Goal: Task Accomplishment & Management: Manage account settings

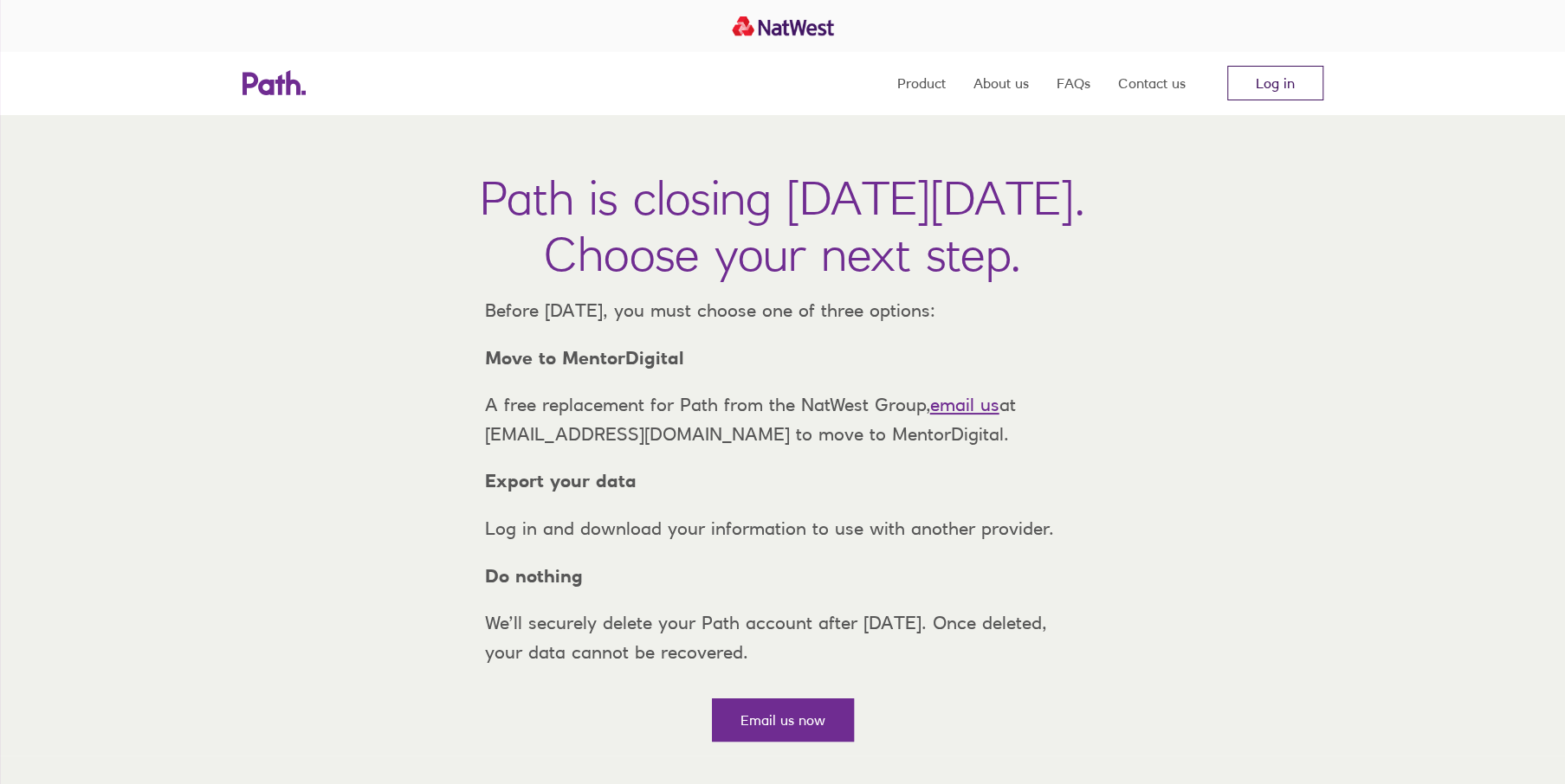
click at [1273, 77] on link "Log in" at bounding box center [1275, 83] width 96 height 35
drag, startPoint x: 0, startPoint y: 0, endPoint x: 1273, endPoint y: 77, distance: 1275.3
click at [1273, 77] on link "Log in" at bounding box center [1275, 83] width 96 height 35
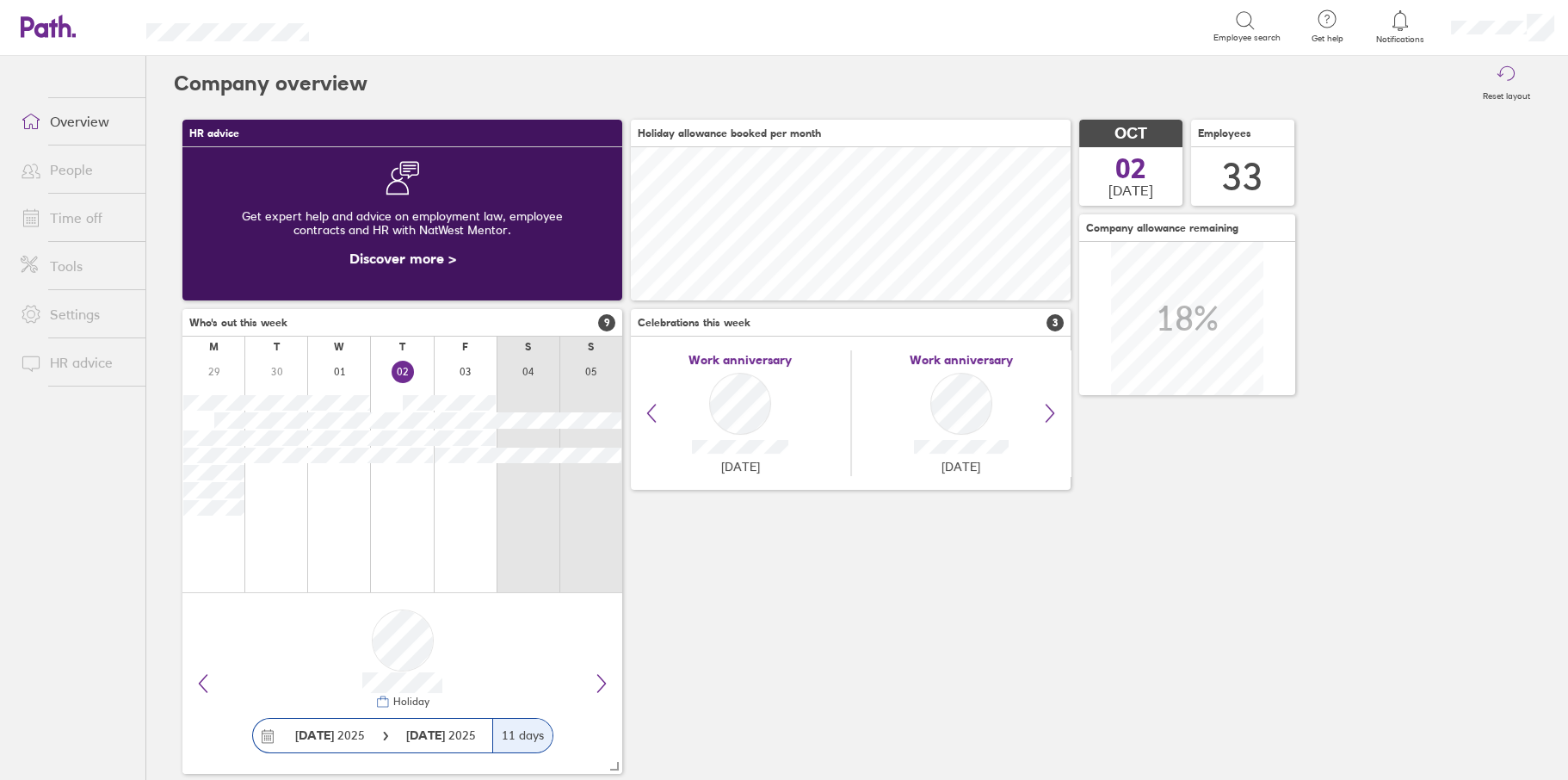
scroll to position [153, 439]
click at [76, 218] on link "Time off" at bounding box center [76, 217] width 139 height 34
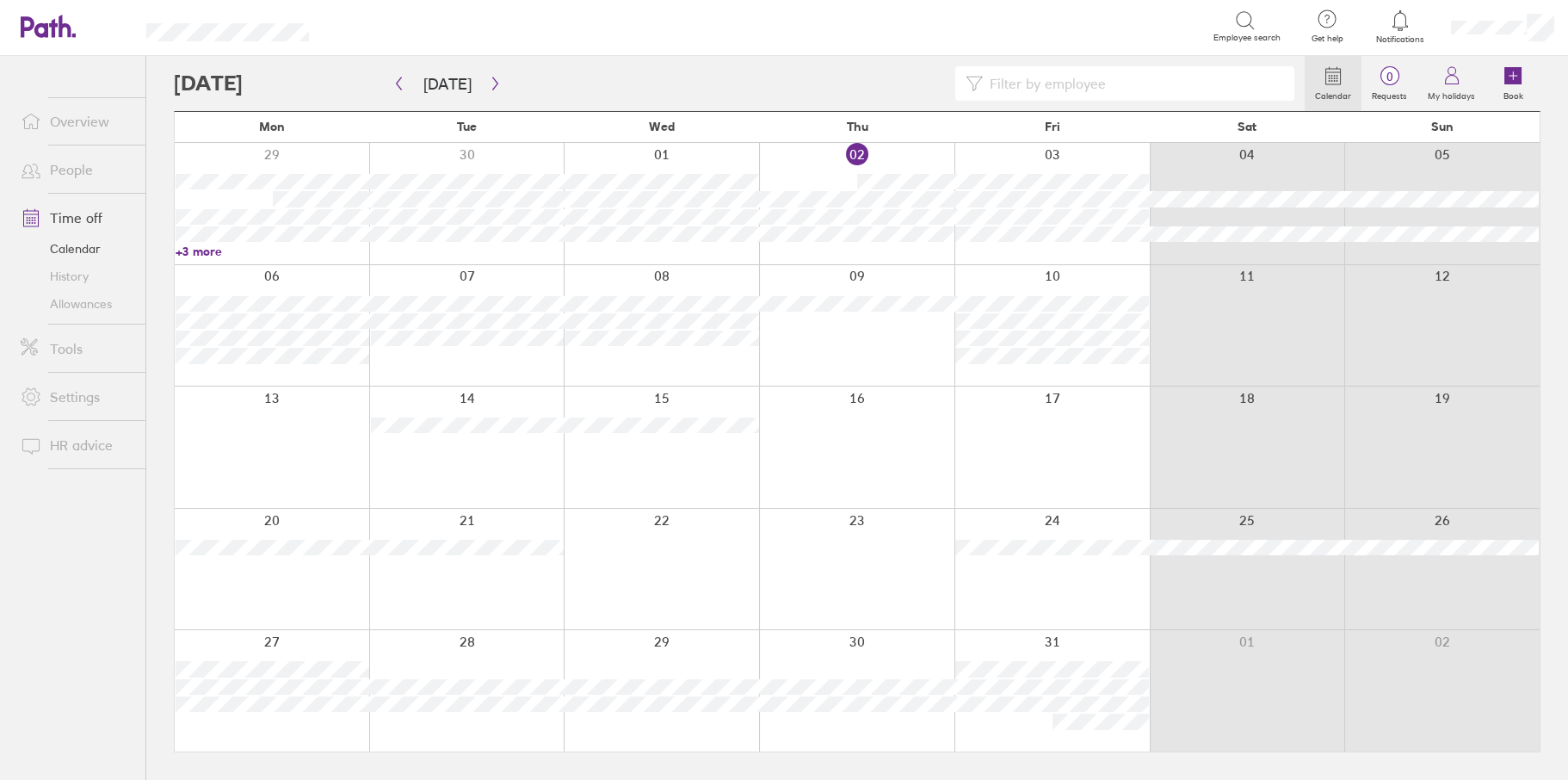
click at [79, 280] on link "History" at bounding box center [76, 276] width 139 height 28
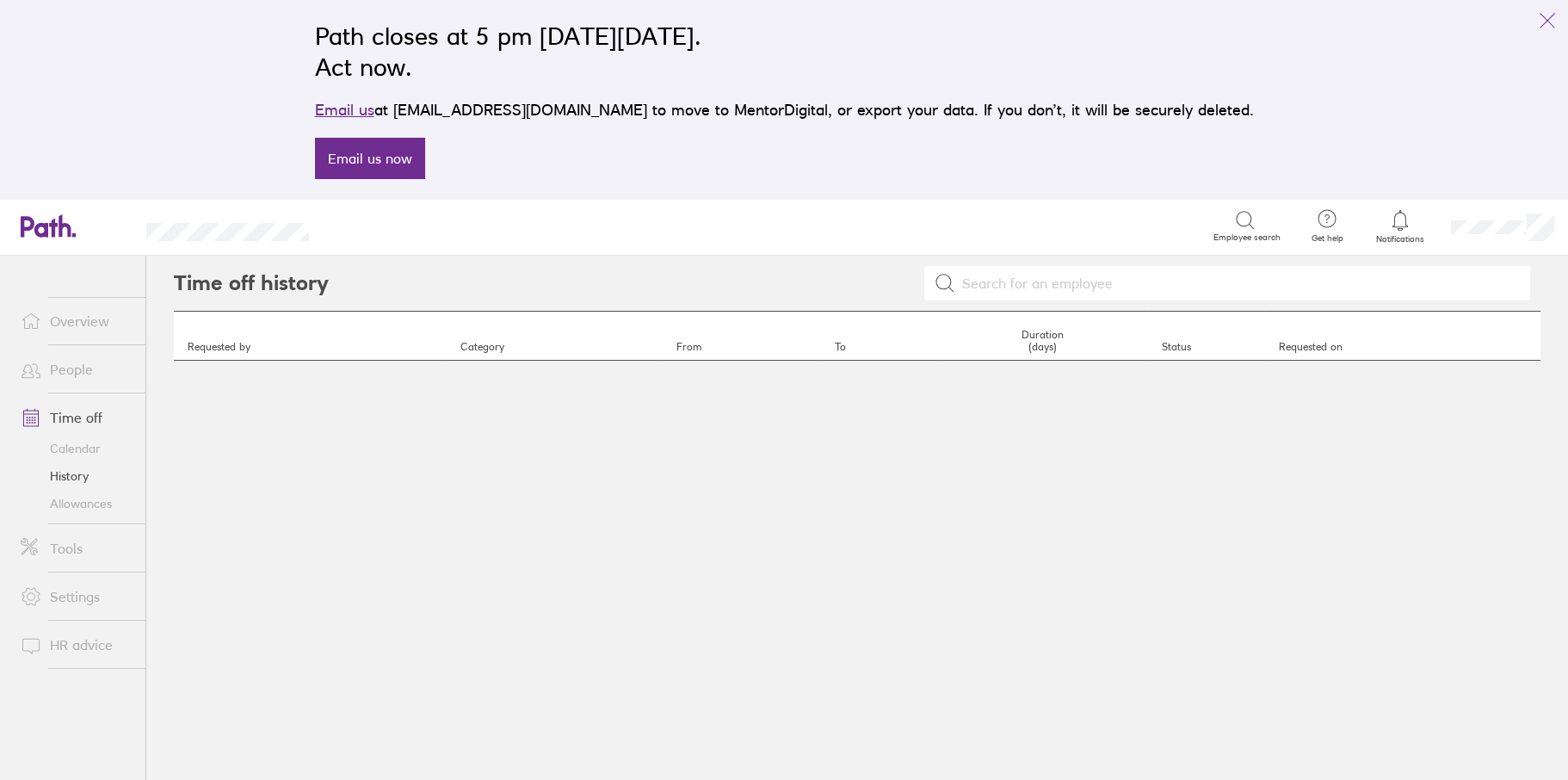
click at [85, 504] on link "Allowances" at bounding box center [76, 504] width 139 height 28
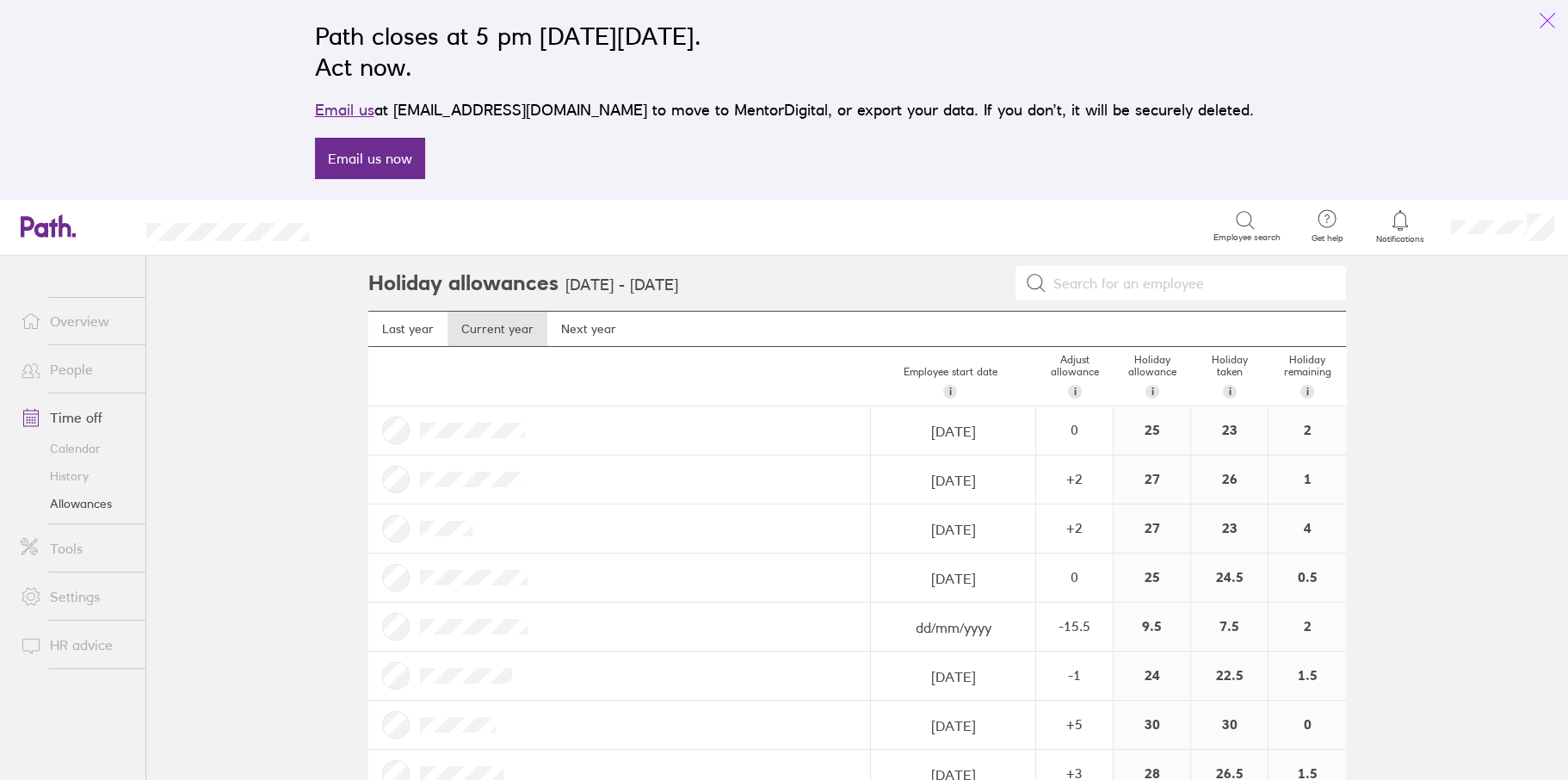
click at [1540, 18] on icon "link" at bounding box center [1547, 21] width 21 height 21
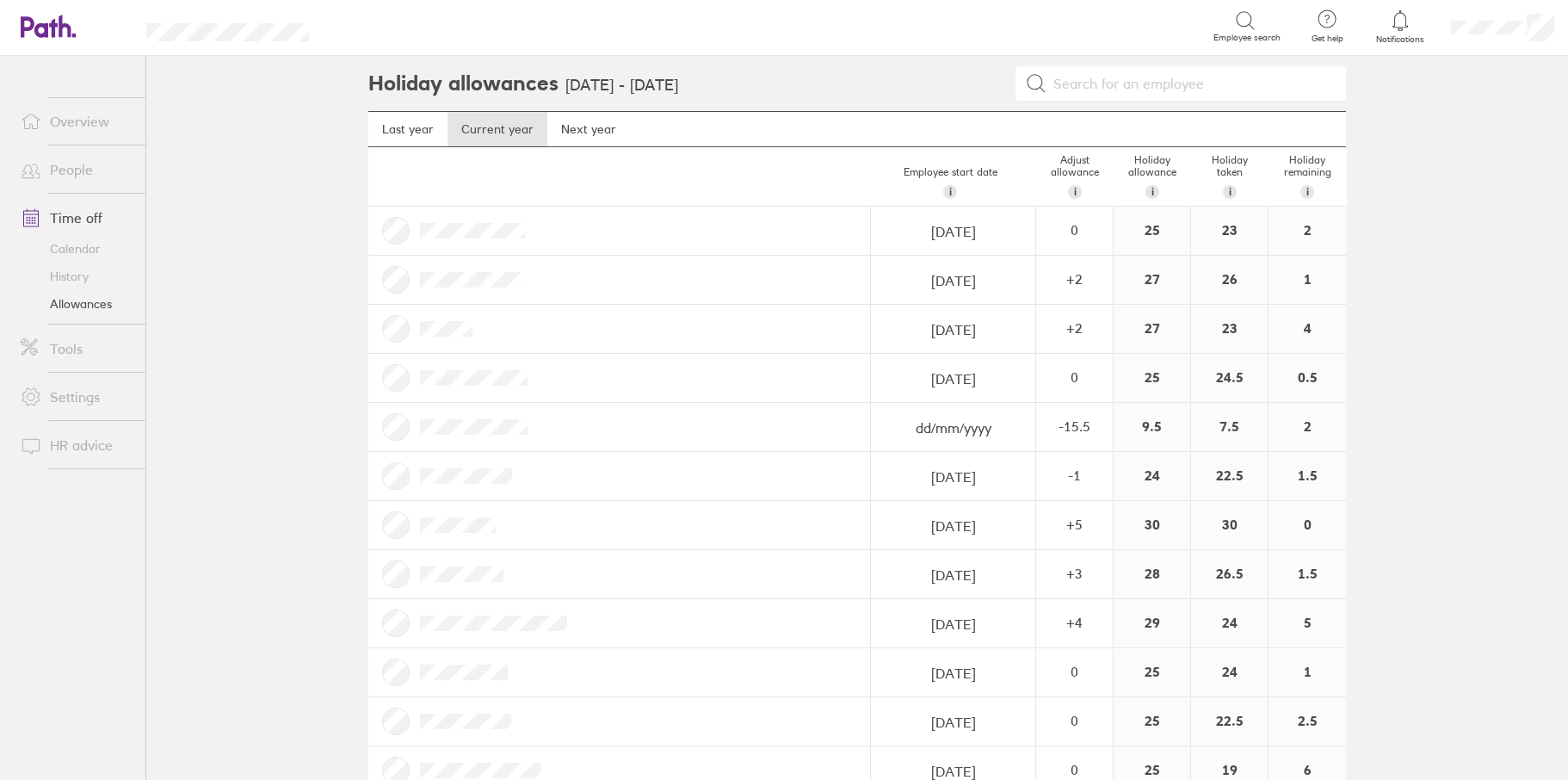
click at [85, 173] on link "People" at bounding box center [76, 169] width 139 height 34
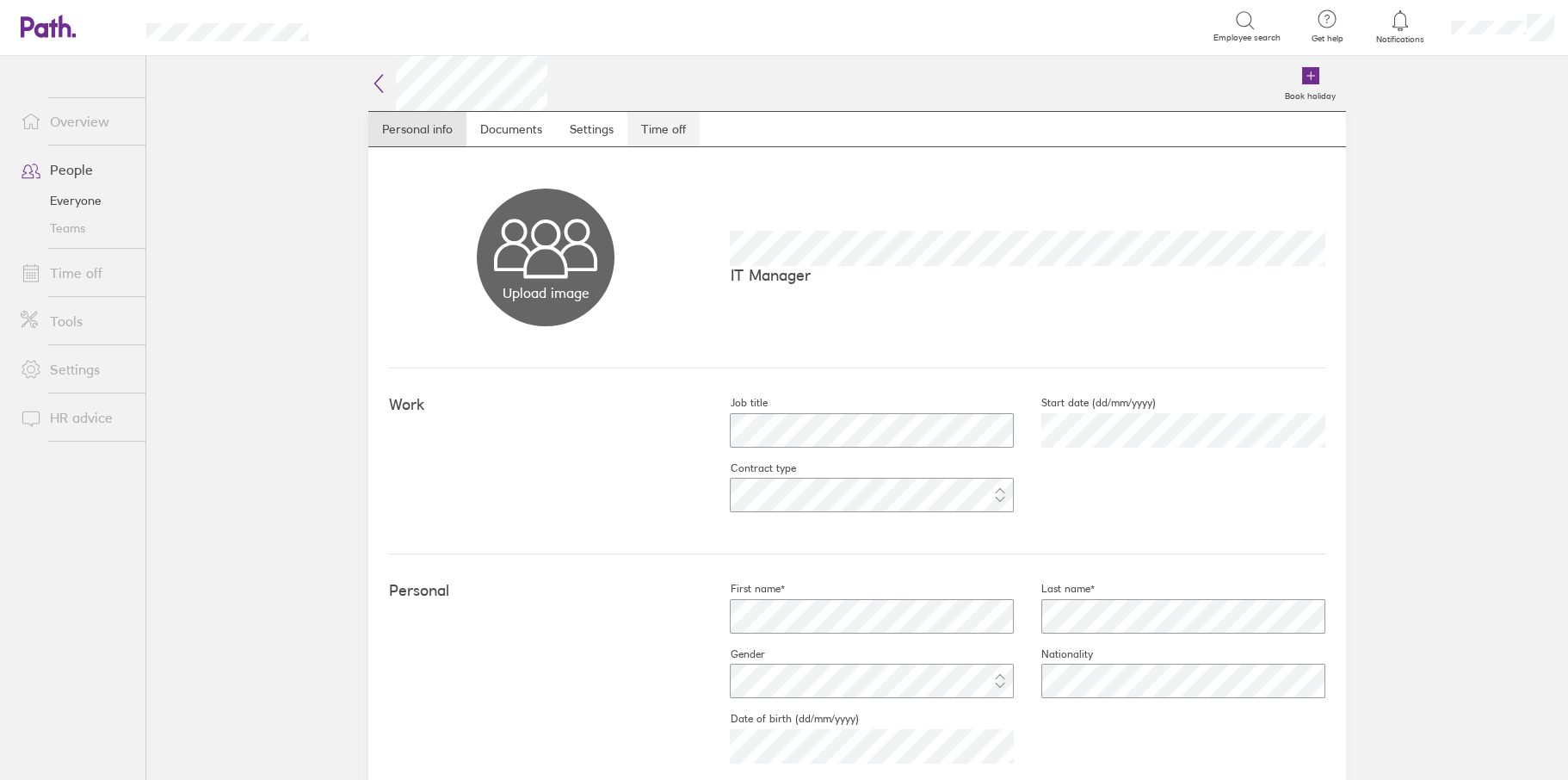
click at [661, 131] on link "Time off" at bounding box center [664, 129] width 73 height 34
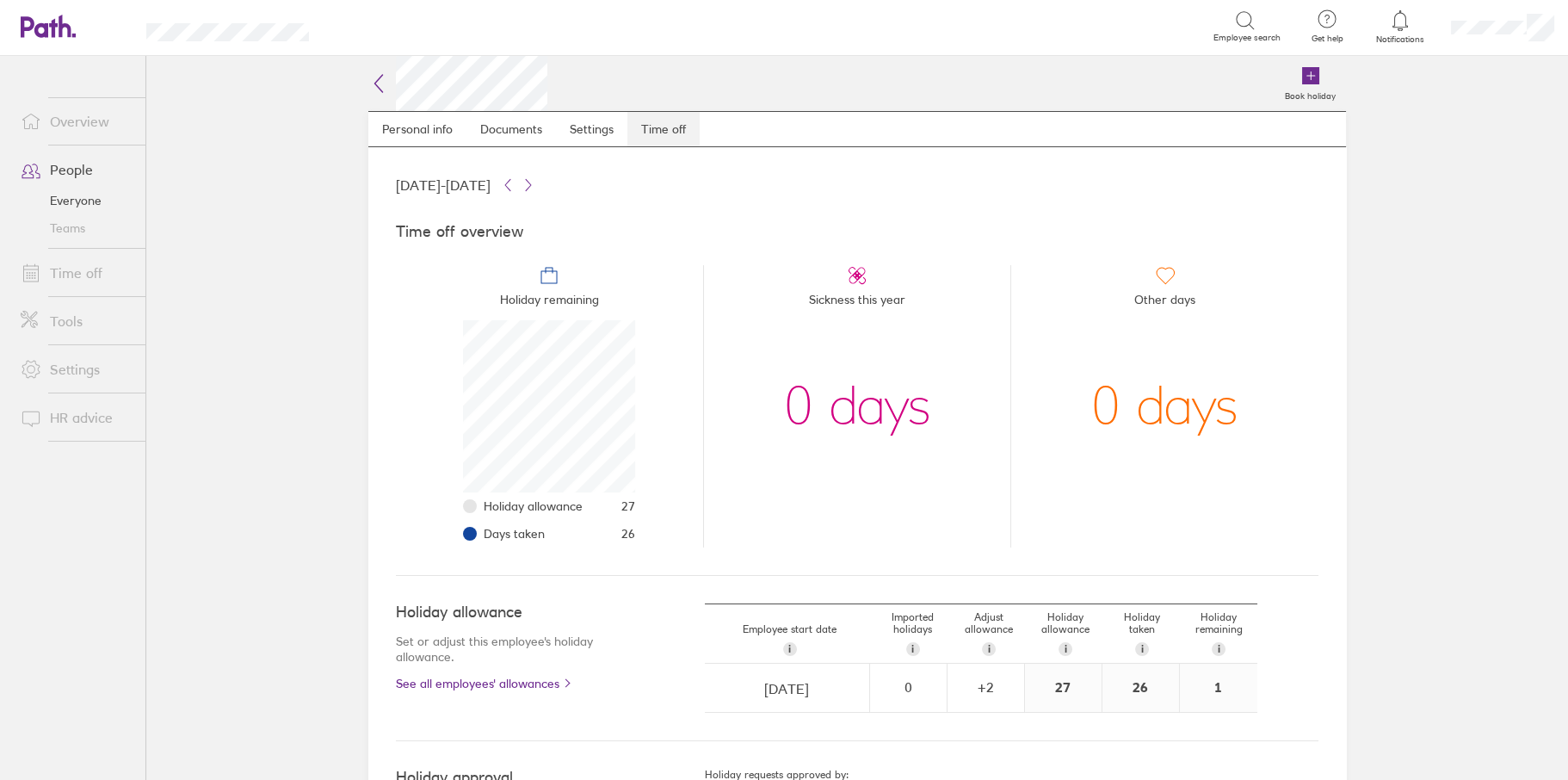
scroll to position [172, 172]
click at [960, 678] on div "+ 2" at bounding box center [986, 688] width 75 height 46
click at [376, 80] on icon at bounding box center [378, 83] width 21 height 21
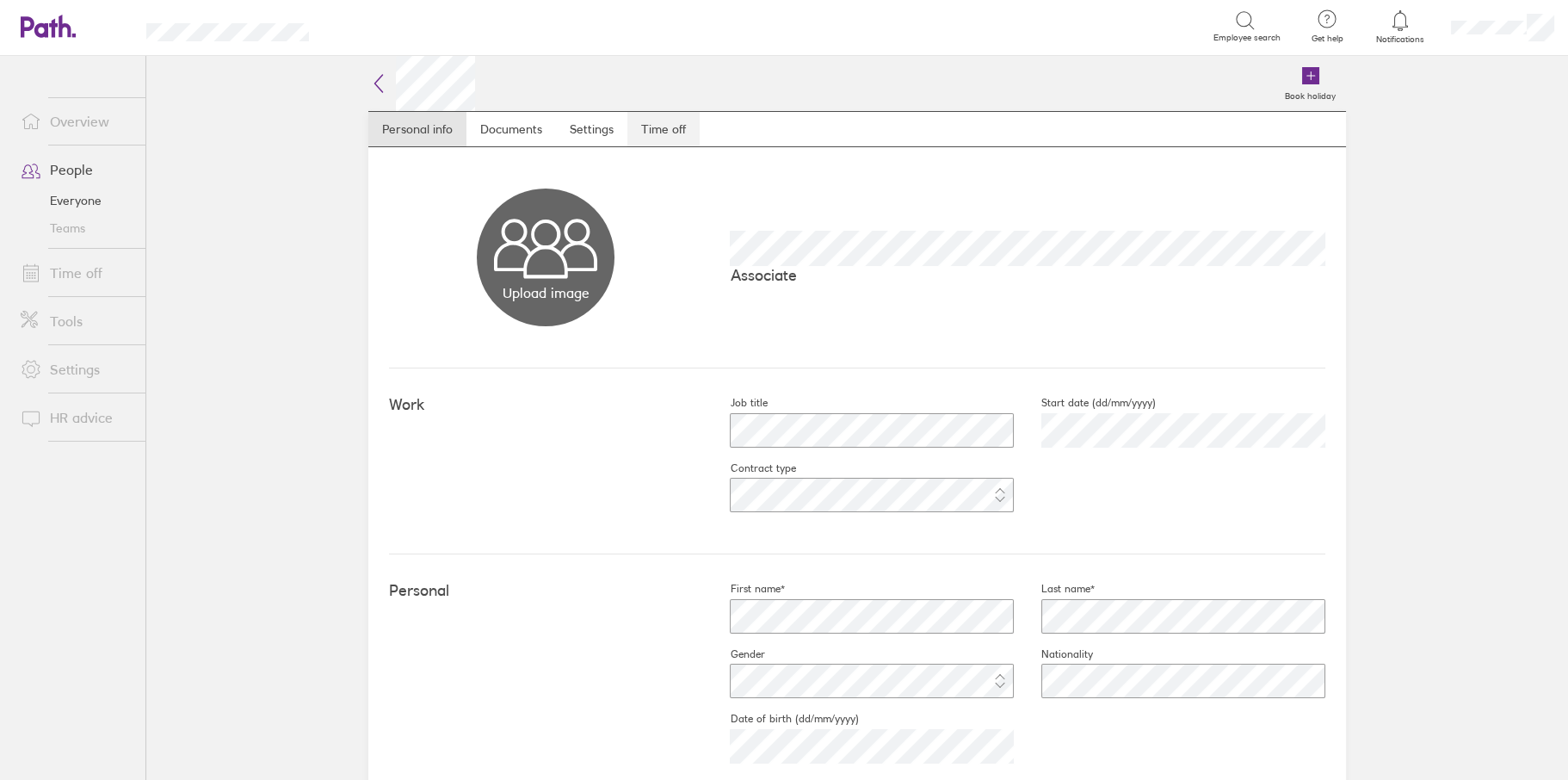
click at [658, 121] on link "Time off" at bounding box center [664, 129] width 73 height 34
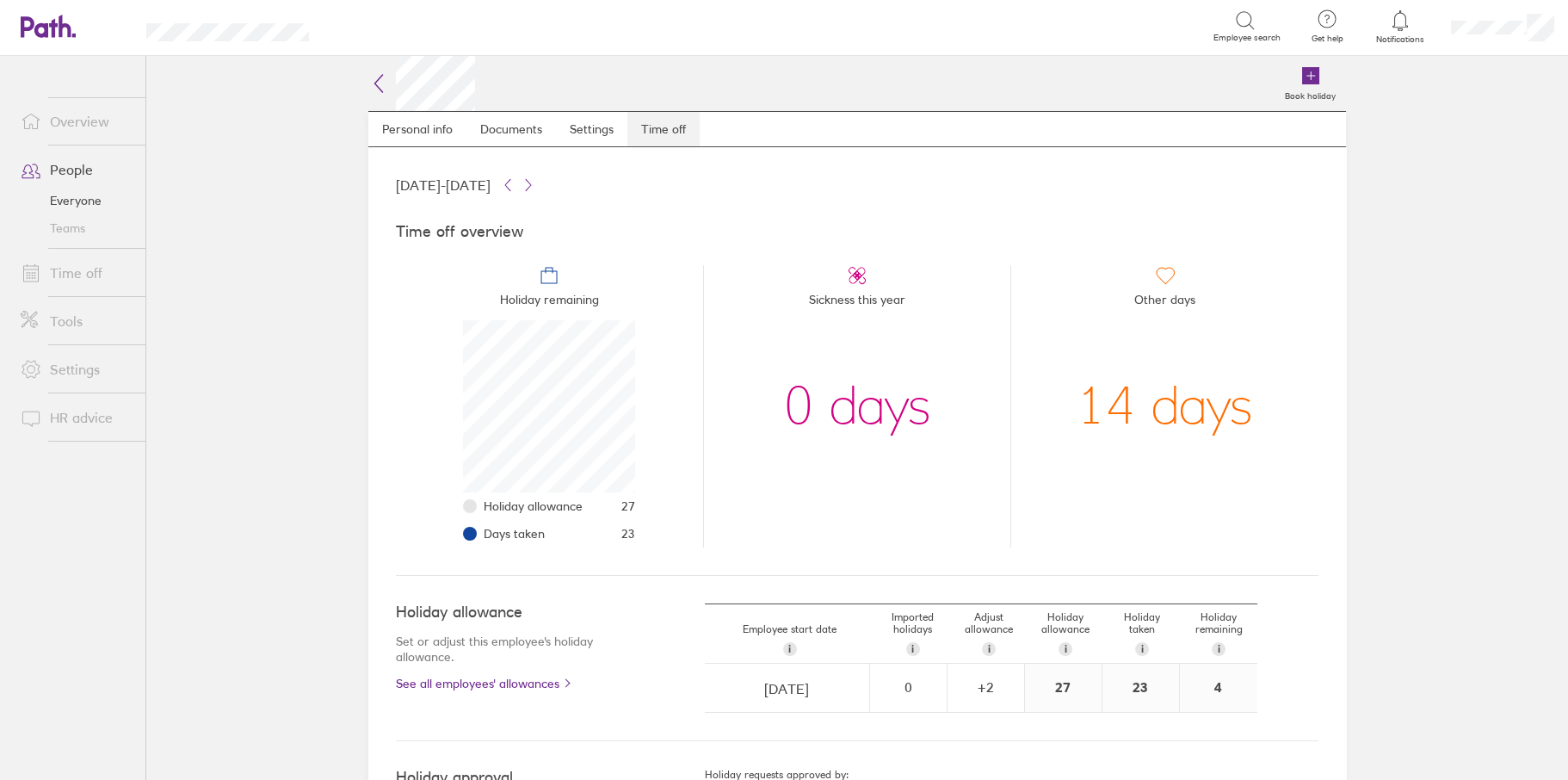
scroll to position [172, 172]
select select "June"
select select "2013"
select select "July"
select select "2013"
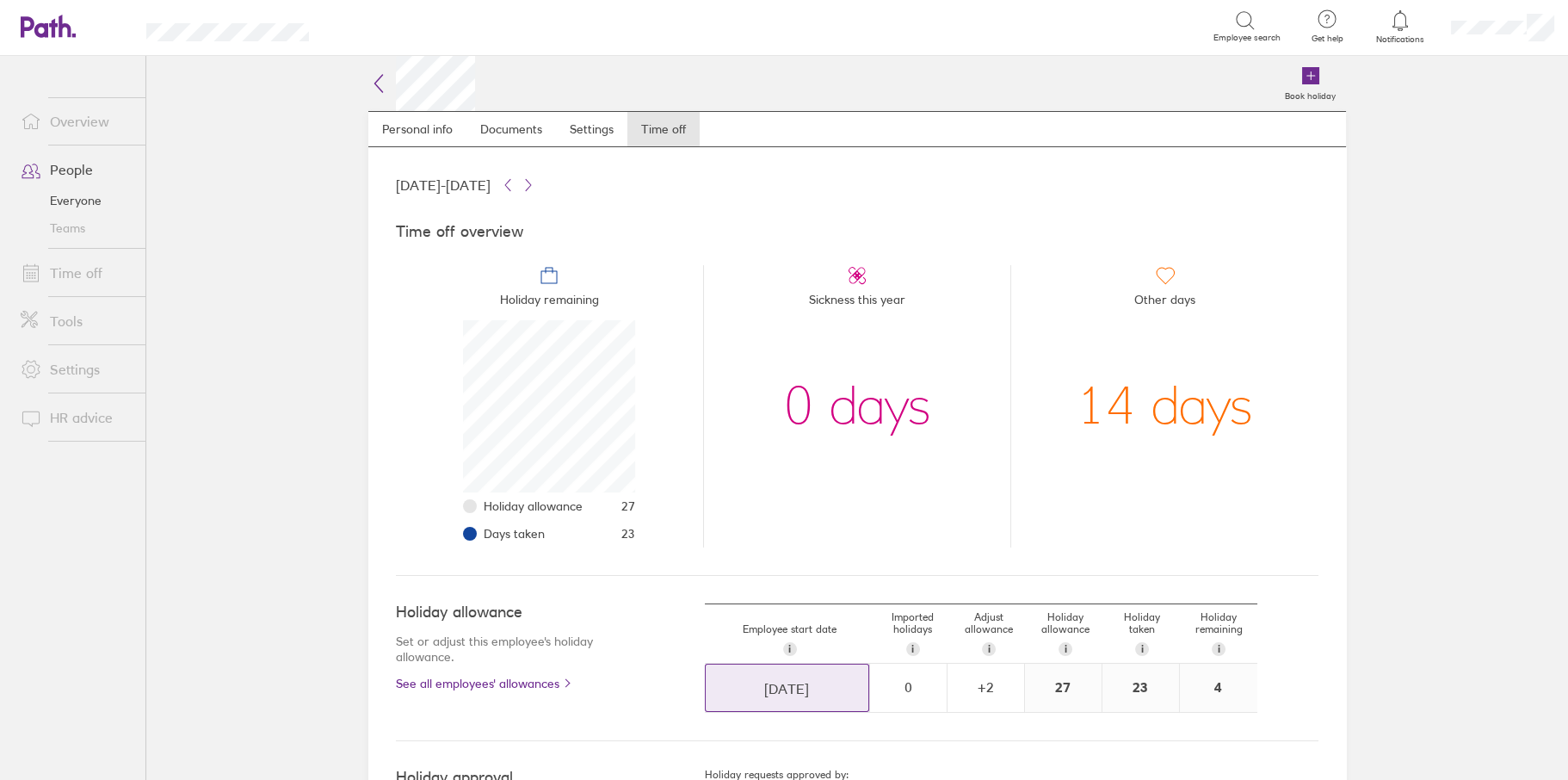
select select "August"
select select "2013"
click at [771, 684] on input "08/07/2013" at bounding box center [786, 689] width 162 height 48
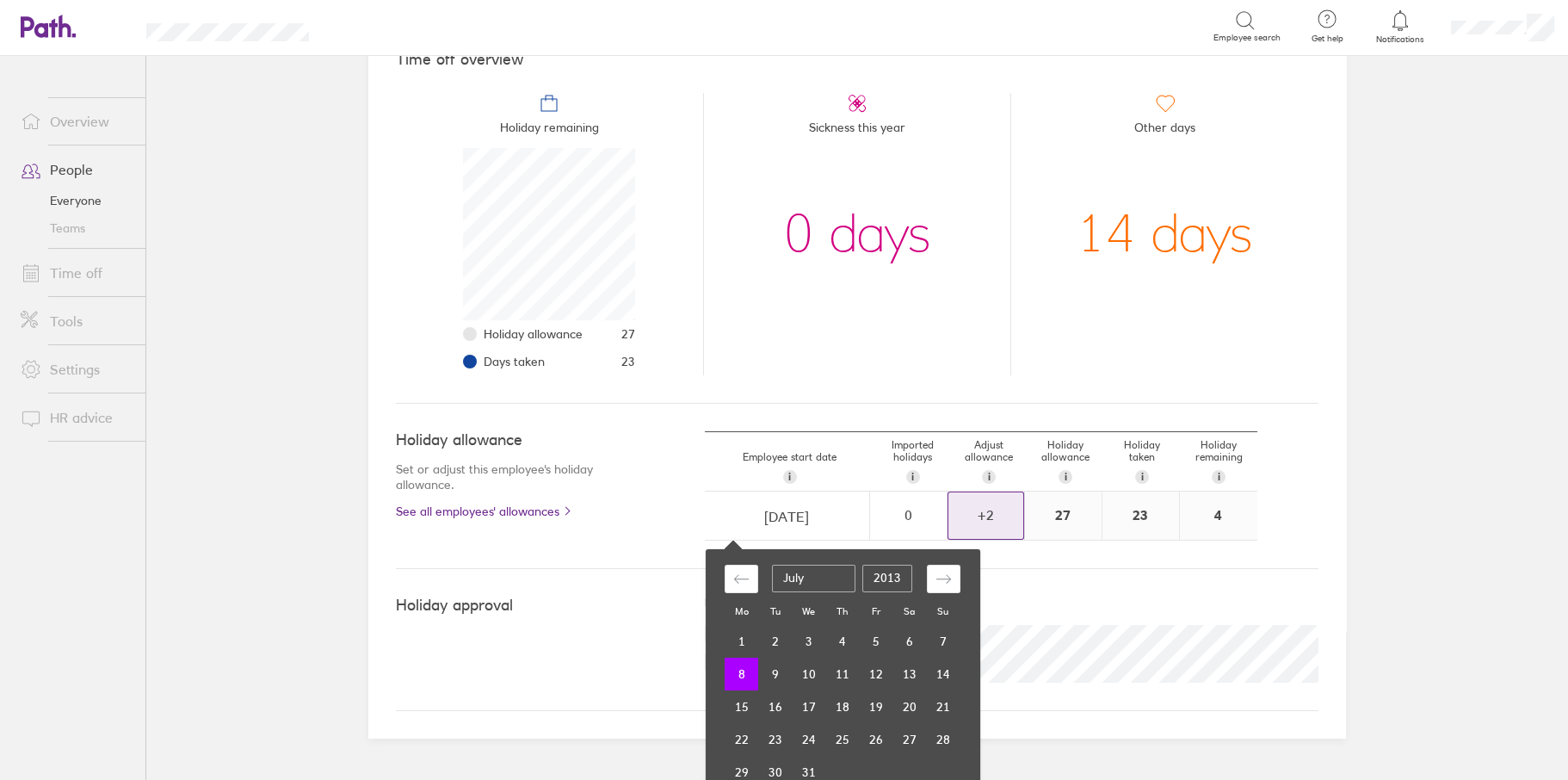
click at [986, 512] on div "+ 2" at bounding box center [986, 515] width 75 height 16
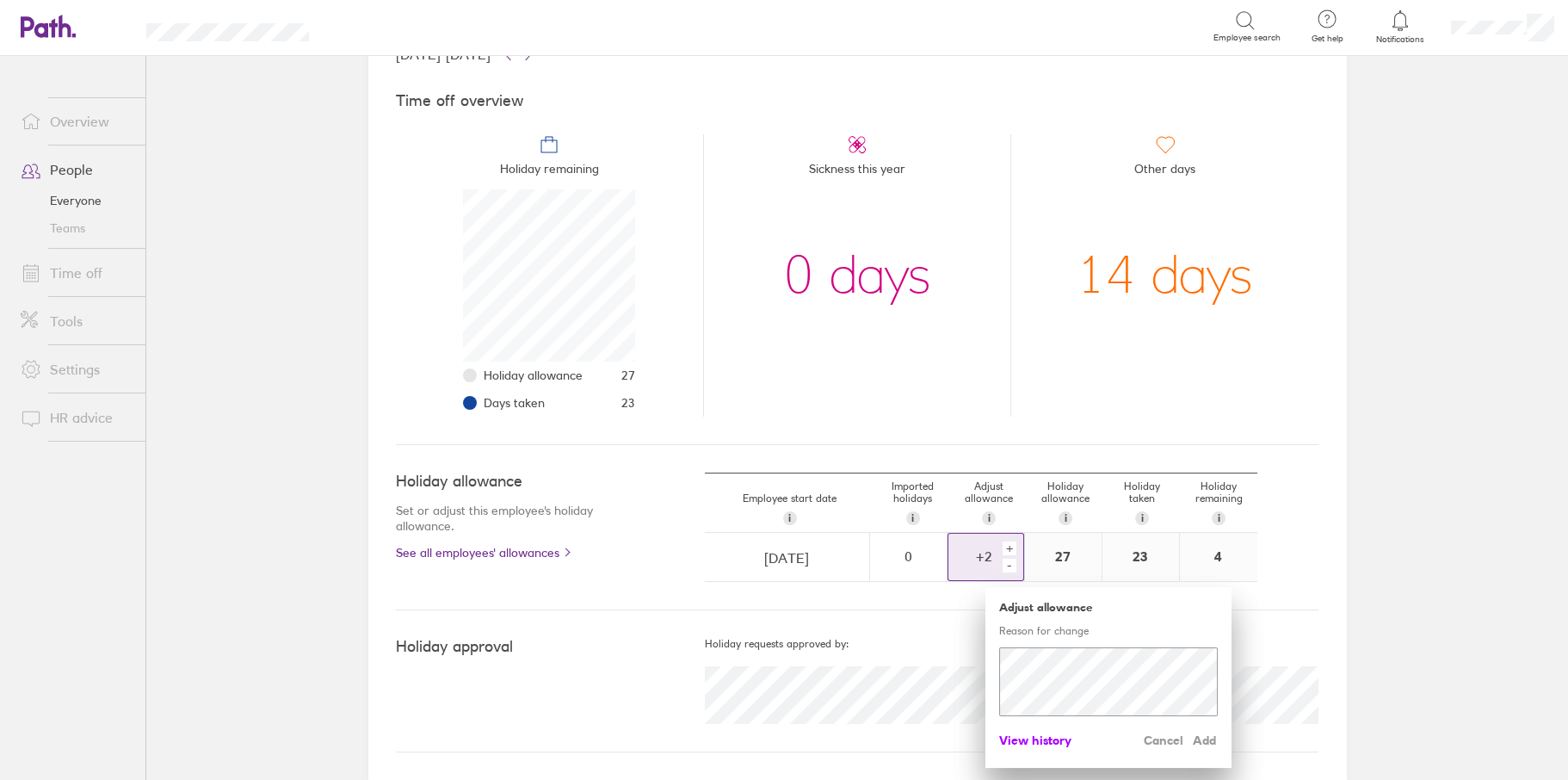
click at [1027, 734] on span "View history" at bounding box center [1035, 741] width 73 height 28
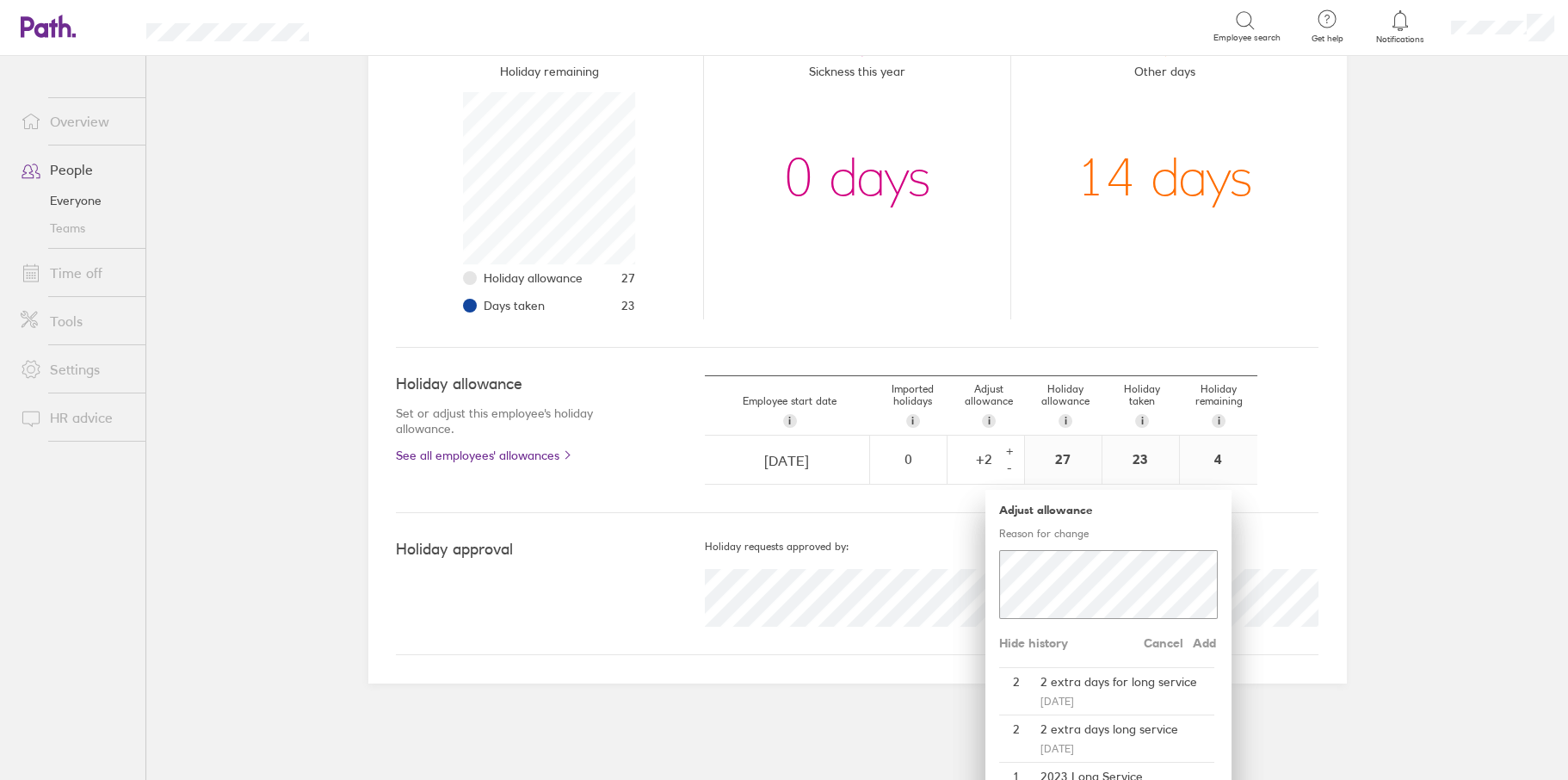
scroll to position [0, 0]
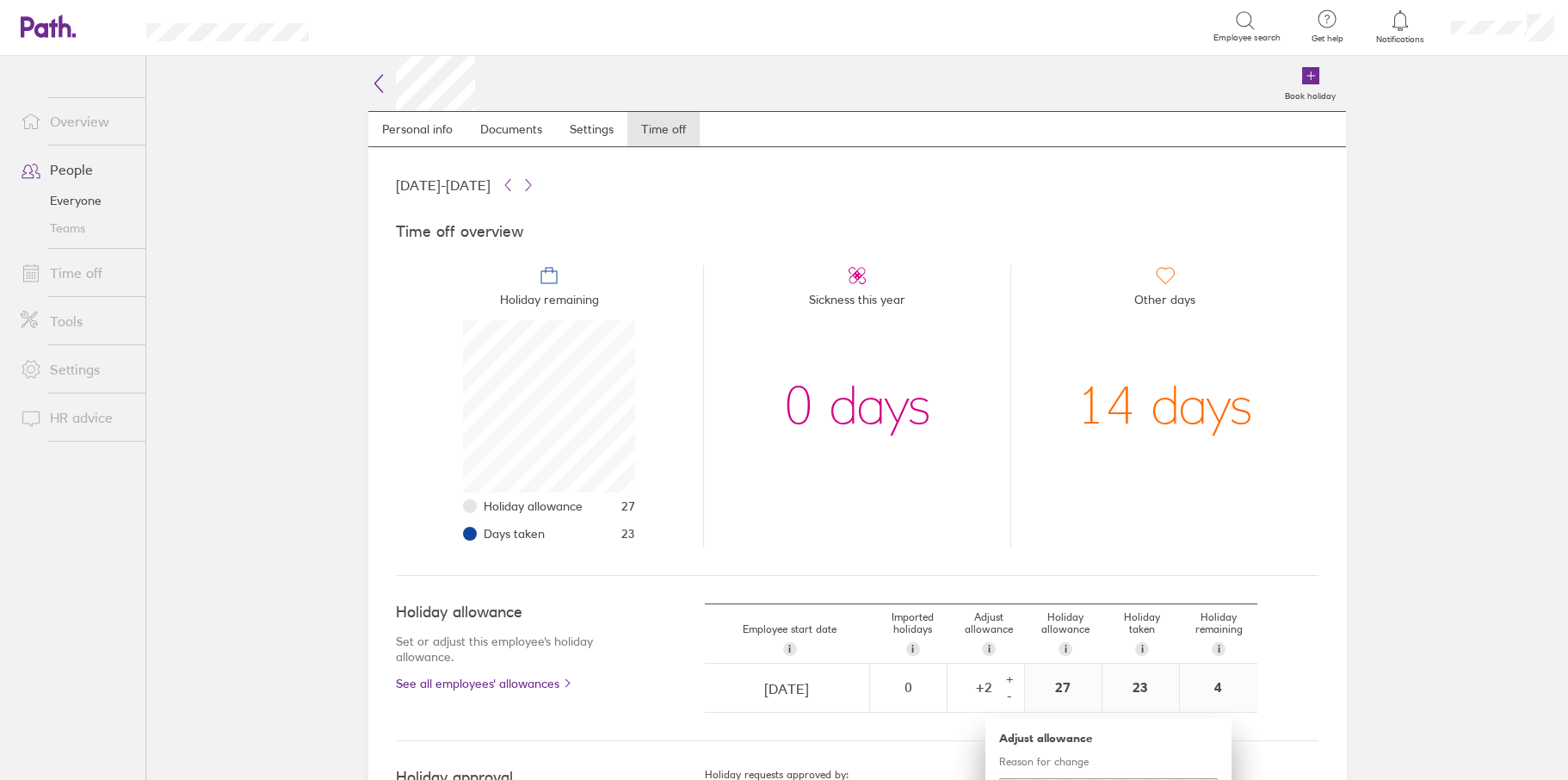
click at [377, 89] on icon at bounding box center [378, 83] width 21 height 21
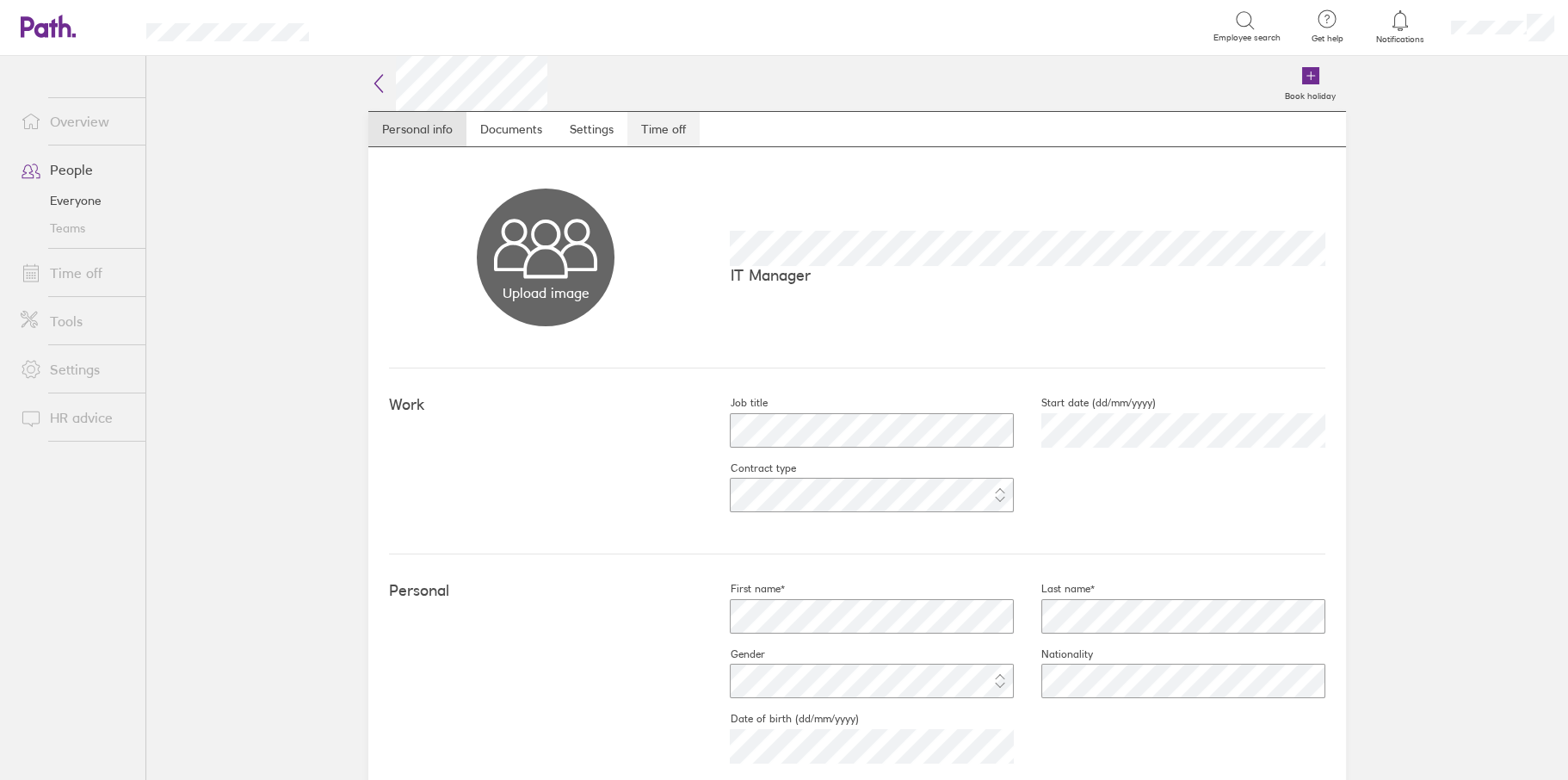
click at [674, 128] on link "Time off" at bounding box center [664, 129] width 73 height 34
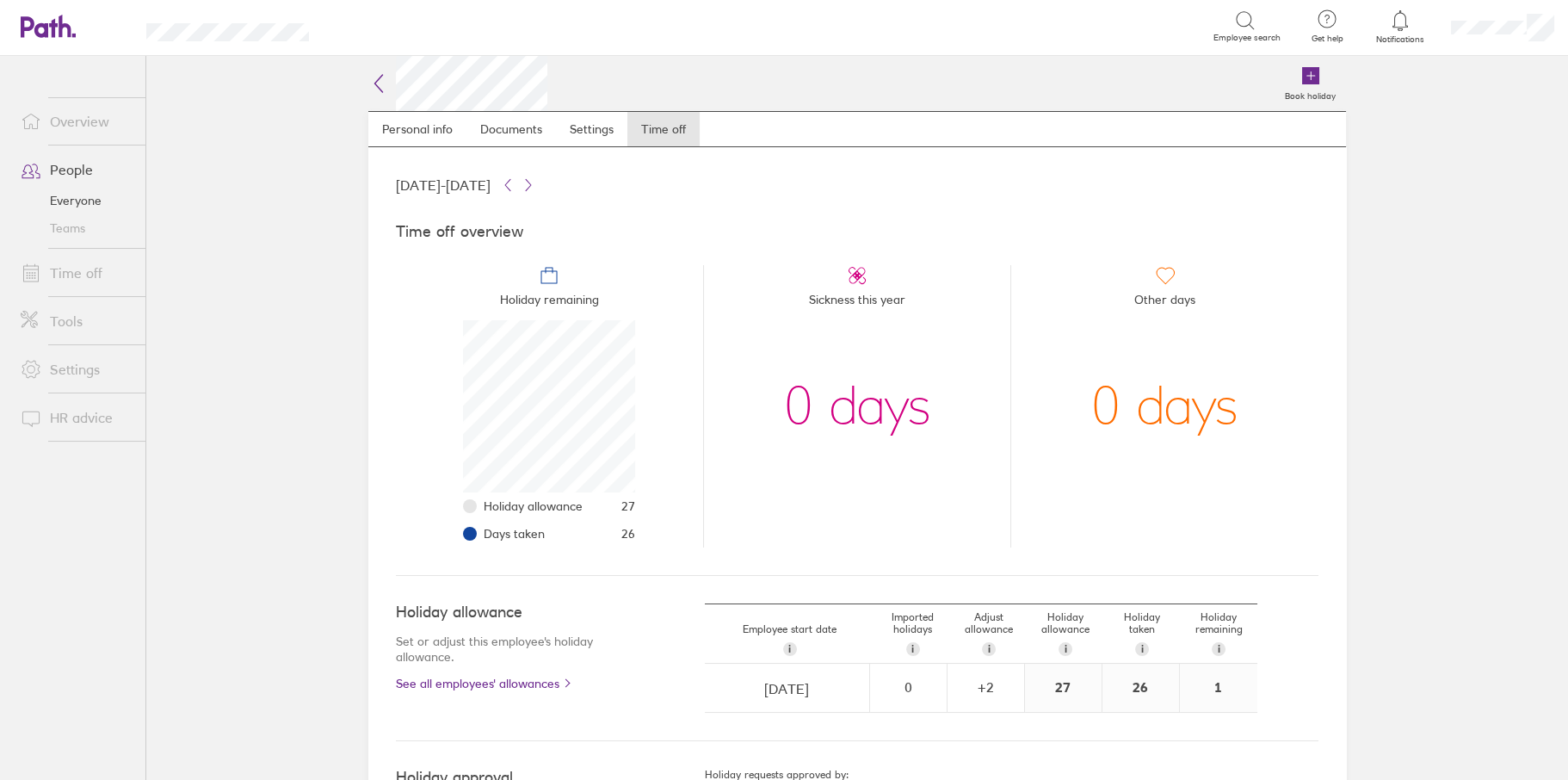
scroll to position [172, 172]
click at [987, 693] on div "+ 2" at bounding box center [986, 688] width 75 height 16
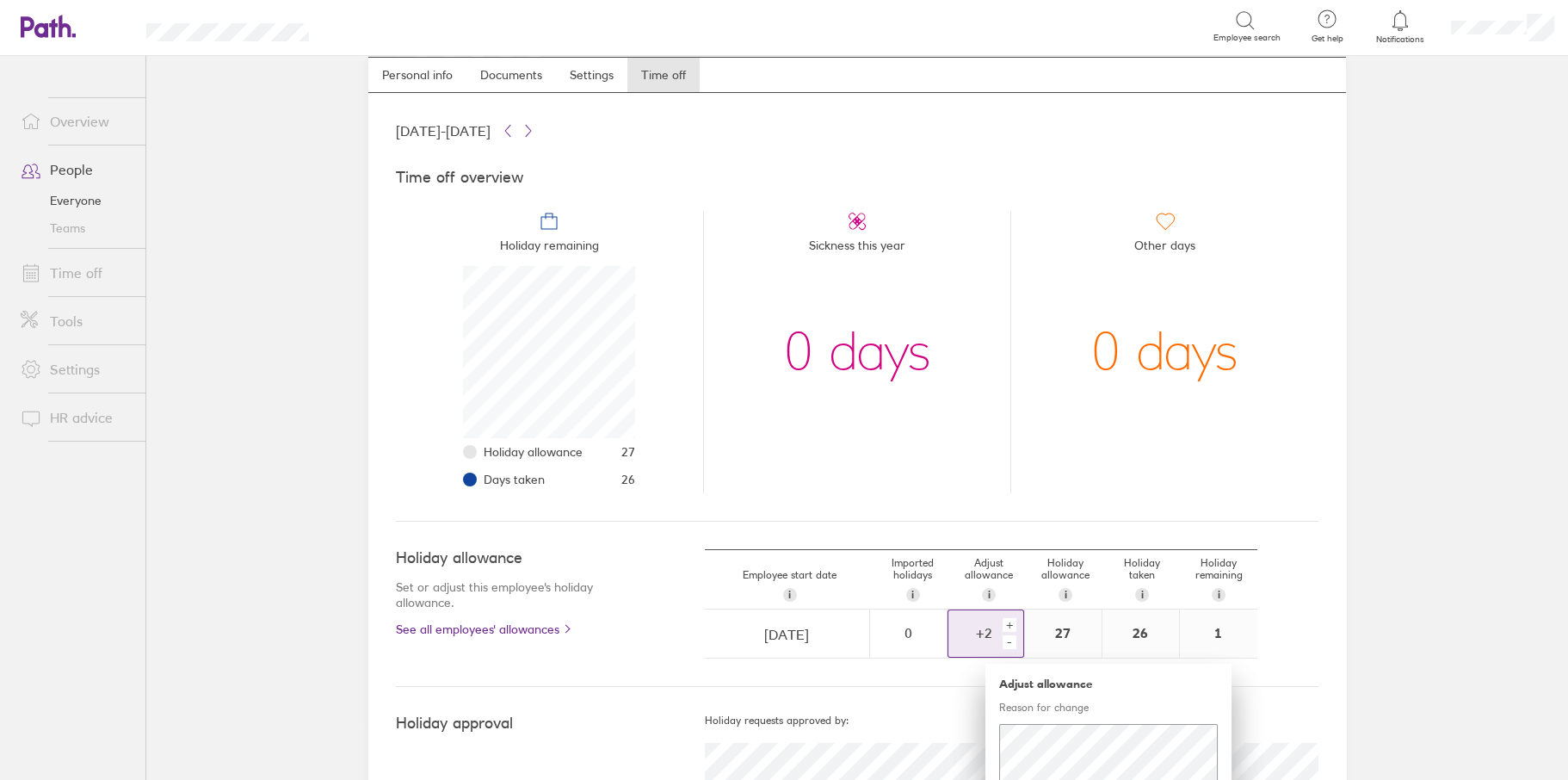
scroll to position [131, 0]
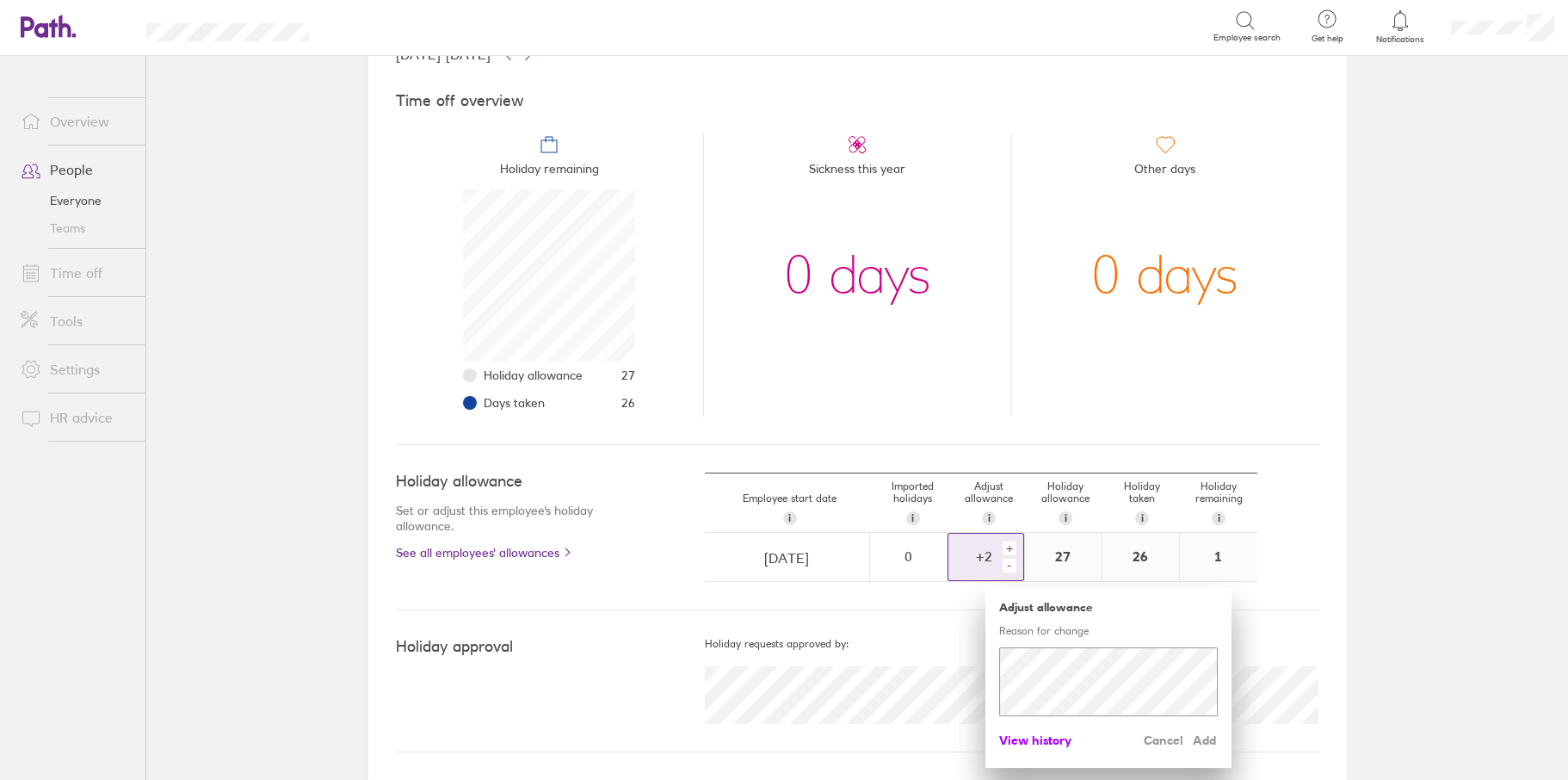
click at [1027, 746] on span "View history" at bounding box center [1035, 741] width 73 height 28
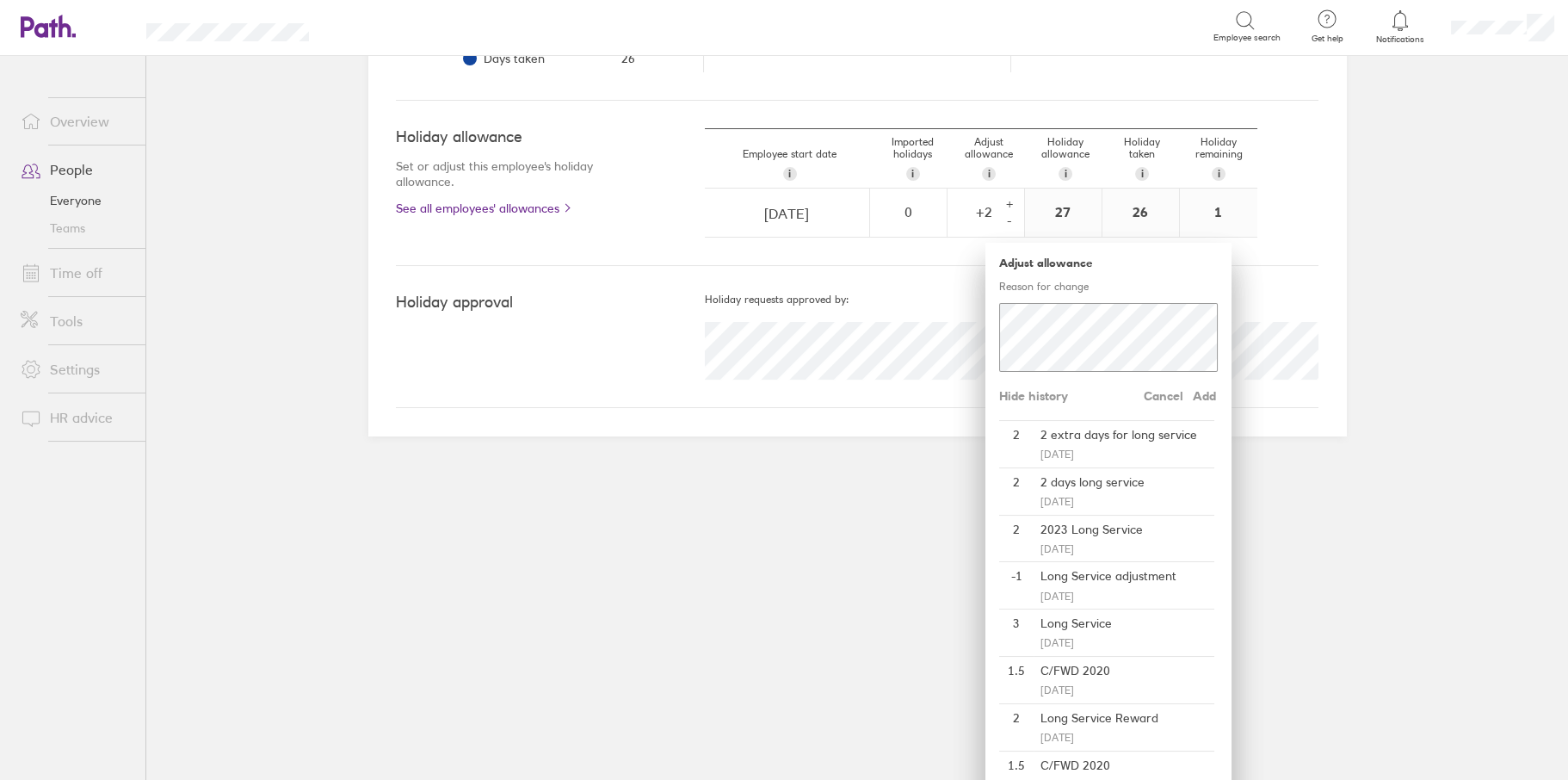
scroll to position [0, 0]
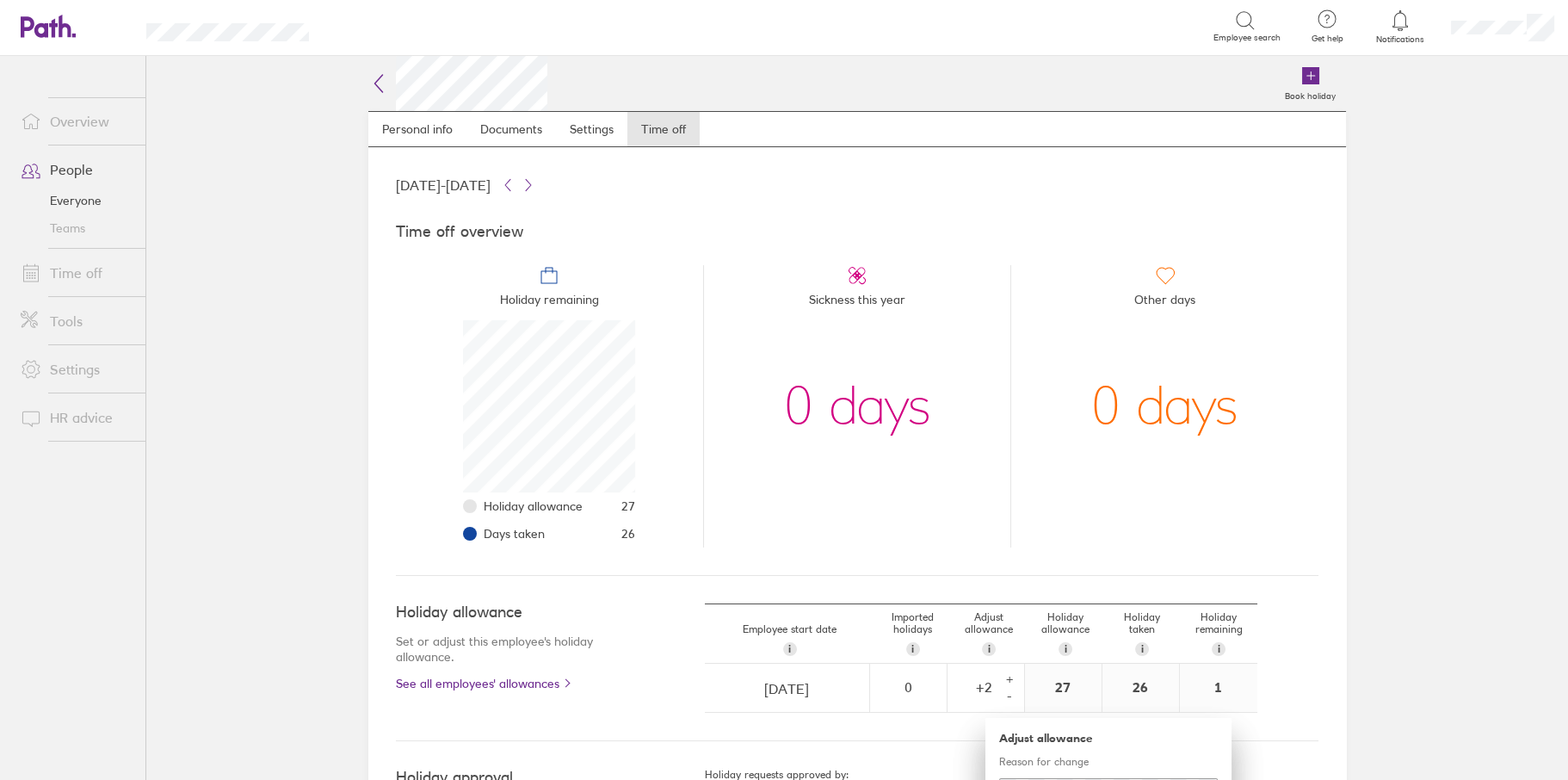
click at [360, 87] on div "Book holiday Personal info Documents Settings Time off 01 Jan 2025 - 31 Dec 202…" at bounding box center [857, 418] width 1033 height 724
click at [378, 80] on icon at bounding box center [378, 83] width 21 height 21
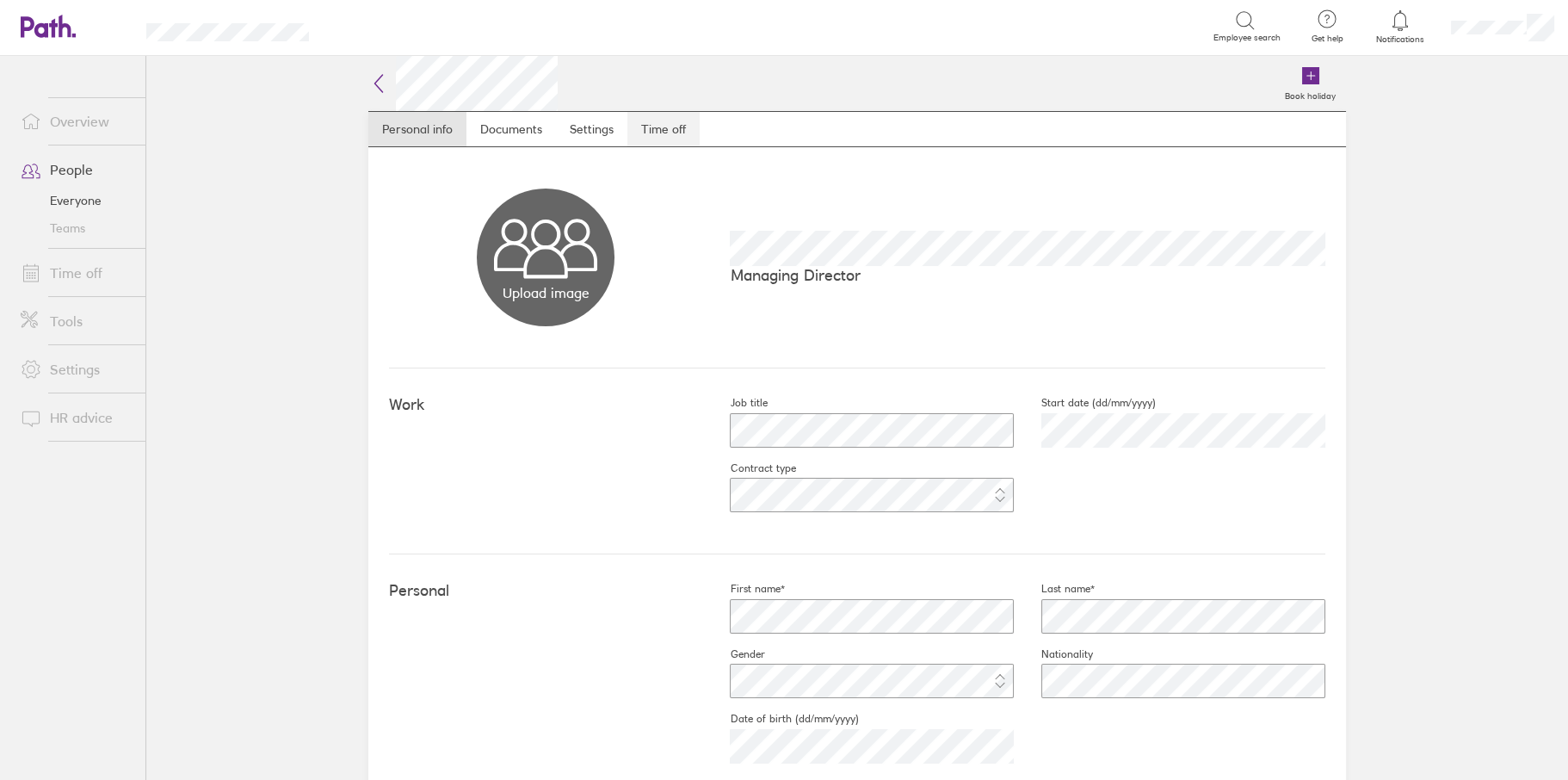
click at [647, 112] on link "Time off" at bounding box center [664, 129] width 73 height 34
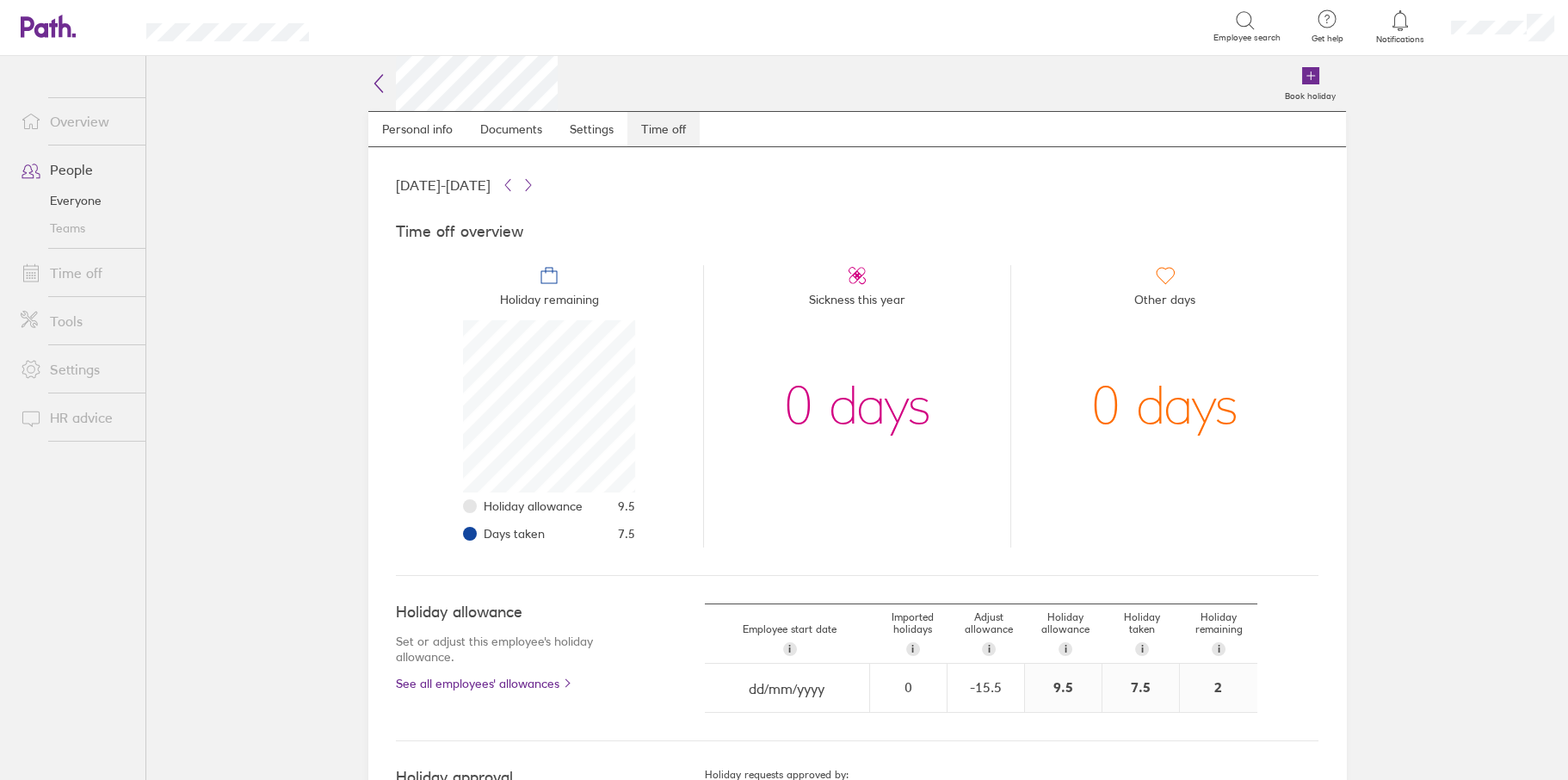
scroll to position [172, 172]
click at [661, 133] on link "Time off" at bounding box center [664, 129] width 73 height 34
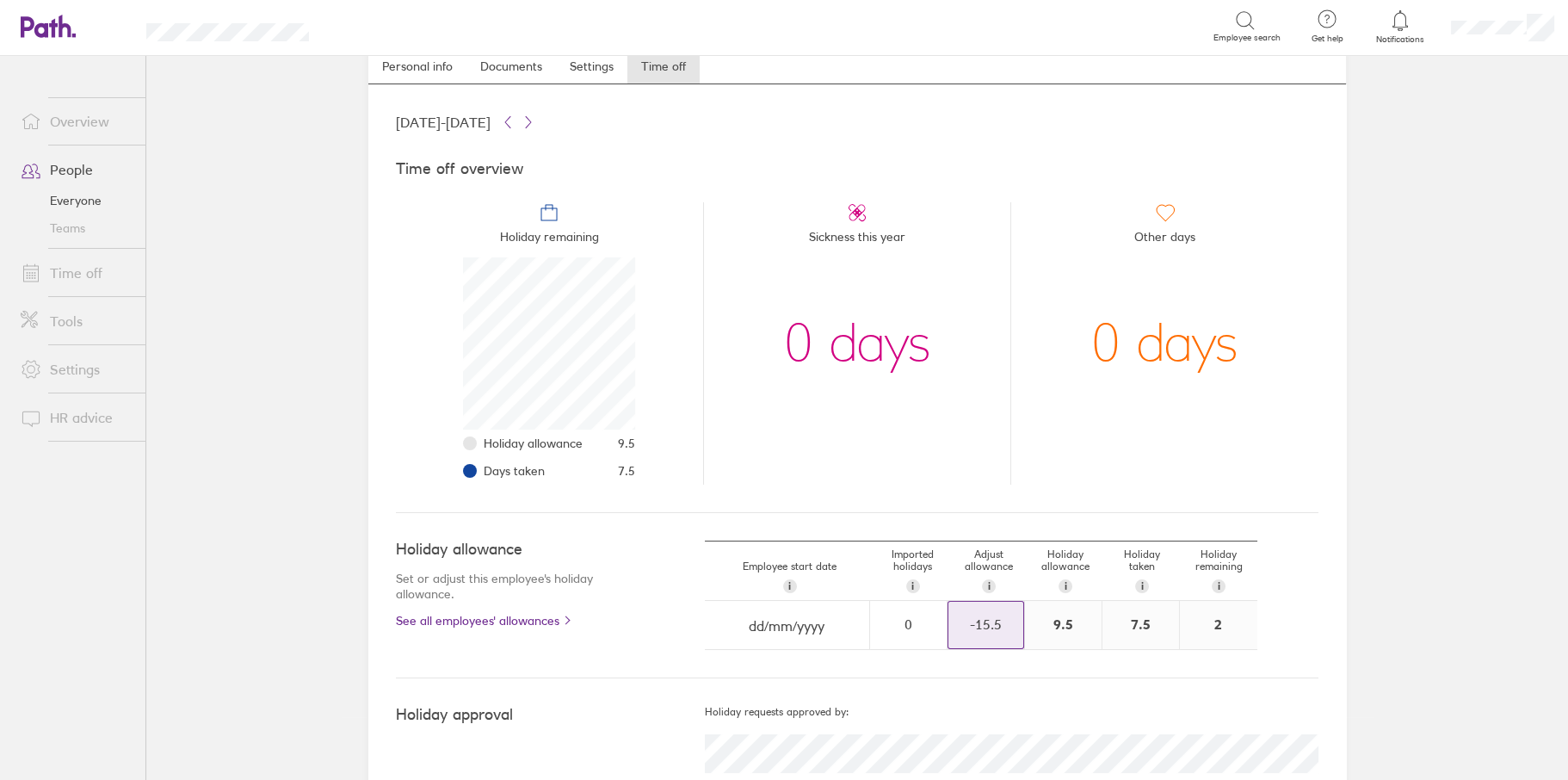
scroll to position [111, 0]
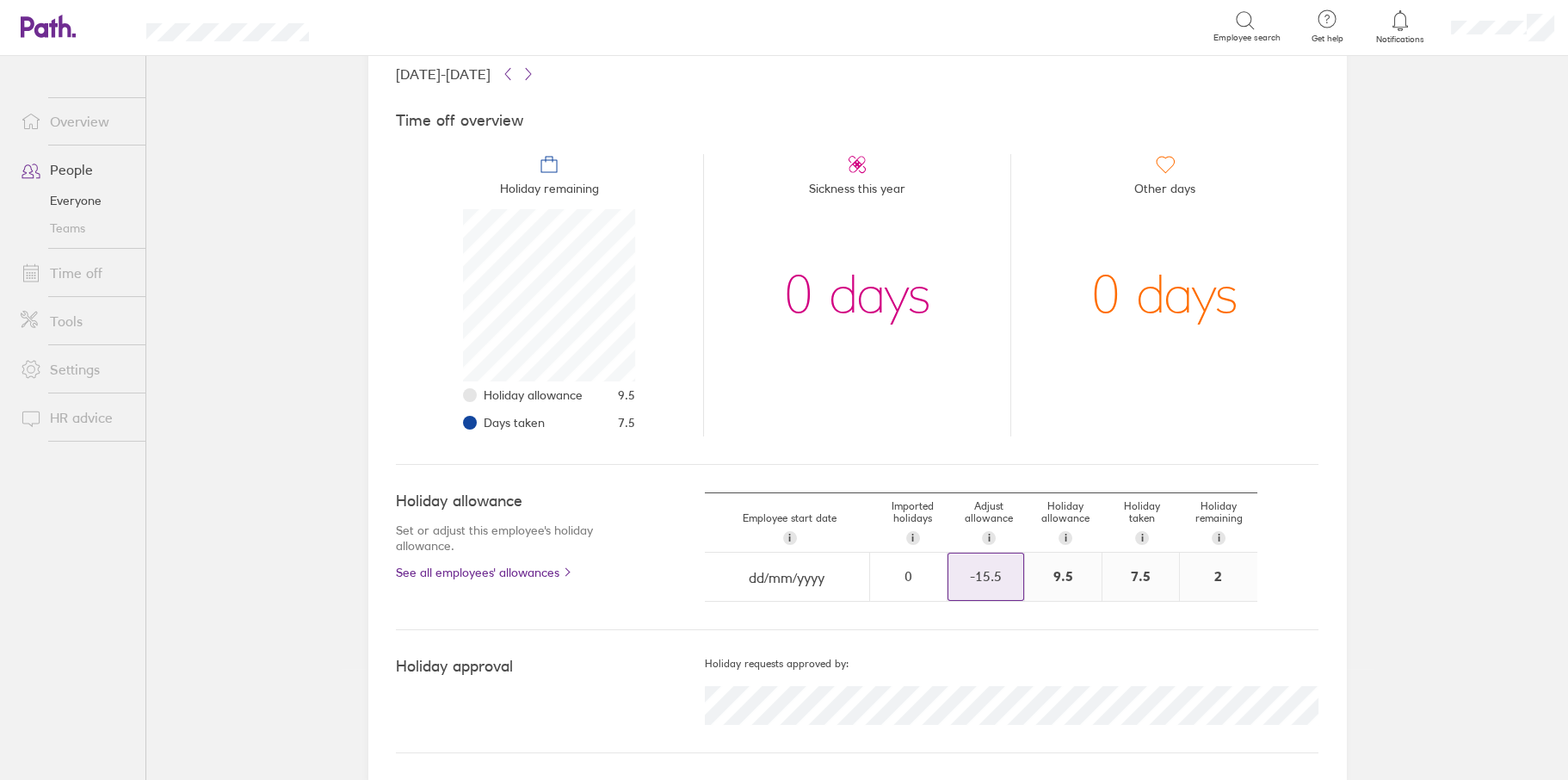
click at [973, 573] on div "-15.5" at bounding box center [986, 576] width 75 height 16
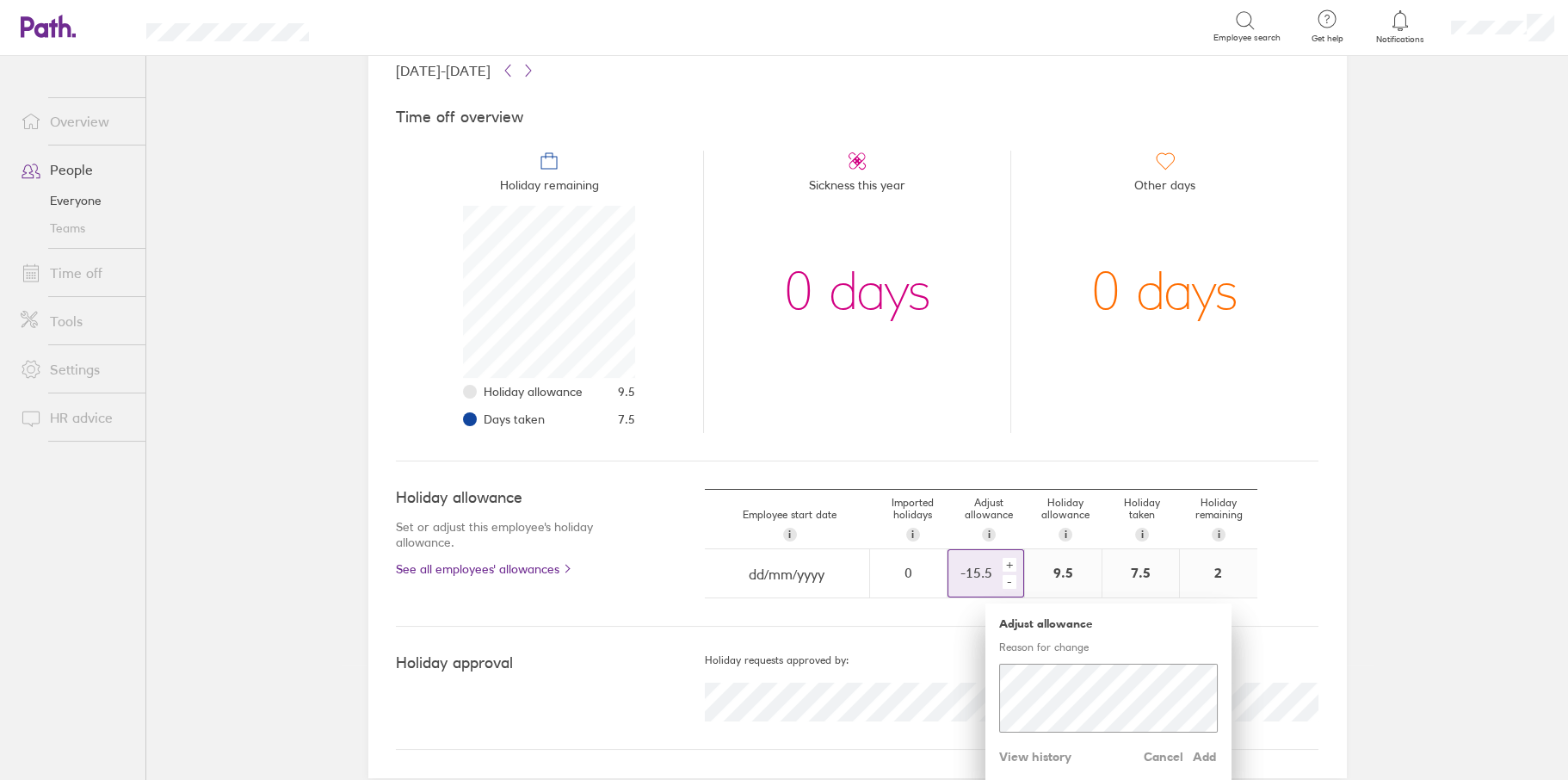
scroll to position [118, 0]
click at [1034, 753] on span "View history" at bounding box center [1035, 753] width 73 height 28
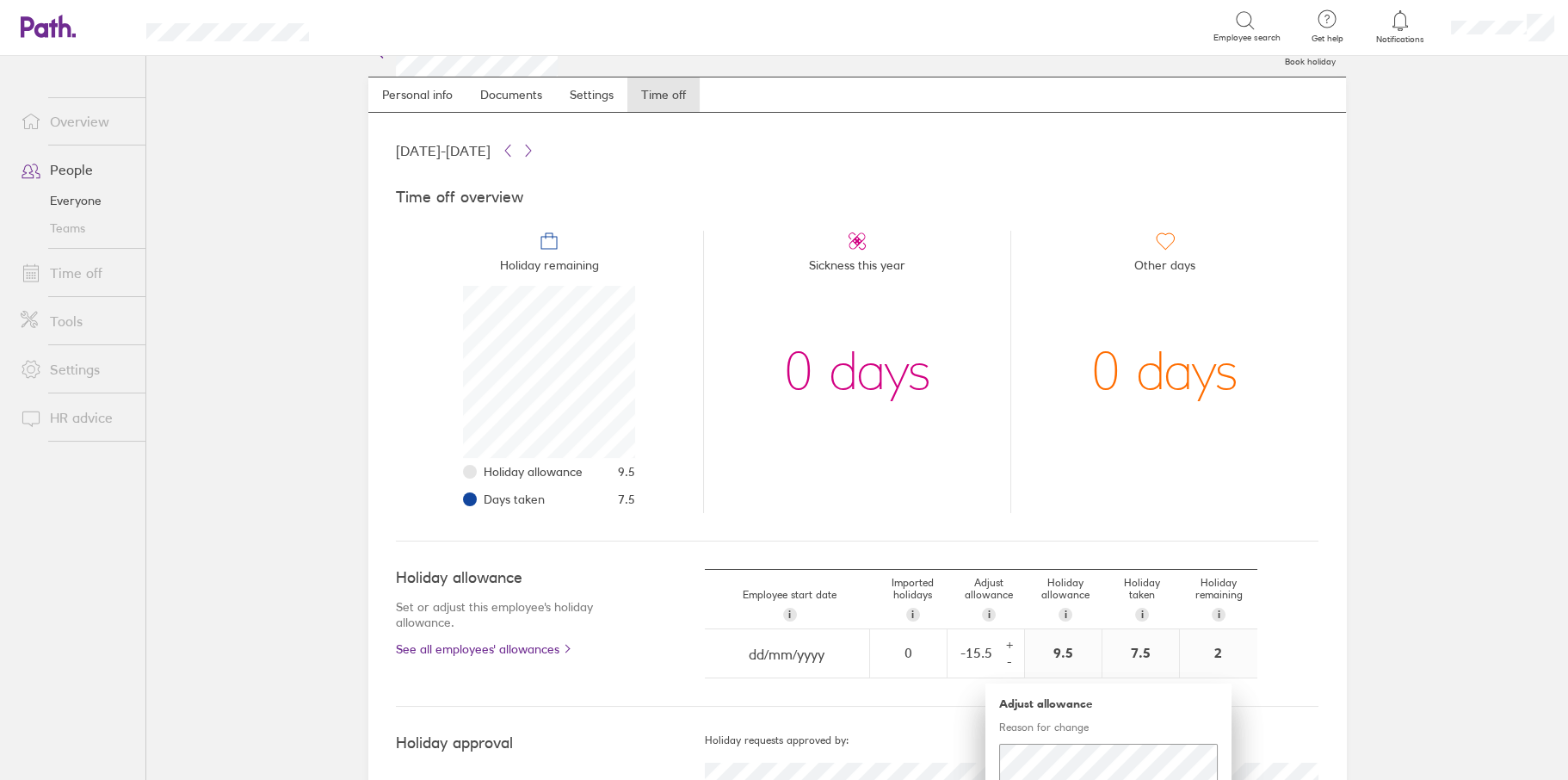
scroll to position [0, 0]
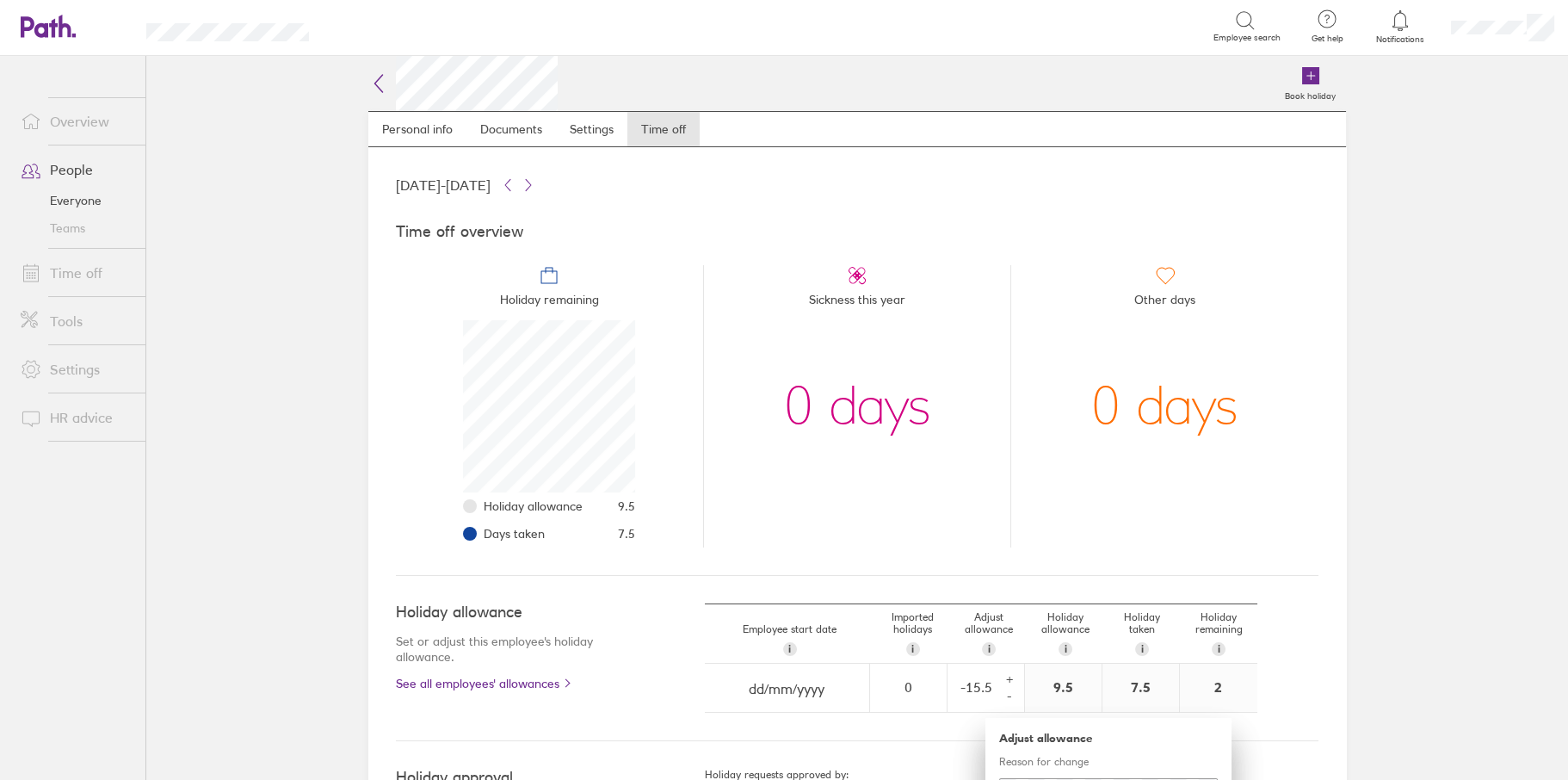
click at [369, 90] on icon at bounding box center [378, 83] width 21 height 21
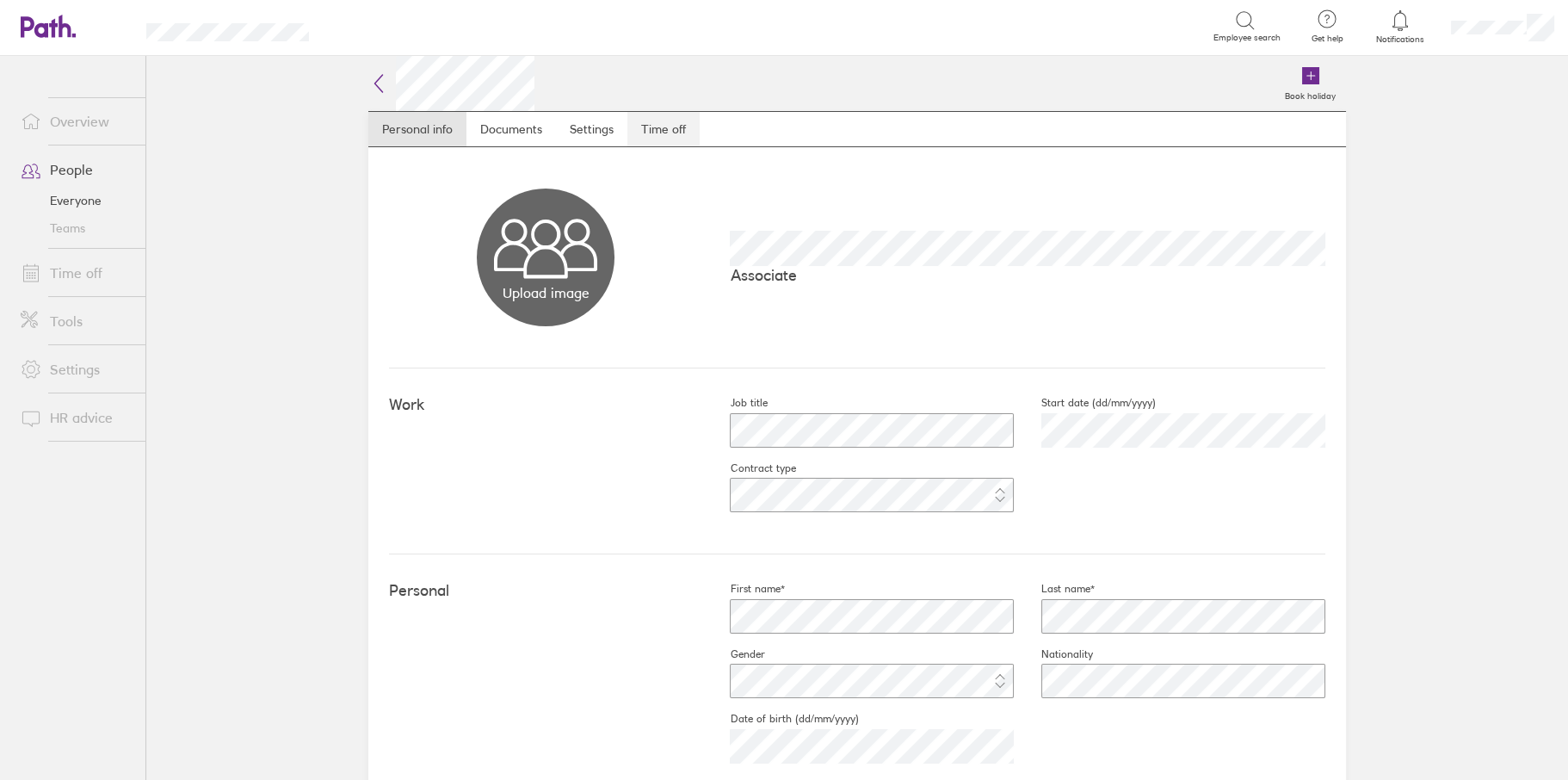
click at [674, 139] on link "Time off" at bounding box center [664, 129] width 73 height 34
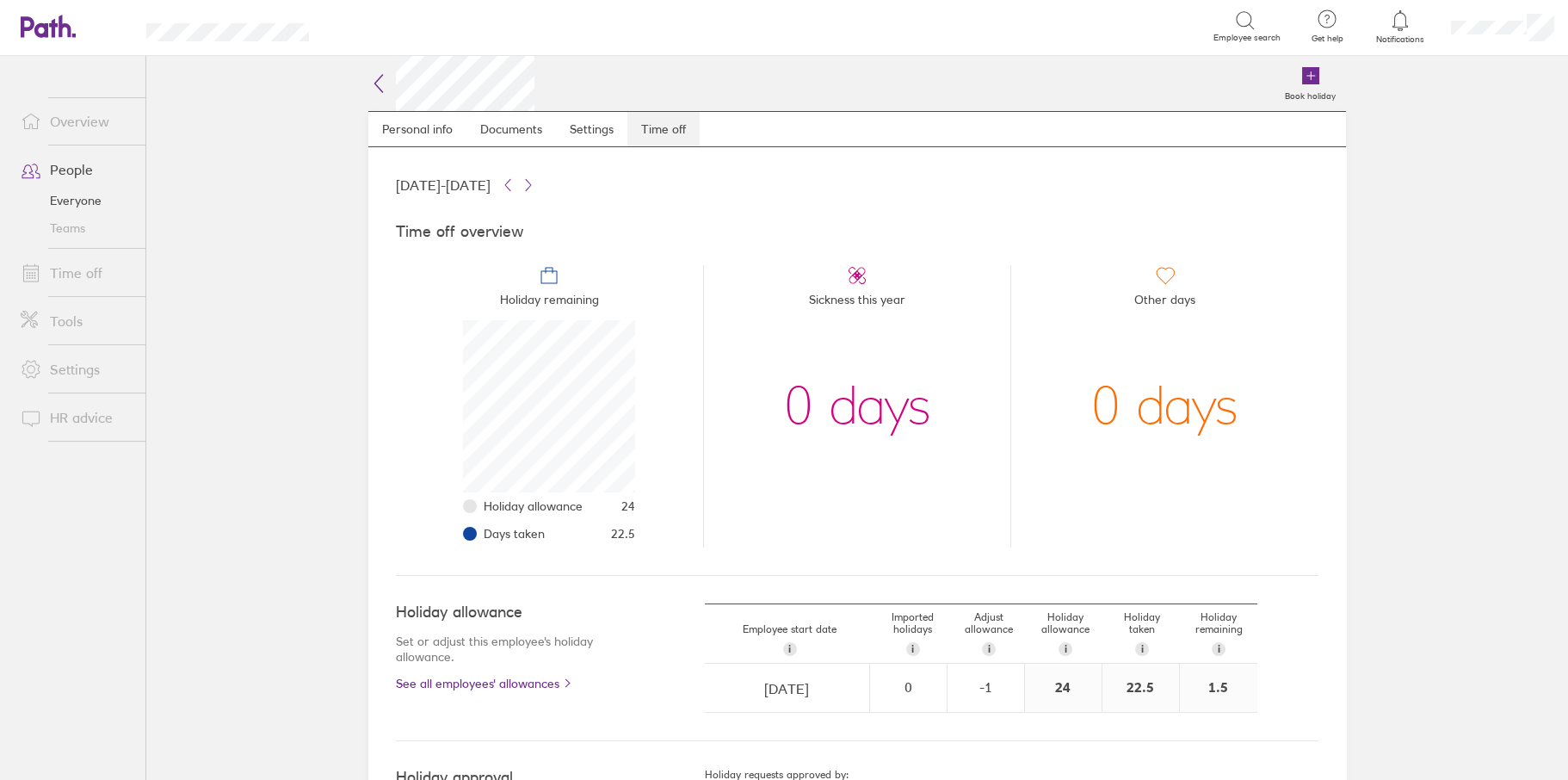
scroll to position [172, 172]
click at [967, 694] on div "-1" at bounding box center [986, 688] width 75 height 16
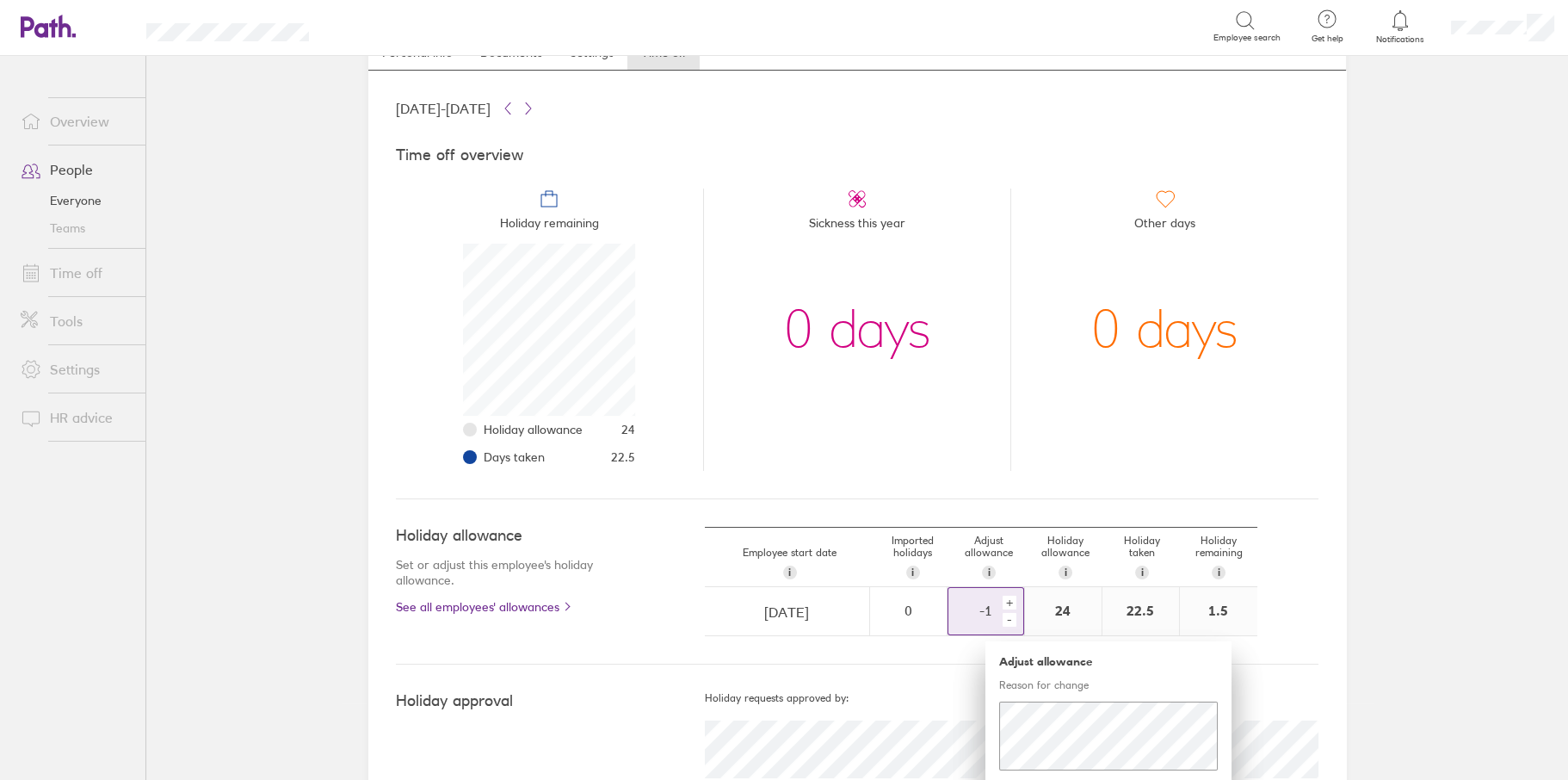
scroll to position [131, 0]
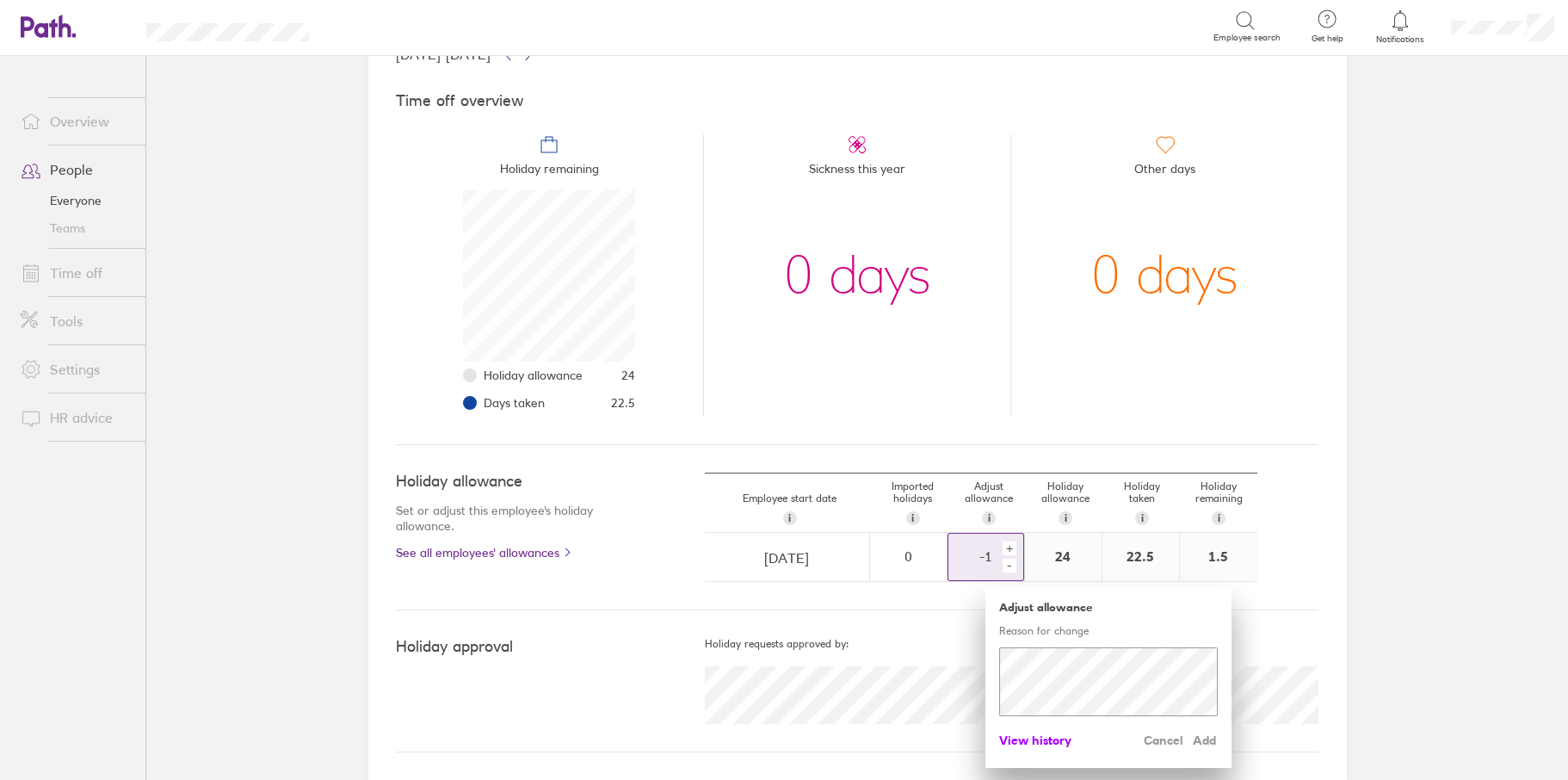
click at [1037, 734] on span "View history" at bounding box center [1035, 741] width 73 height 28
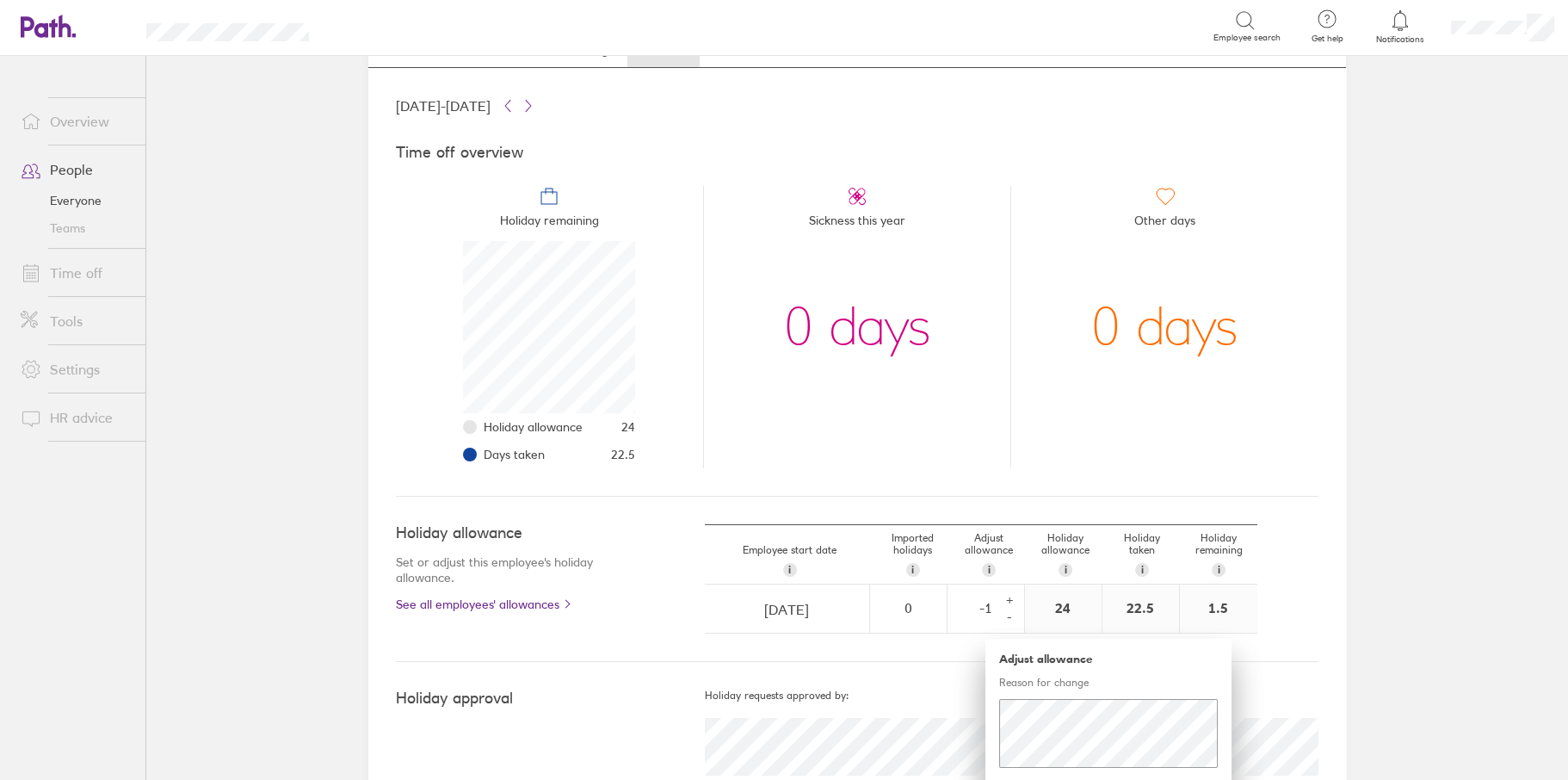
scroll to position [0, 0]
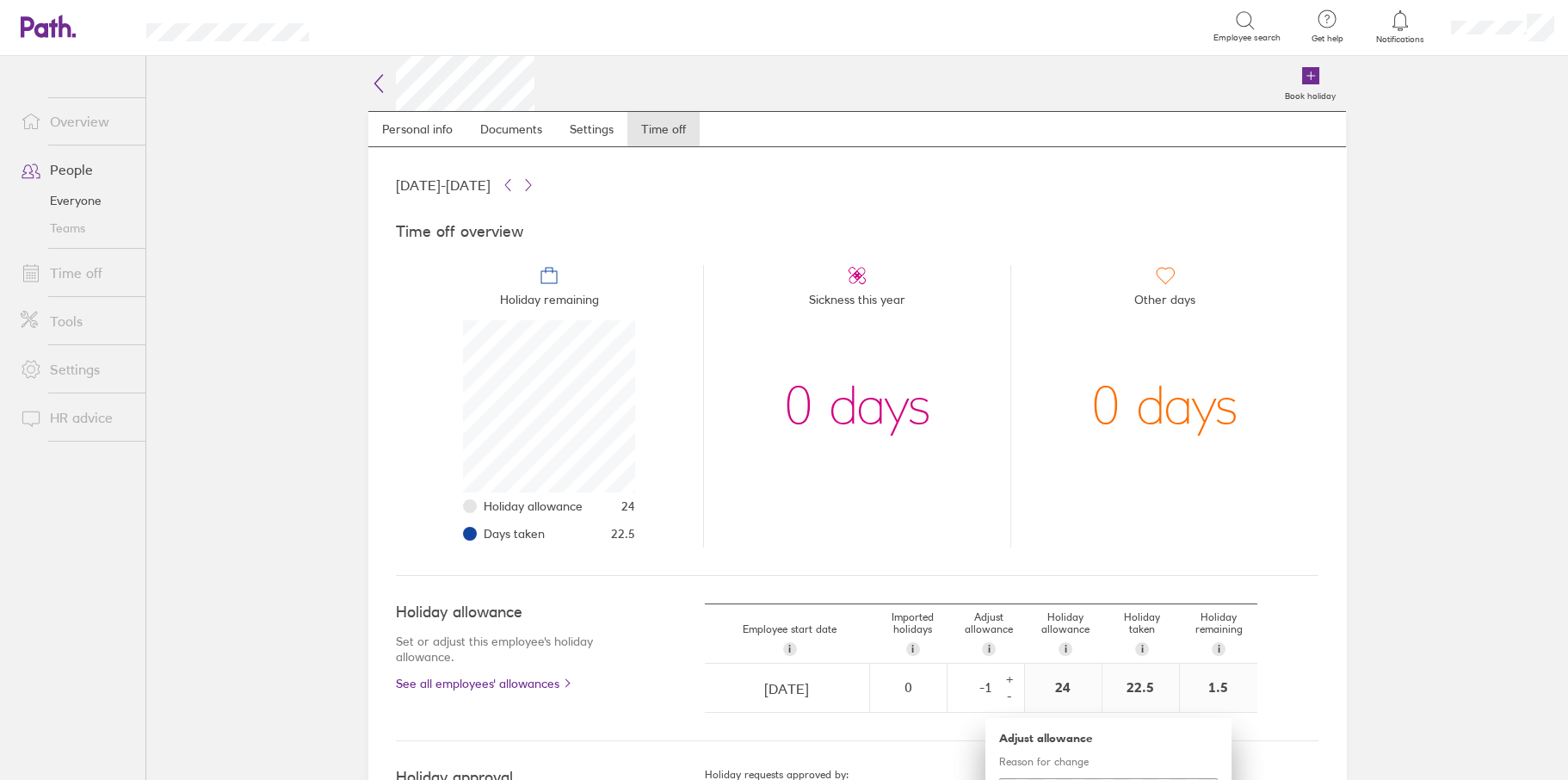
click at [372, 85] on icon at bounding box center [378, 83] width 21 height 21
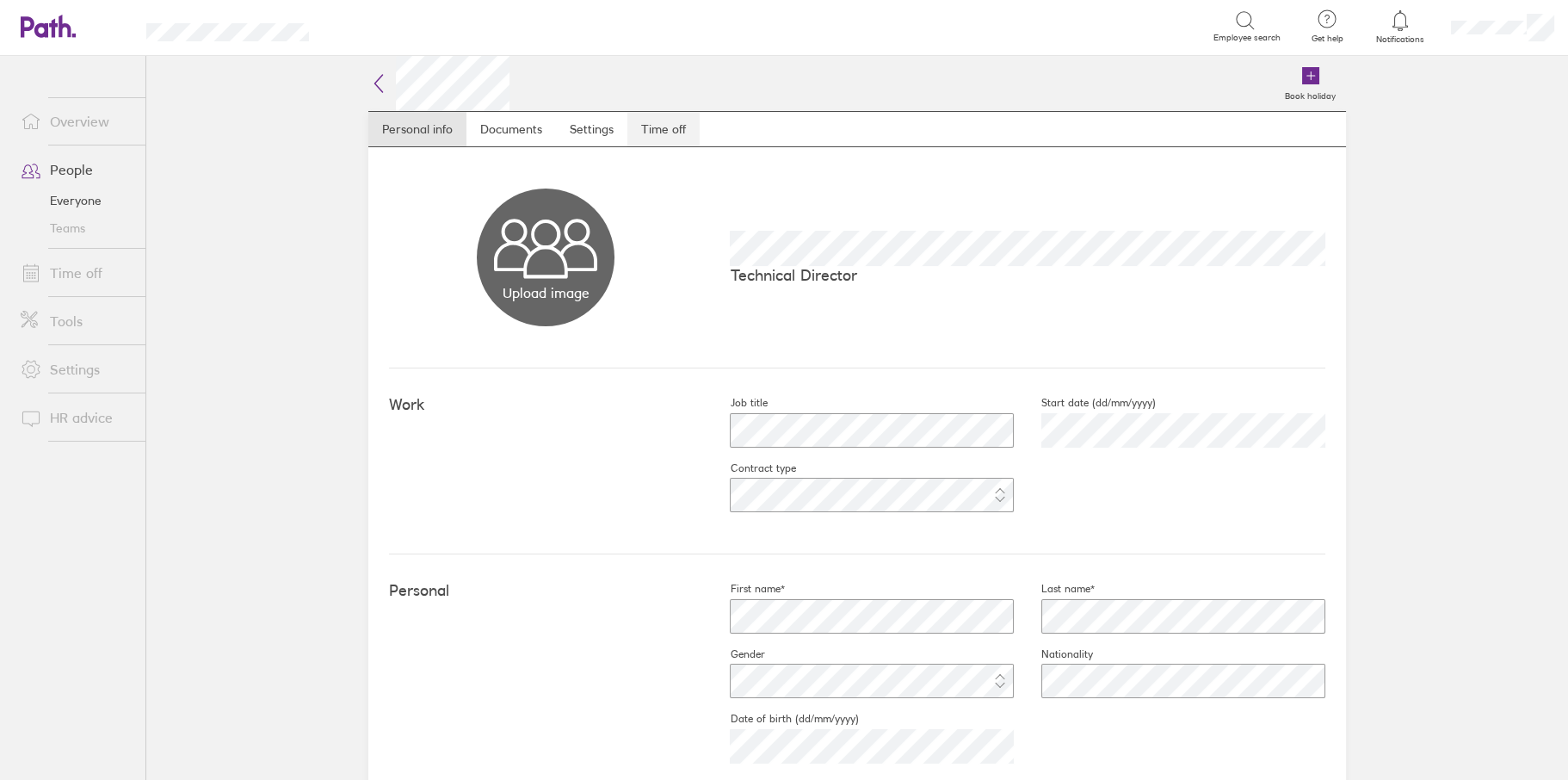
click at [668, 127] on link "Time off" at bounding box center [664, 129] width 73 height 34
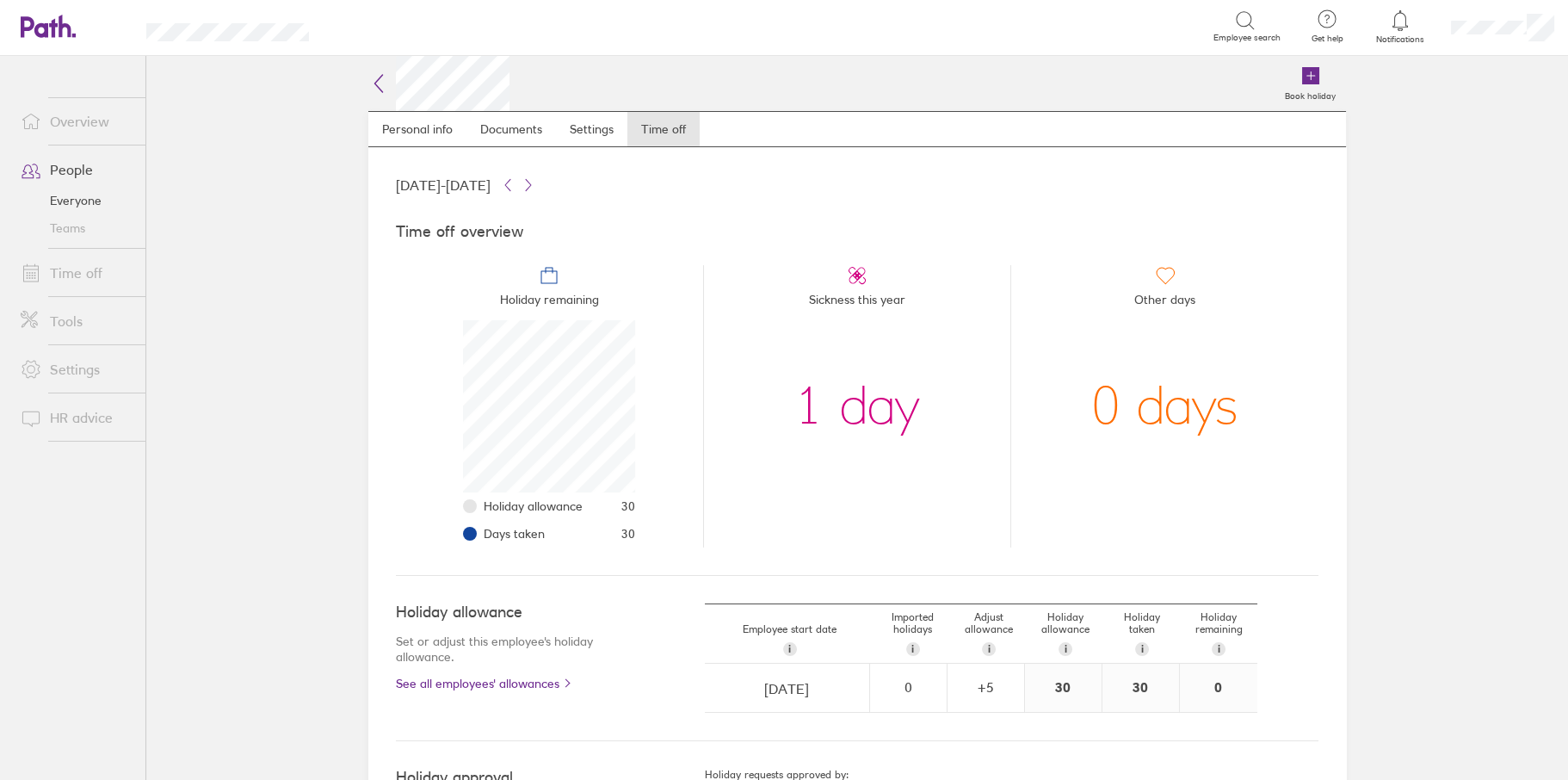
scroll to position [172, 172]
click at [981, 691] on div "+ 5" at bounding box center [986, 688] width 75 height 16
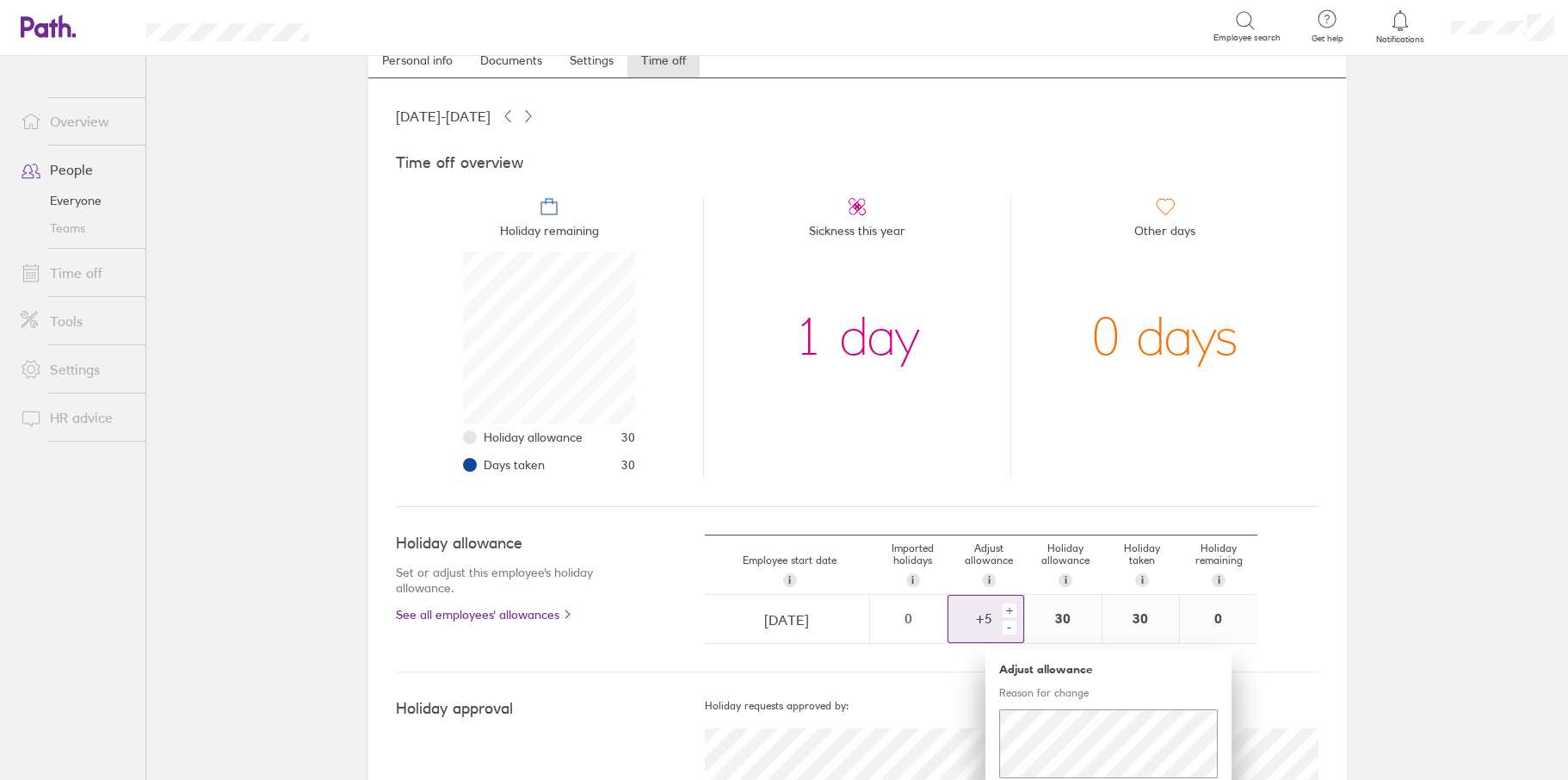
scroll to position [131, 0]
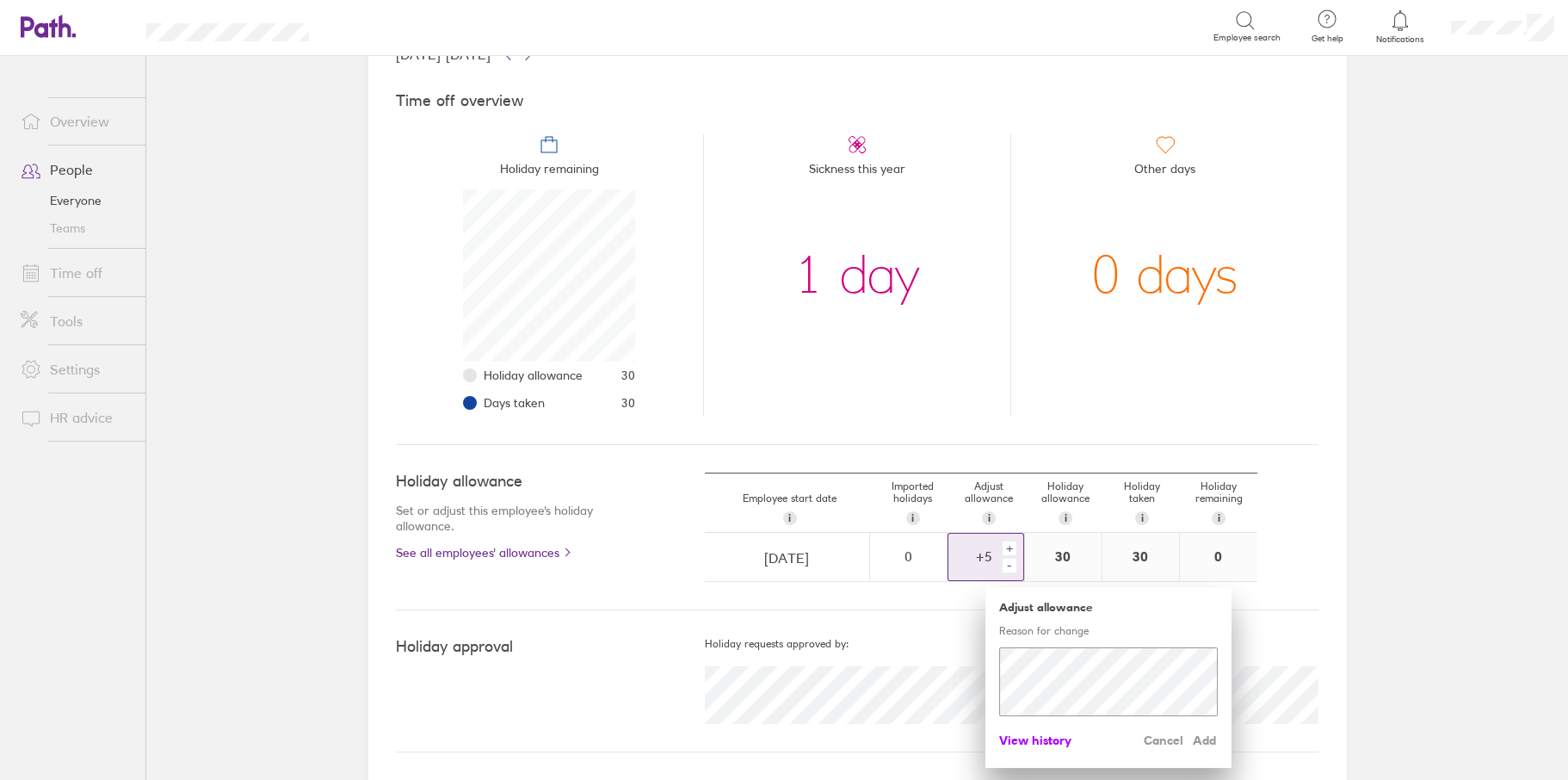
click at [1037, 744] on span "View history" at bounding box center [1035, 741] width 73 height 28
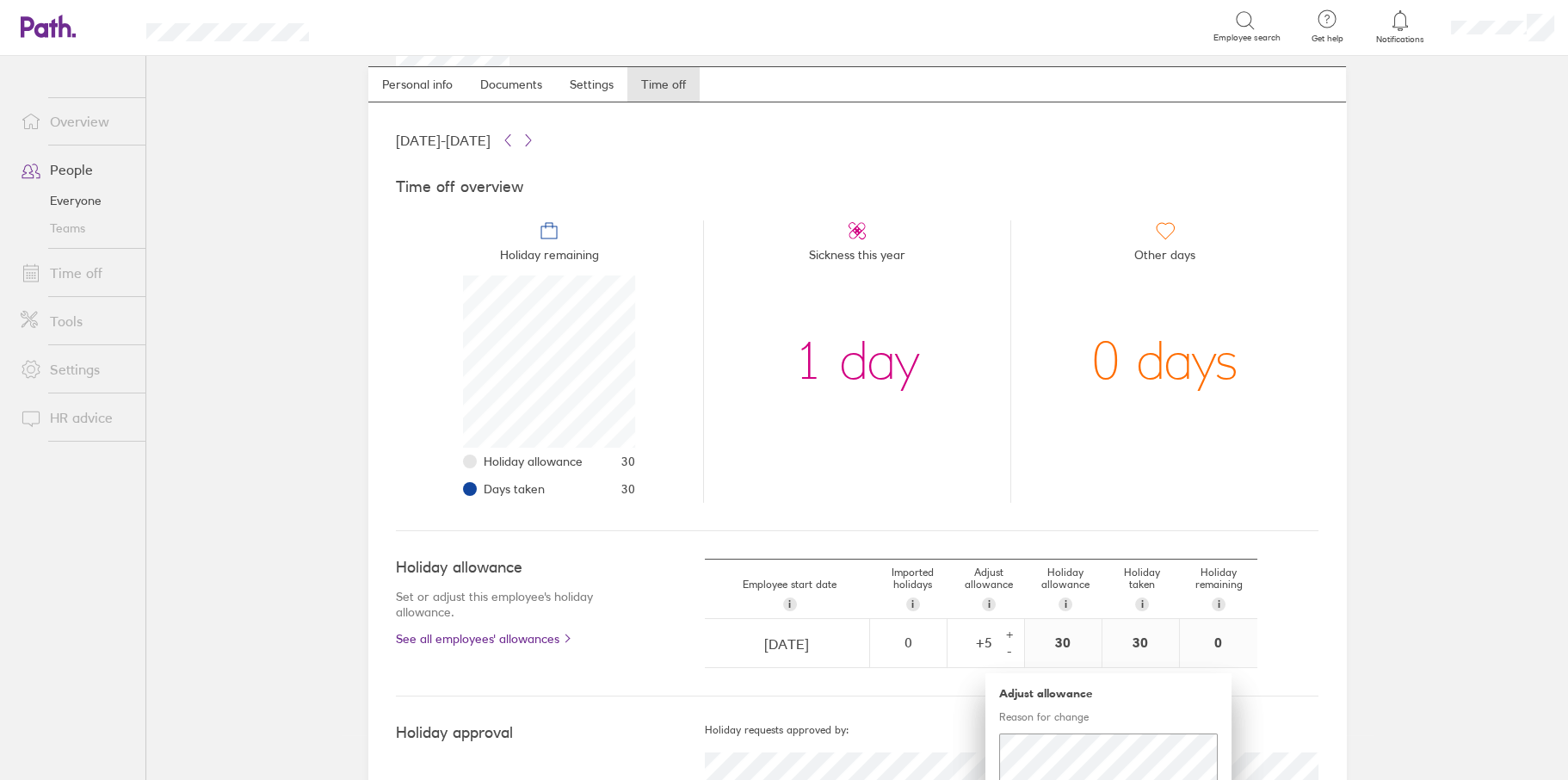
scroll to position [0, 0]
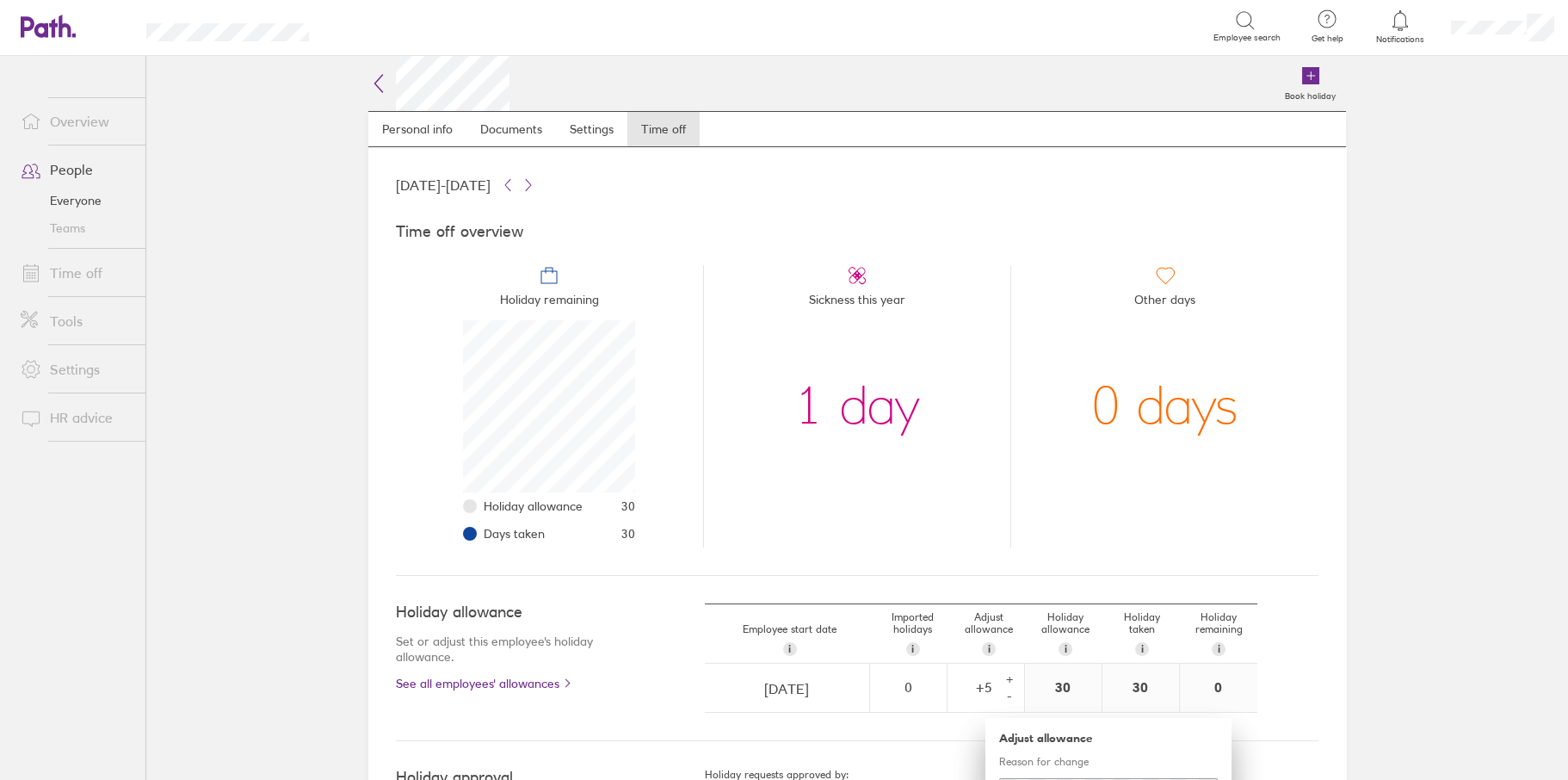
click at [372, 86] on icon at bounding box center [378, 83] width 21 height 21
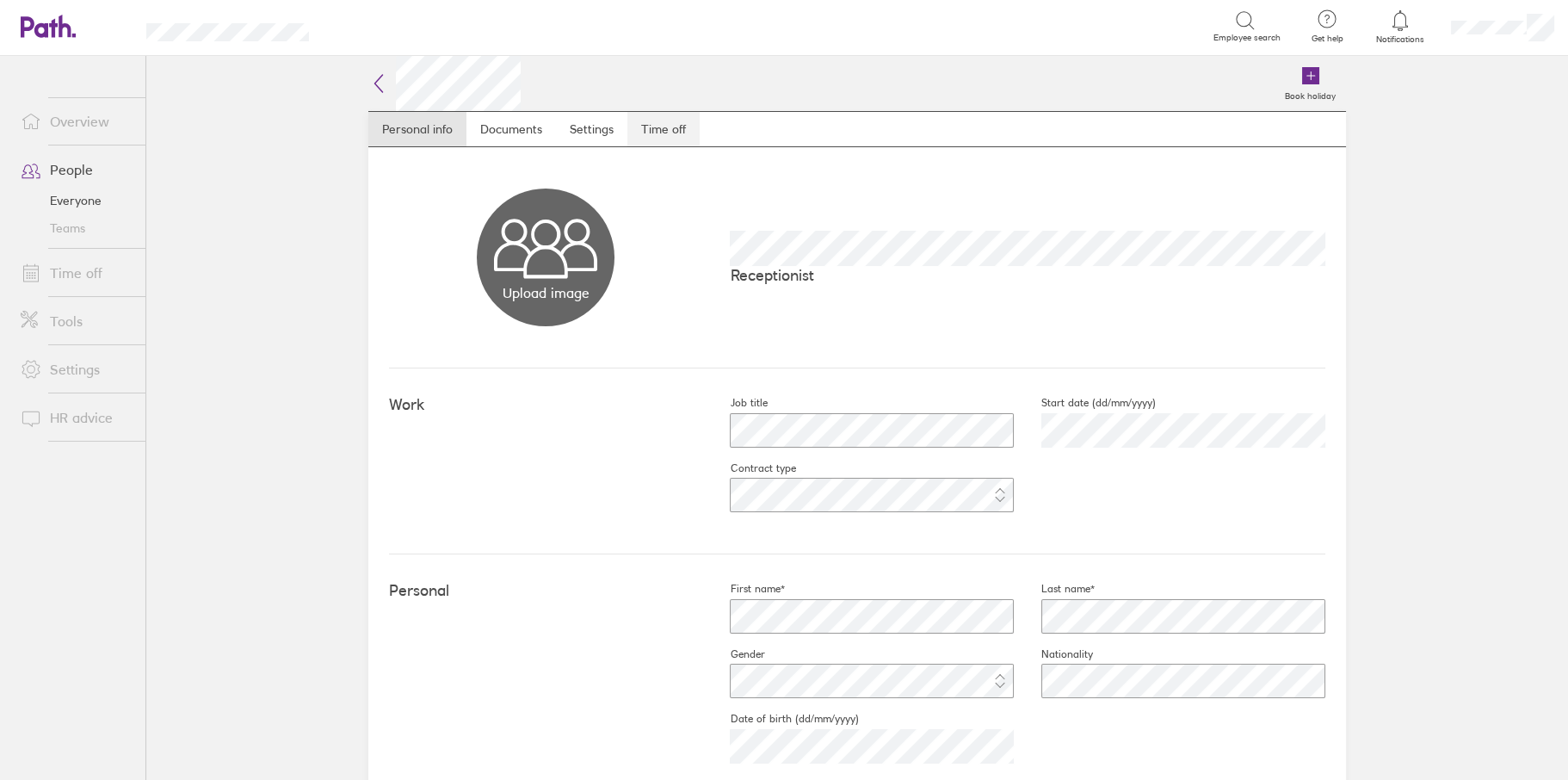
click at [674, 128] on link "Time off" at bounding box center [664, 129] width 73 height 34
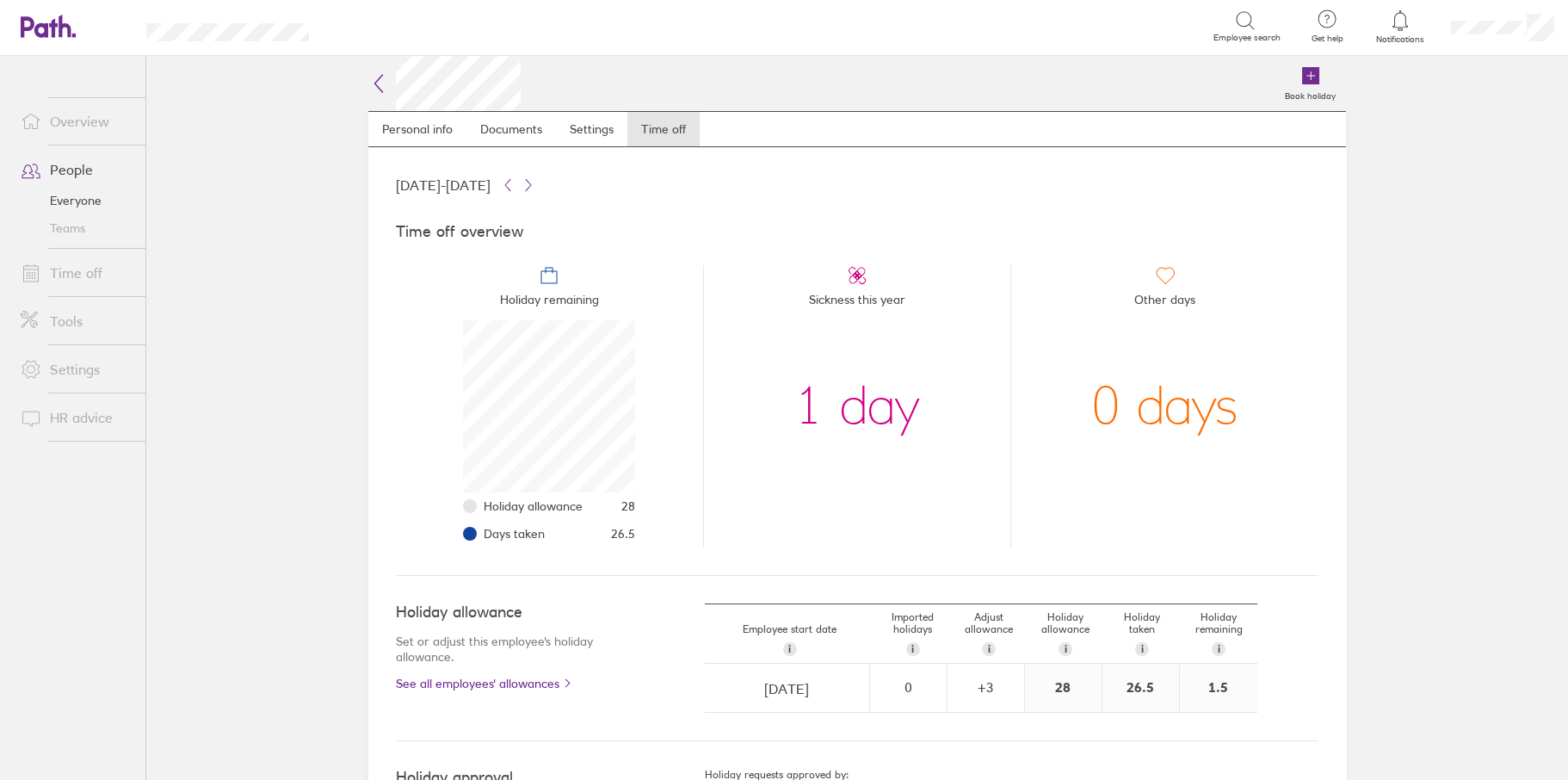
scroll to position [172, 172]
click at [975, 684] on div "+ 3" at bounding box center [986, 688] width 75 height 16
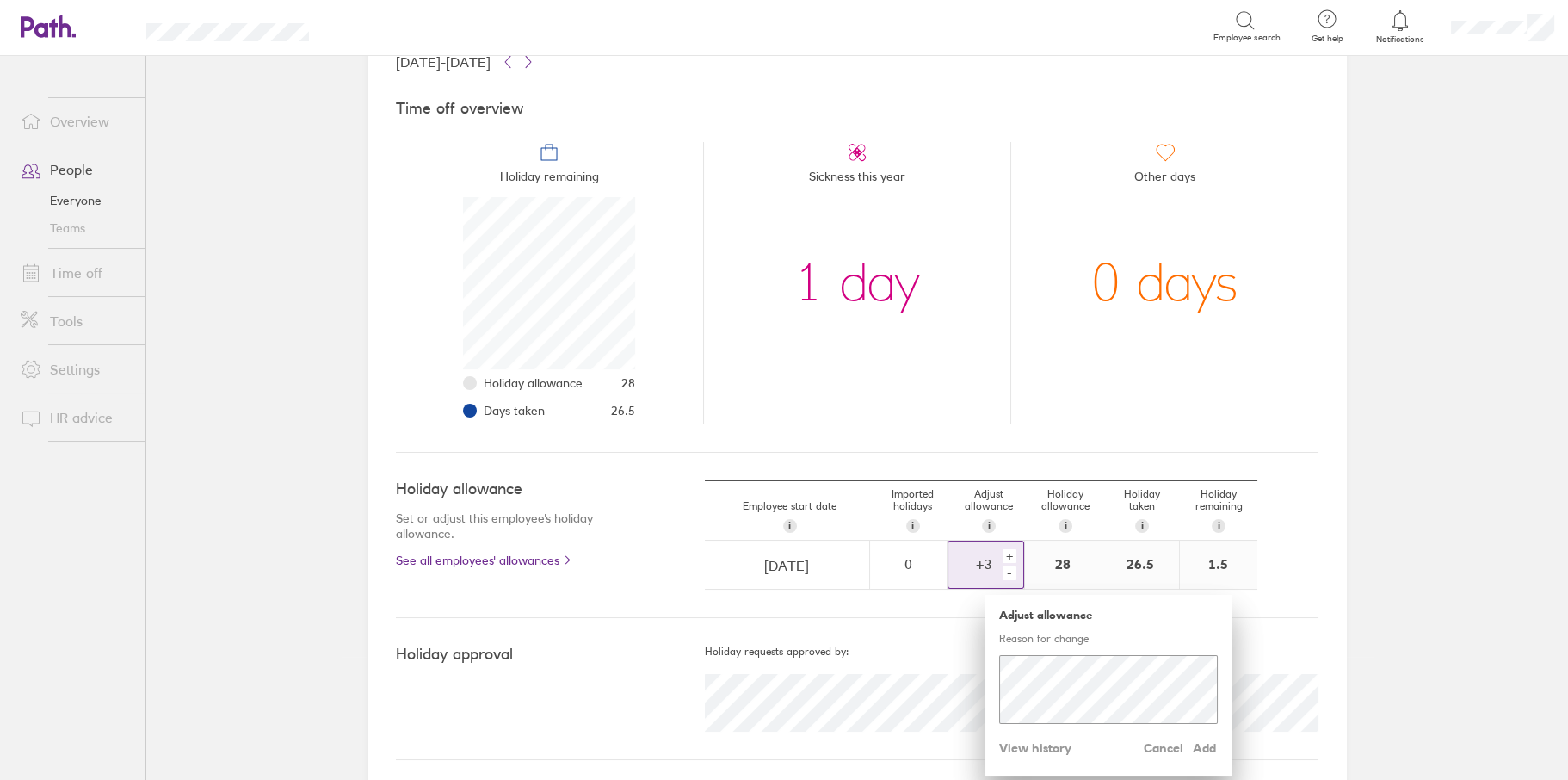
scroll to position [131, 0]
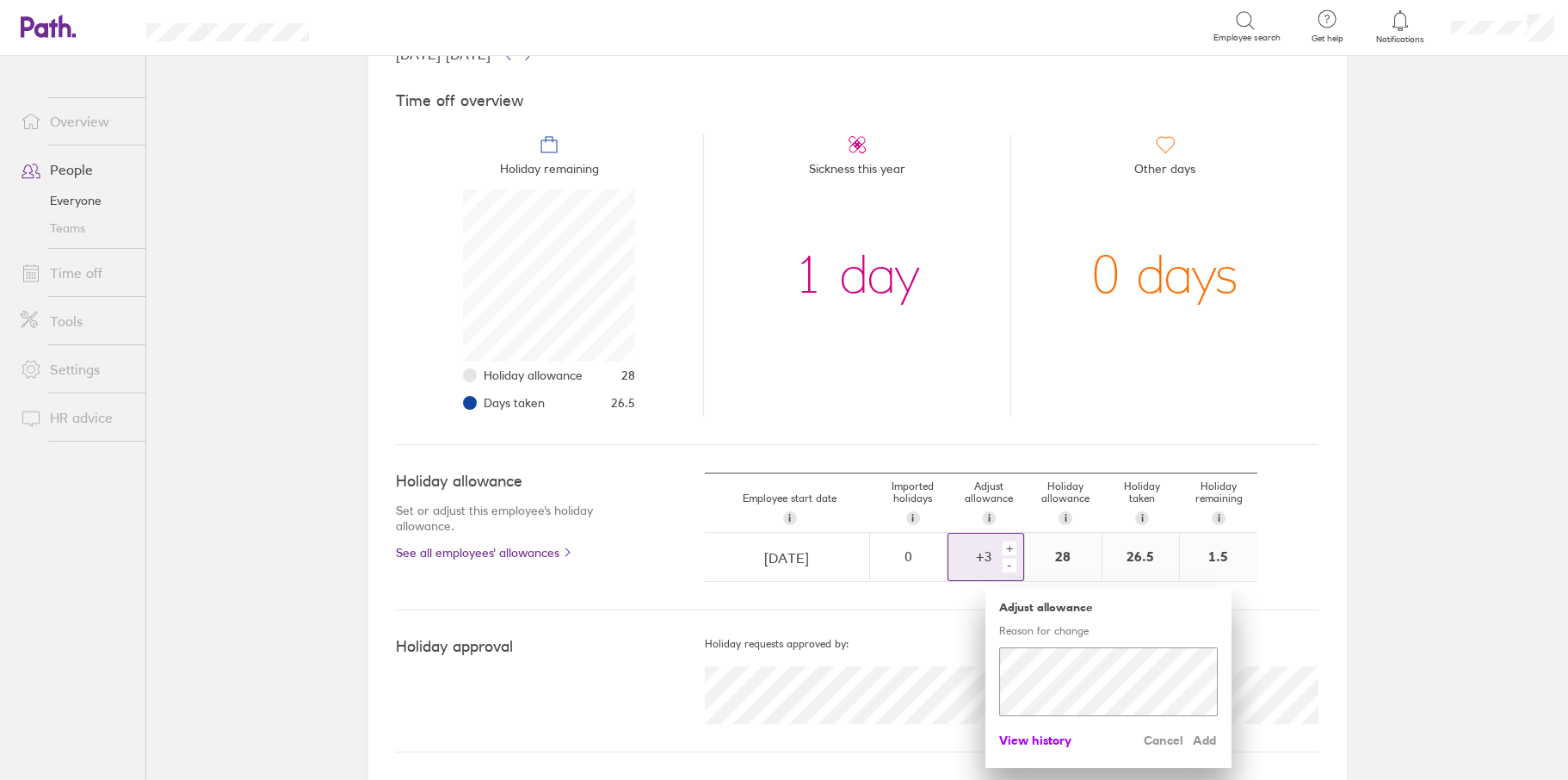
click at [1028, 740] on span "View history" at bounding box center [1035, 741] width 73 height 28
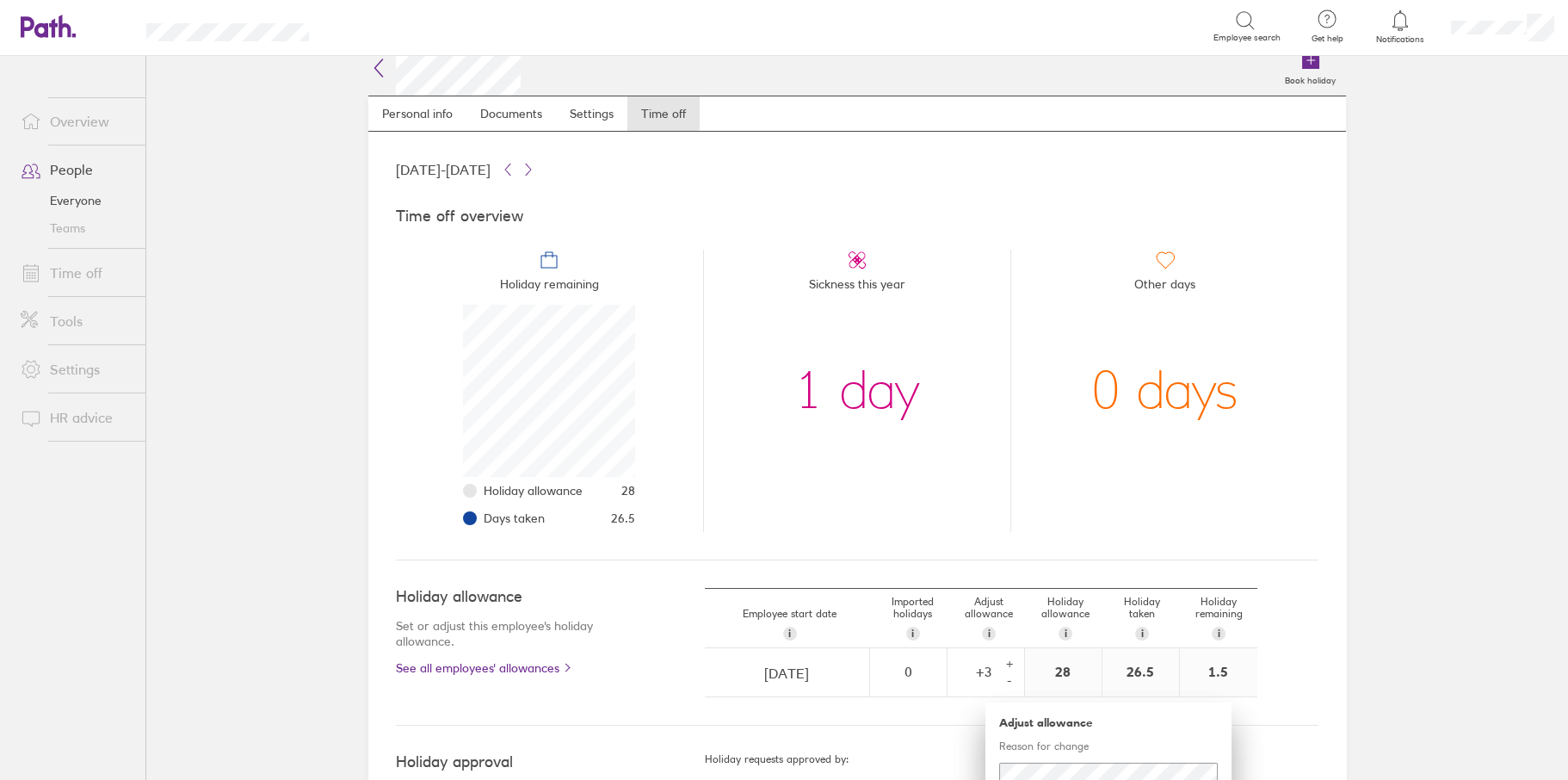
scroll to position [0, 0]
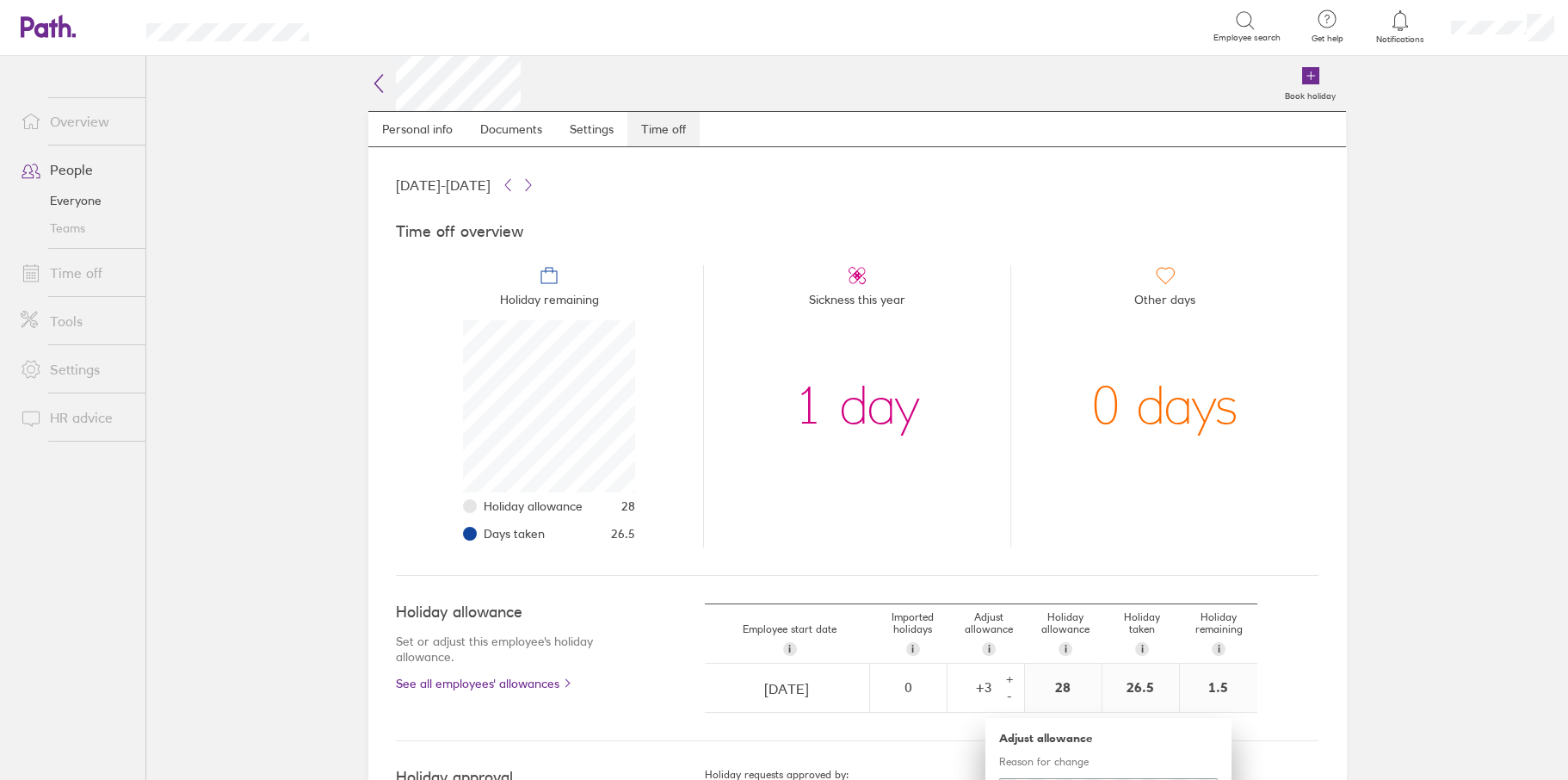
click at [672, 130] on link "Time off" at bounding box center [664, 129] width 73 height 34
click at [380, 83] on icon at bounding box center [378, 83] width 21 height 21
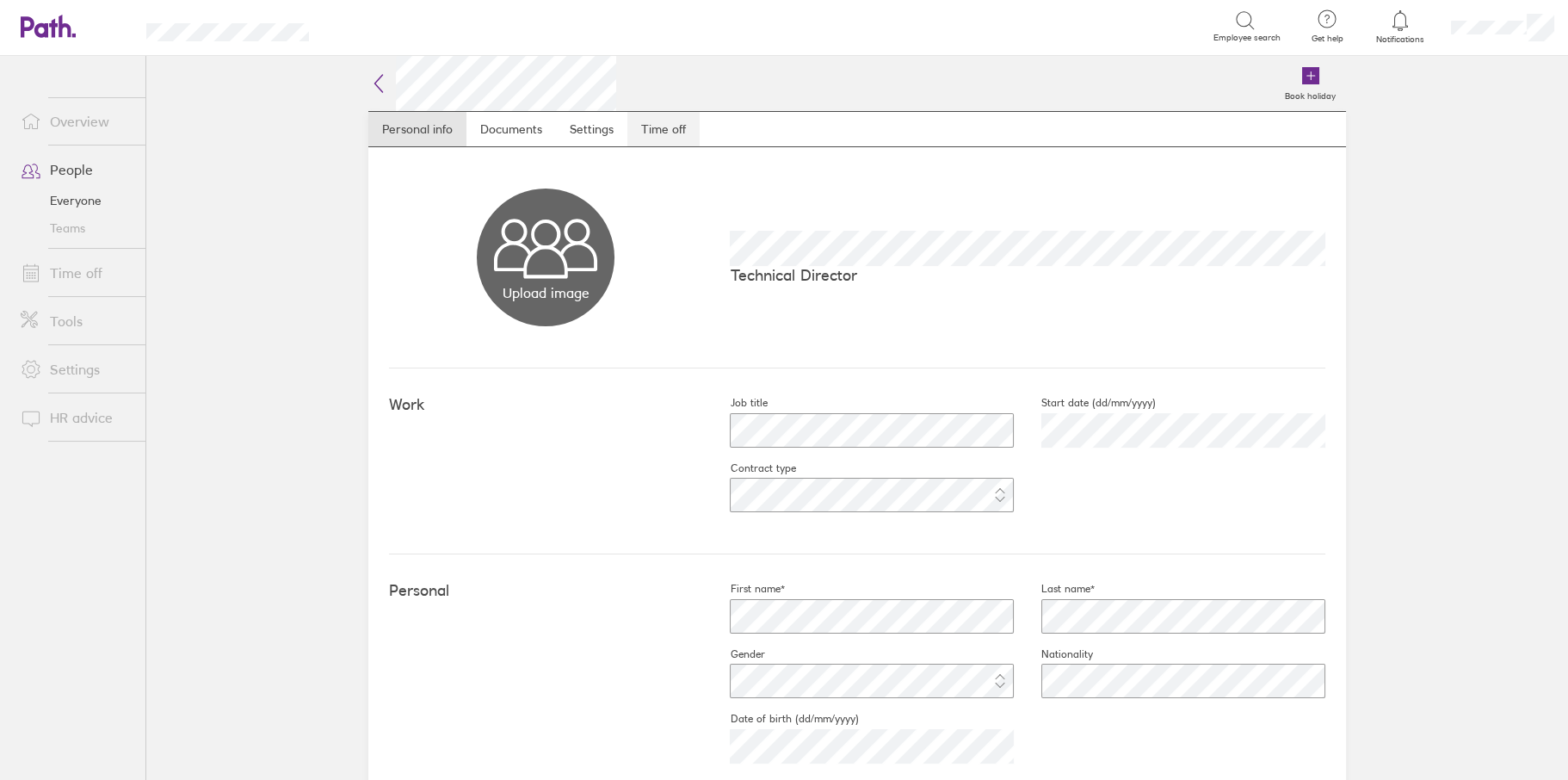
click at [660, 121] on link "Time off" at bounding box center [664, 129] width 73 height 34
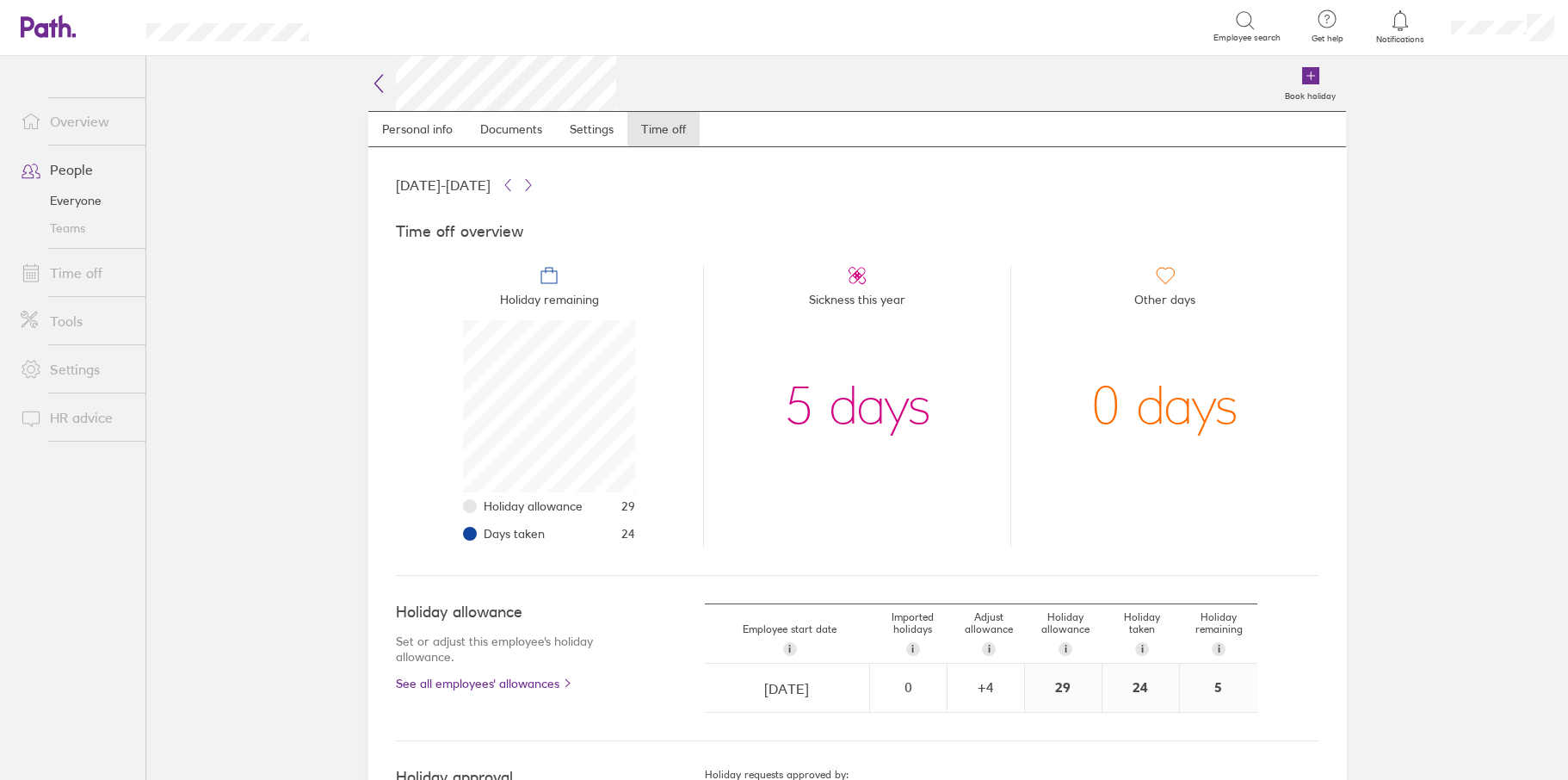
scroll to position [172, 172]
click at [970, 690] on div "+ 4" at bounding box center [986, 688] width 75 height 16
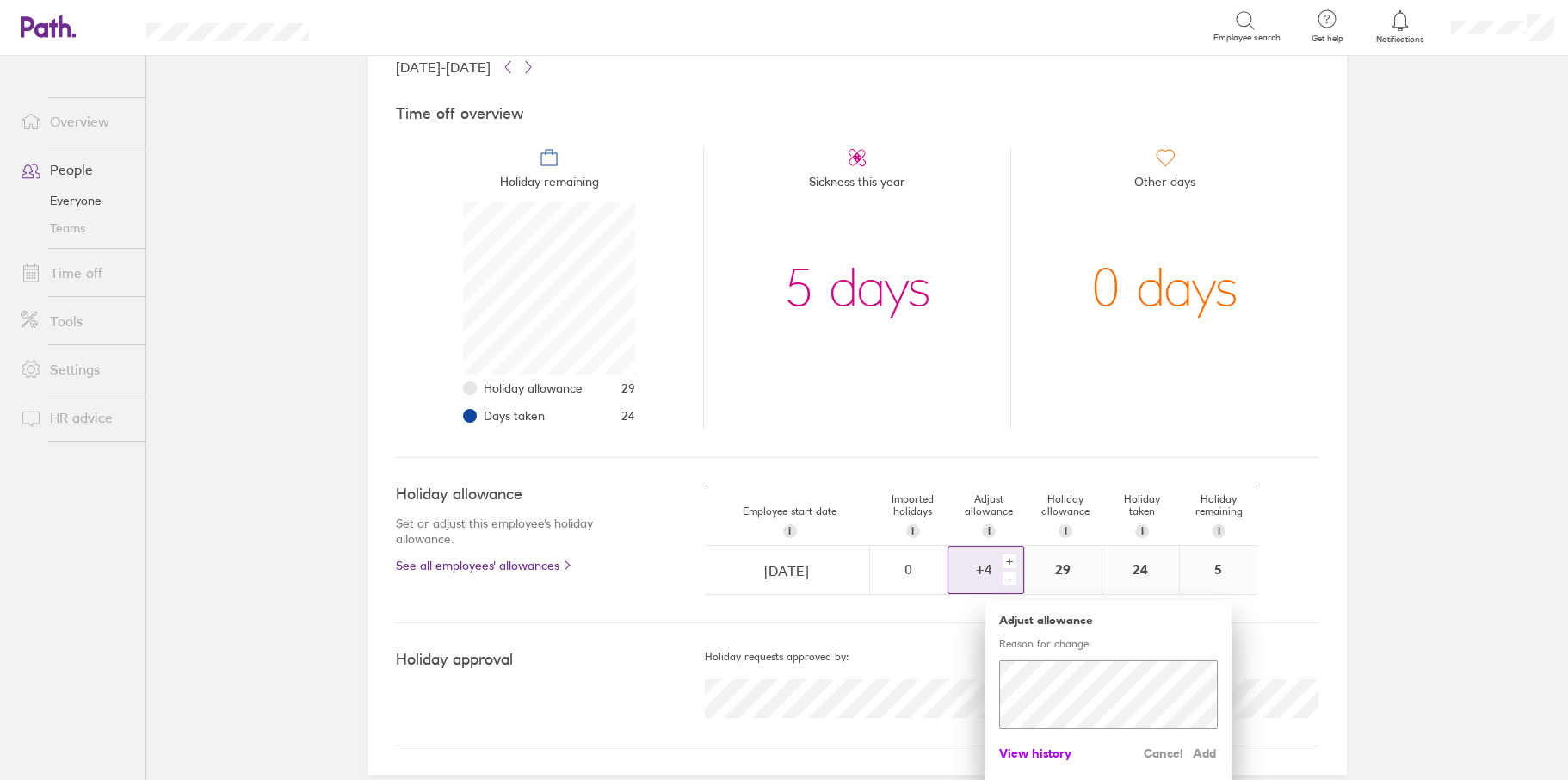
click at [1027, 754] on span "View history" at bounding box center [1035, 753] width 73 height 28
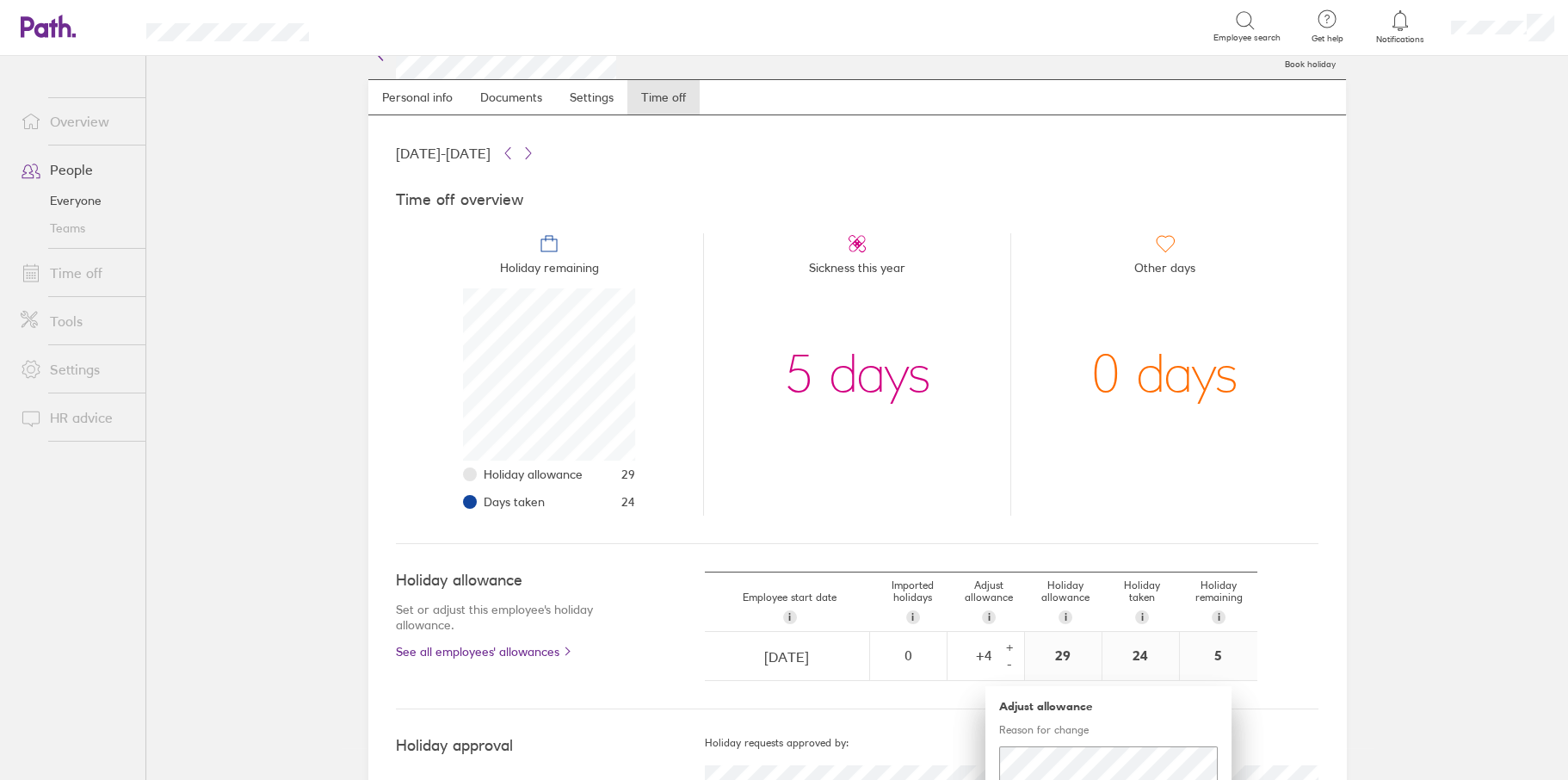
scroll to position [0, 0]
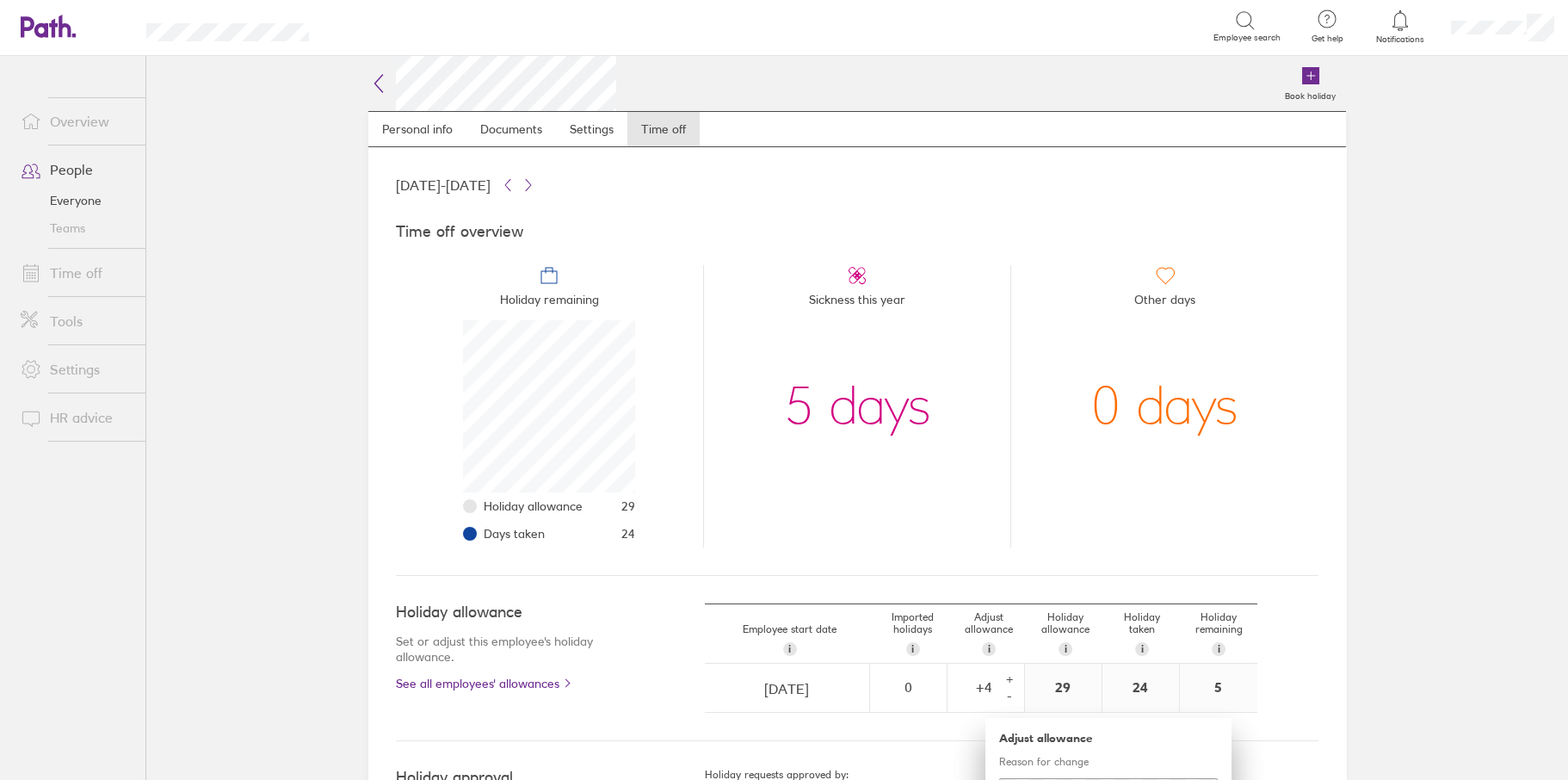
click at [379, 90] on icon at bounding box center [378, 83] width 21 height 21
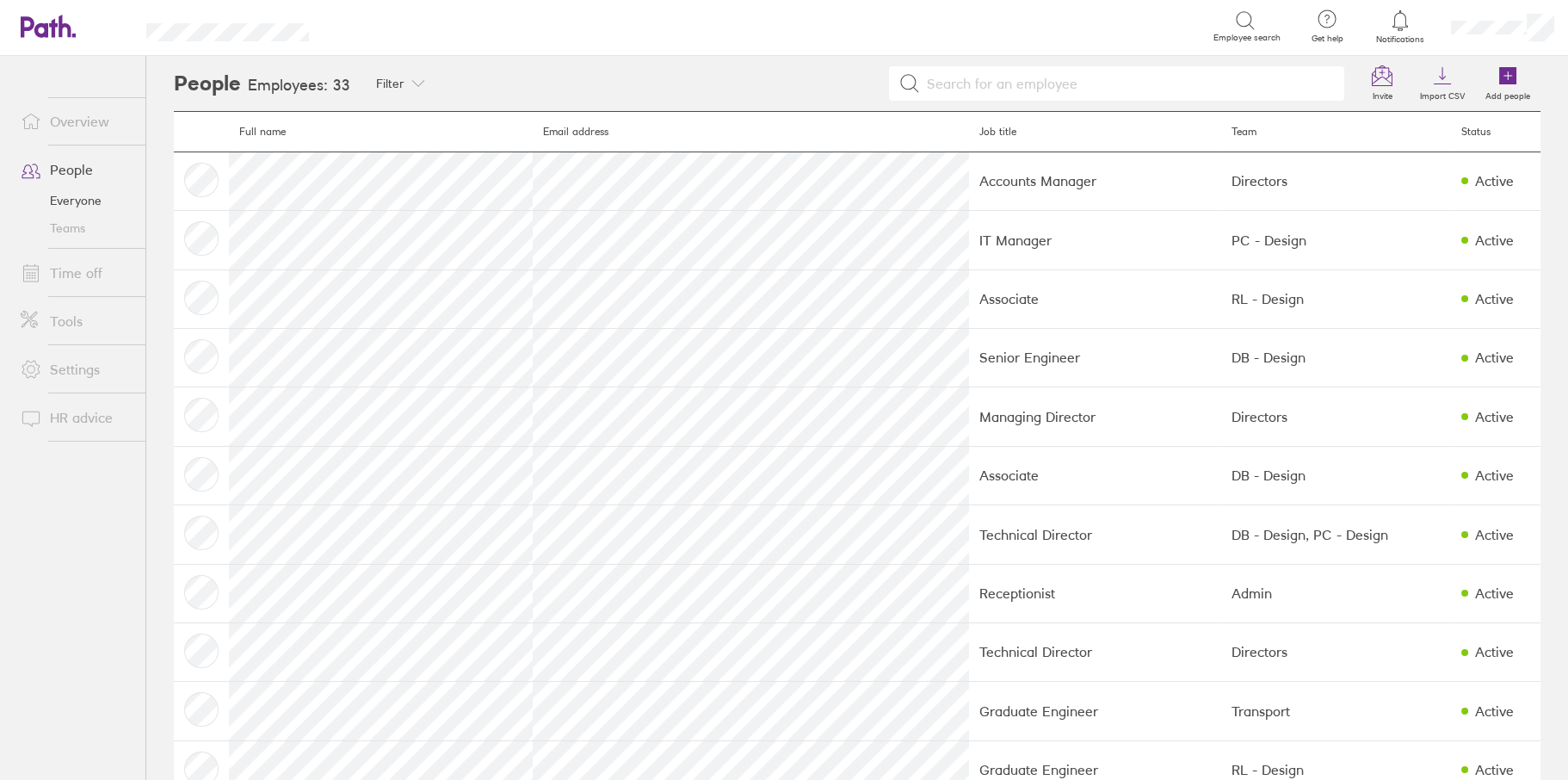
scroll to position [516, 0]
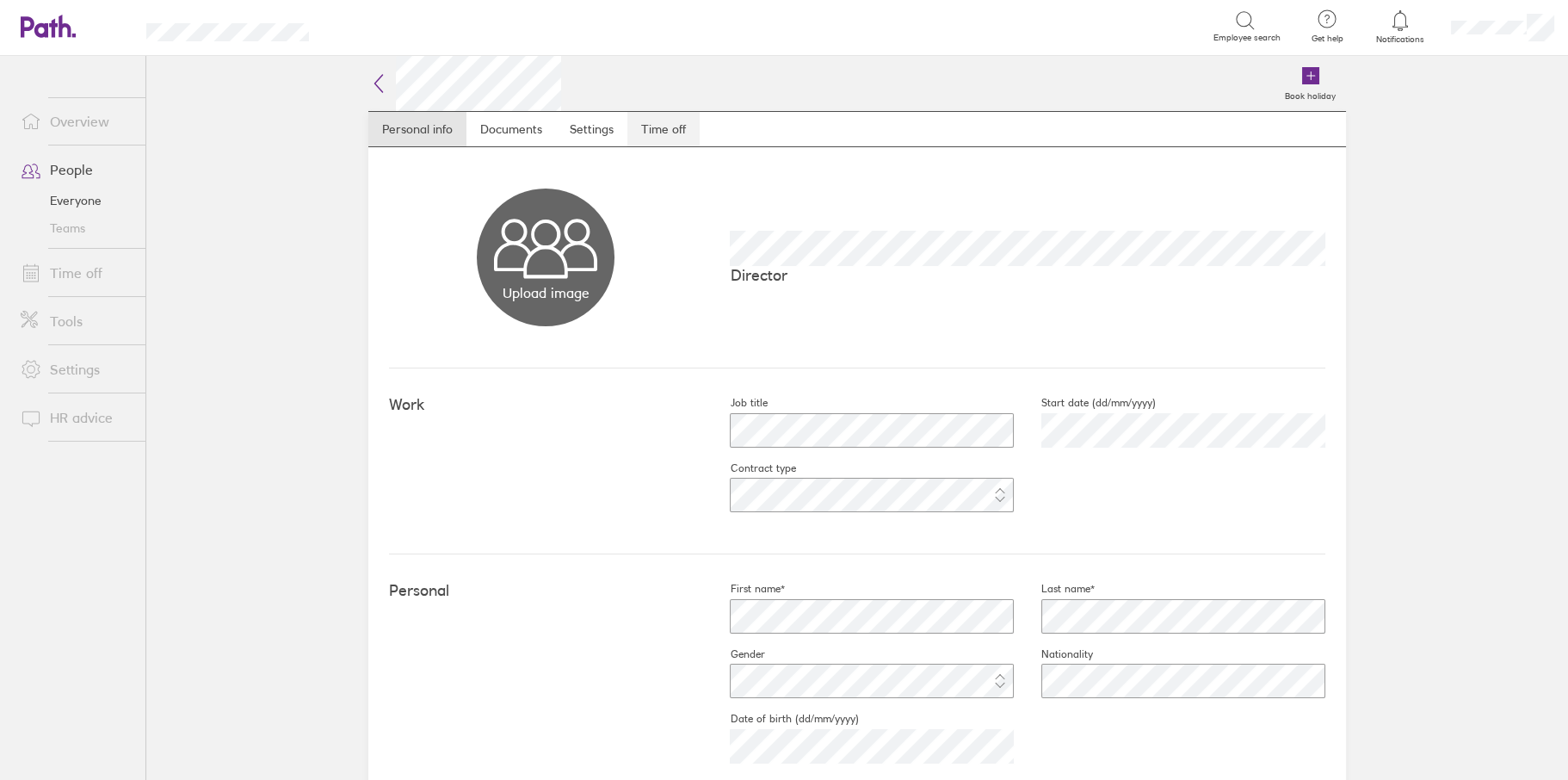
click at [668, 126] on link "Time off" at bounding box center [664, 129] width 73 height 34
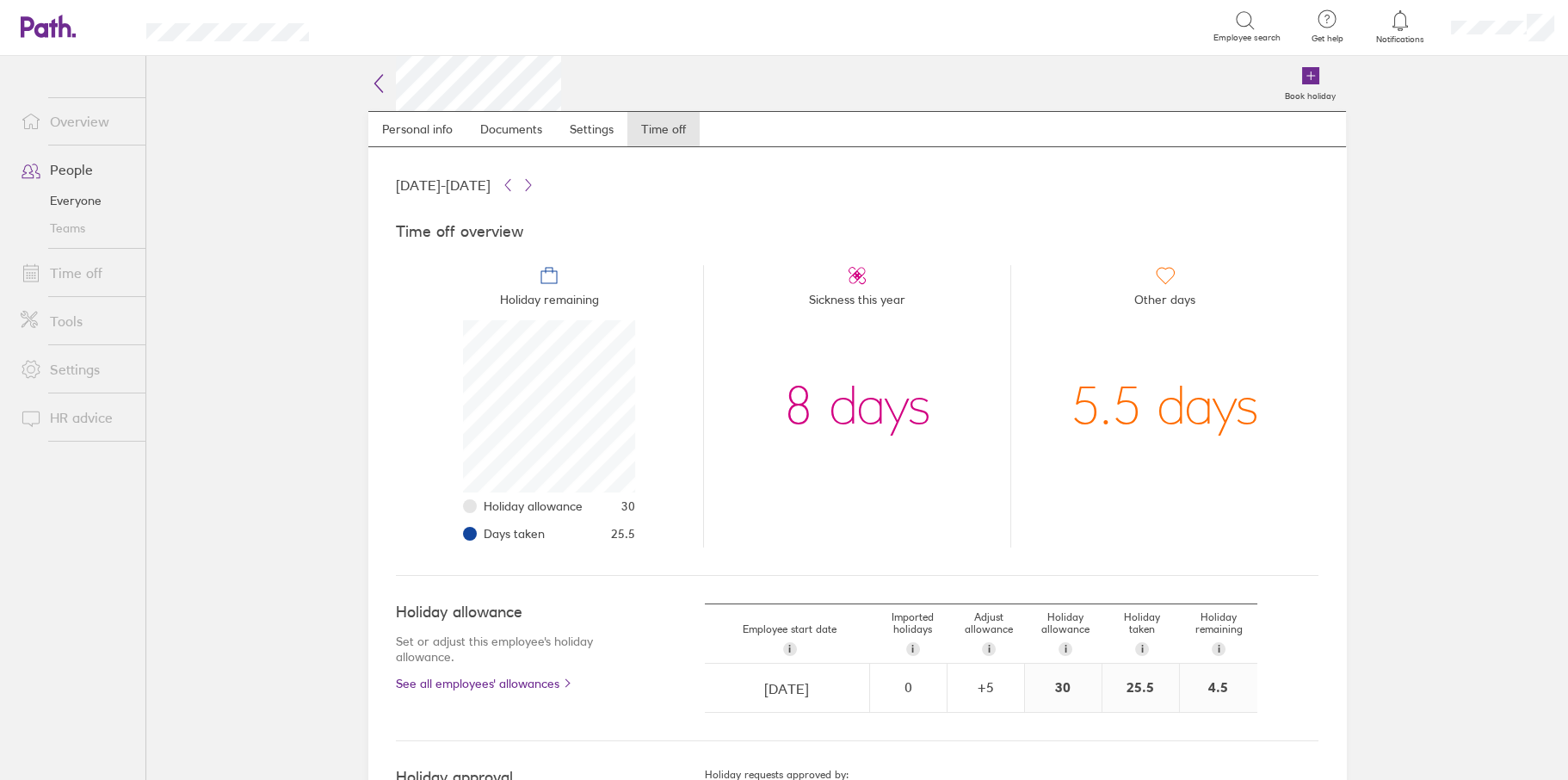
scroll to position [172, 172]
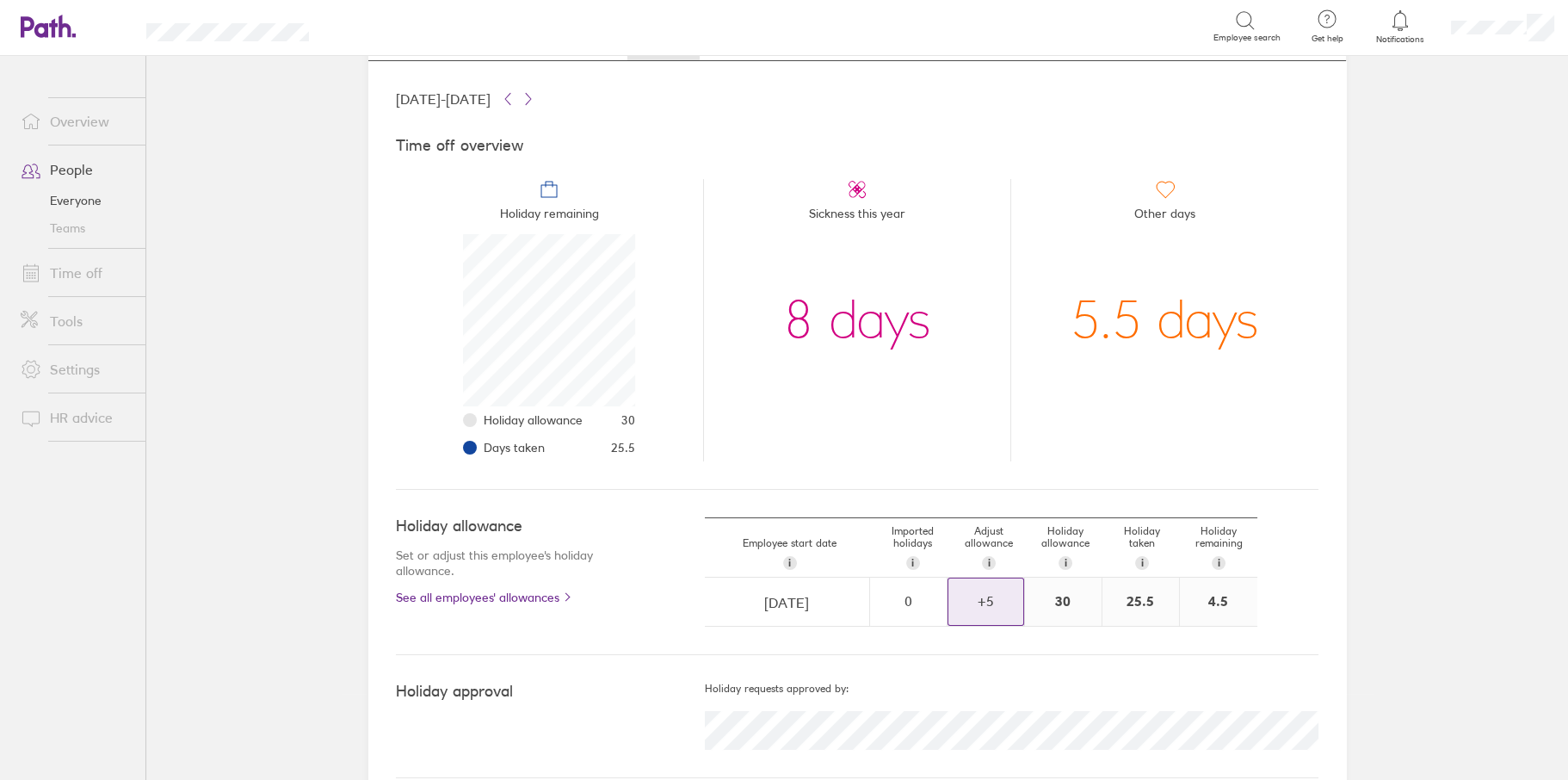
click at [980, 584] on div "+ 5" at bounding box center [986, 601] width 75 height 46
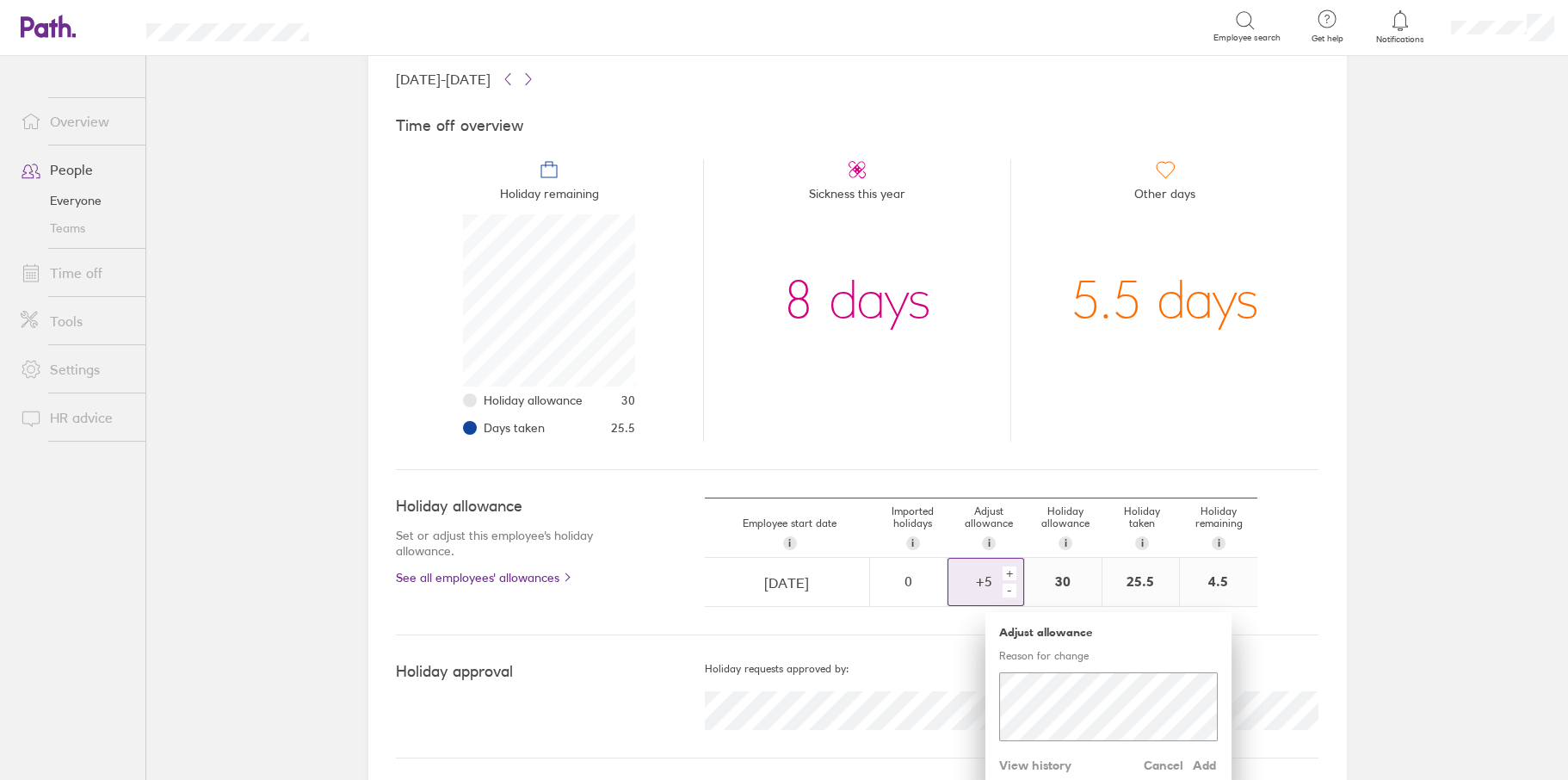
scroll to position [118, 0]
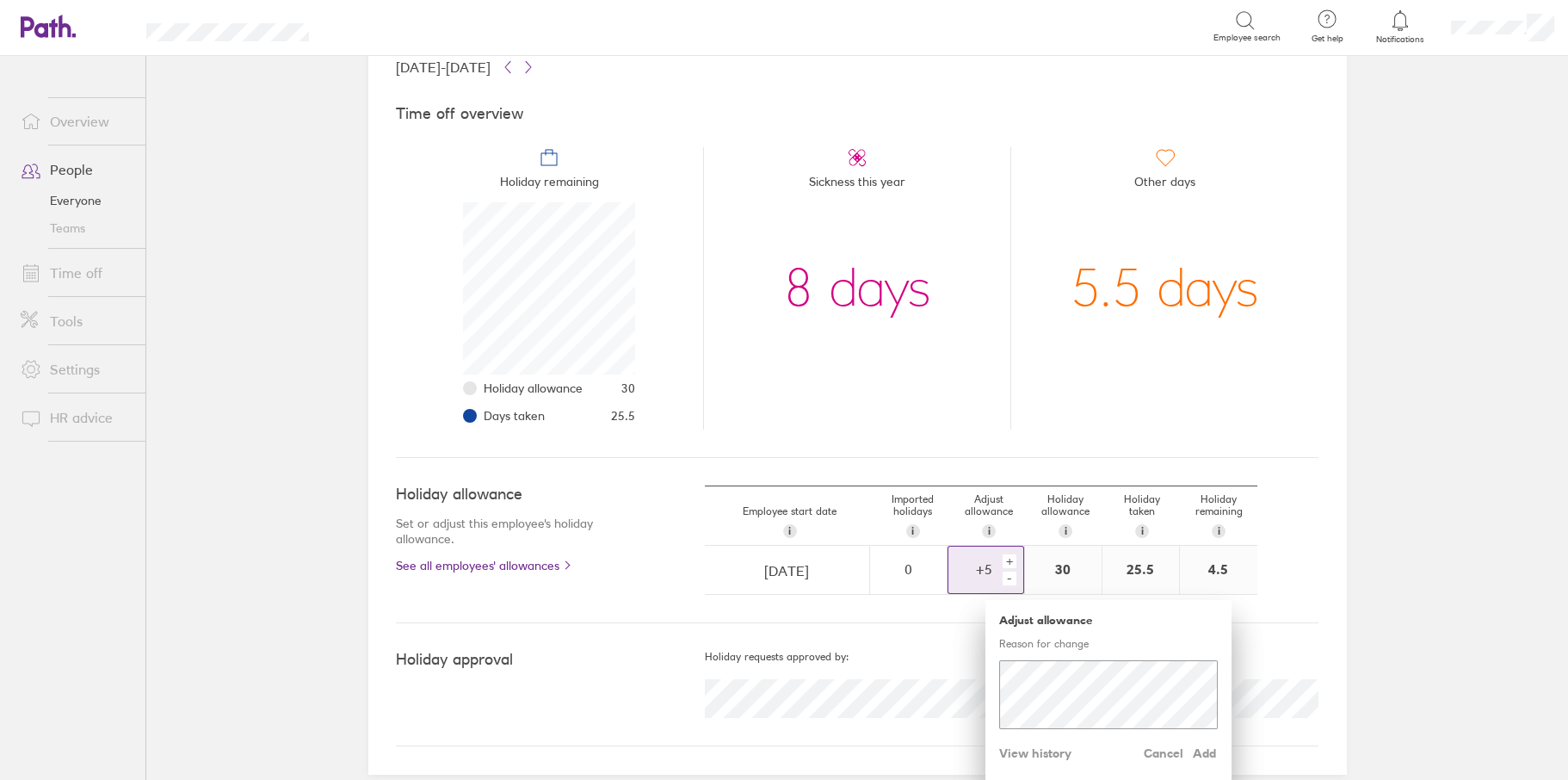
click at [1029, 766] on div "Adjust allowance Reason for change Cancel Add View history" at bounding box center [1108, 690] width 246 height 181
click at [1029, 751] on span "View history" at bounding box center [1035, 753] width 73 height 28
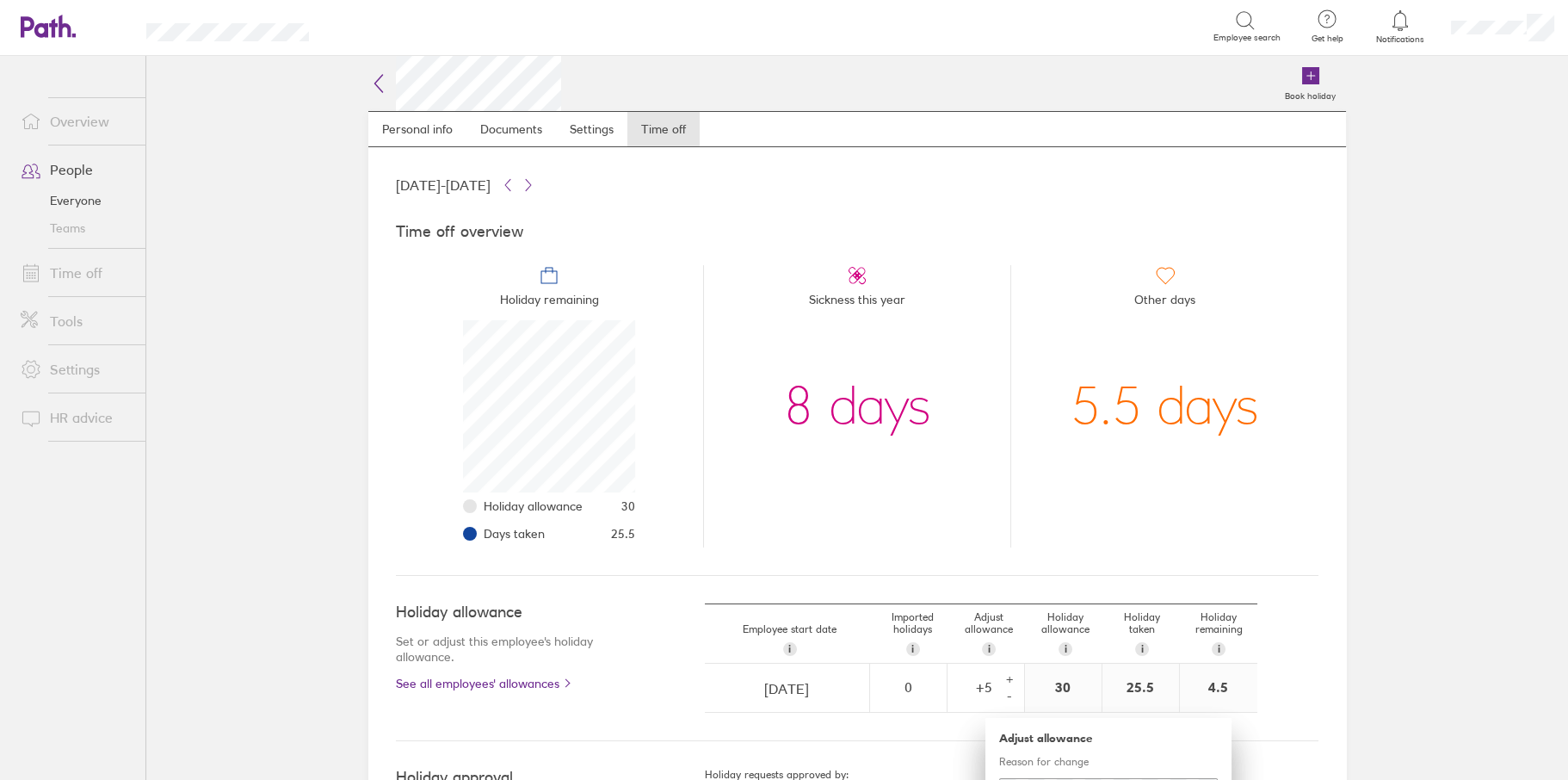
click at [379, 79] on icon at bounding box center [378, 83] width 21 height 21
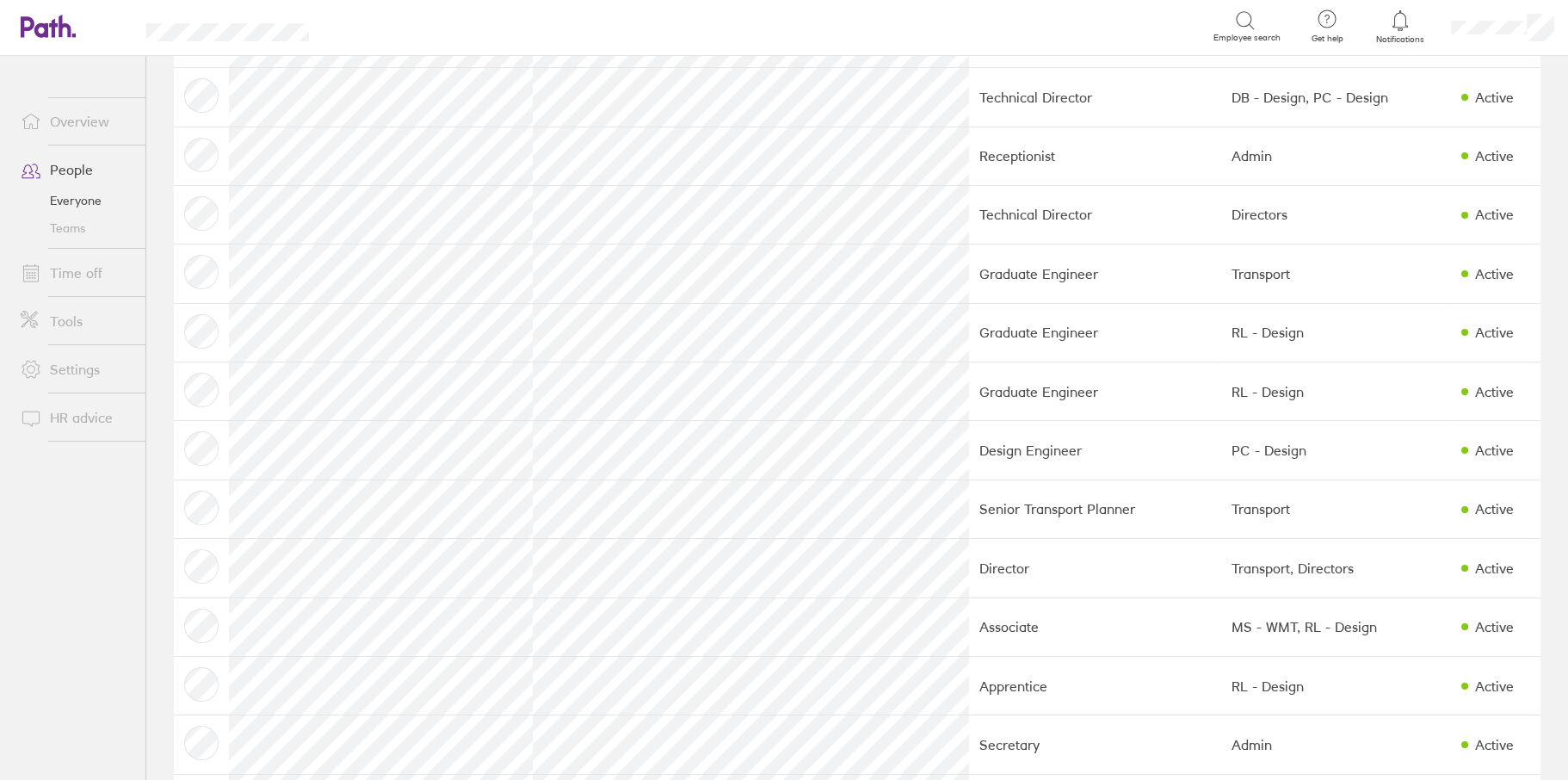
scroll to position [775, 0]
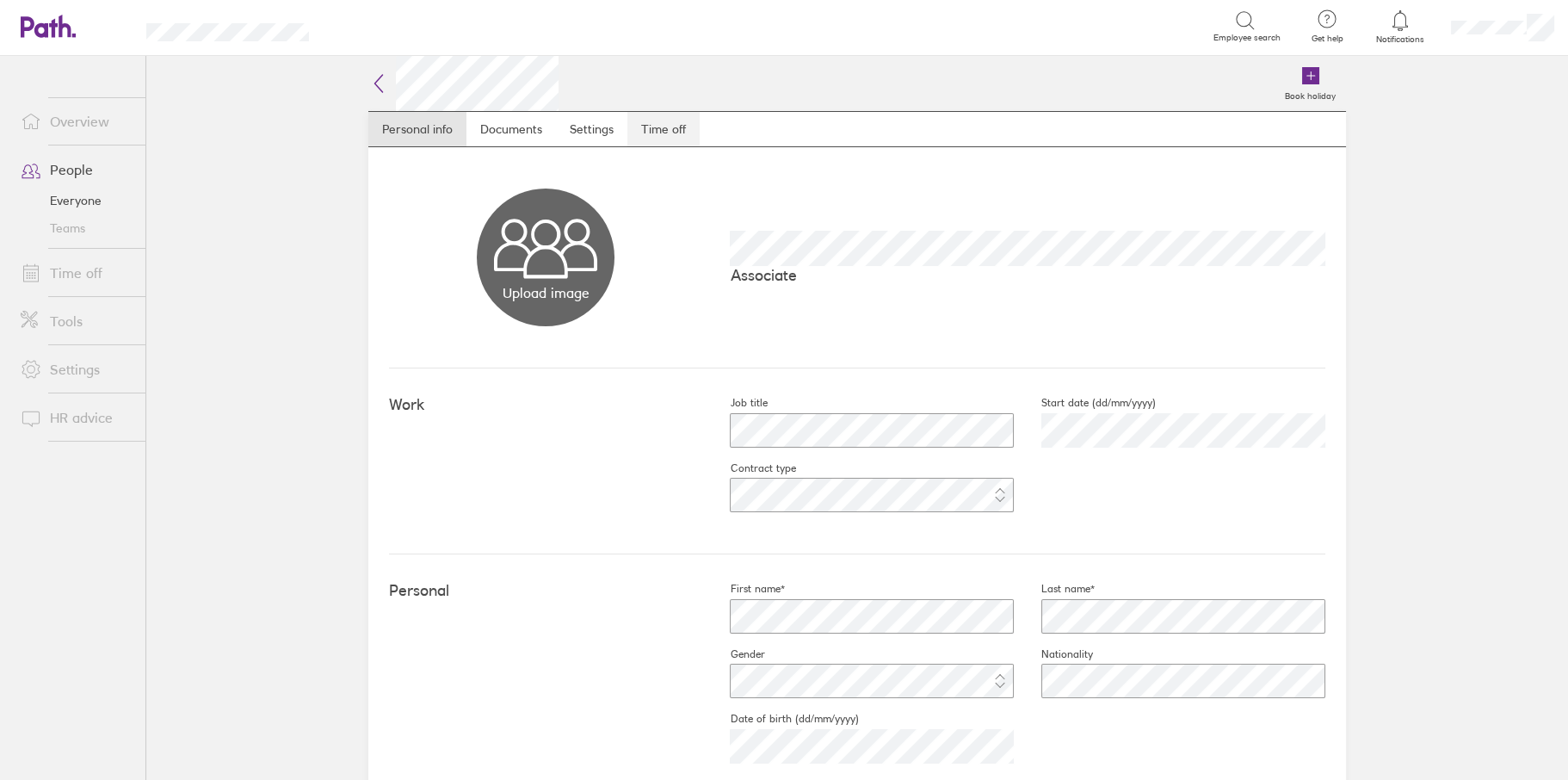
click at [670, 128] on link "Time off" at bounding box center [664, 129] width 73 height 34
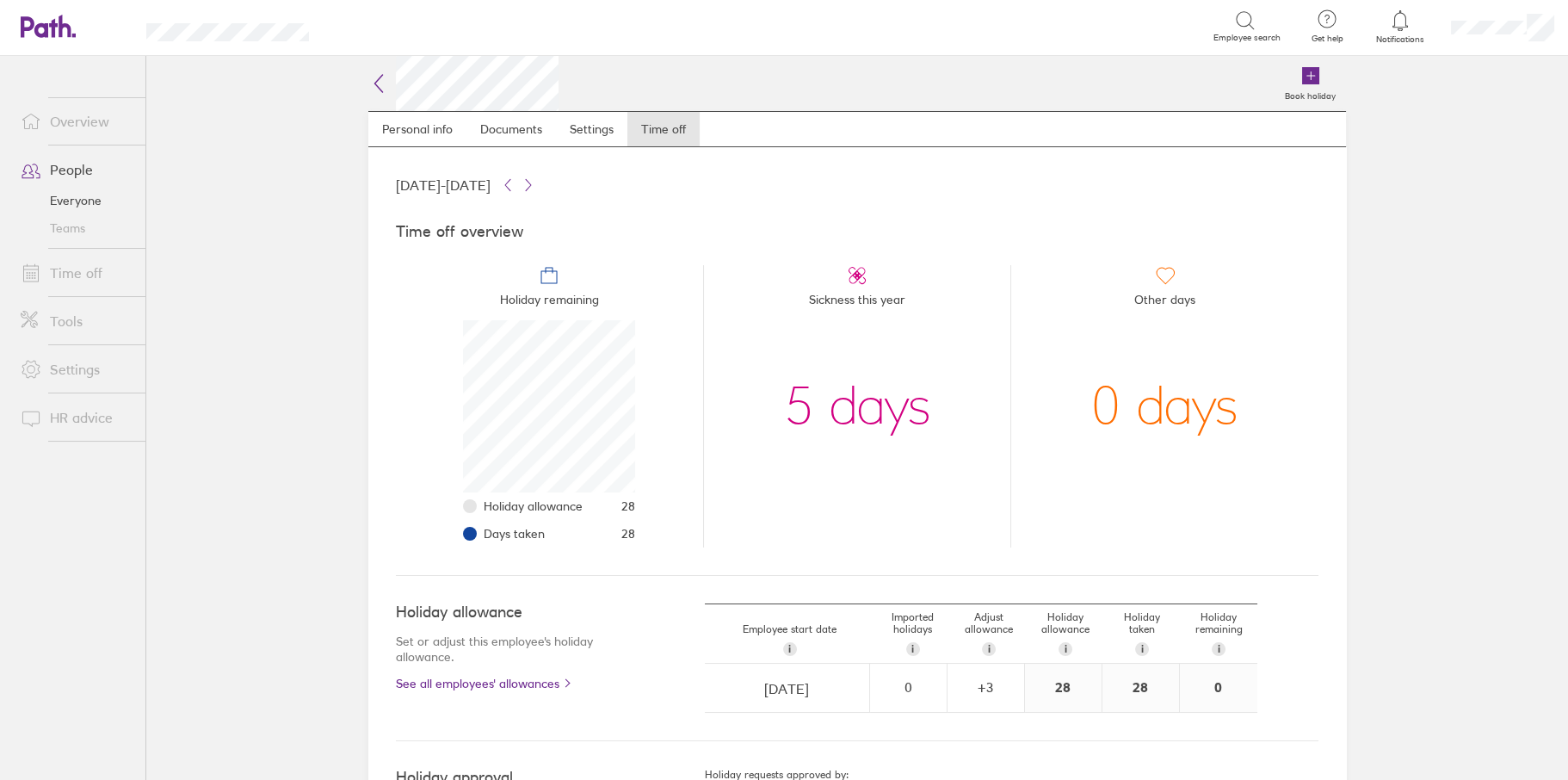
scroll to position [172, 172]
click at [996, 689] on div "+ 3" at bounding box center [986, 688] width 75 height 16
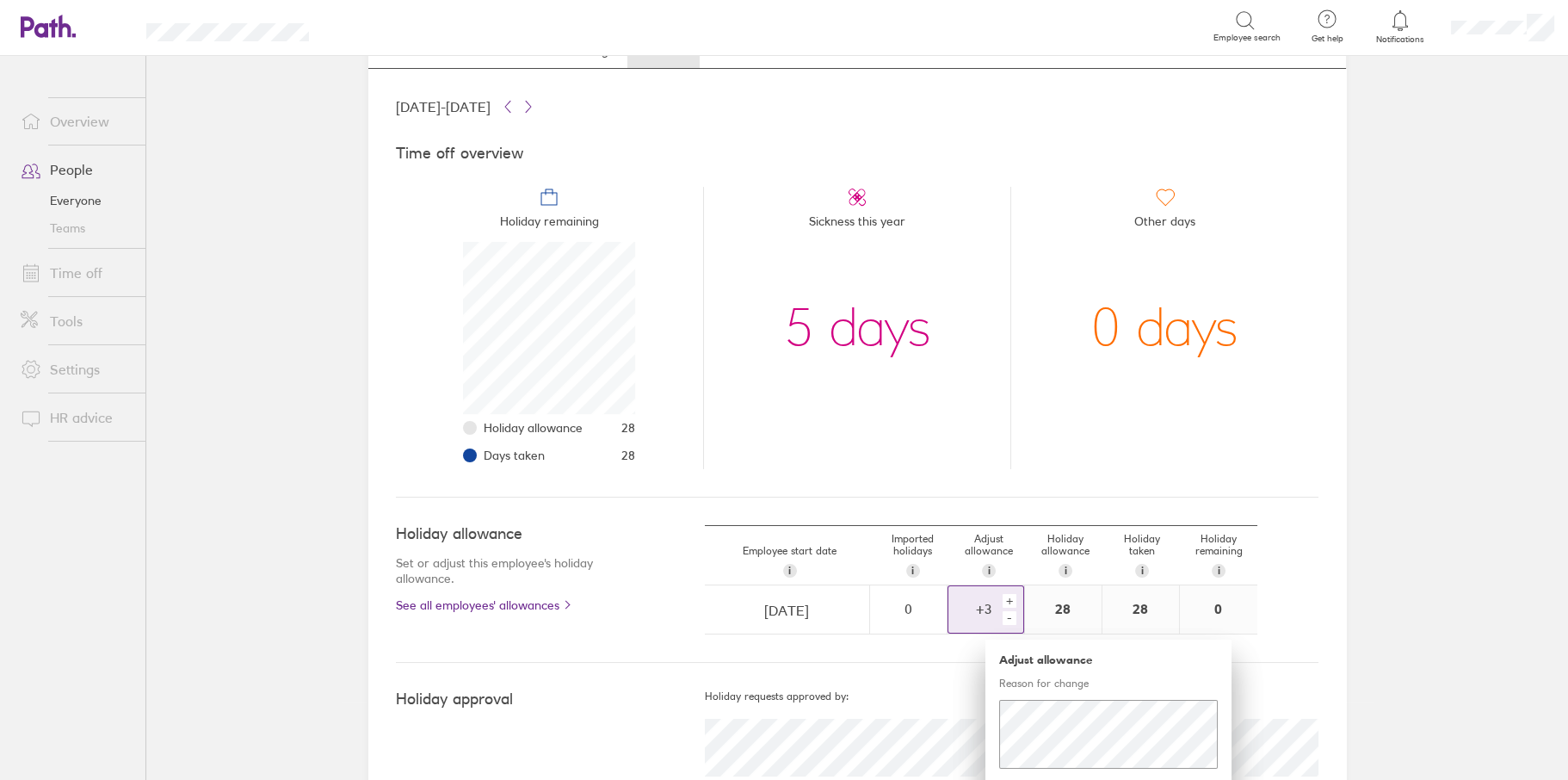
scroll to position [131, 0]
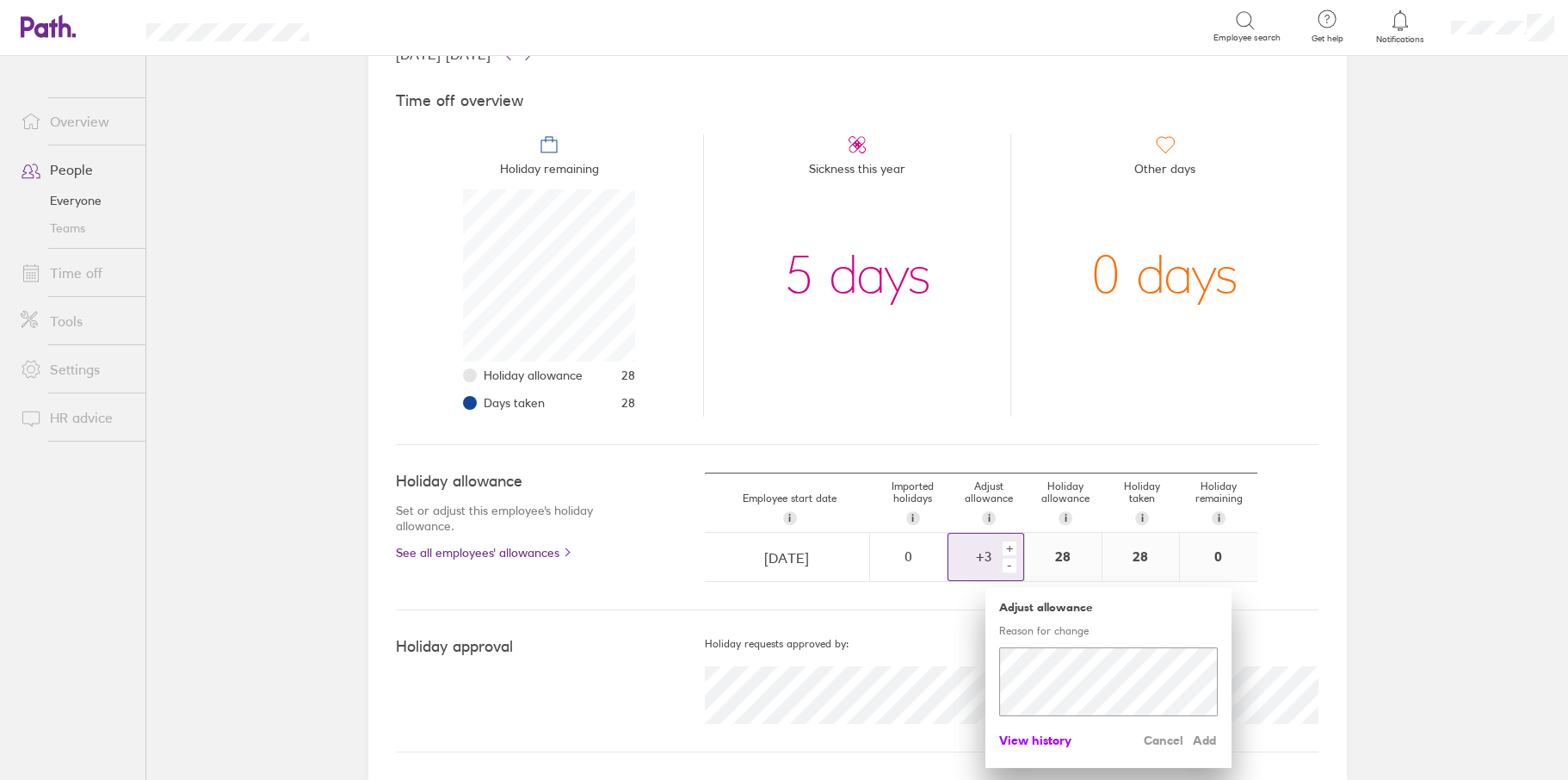
click at [1019, 732] on span "View history" at bounding box center [1035, 741] width 73 height 28
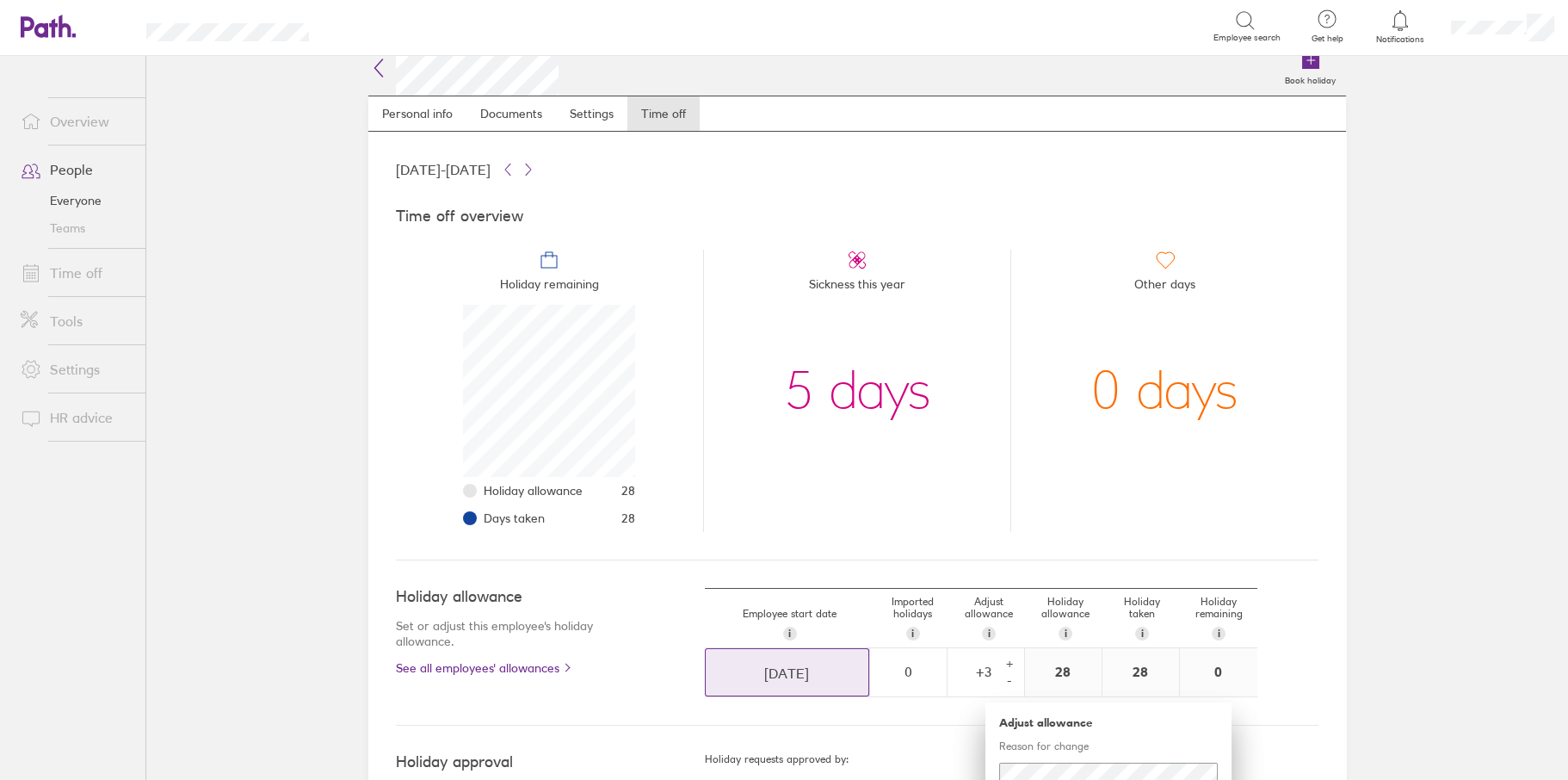
scroll to position [0, 0]
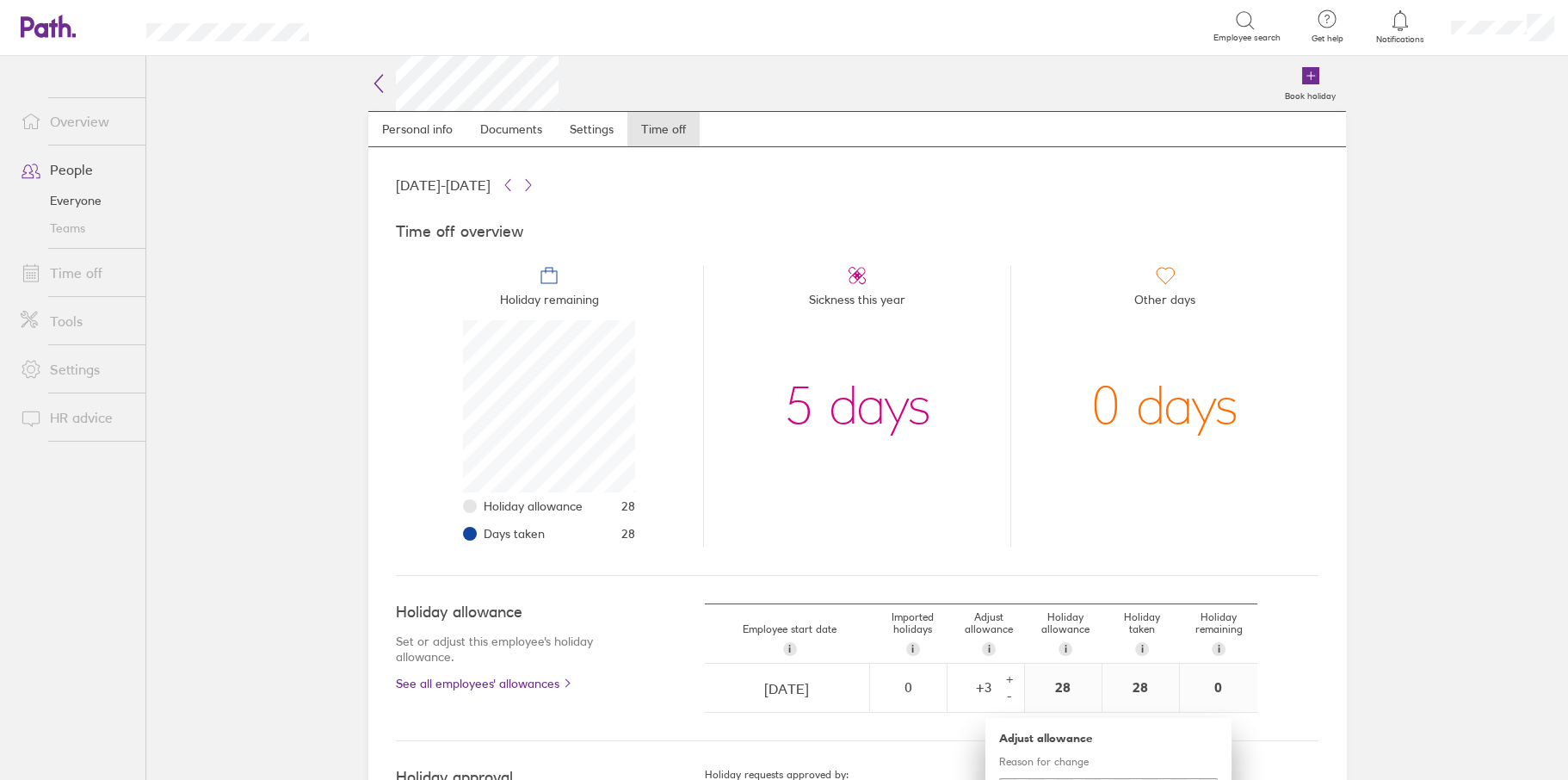
click at [381, 85] on icon at bounding box center [378, 83] width 21 height 21
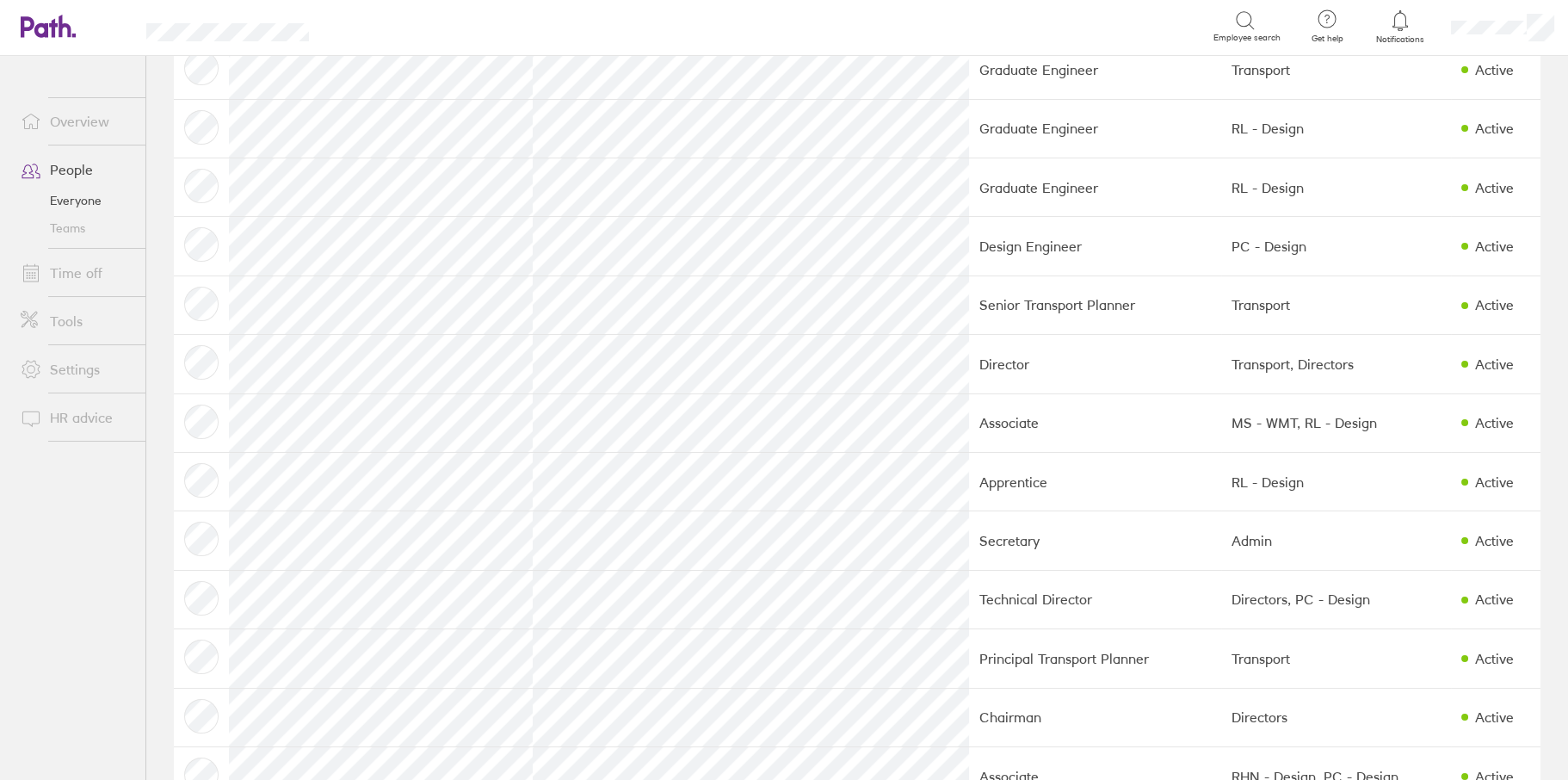
scroll to position [689, 0]
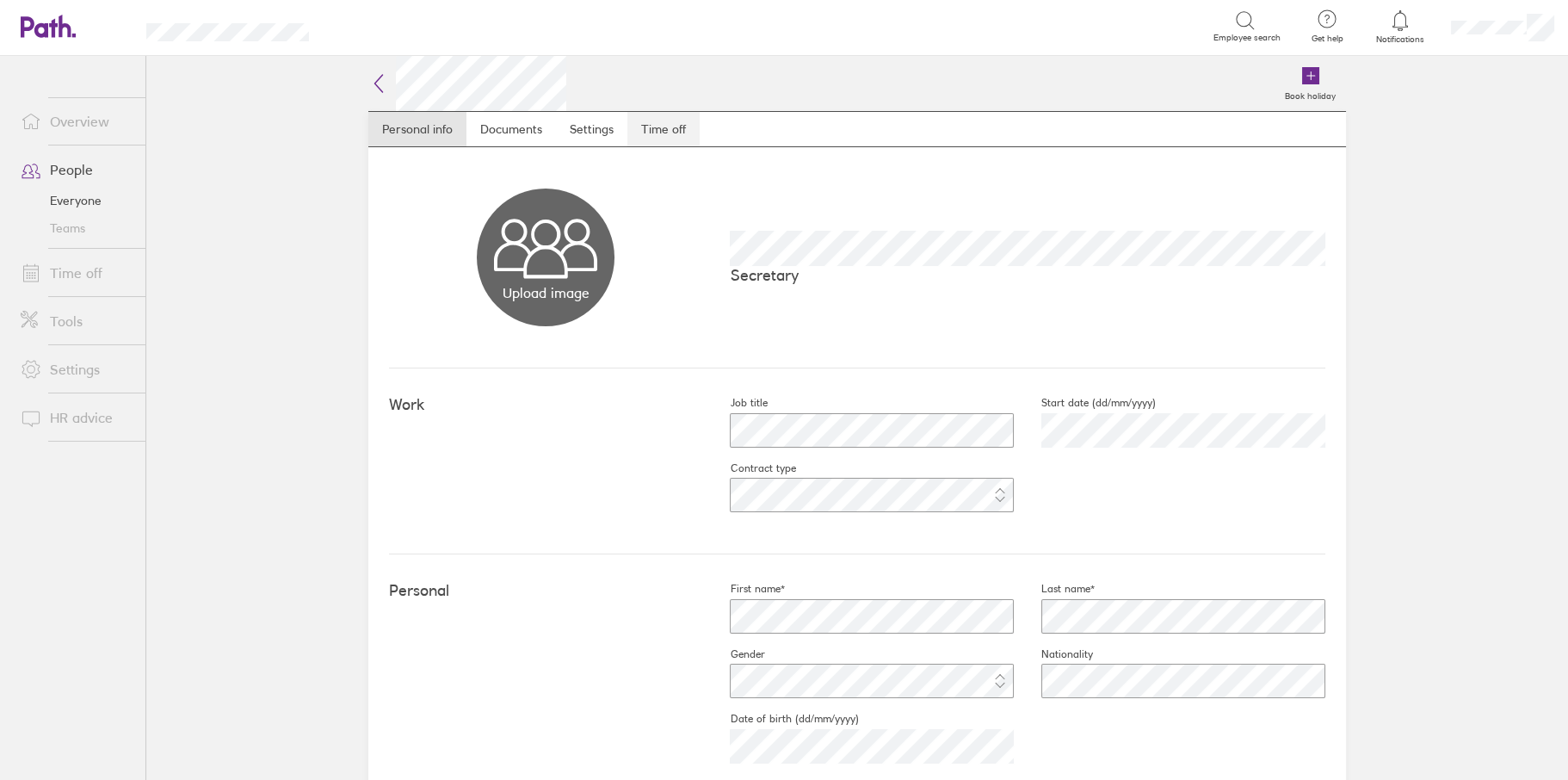
click at [670, 132] on link "Time off" at bounding box center [664, 129] width 73 height 34
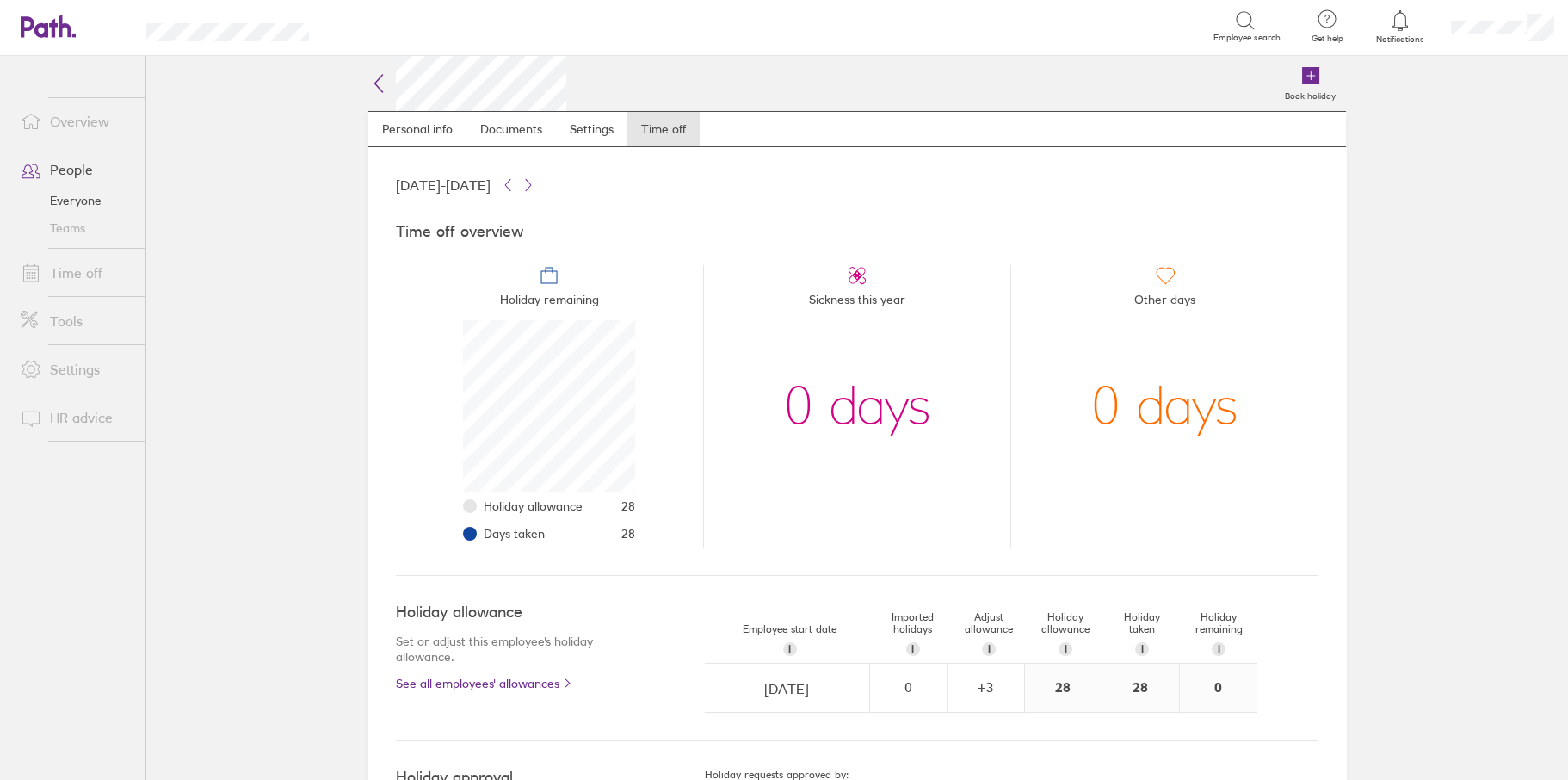
scroll to position [172, 172]
click at [958, 683] on div "+ 3" at bounding box center [986, 688] width 75 height 16
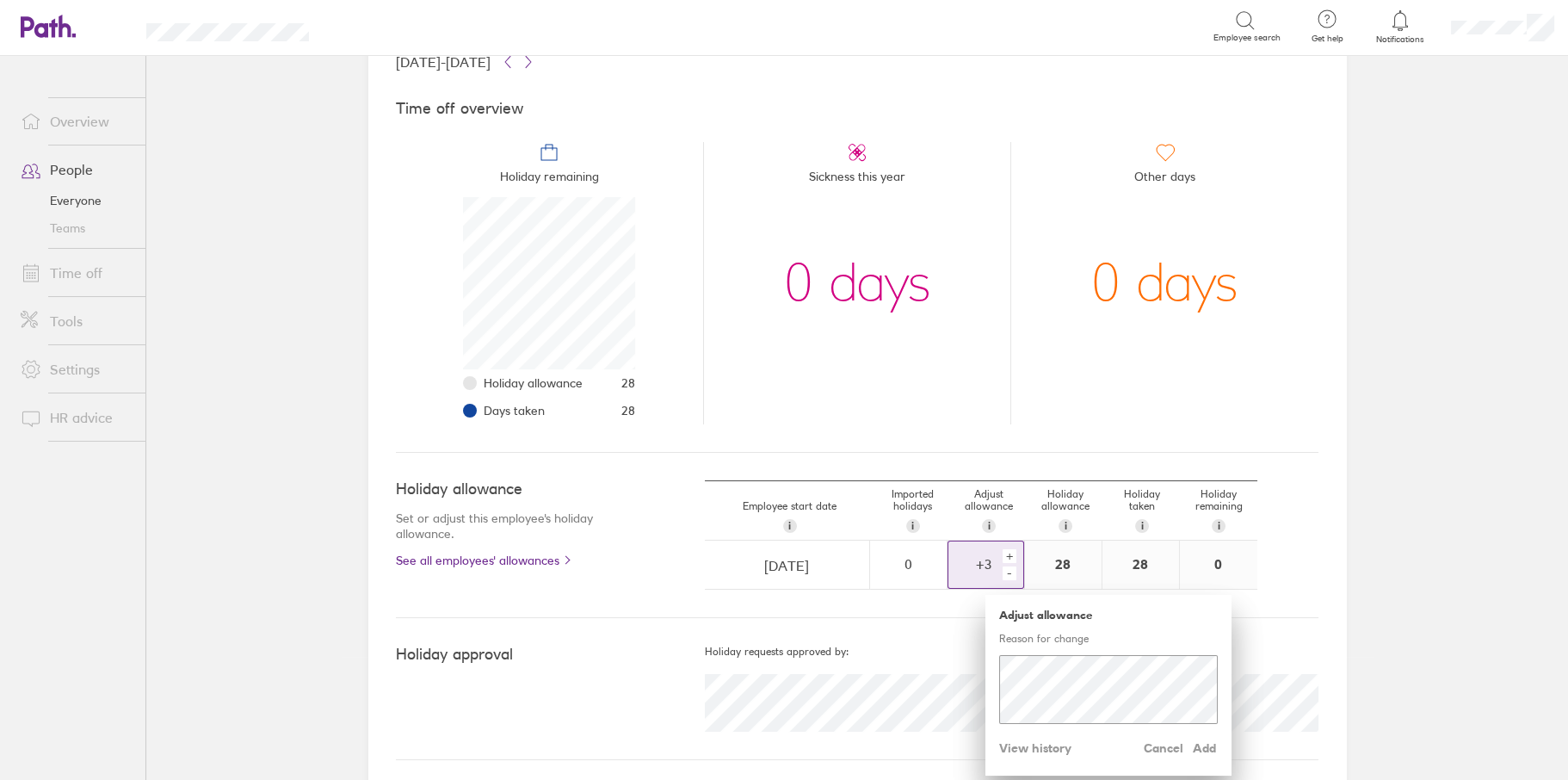
scroll to position [131, 0]
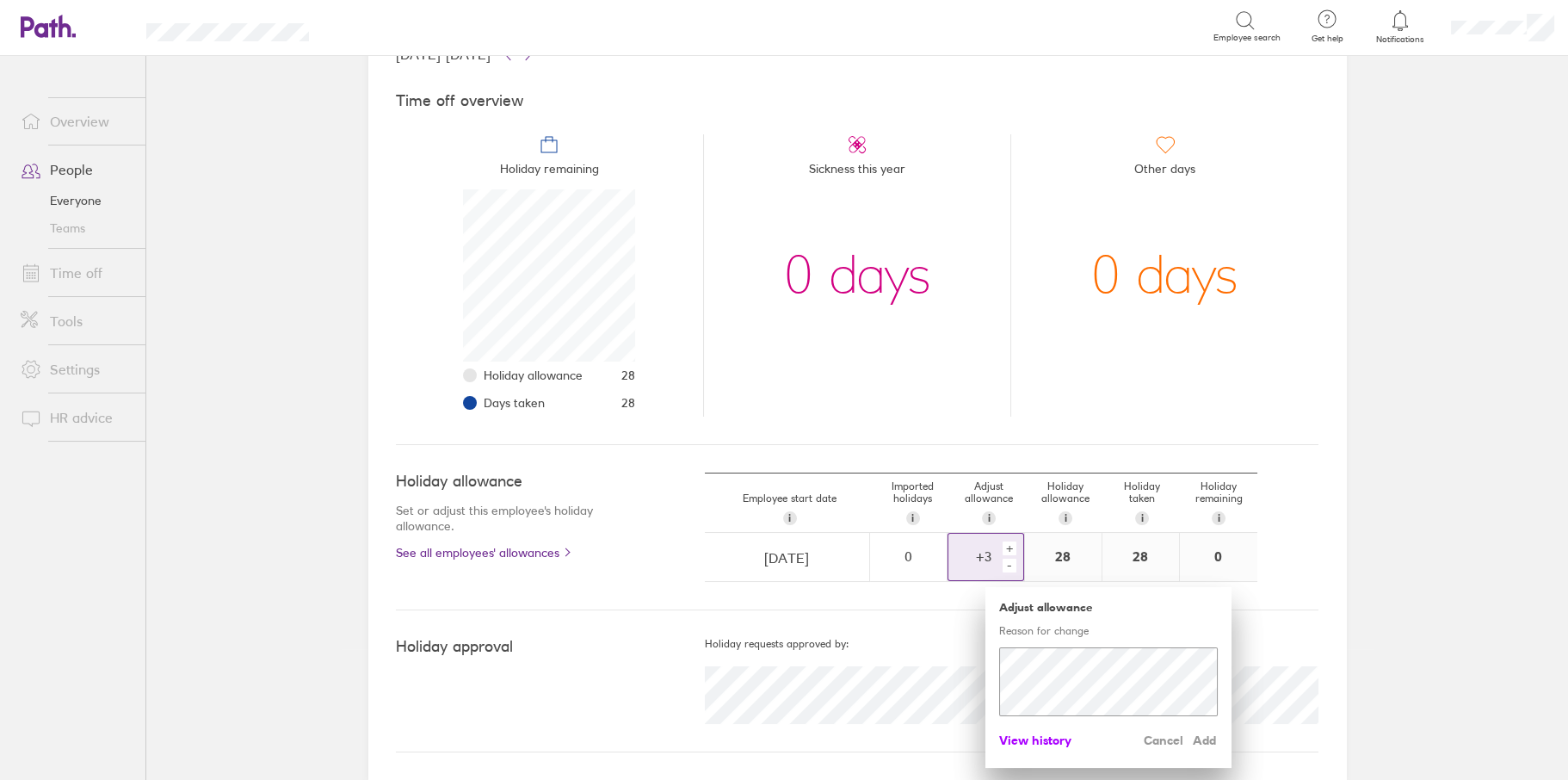
click at [1028, 738] on span "View history" at bounding box center [1035, 741] width 73 height 28
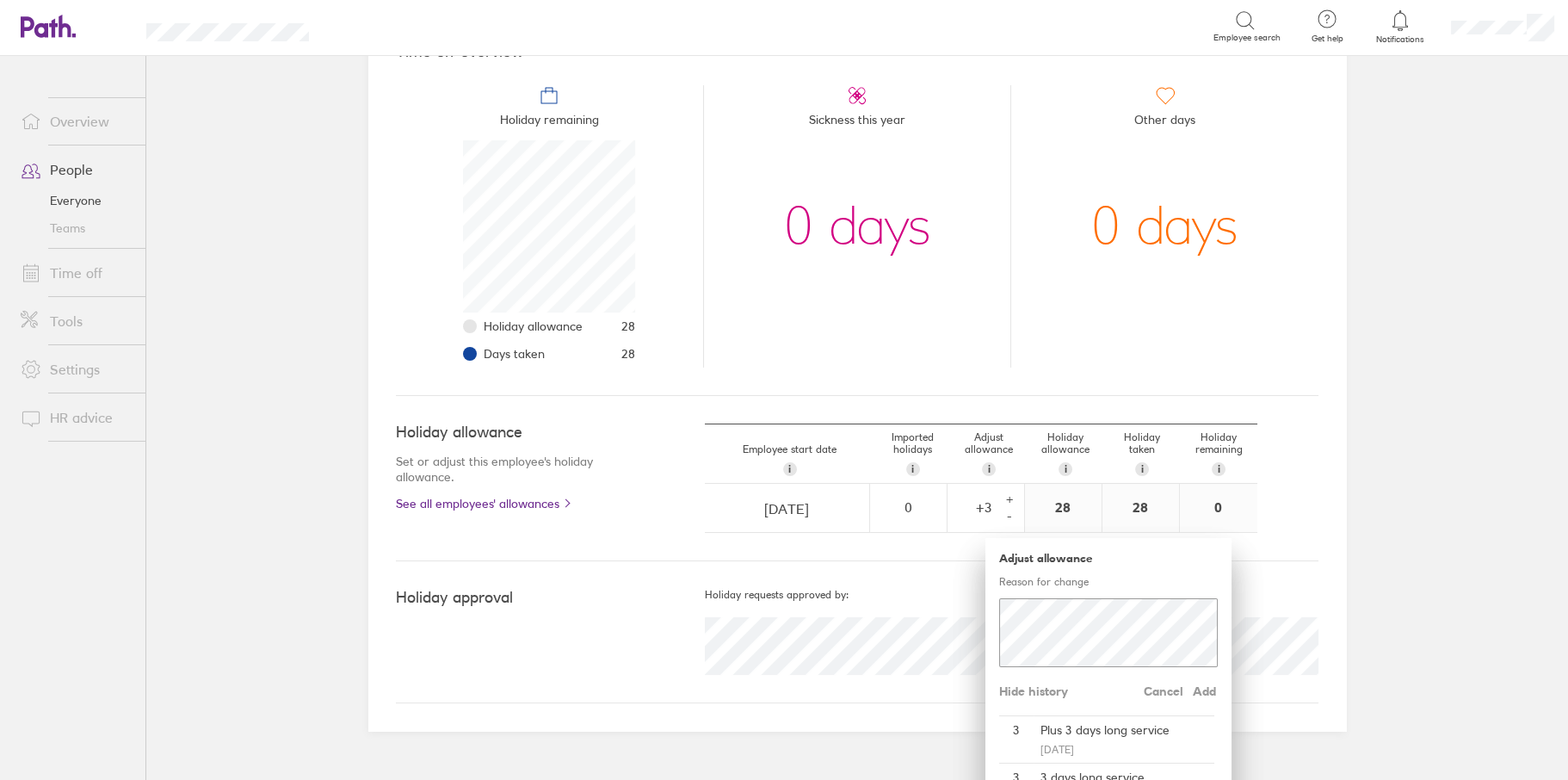
scroll to position [0, 0]
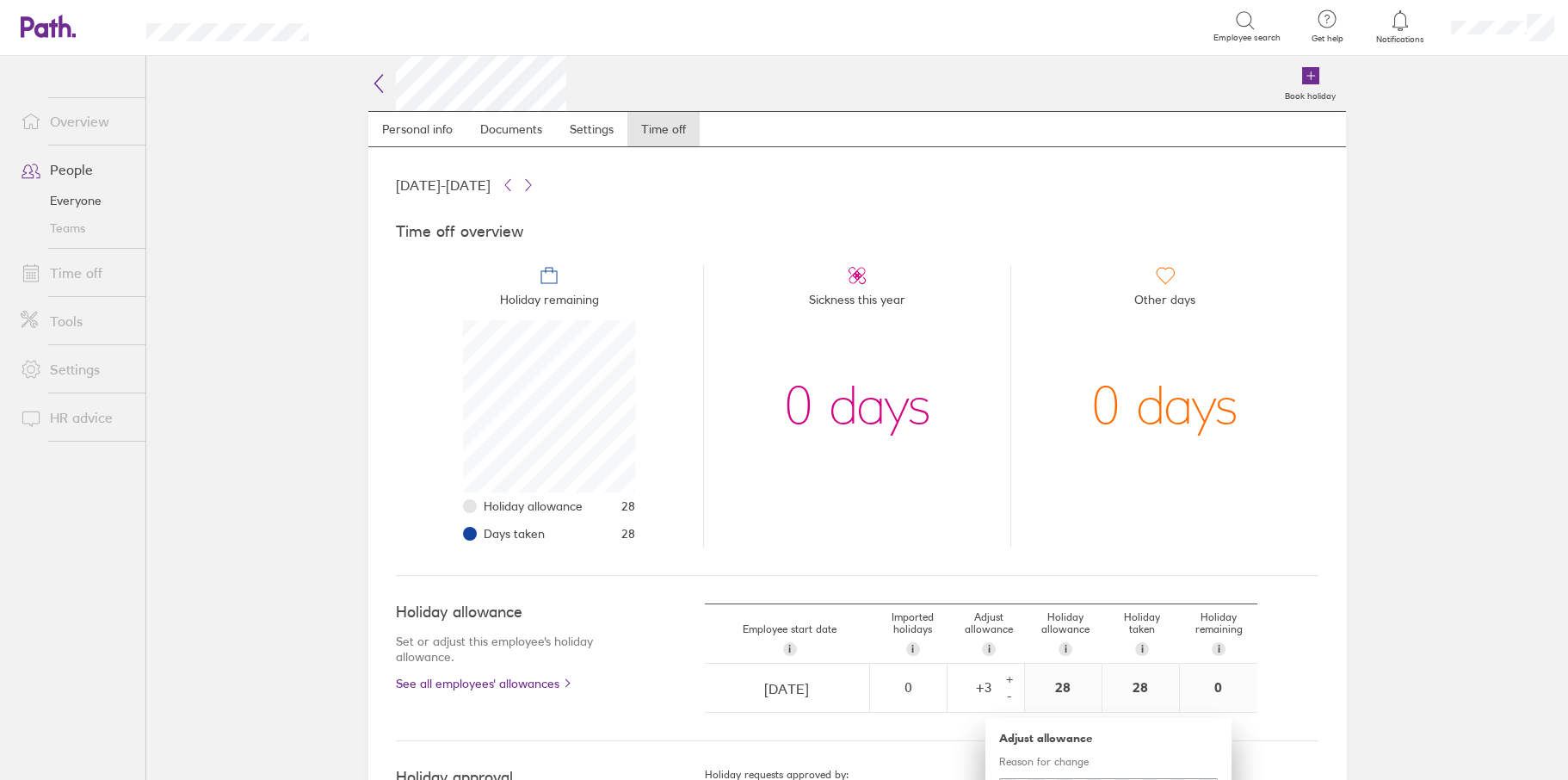
click at [374, 91] on icon at bounding box center [378, 83] width 21 height 21
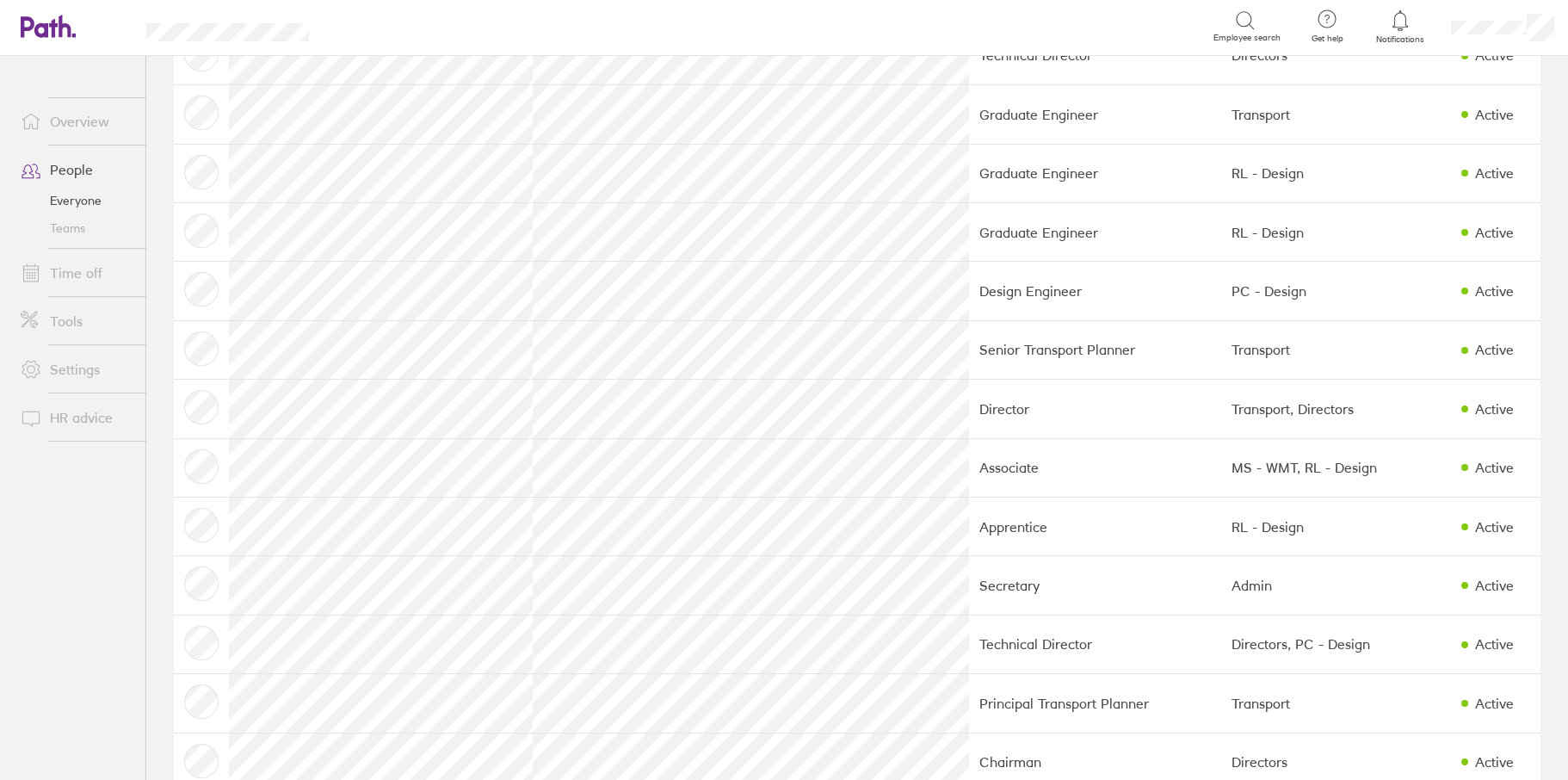
scroll to position [775, 0]
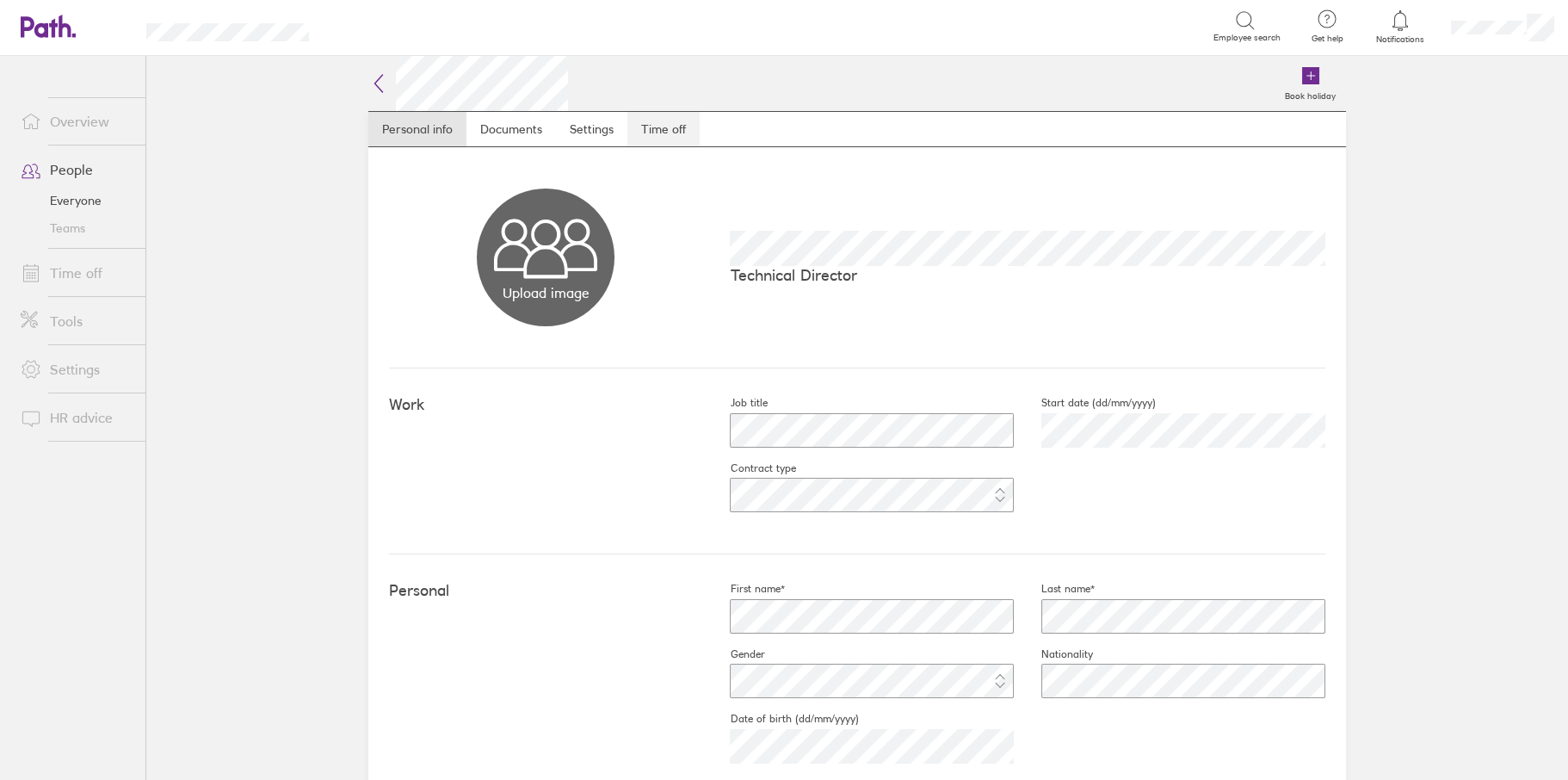
click at [668, 128] on link "Time off" at bounding box center [664, 129] width 73 height 34
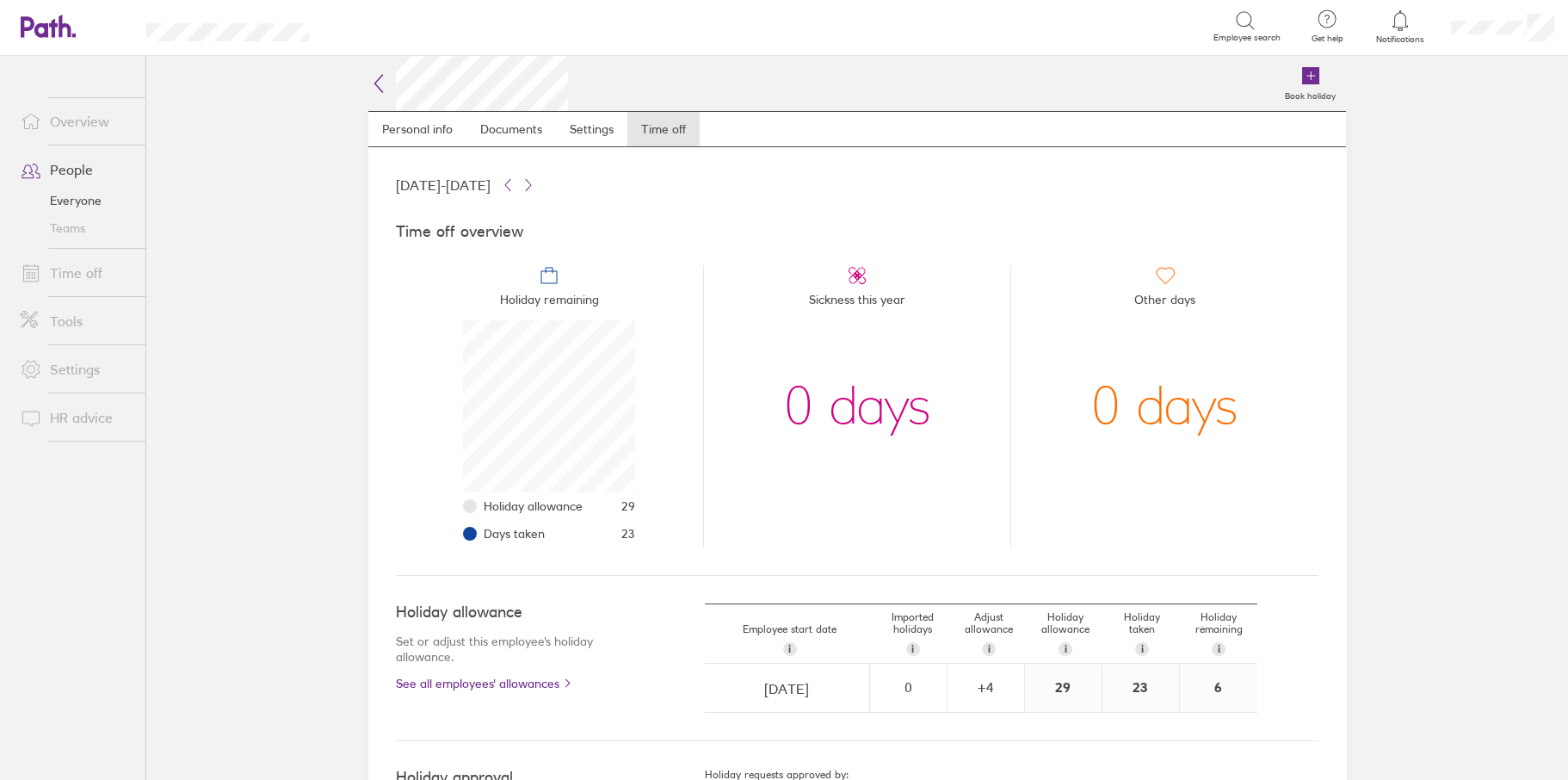
scroll to position [172, 172]
click at [995, 682] on div "+ 4" at bounding box center [986, 688] width 75 height 16
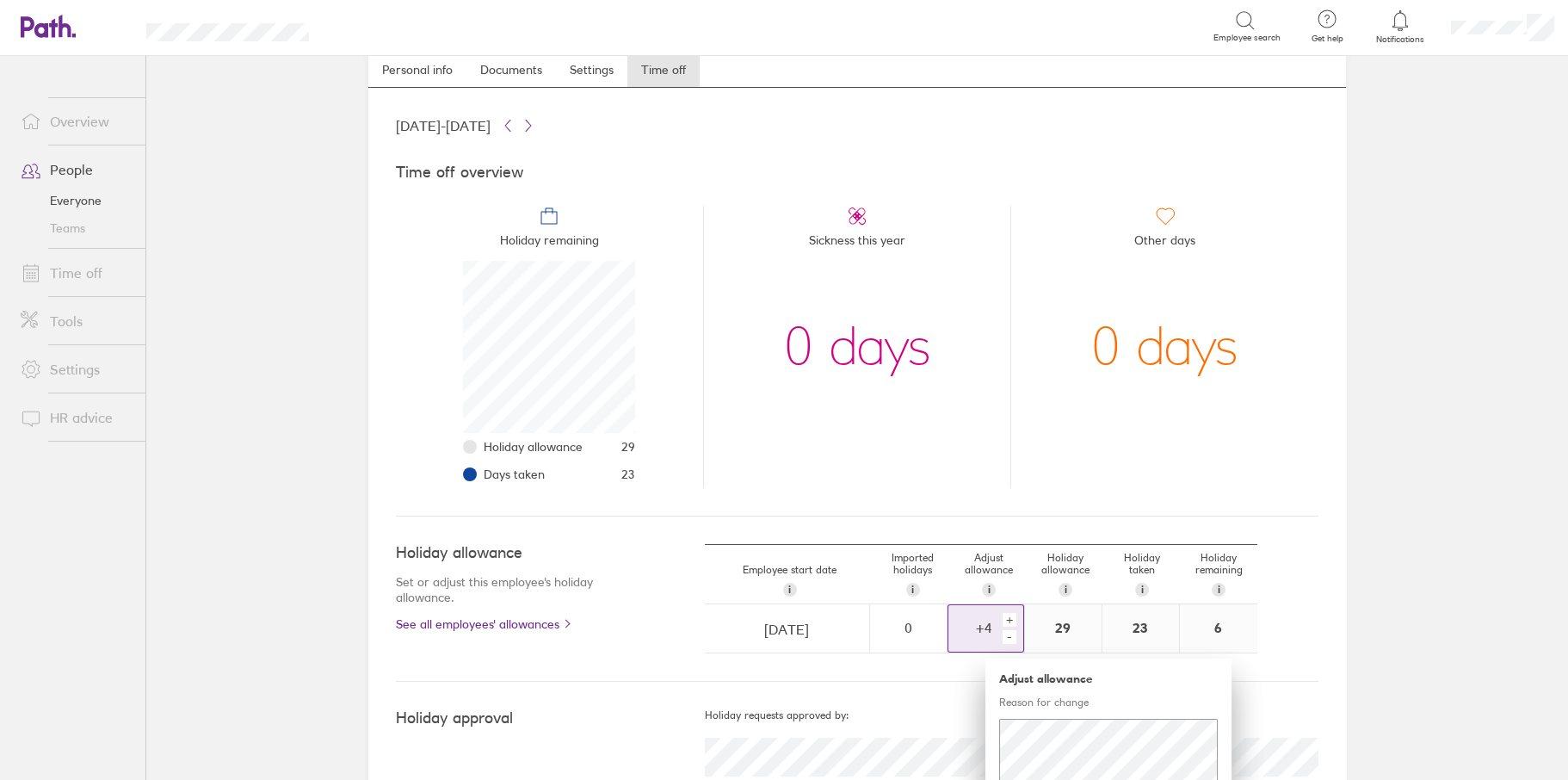
scroll to position [118, 0]
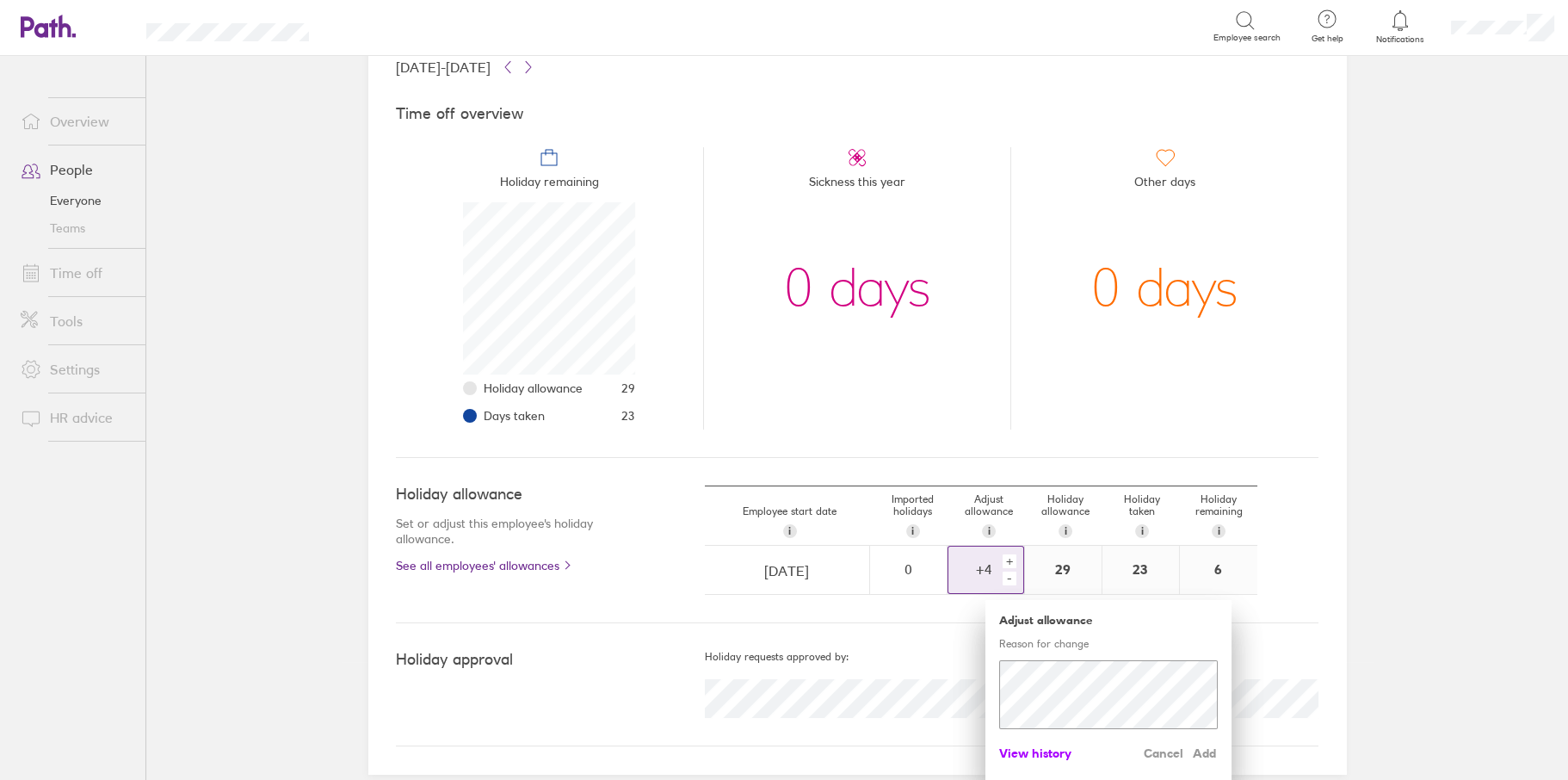
click at [1021, 753] on span "View history" at bounding box center [1035, 753] width 73 height 28
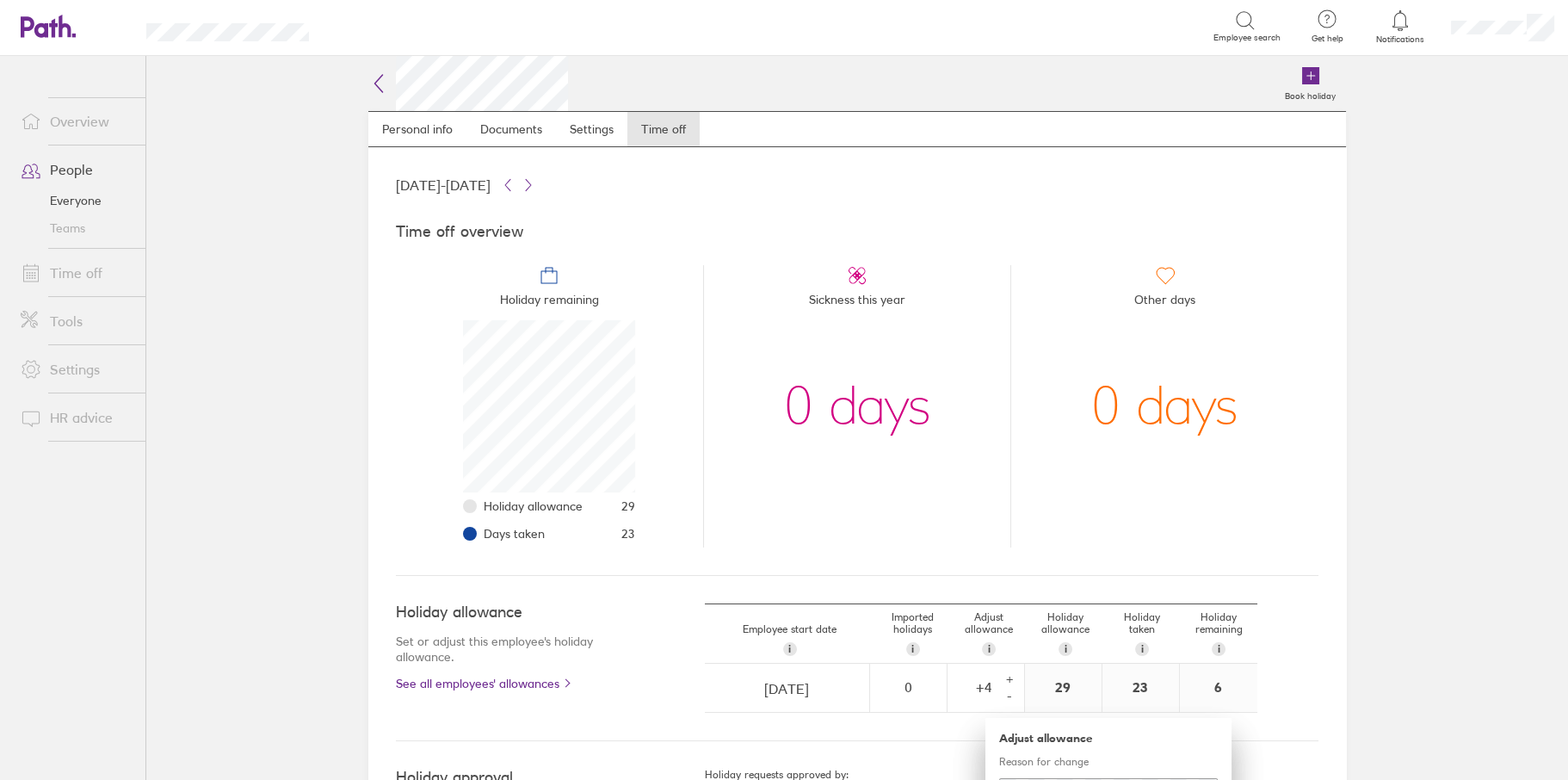
click at [369, 91] on icon at bounding box center [378, 83] width 21 height 21
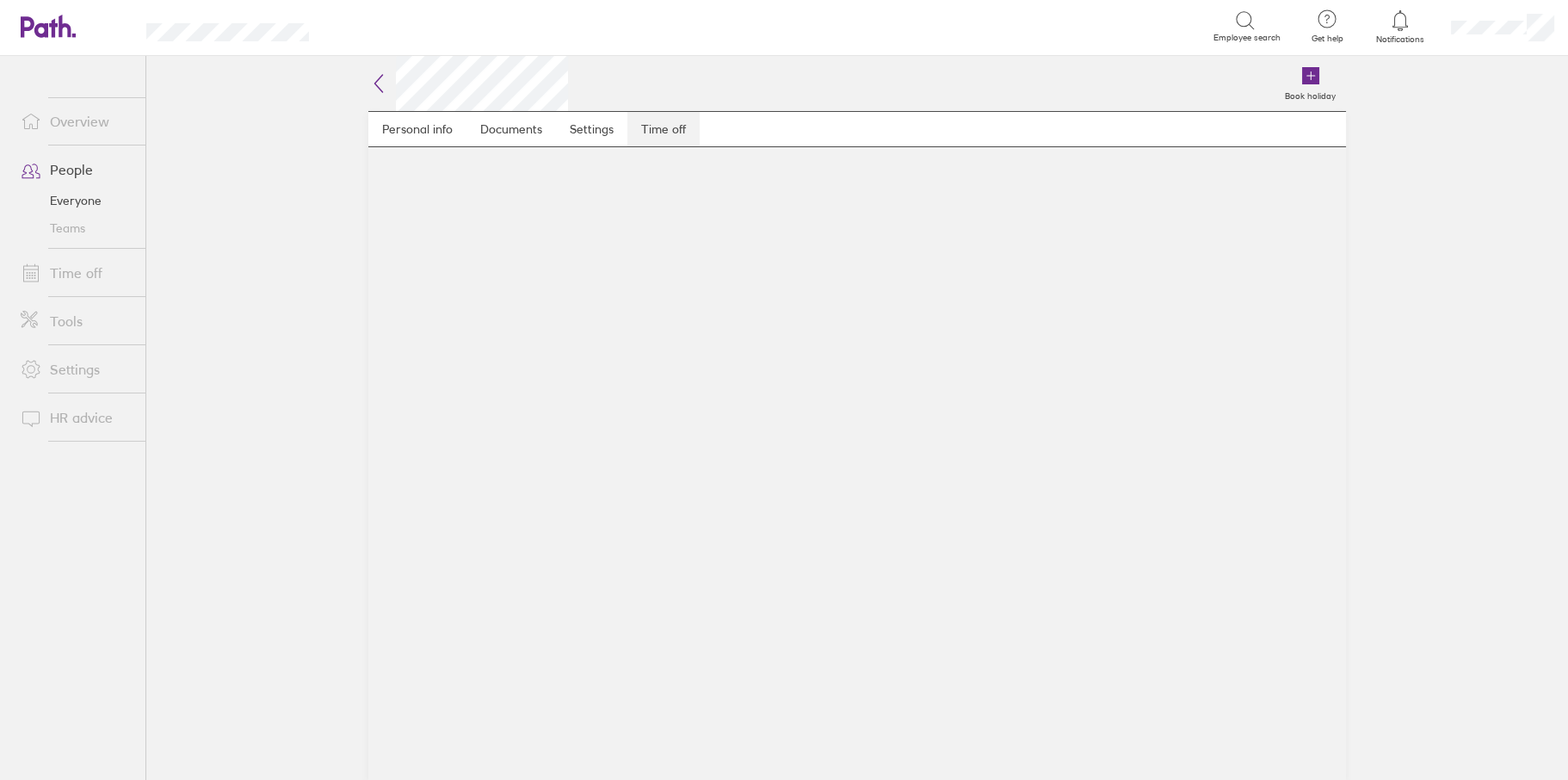
click at [668, 125] on link "Time off" at bounding box center [664, 129] width 73 height 34
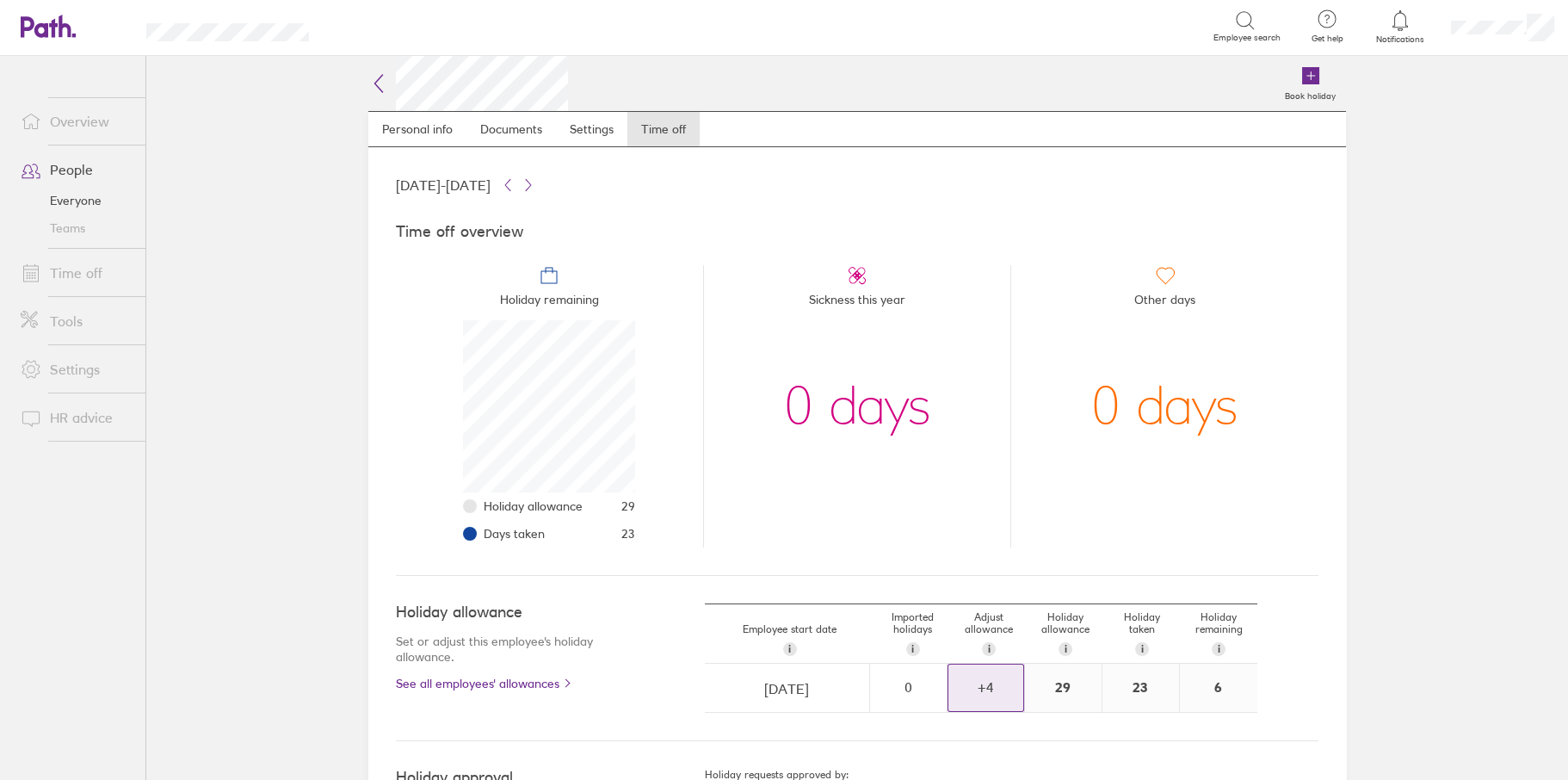
click at [992, 675] on div "+ 4" at bounding box center [986, 688] width 75 height 46
click at [370, 93] on h2 at bounding box center [468, 84] width 200 height 55
click at [376, 87] on icon at bounding box center [378, 83] width 21 height 21
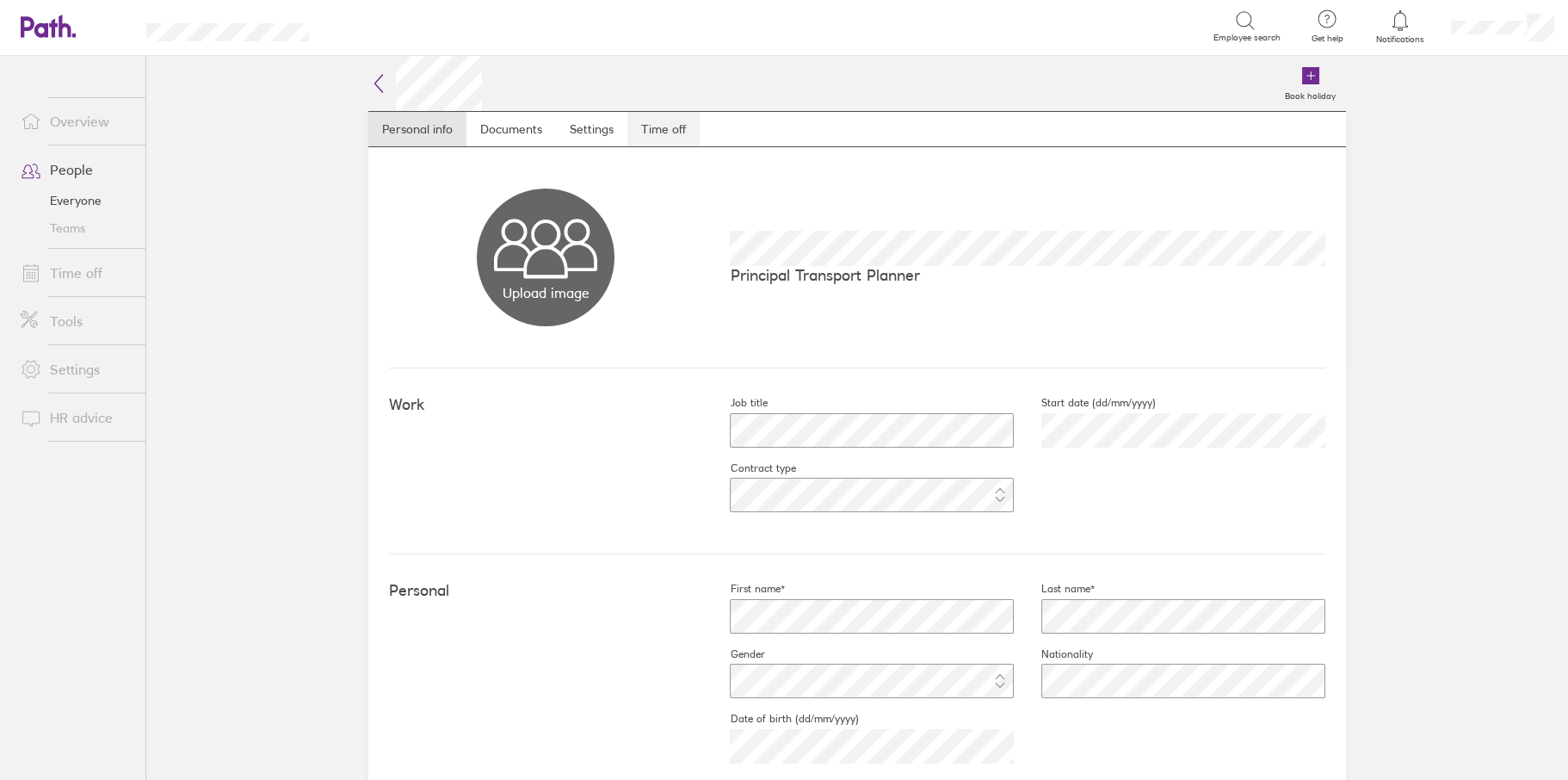
click at [646, 128] on link "Time off" at bounding box center [664, 129] width 73 height 34
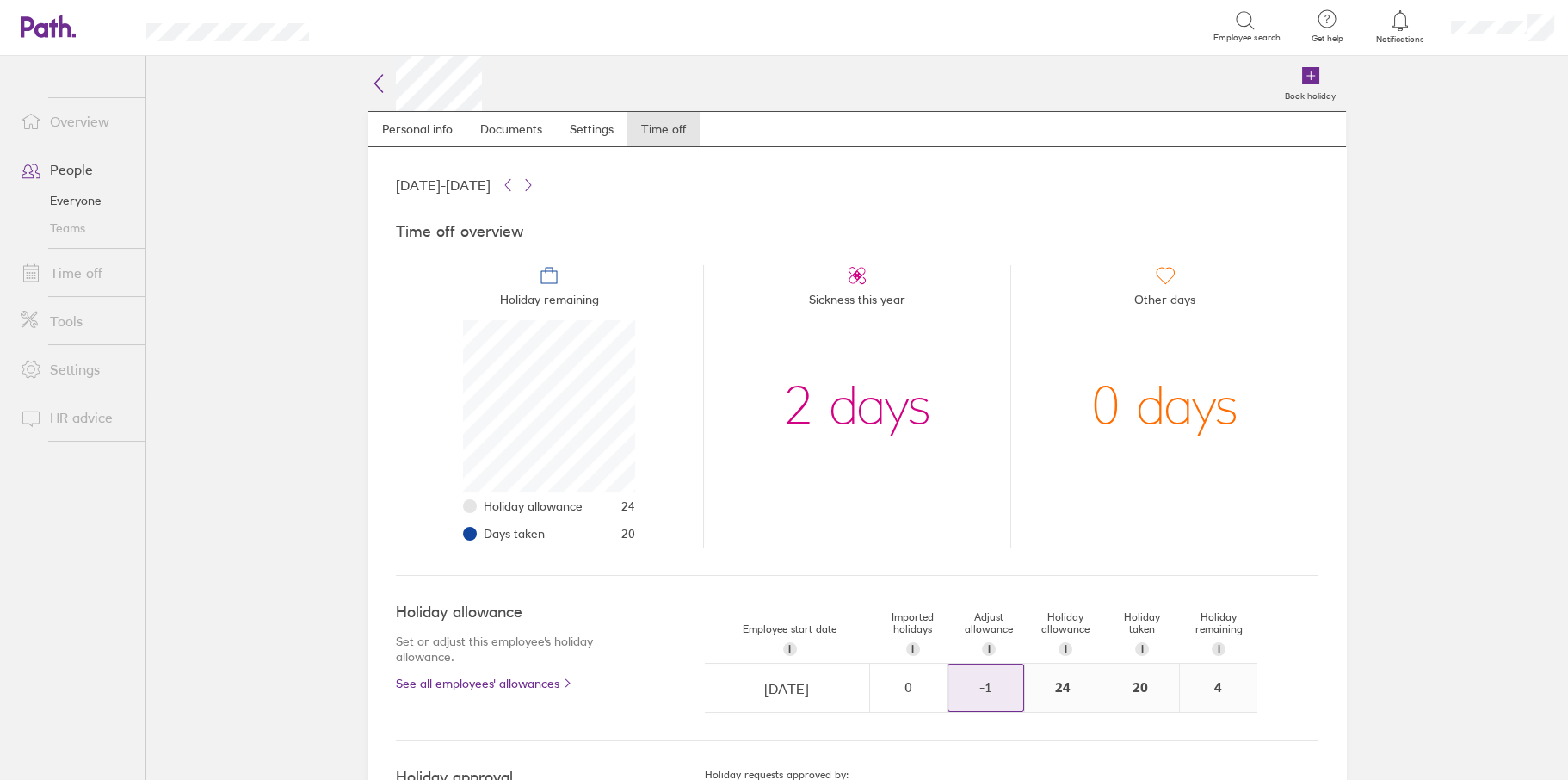
click at [994, 688] on div "-1" at bounding box center [986, 688] width 75 height 16
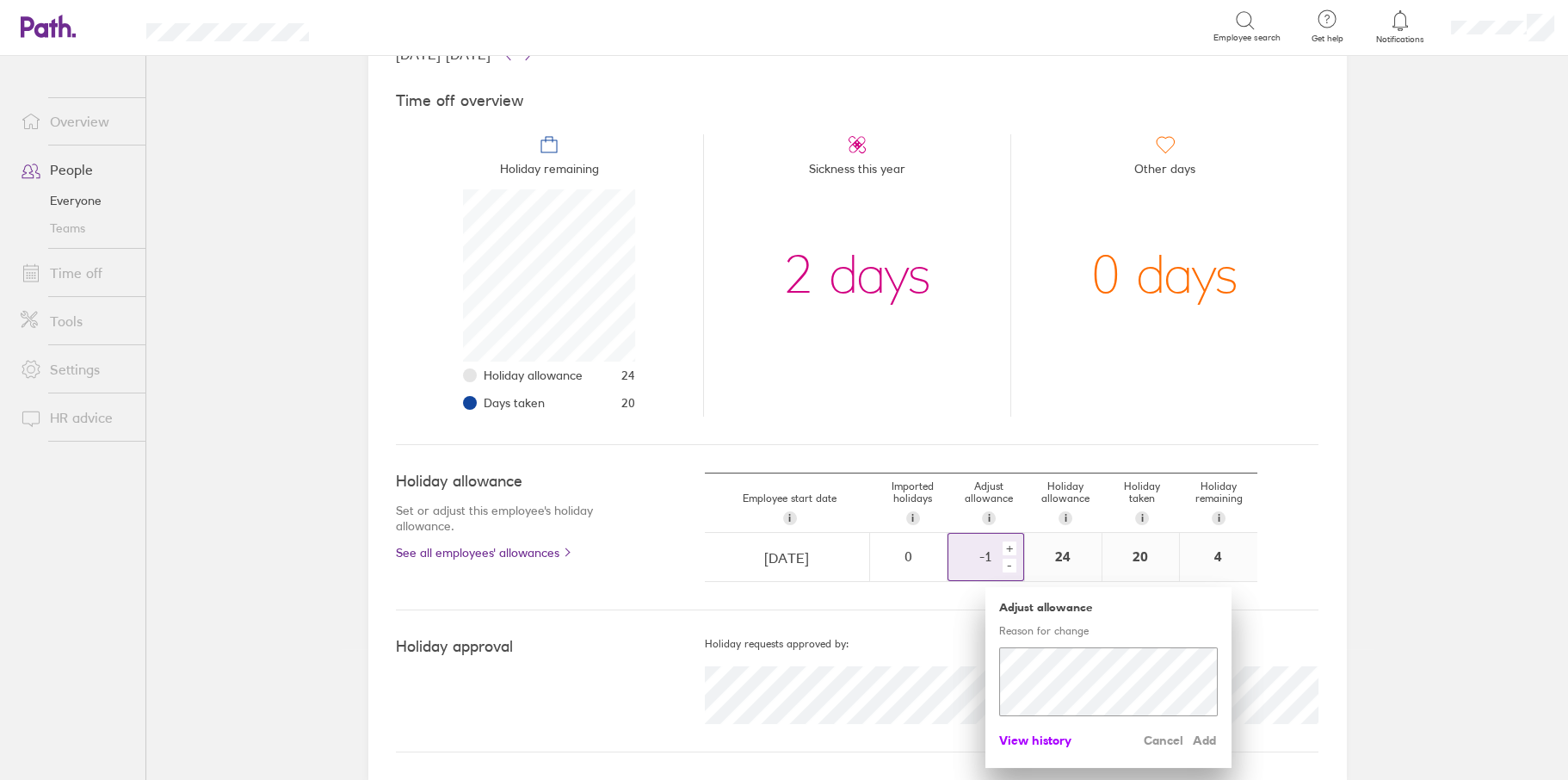
click at [1039, 733] on span "View history" at bounding box center [1035, 741] width 73 height 28
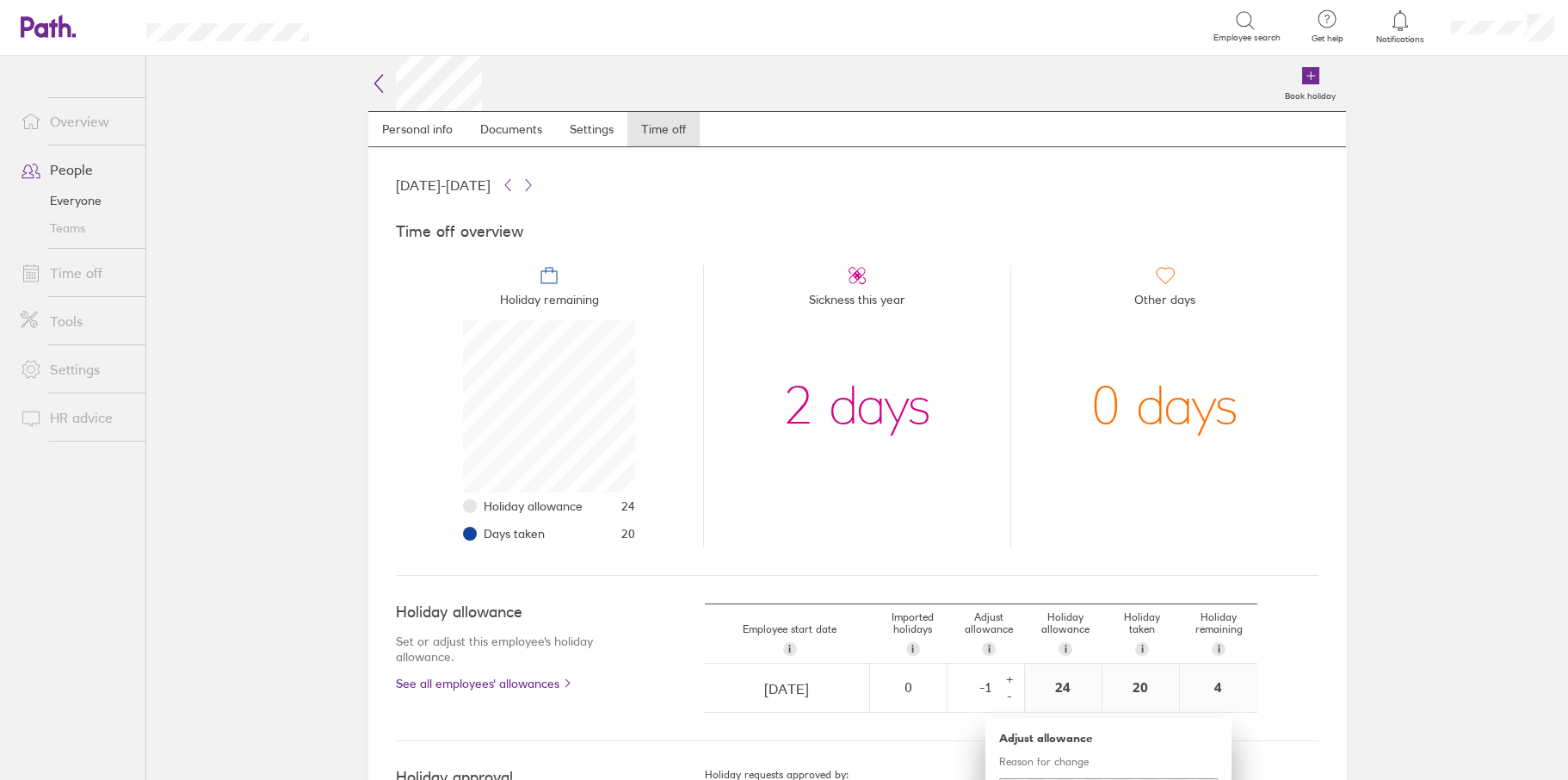
click at [376, 82] on icon at bounding box center [379, 84] width 8 height 18
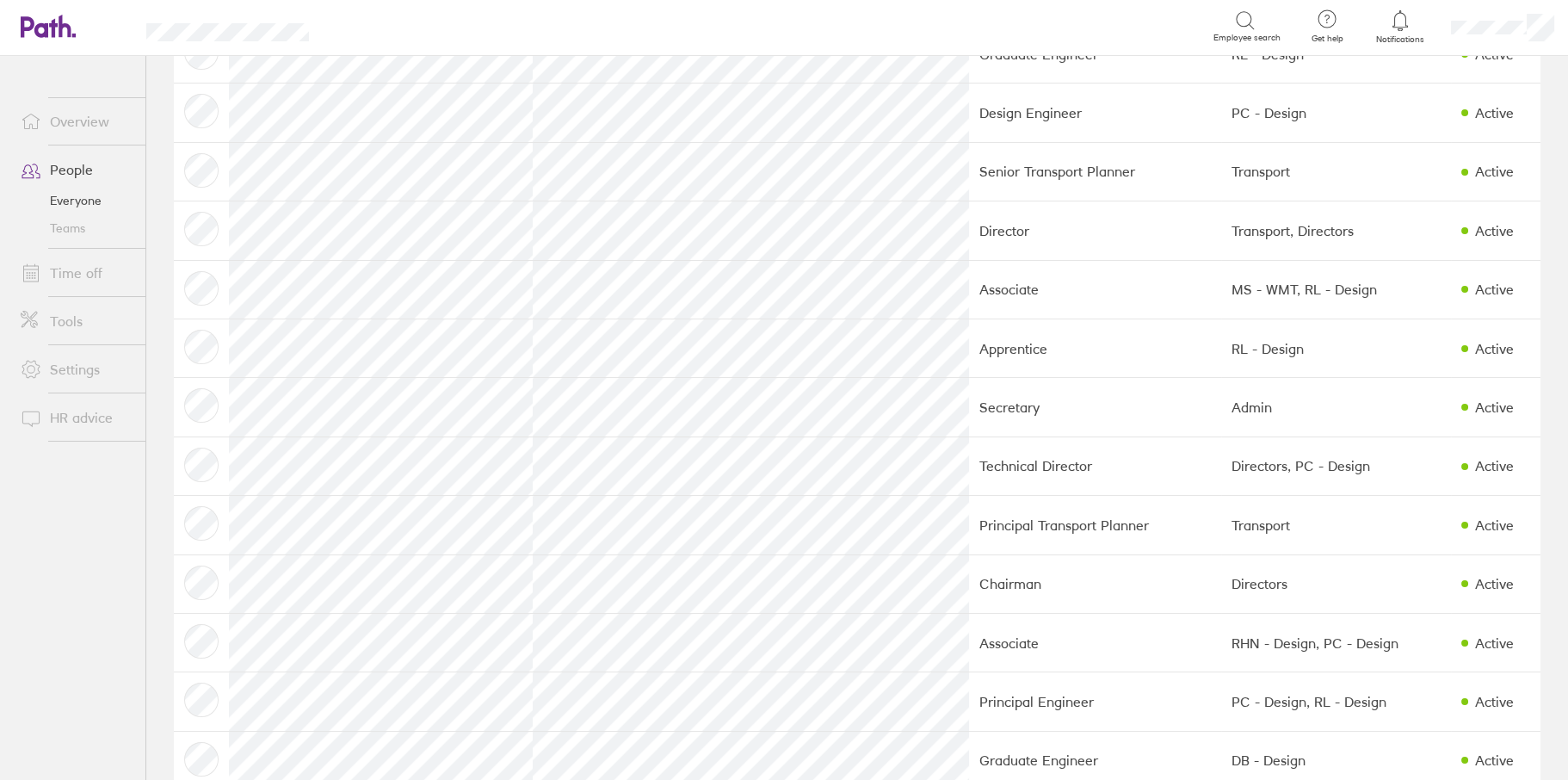
scroll to position [1206, 0]
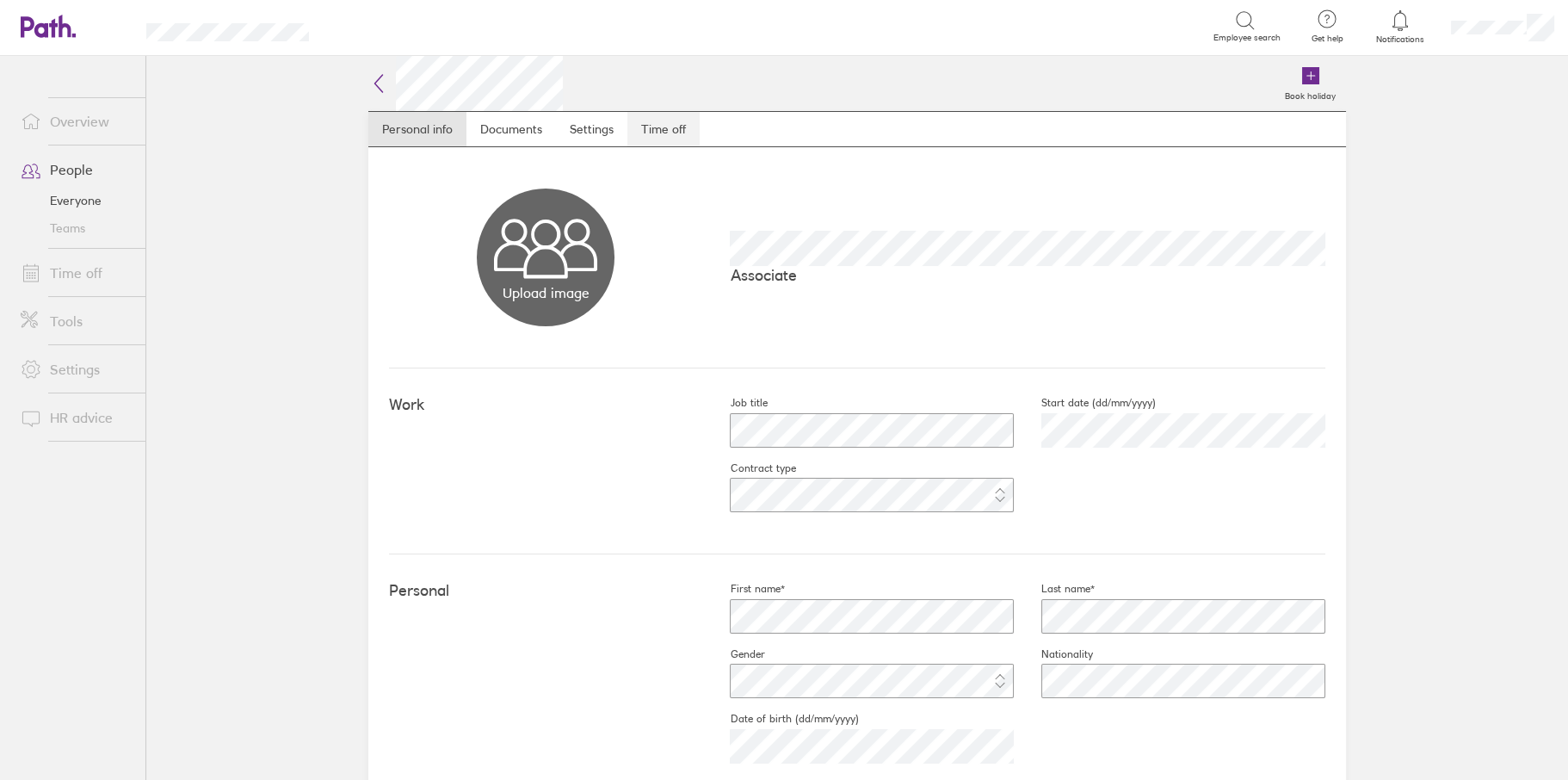
click at [669, 129] on link "Time off" at bounding box center [664, 129] width 73 height 34
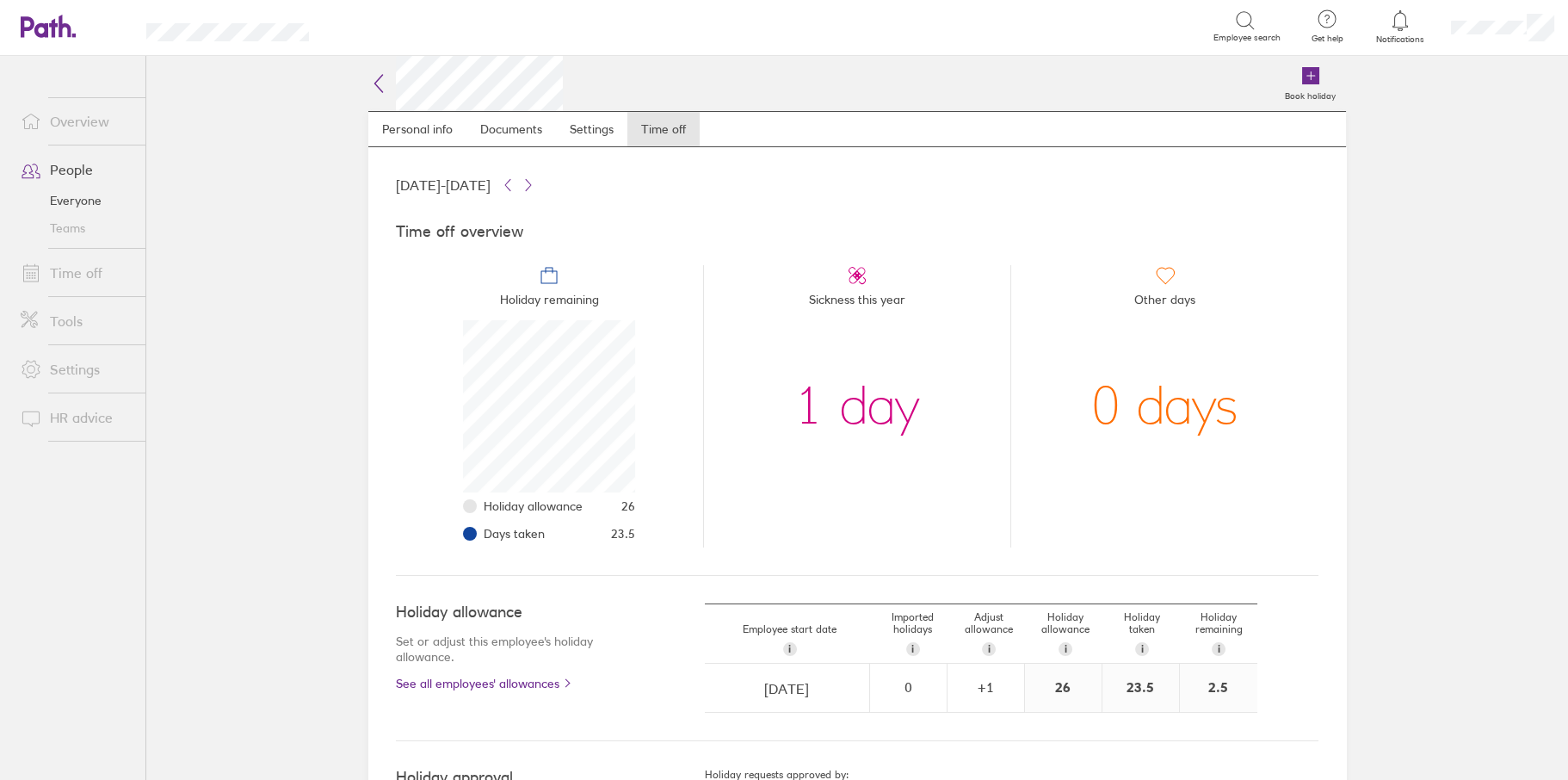
scroll to position [172, 172]
click at [988, 665] on div "+ 1" at bounding box center [986, 688] width 75 height 46
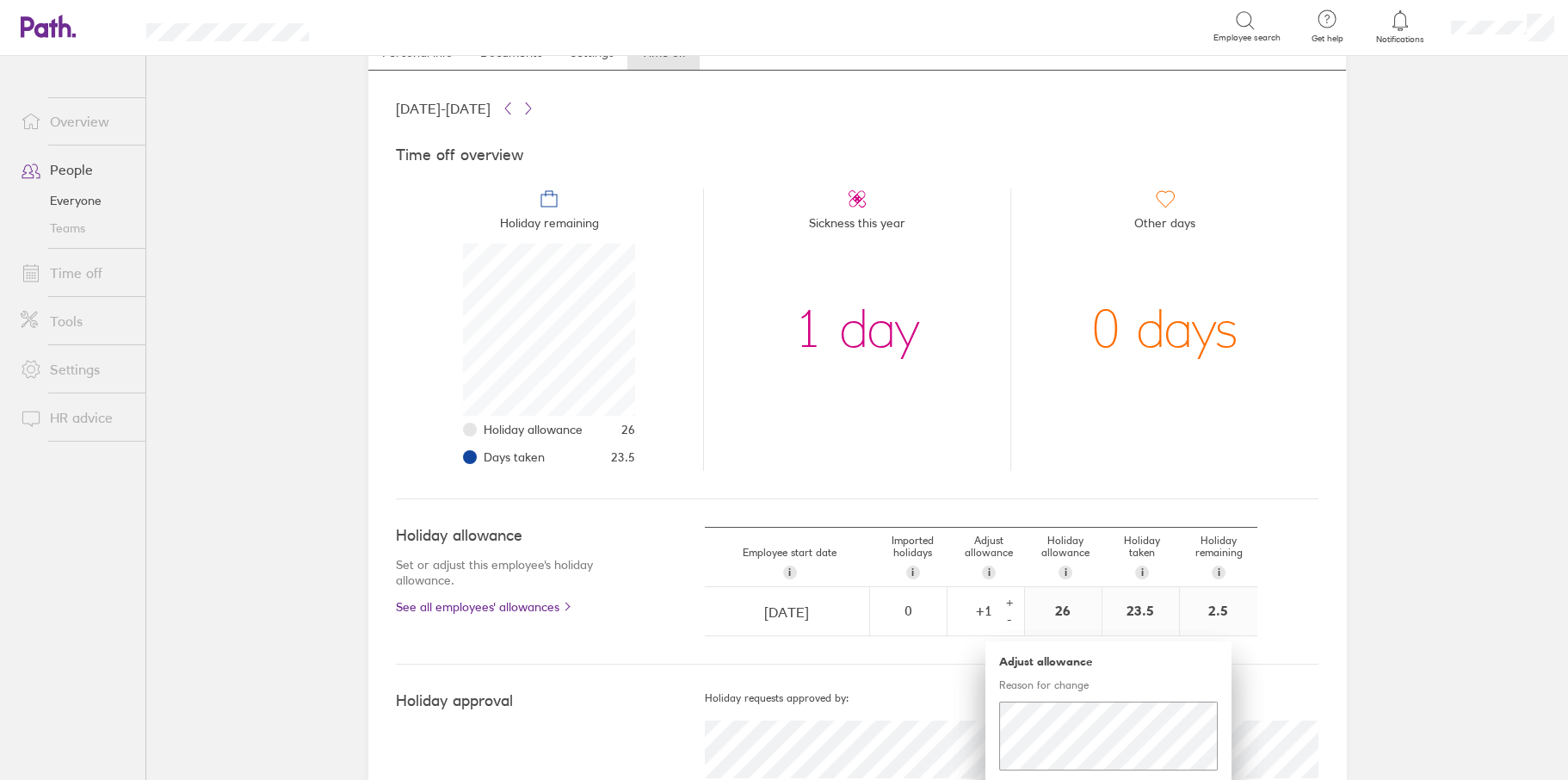
scroll to position [131, 0]
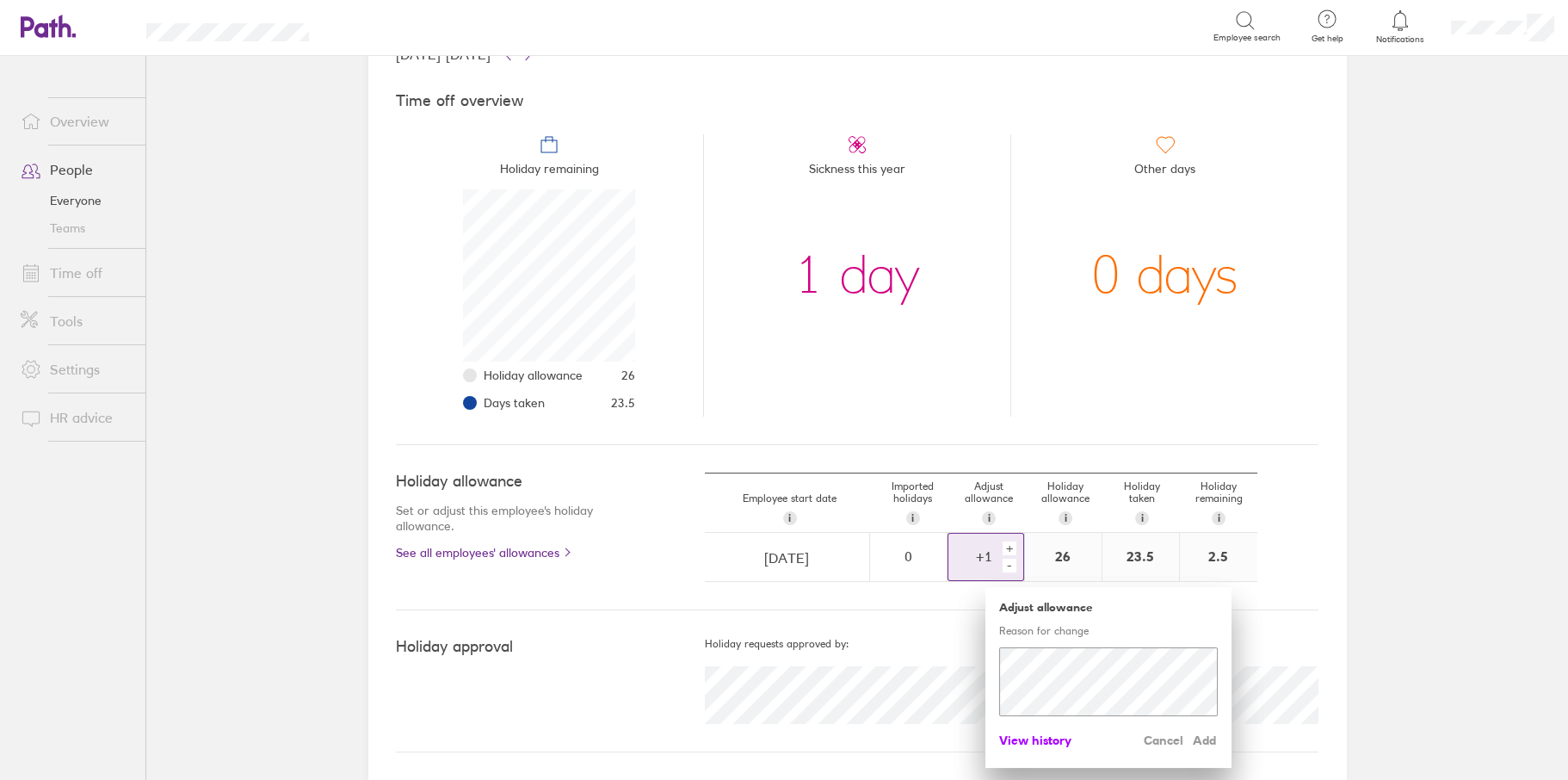
click at [1009, 740] on span "View history" at bounding box center [1035, 741] width 73 height 28
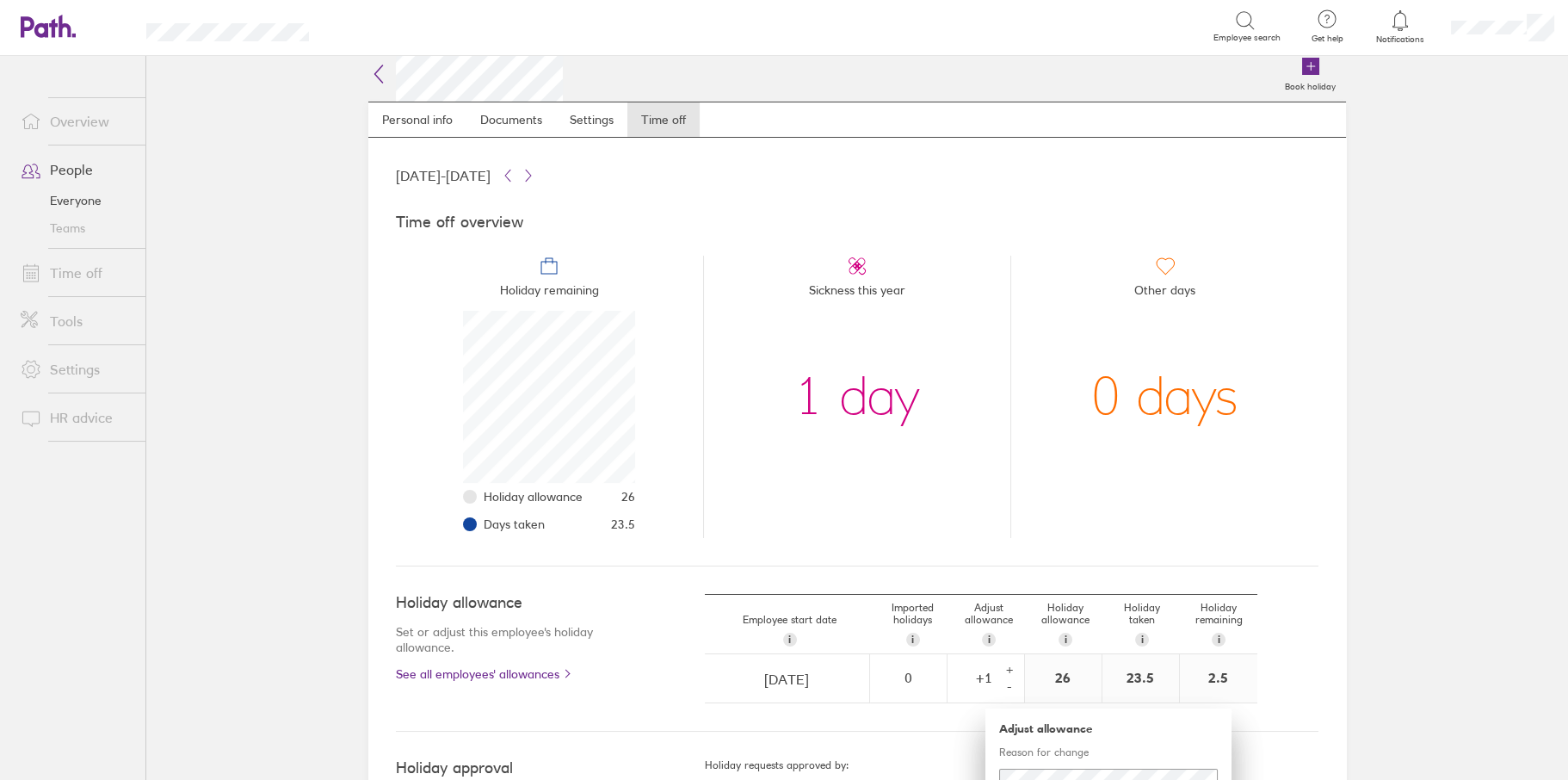
scroll to position [0, 0]
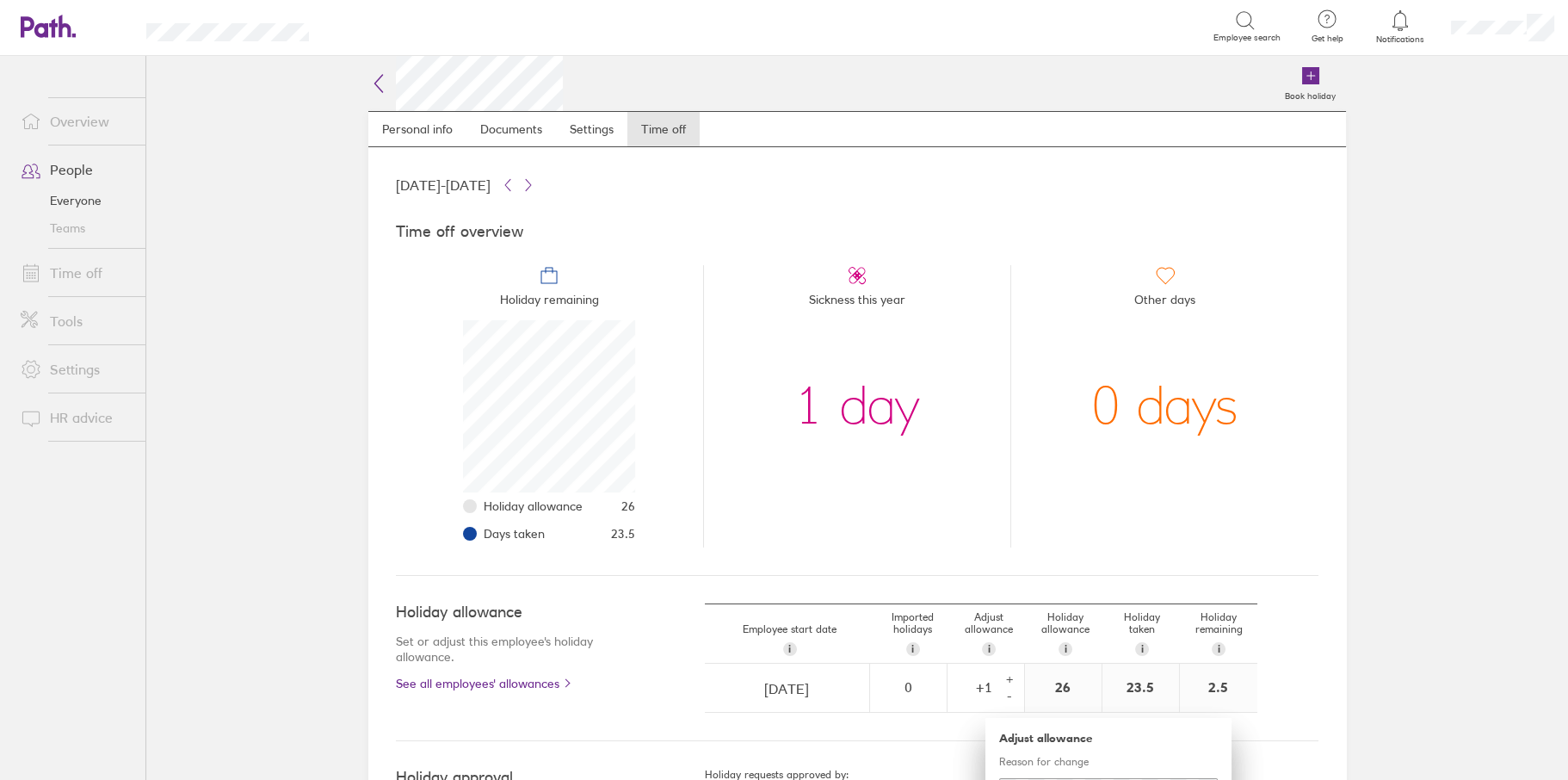
click at [372, 82] on icon at bounding box center [378, 83] width 21 height 21
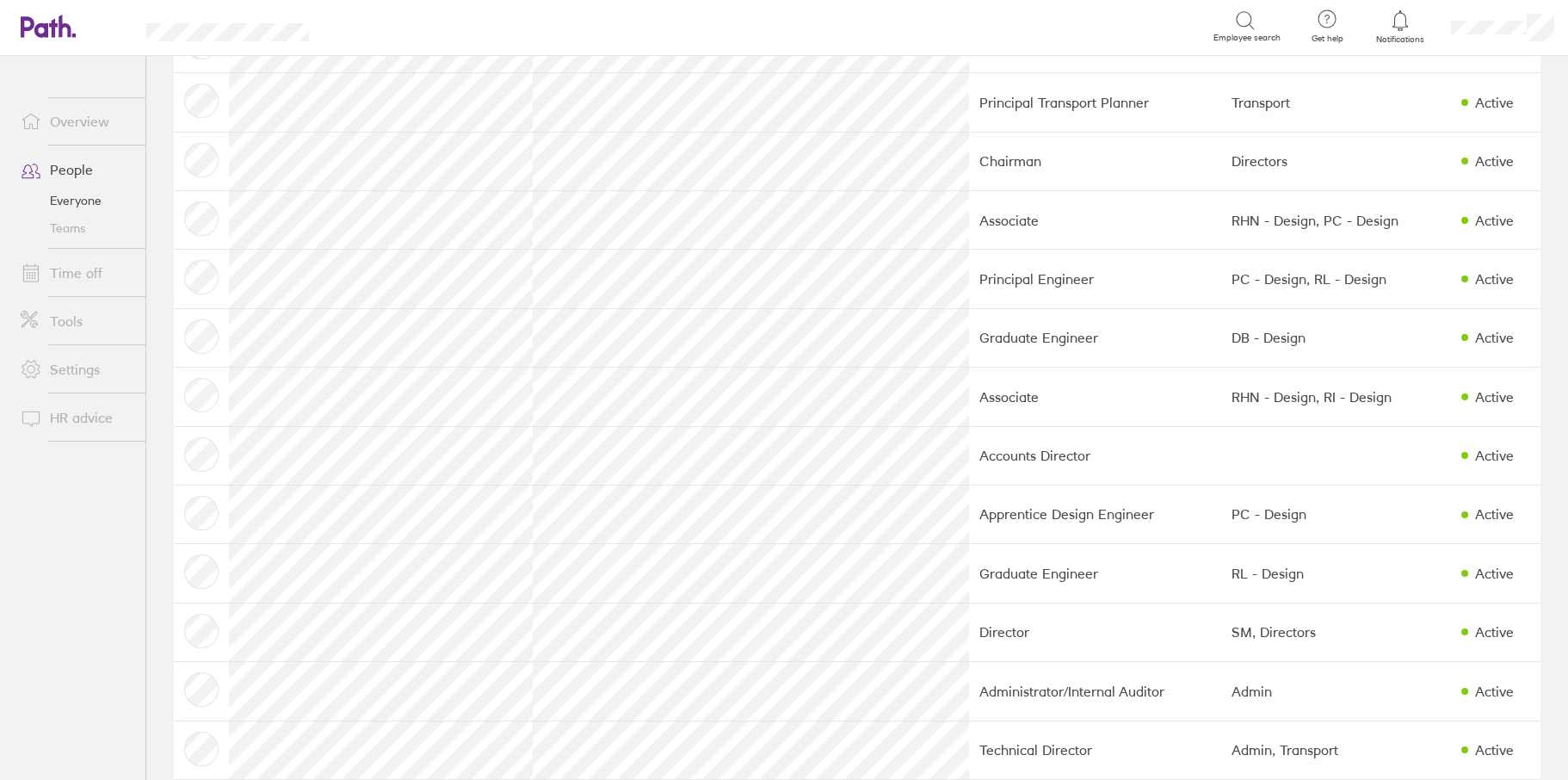
scroll to position [1206, 0]
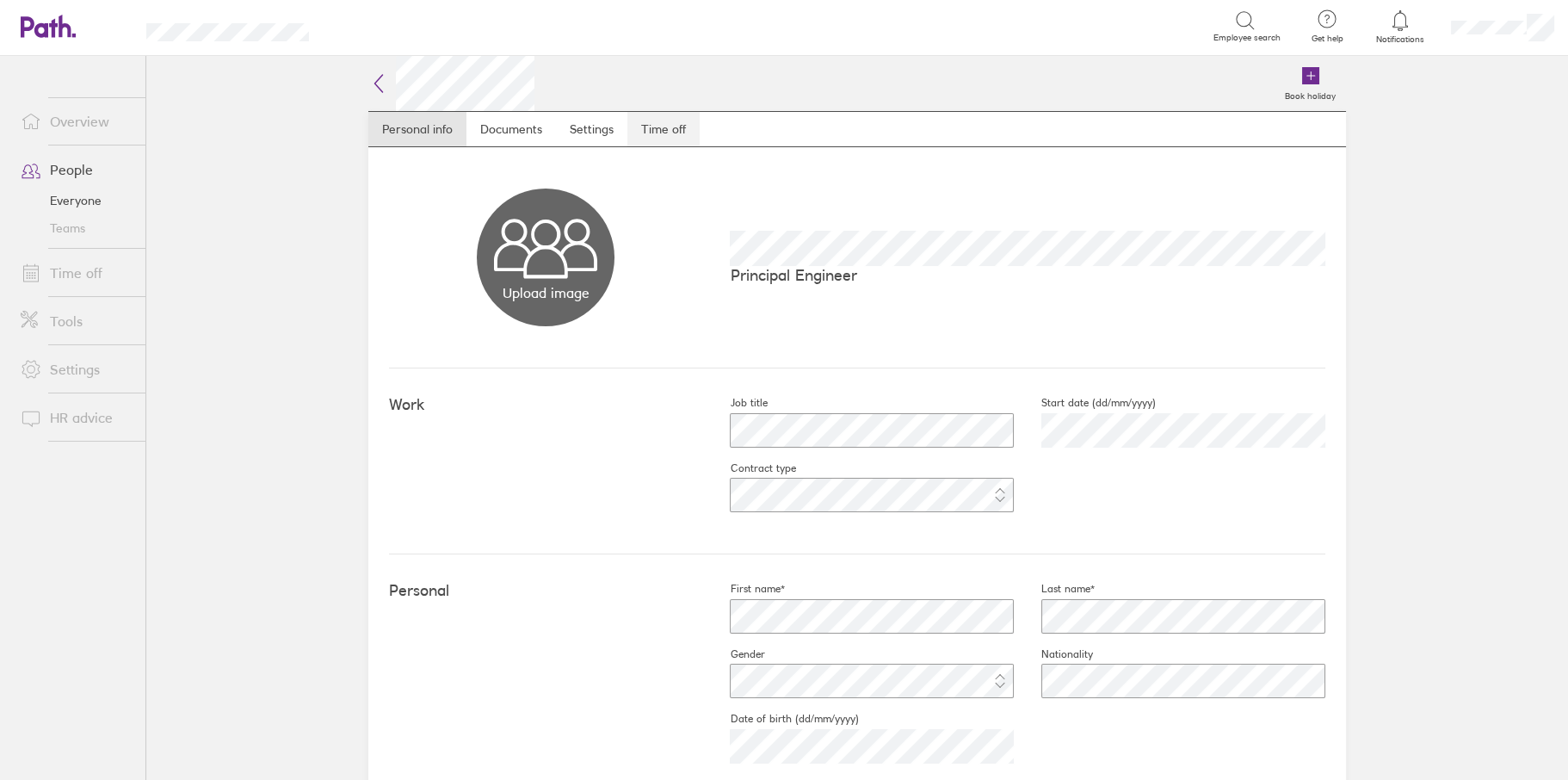
click at [668, 132] on link "Time off" at bounding box center [664, 129] width 73 height 34
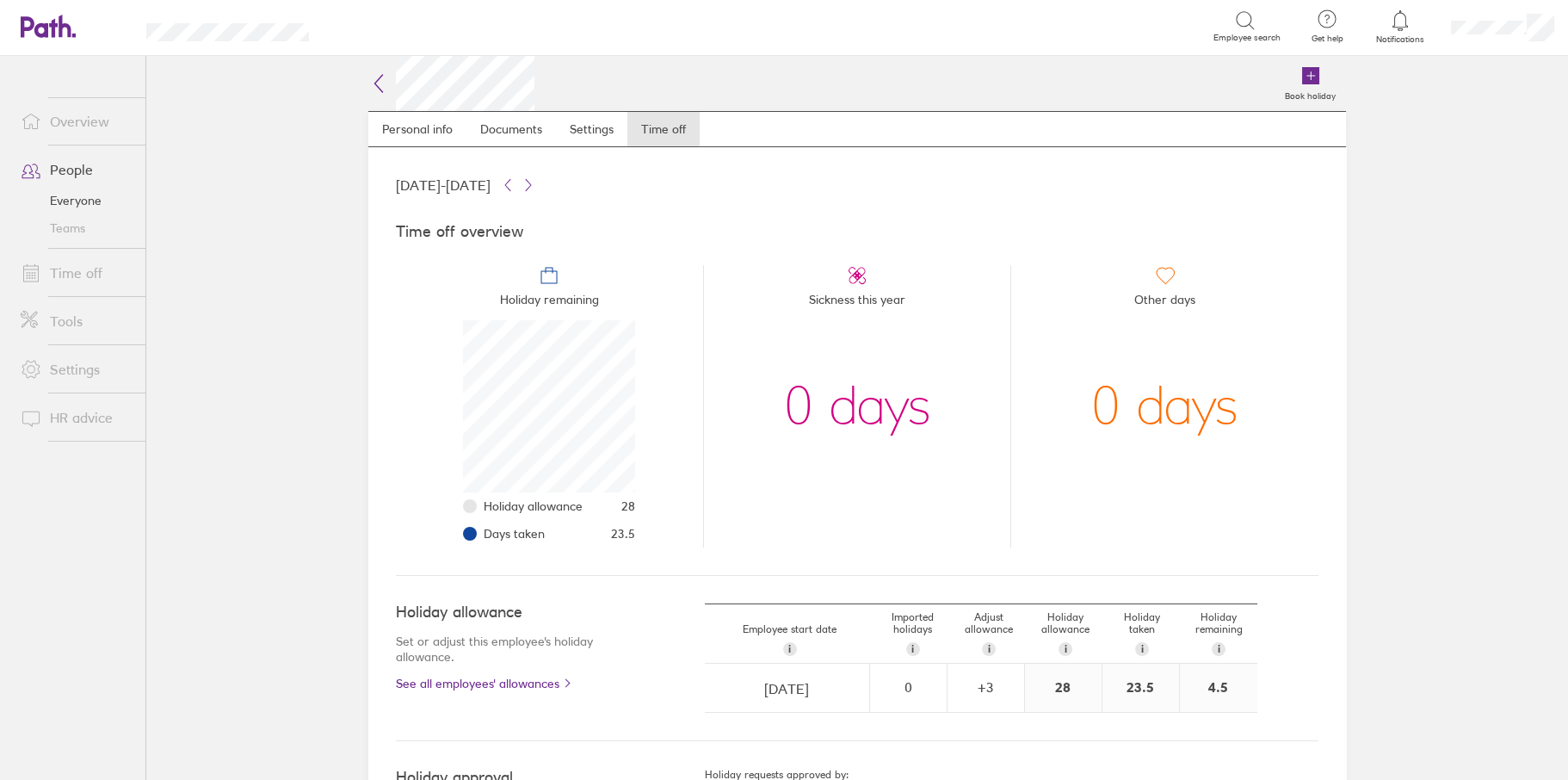
scroll to position [172, 172]
click at [992, 682] on div "+ 3" at bounding box center [986, 688] width 75 height 16
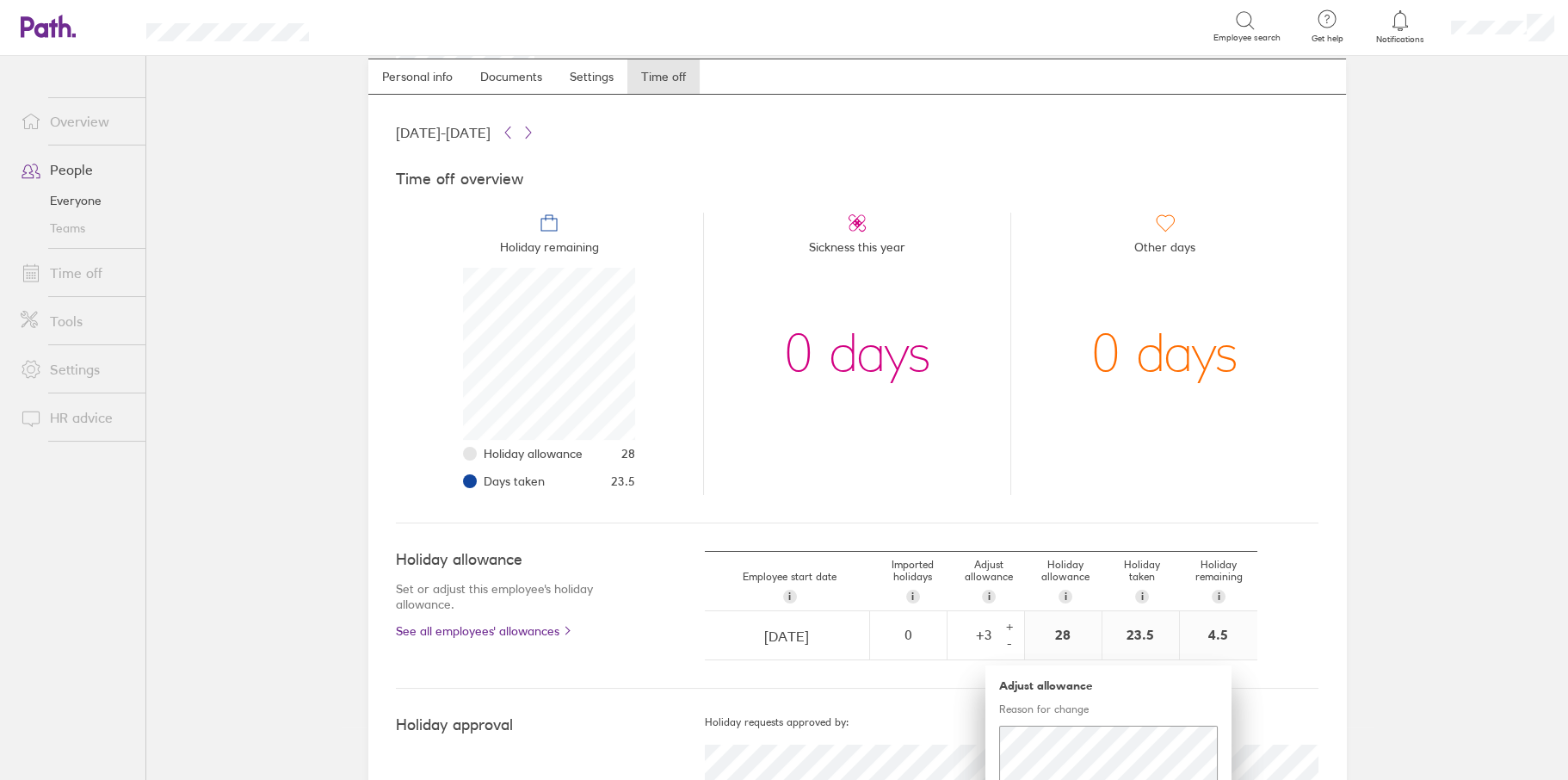
scroll to position [131, 0]
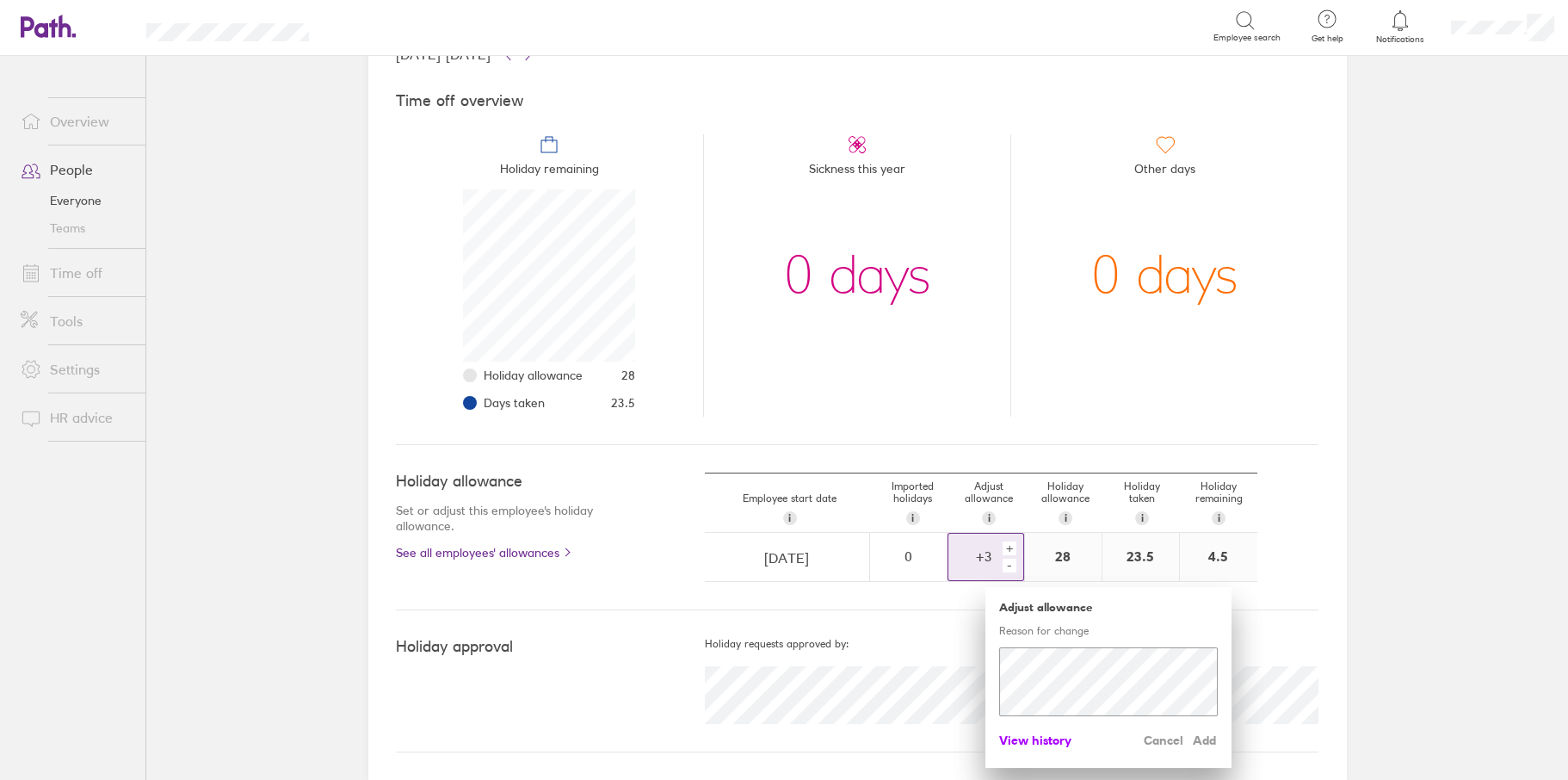
click at [1047, 737] on span "View history" at bounding box center [1035, 741] width 73 height 28
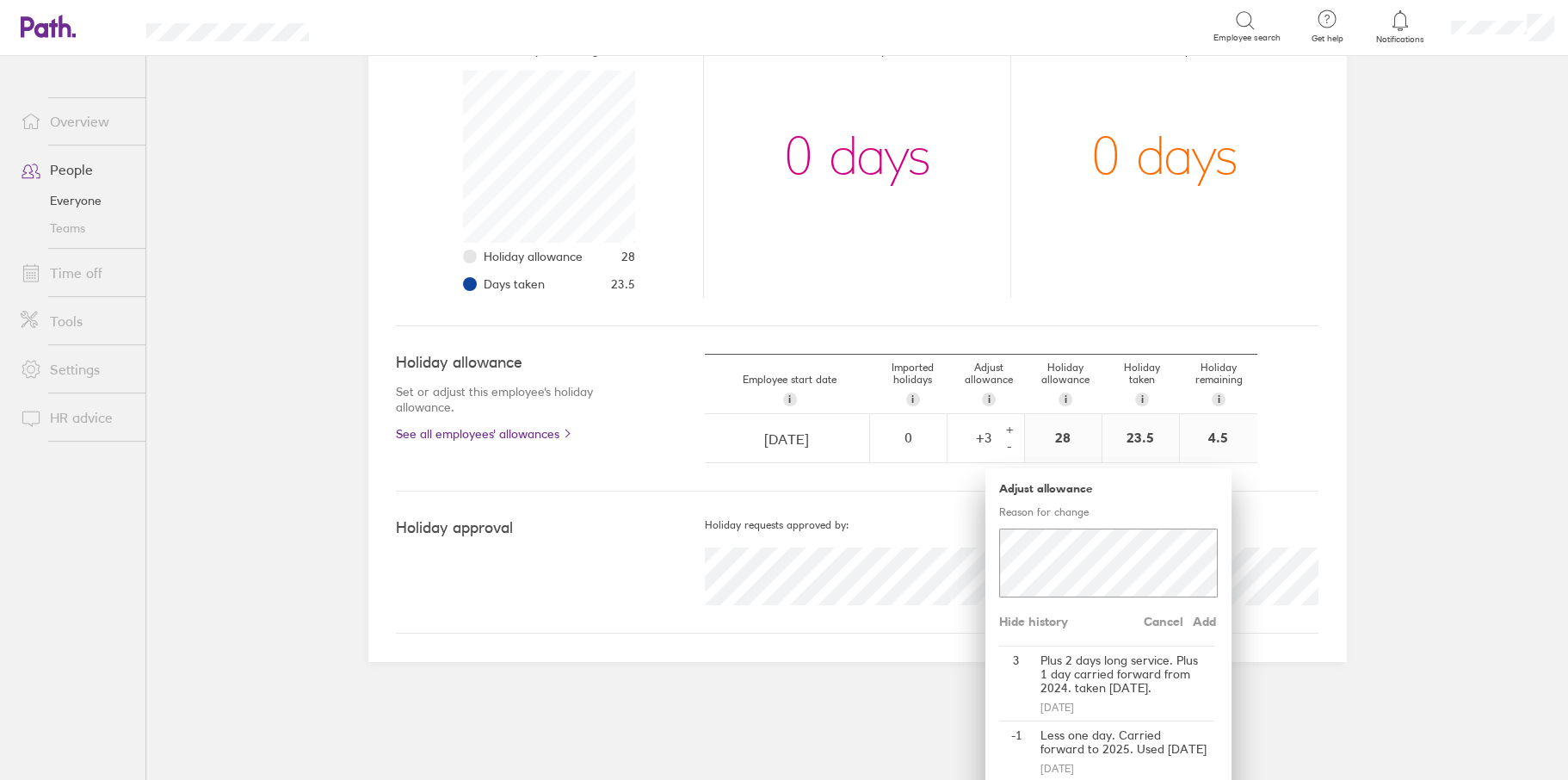
scroll to position [0, 0]
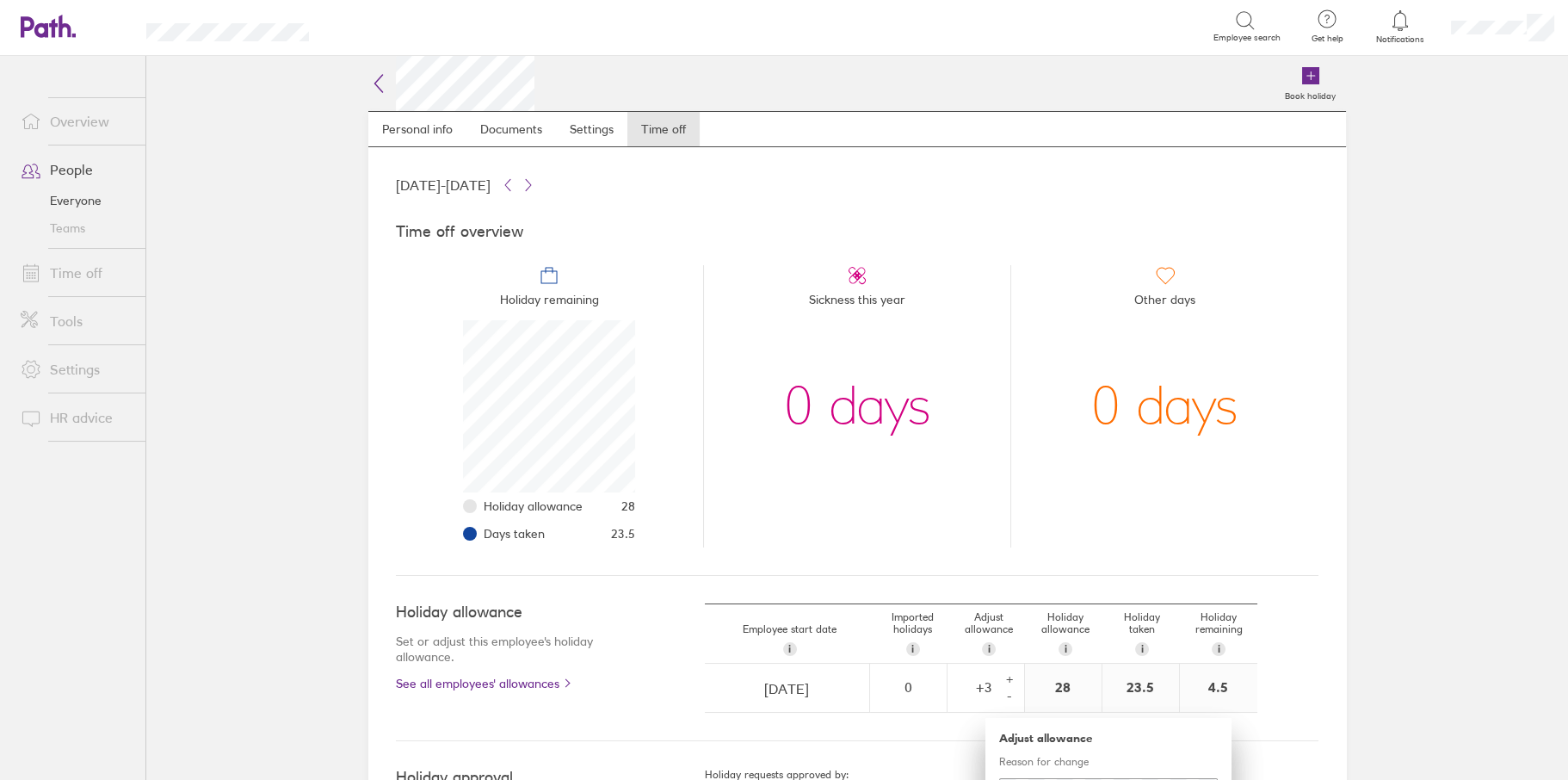
click at [370, 87] on icon at bounding box center [378, 83] width 21 height 21
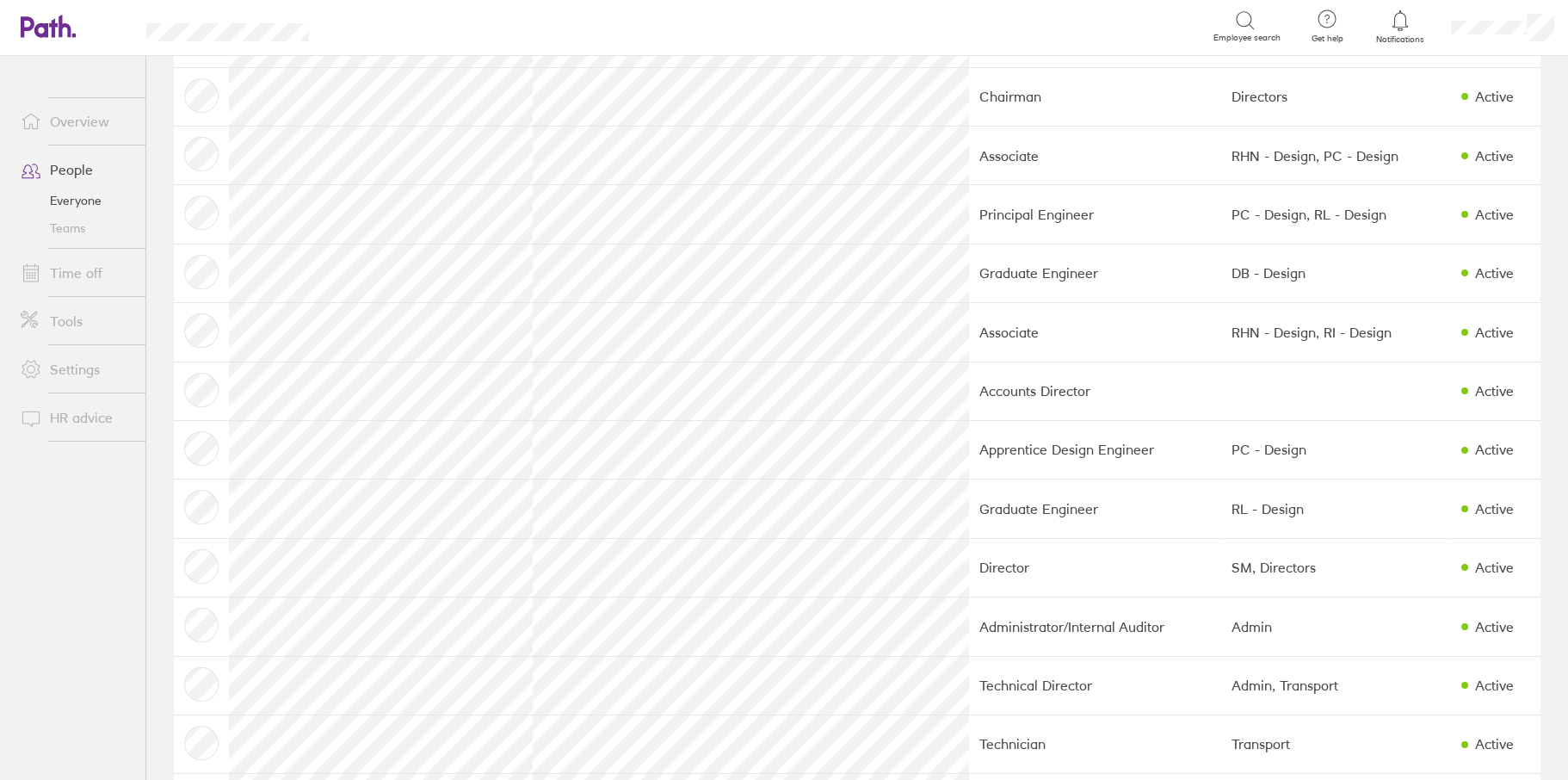
scroll to position [1291, 0]
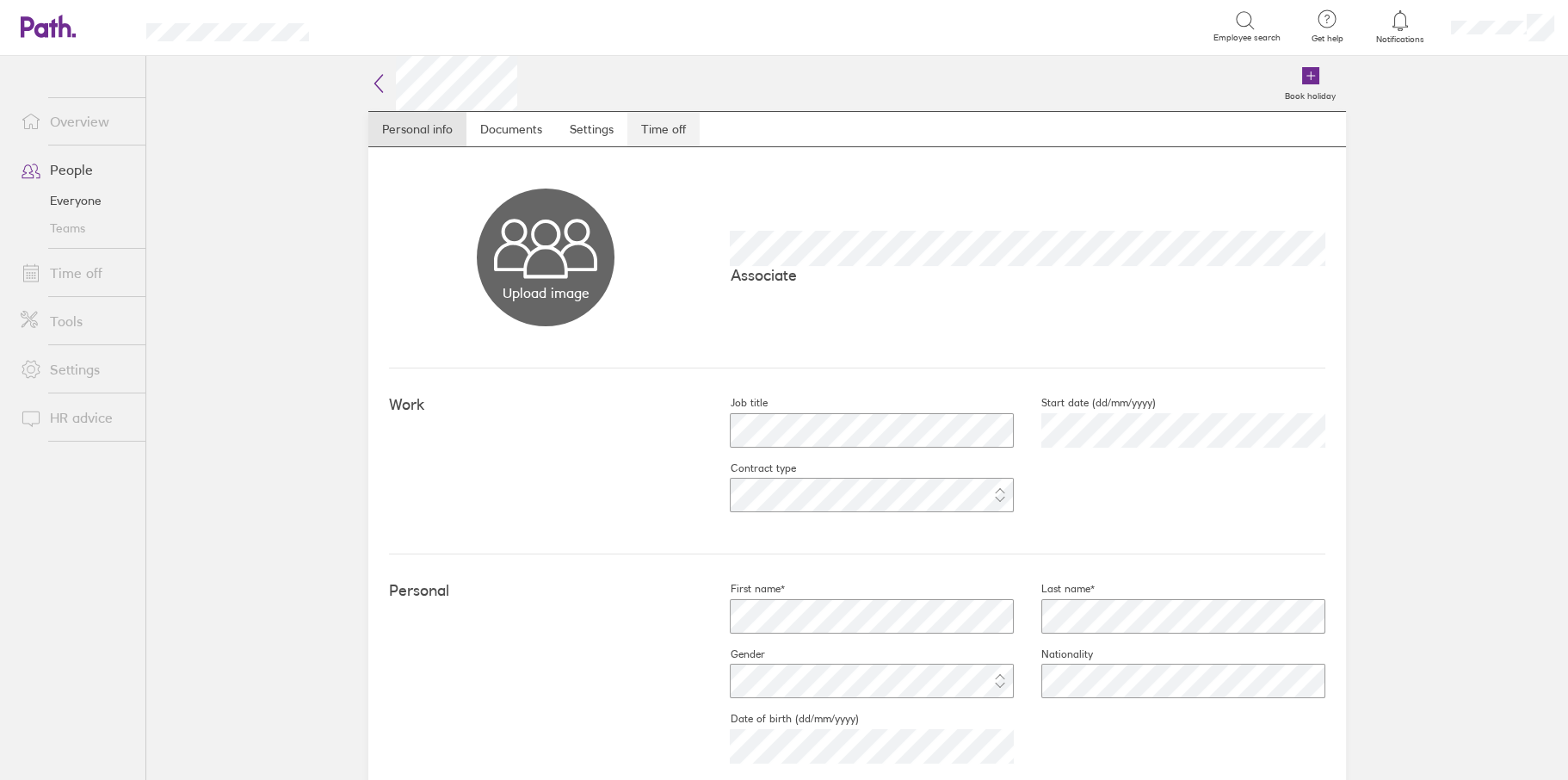
click at [662, 129] on link "Time off" at bounding box center [664, 129] width 73 height 34
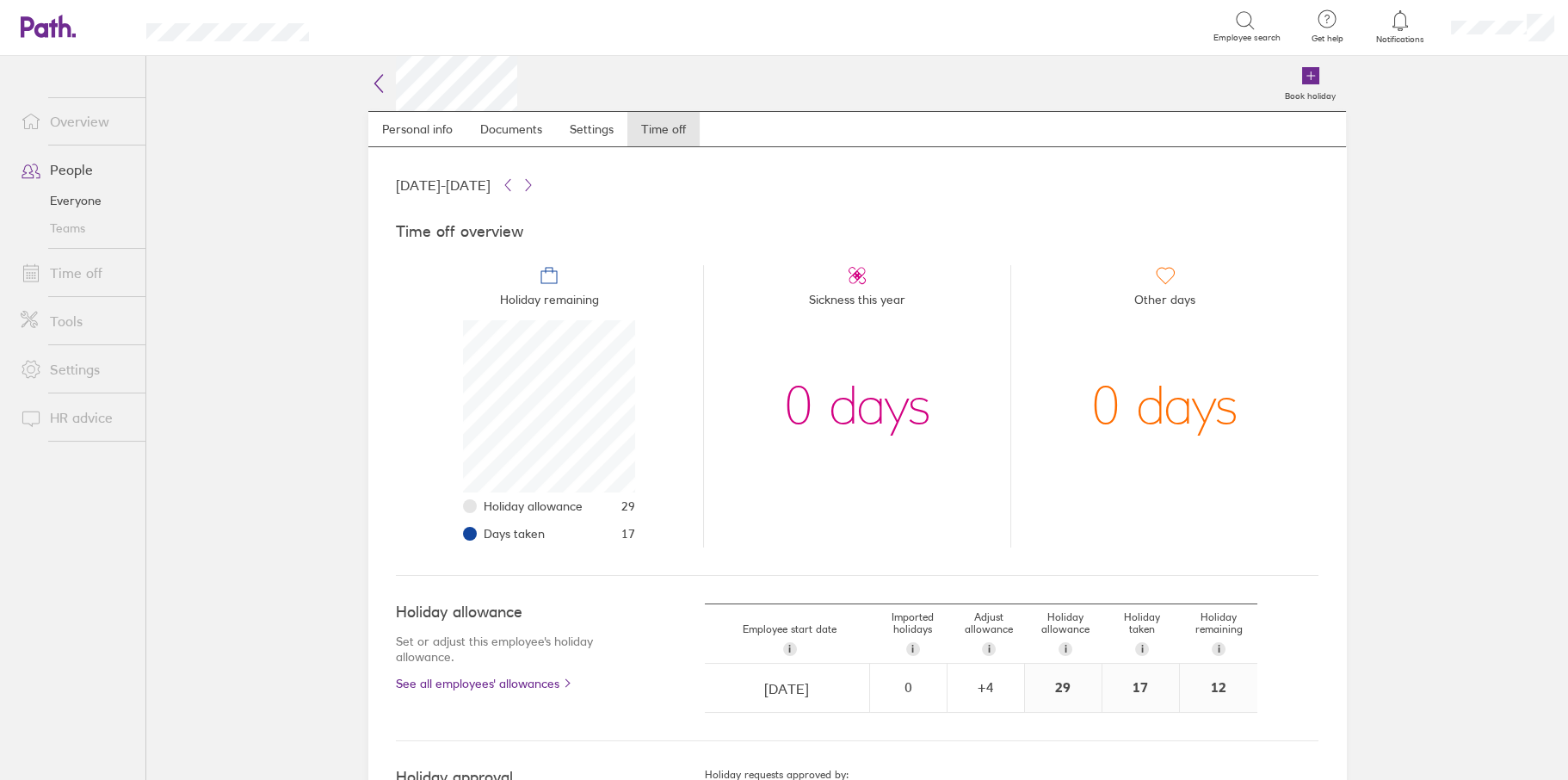
scroll to position [172, 172]
click at [978, 690] on div "+ 4" at bounding box center [986, 688] width 75 height 16
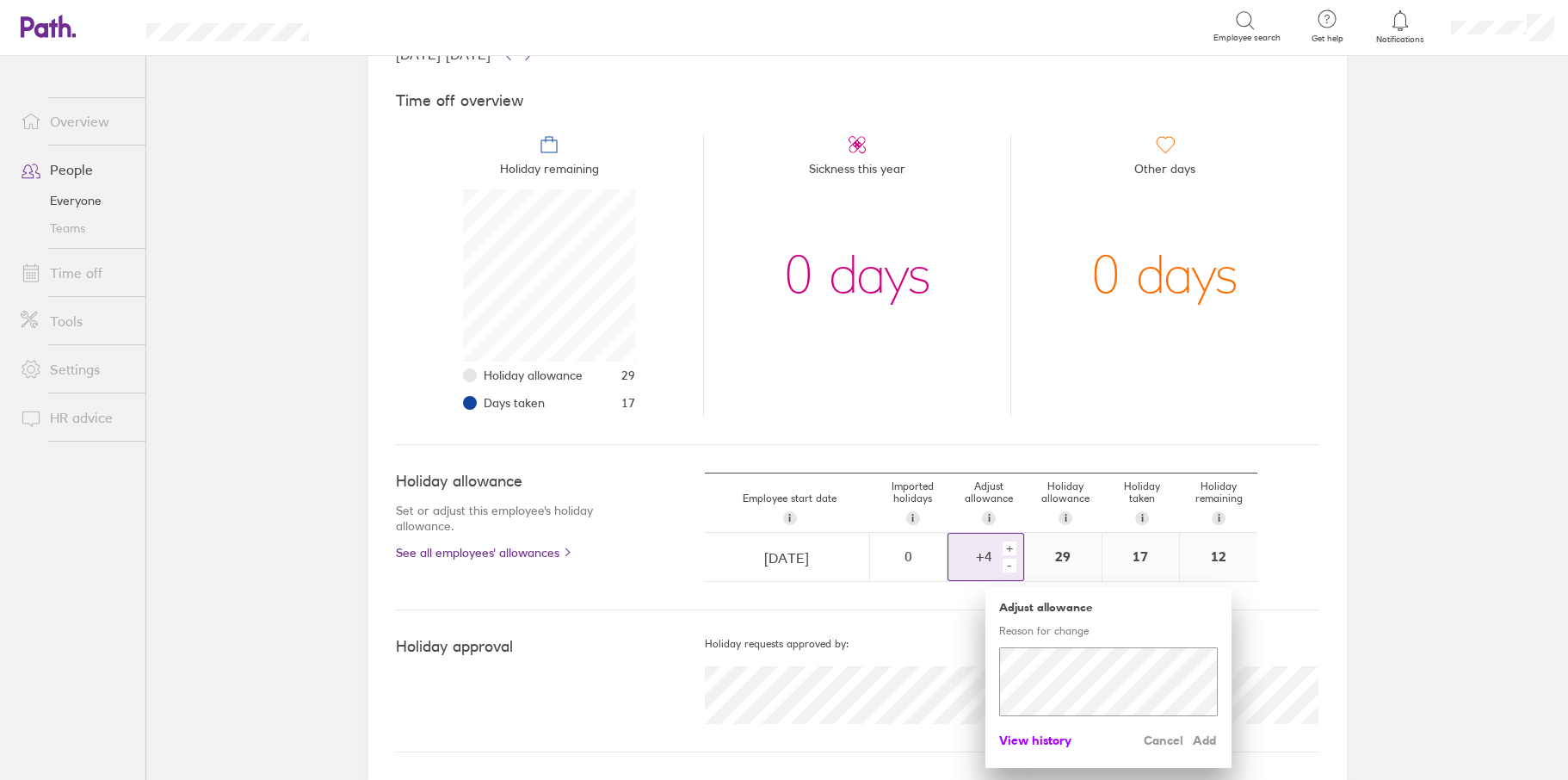
drag, startPoint x: 1049, startPoint y: 736, endPoint x: 1028, endPoint y: 735, distance: 21.0
click at [1049, 737] on span "View history" at bounding box center [1035, 741] width 73 height 28
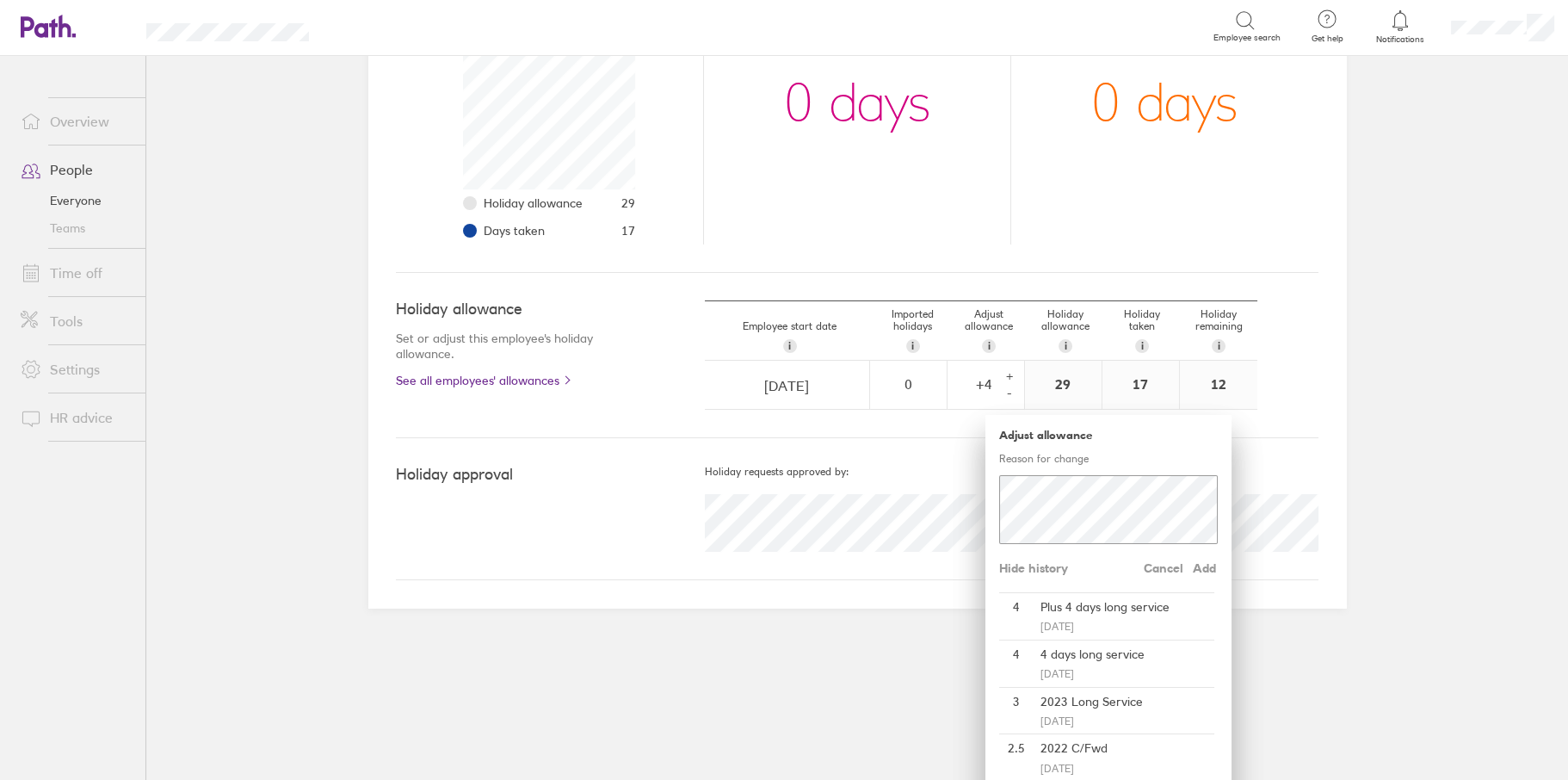
scroll to position [0, 0]
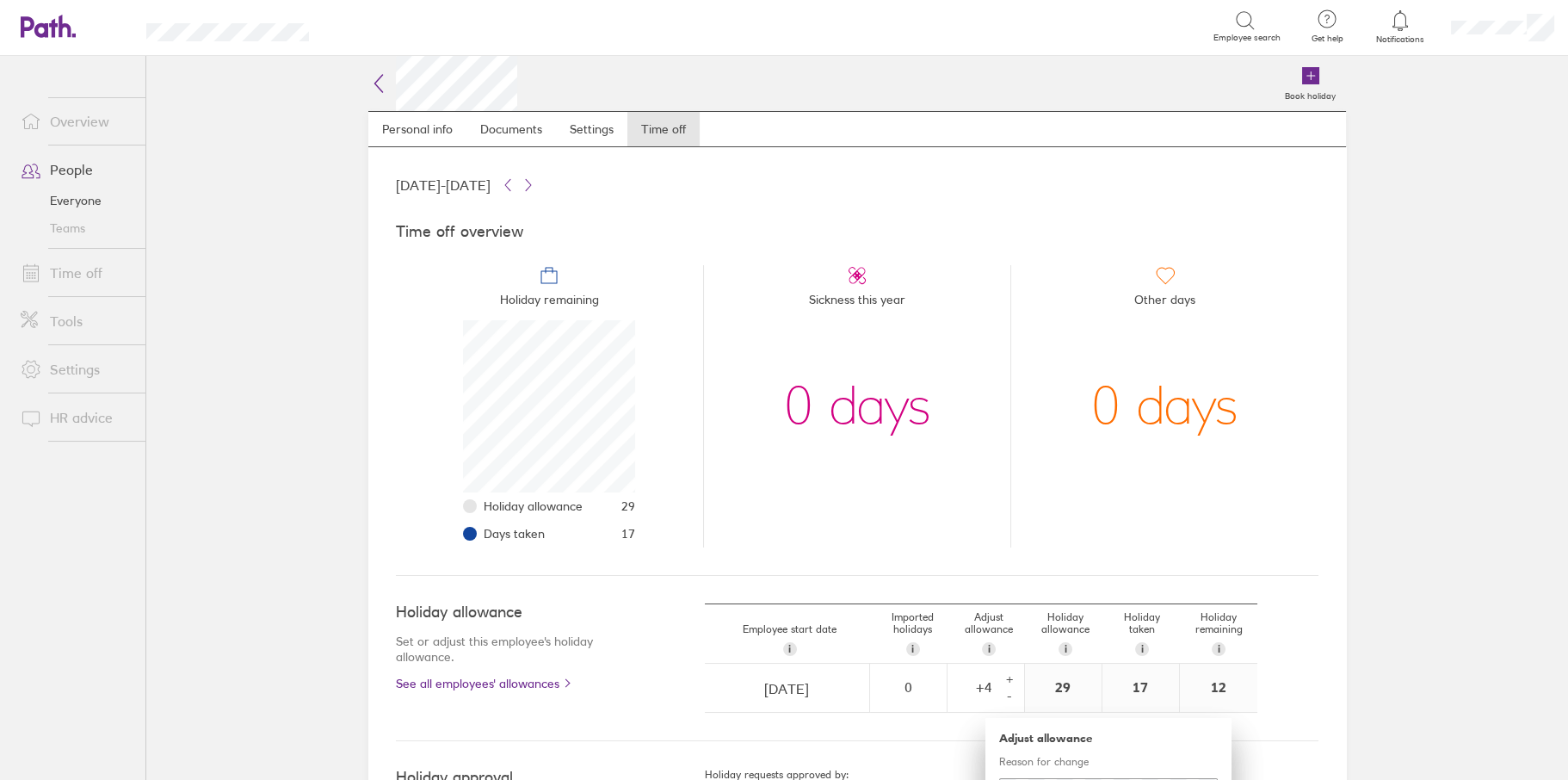
click at [369, 80] on icon at bounding box center [378, 83] width 21 height 21
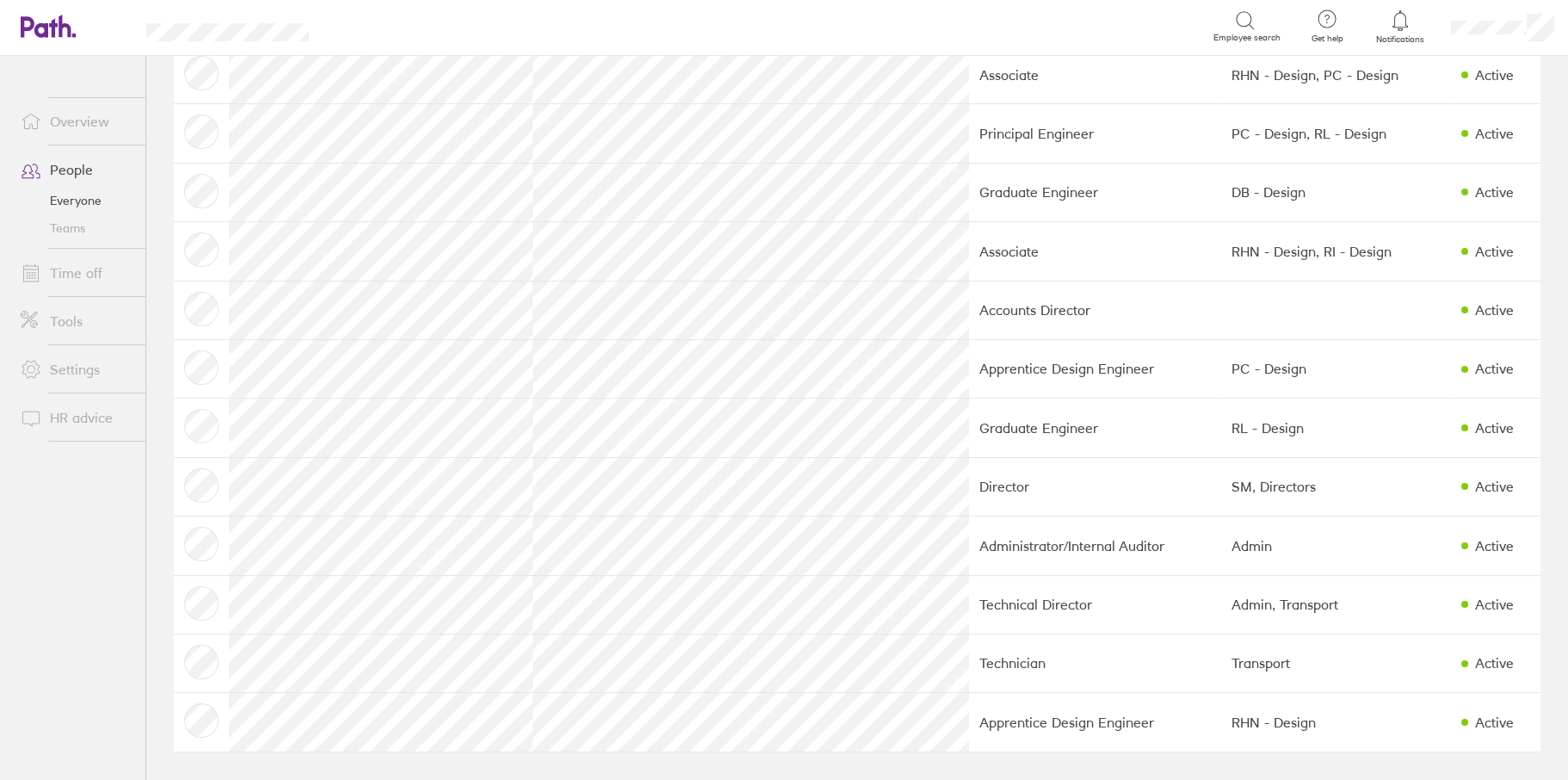
scroll to position [1360, 0]
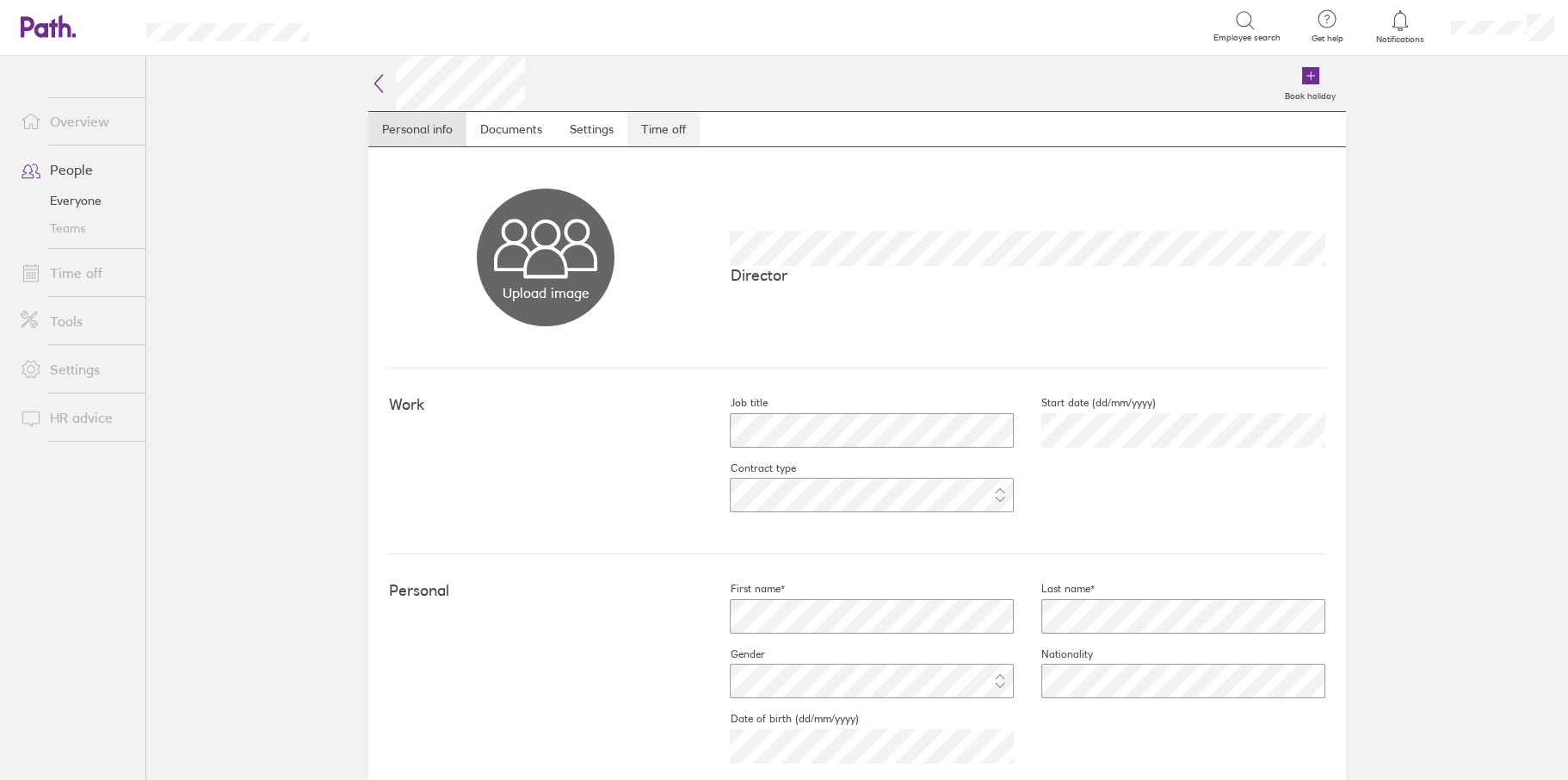
click at [660, 130] on link "Time off" at bounding box center [664, 129] width 73 height 34
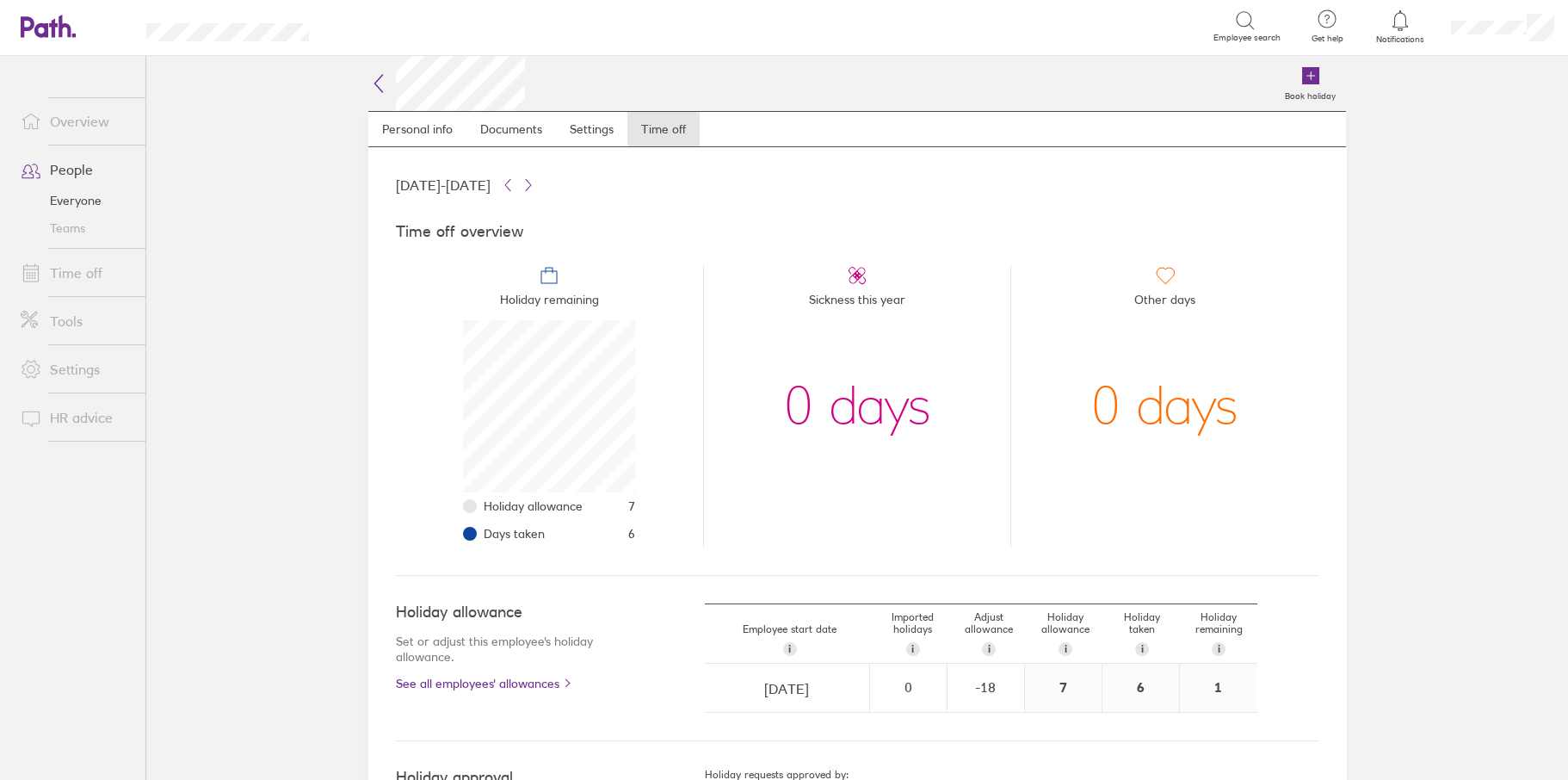
scroll to position [172, 172]
click at [974, 677] on div "-18" at bounding box center [986, 688] width 75 height 46
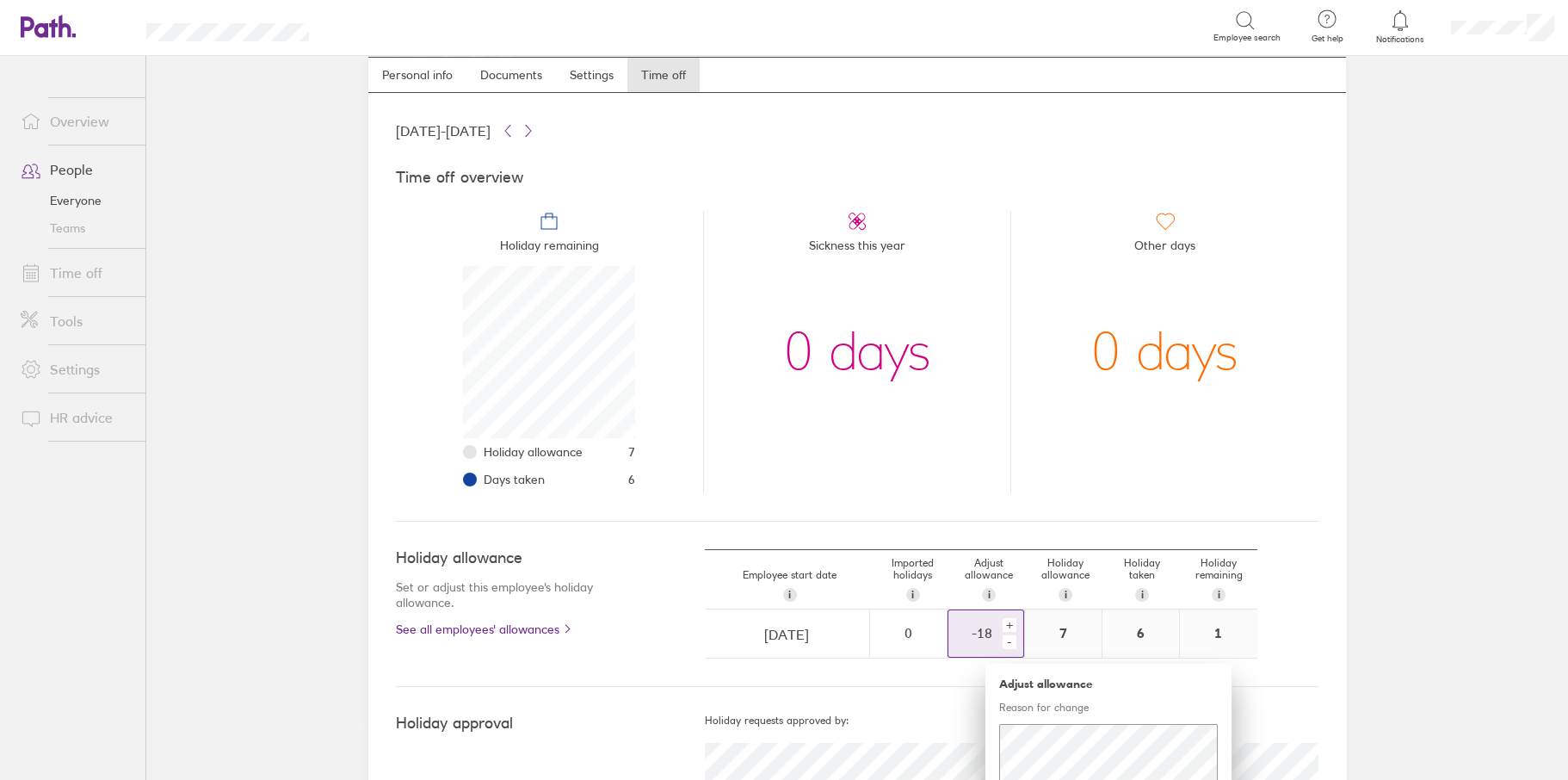
scroll to position [118, 0]
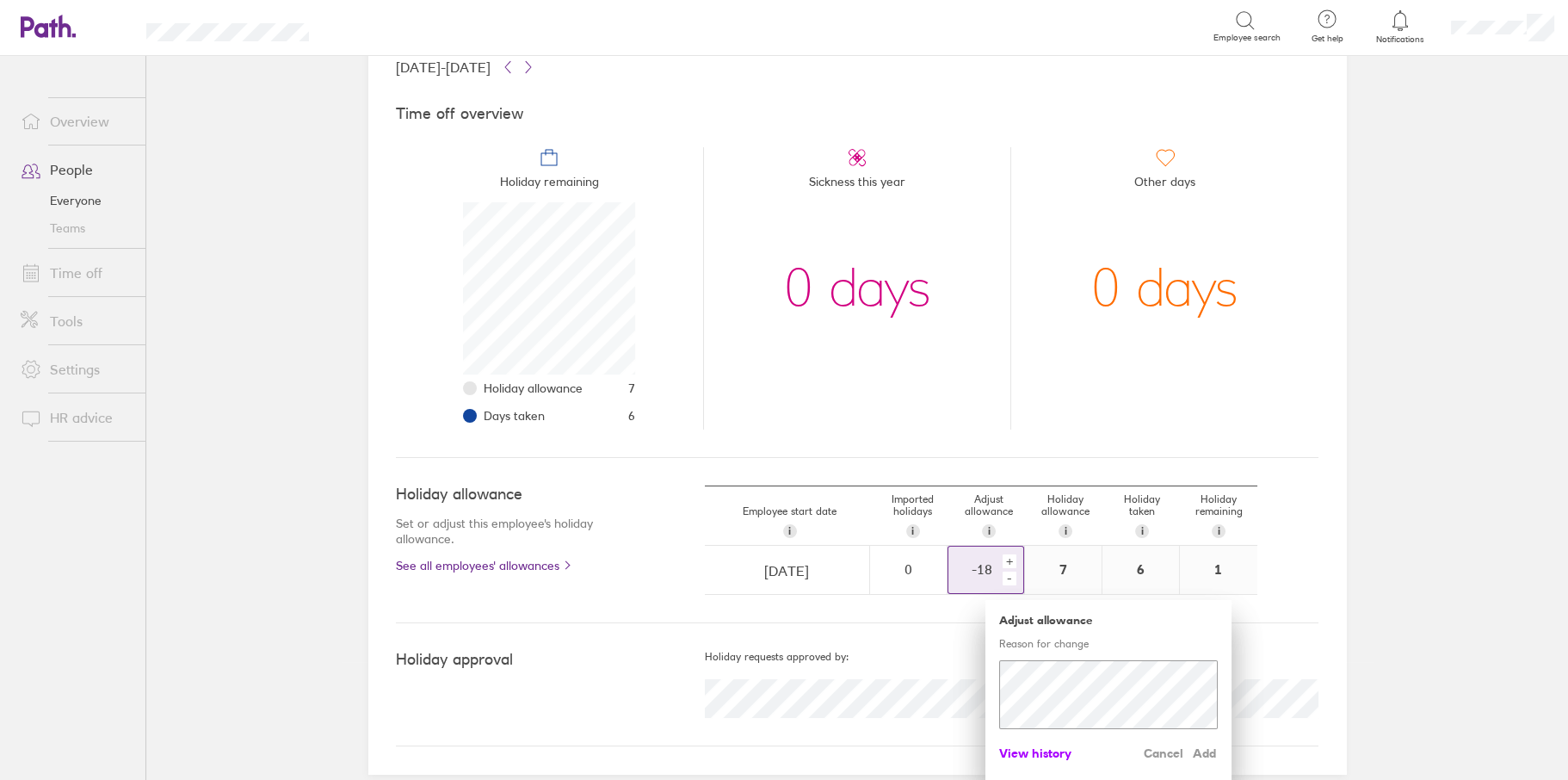
click at [1027, 750] on span "View history" at bounding box center [1035, 753] width 73 height 28
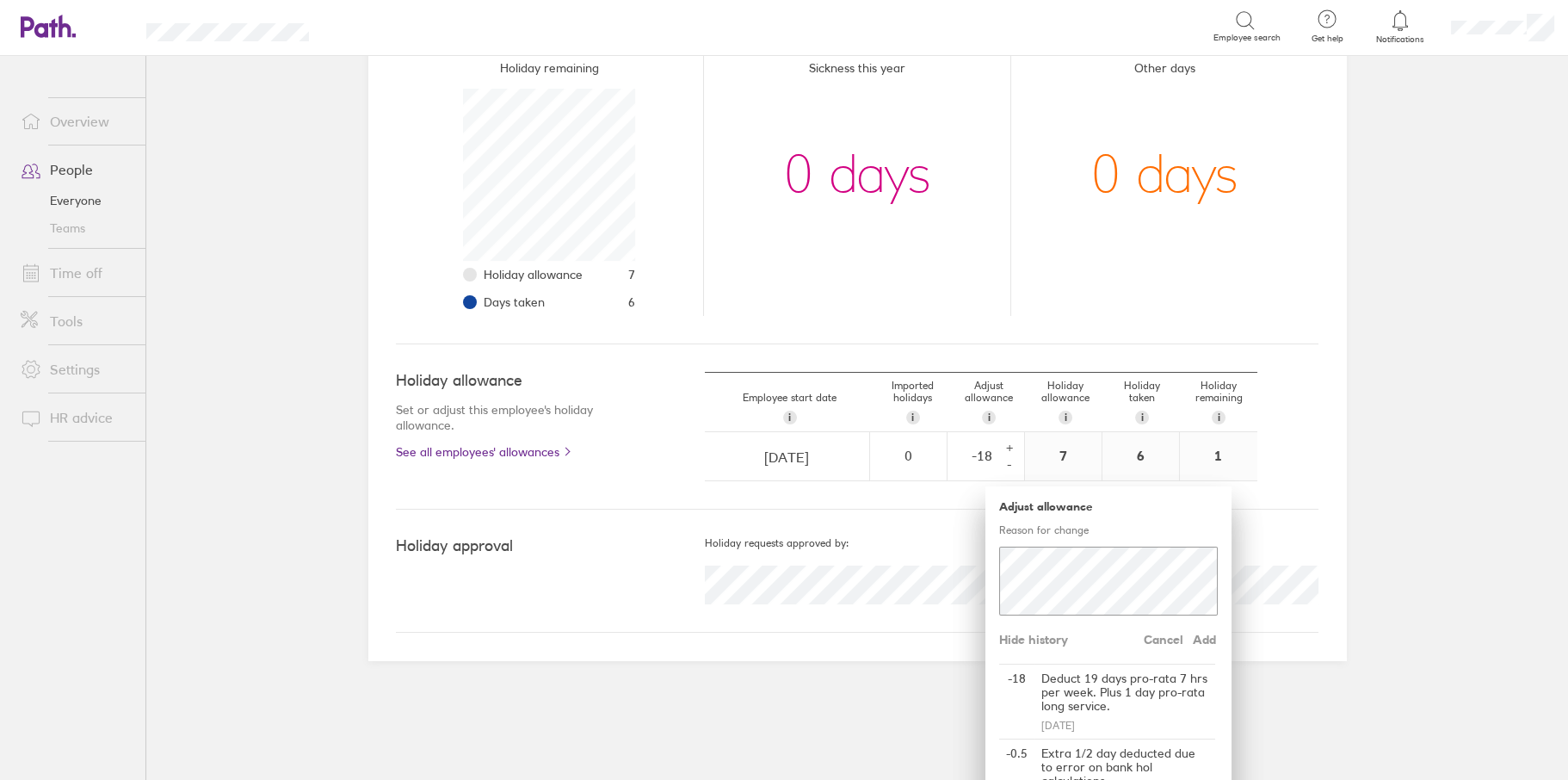
scroll to position [0, 0]
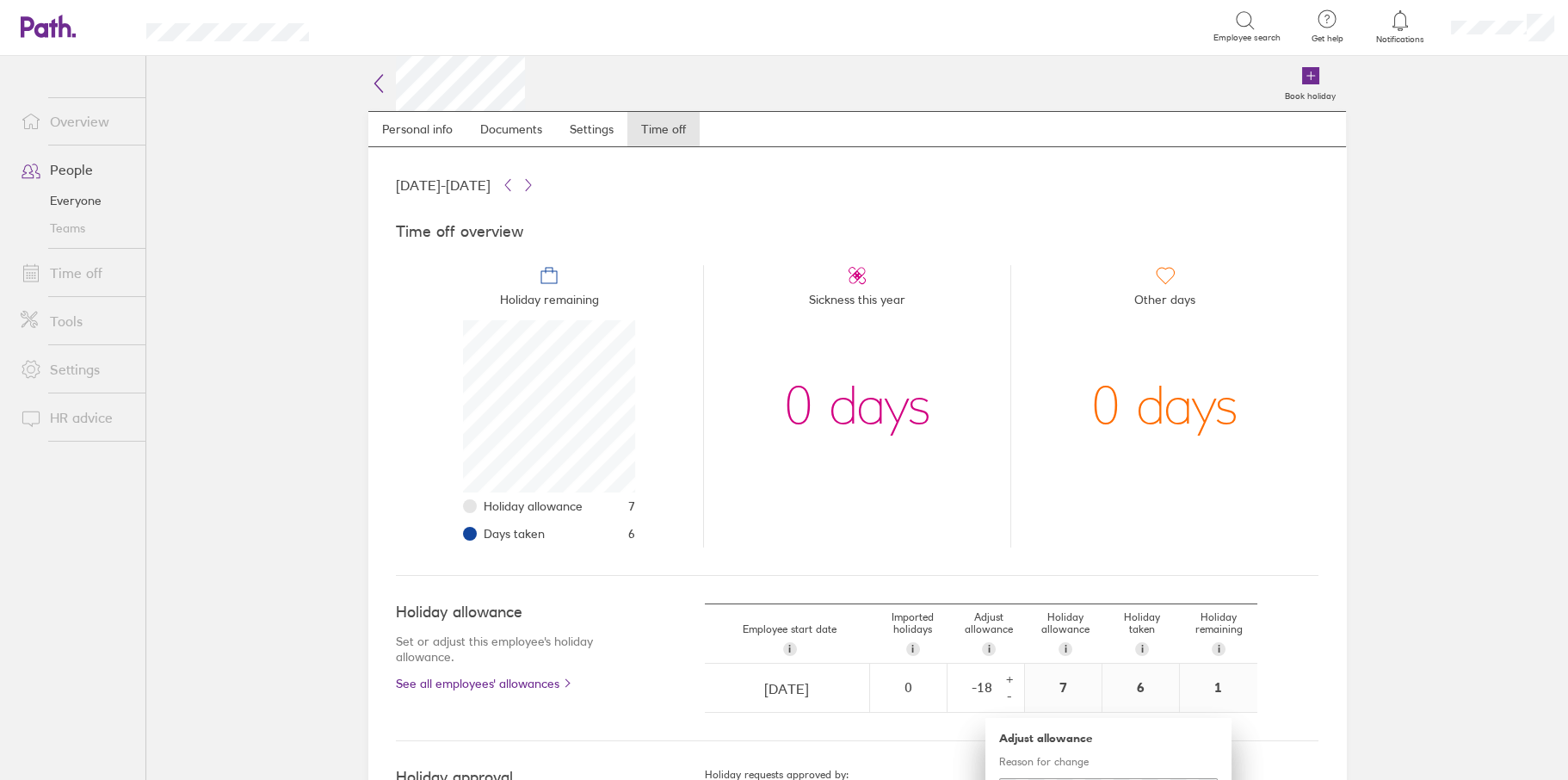
click at [369, 87] on icon at bounding box center [378, 83] width 21 height 21
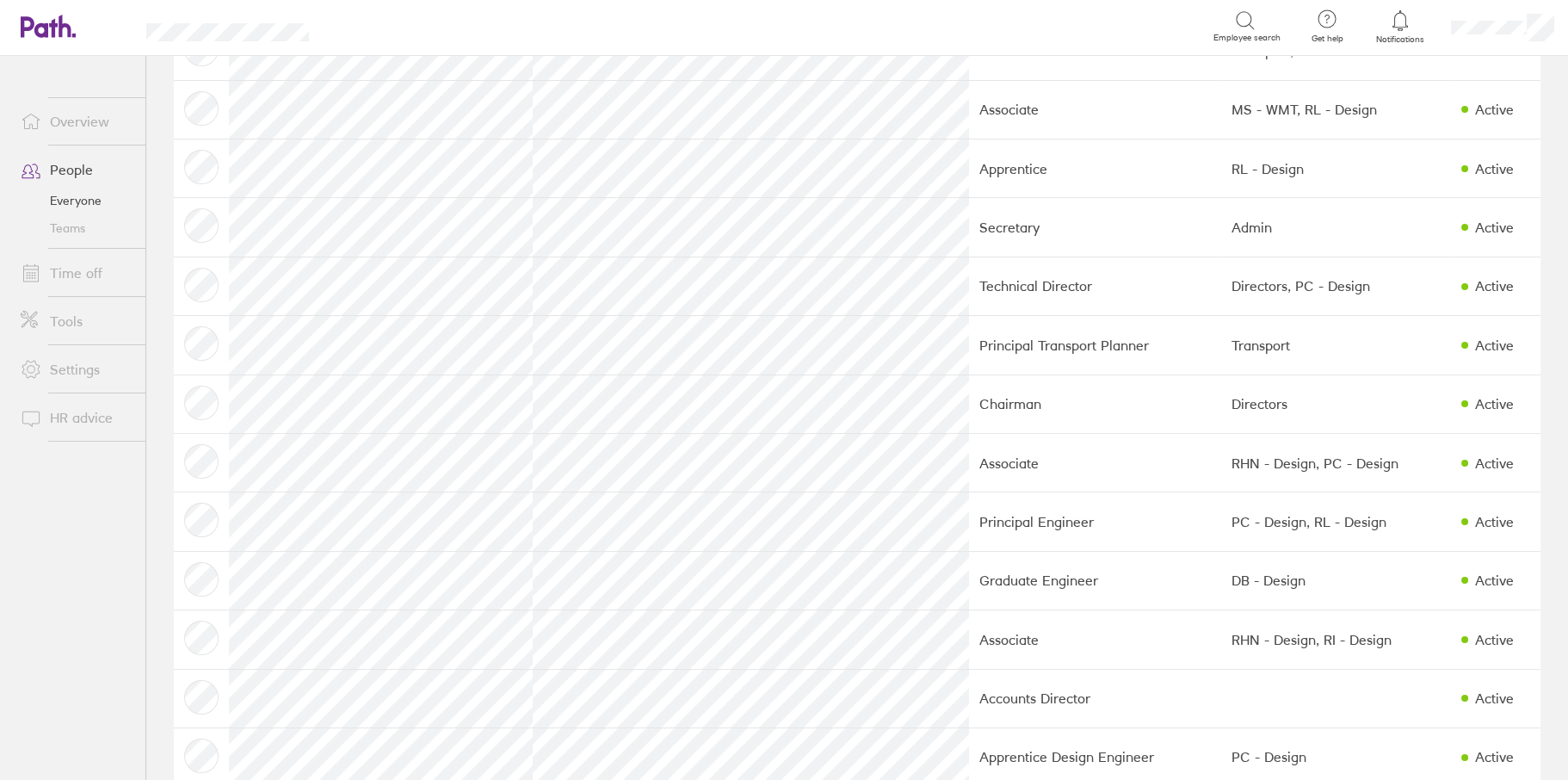
scroll to position [1360, 0]
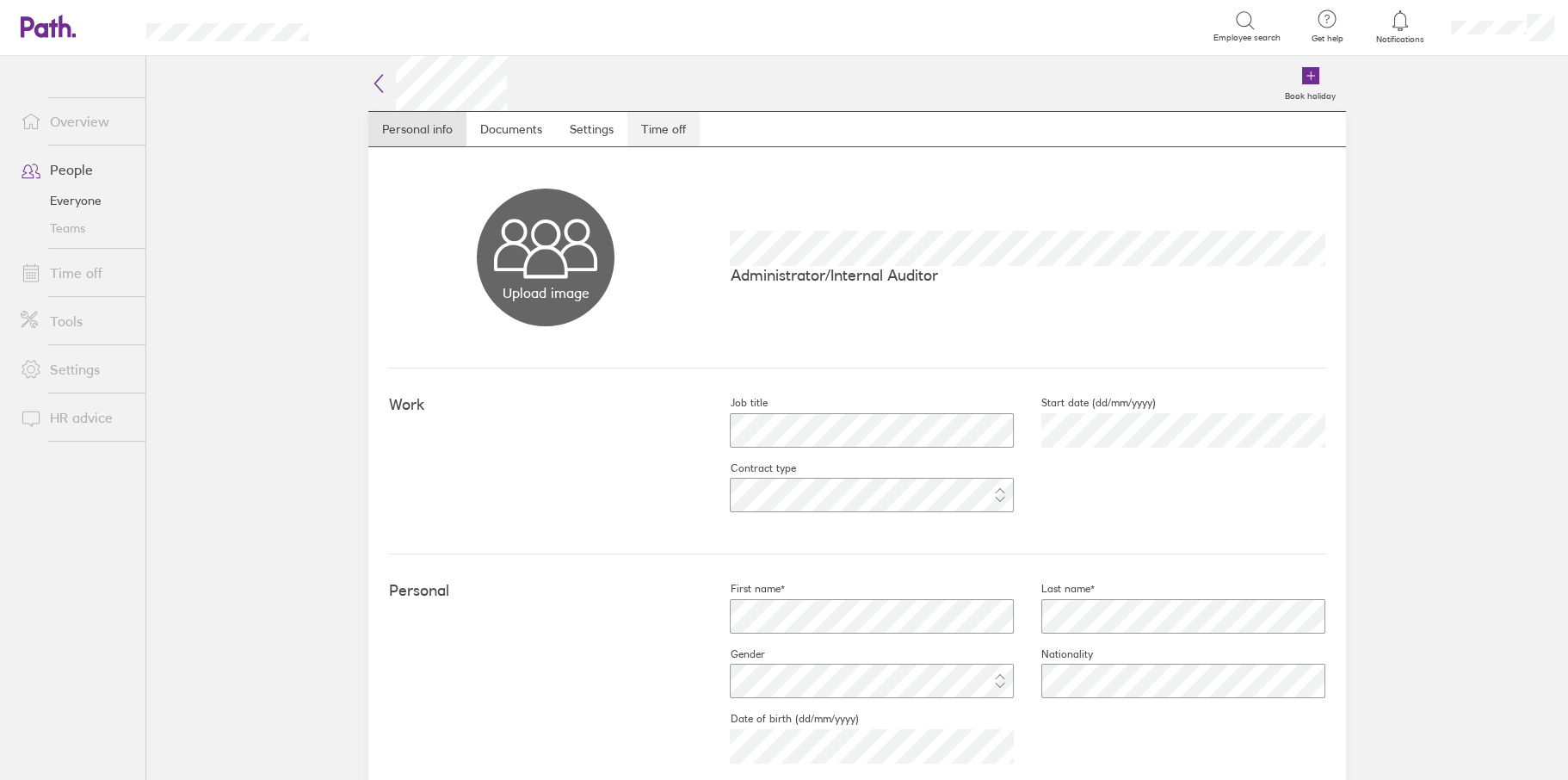
click at [664, 132] on link "Time off" at bounding box center [664, 129] width 73 height 34
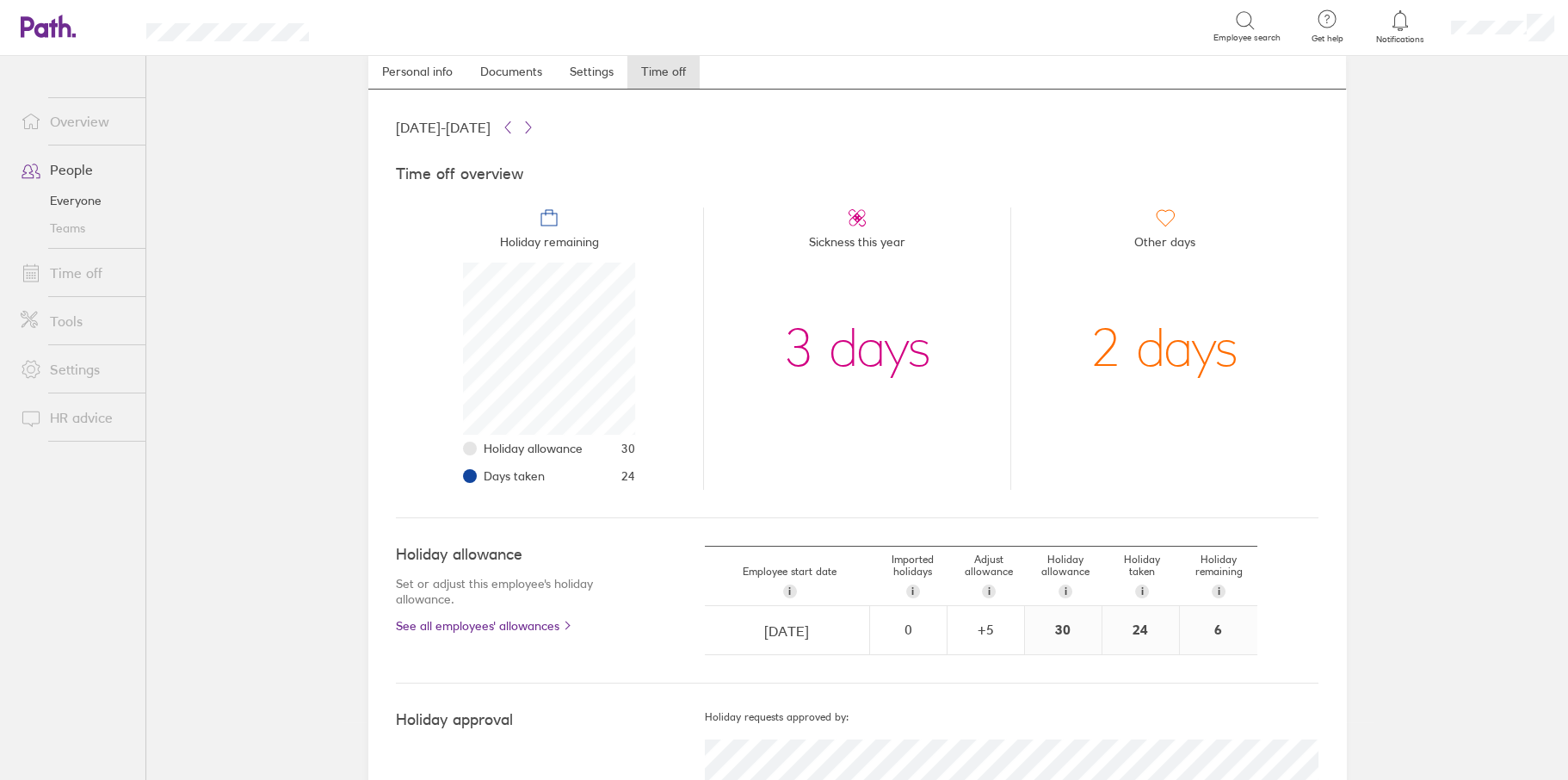
scroll to position [87, 0]
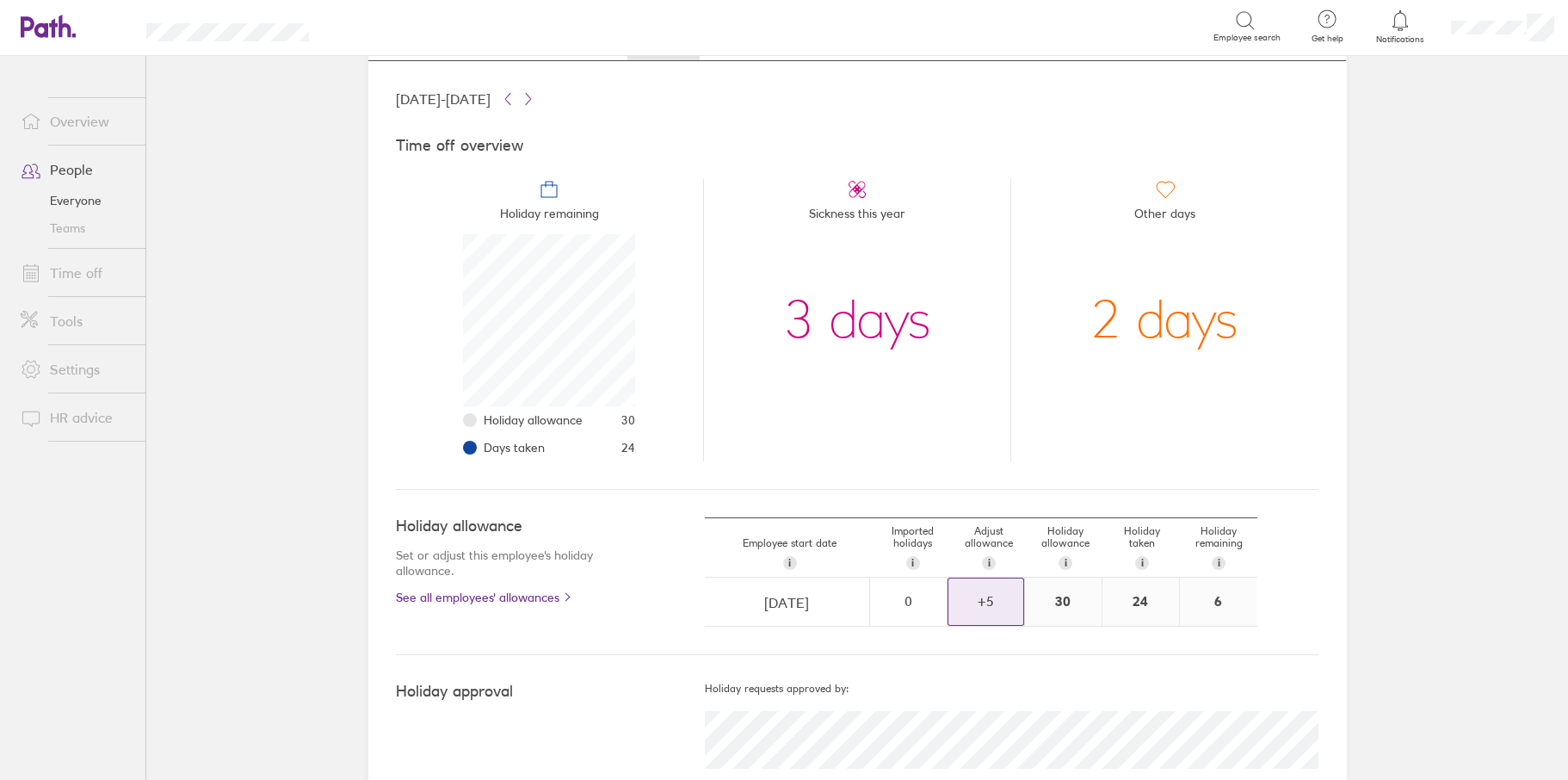
click at [997, 606] on div "+ 5" at bounding box center [986, 601] width 75 height 16
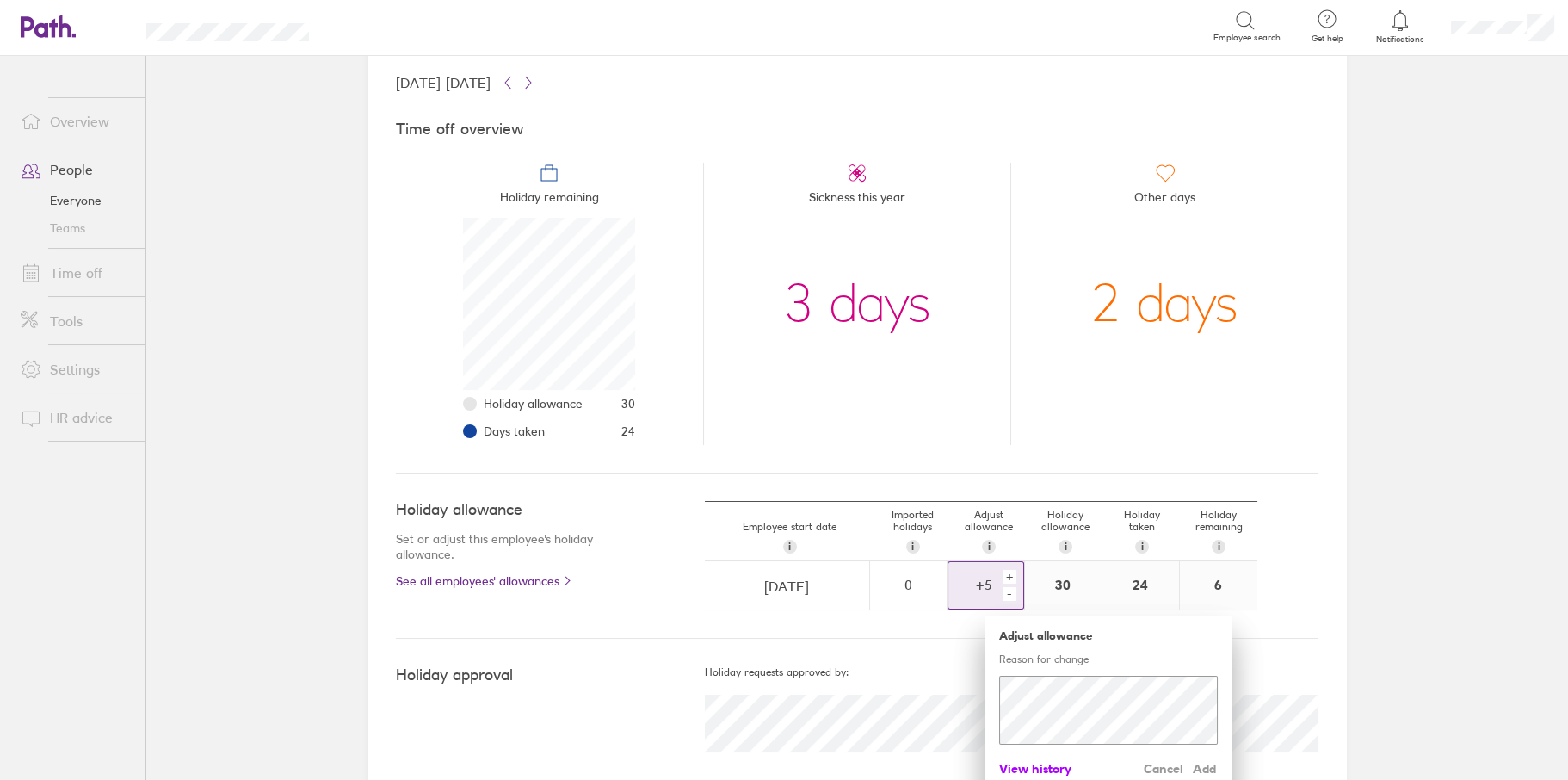
scroll to position [131, 0]
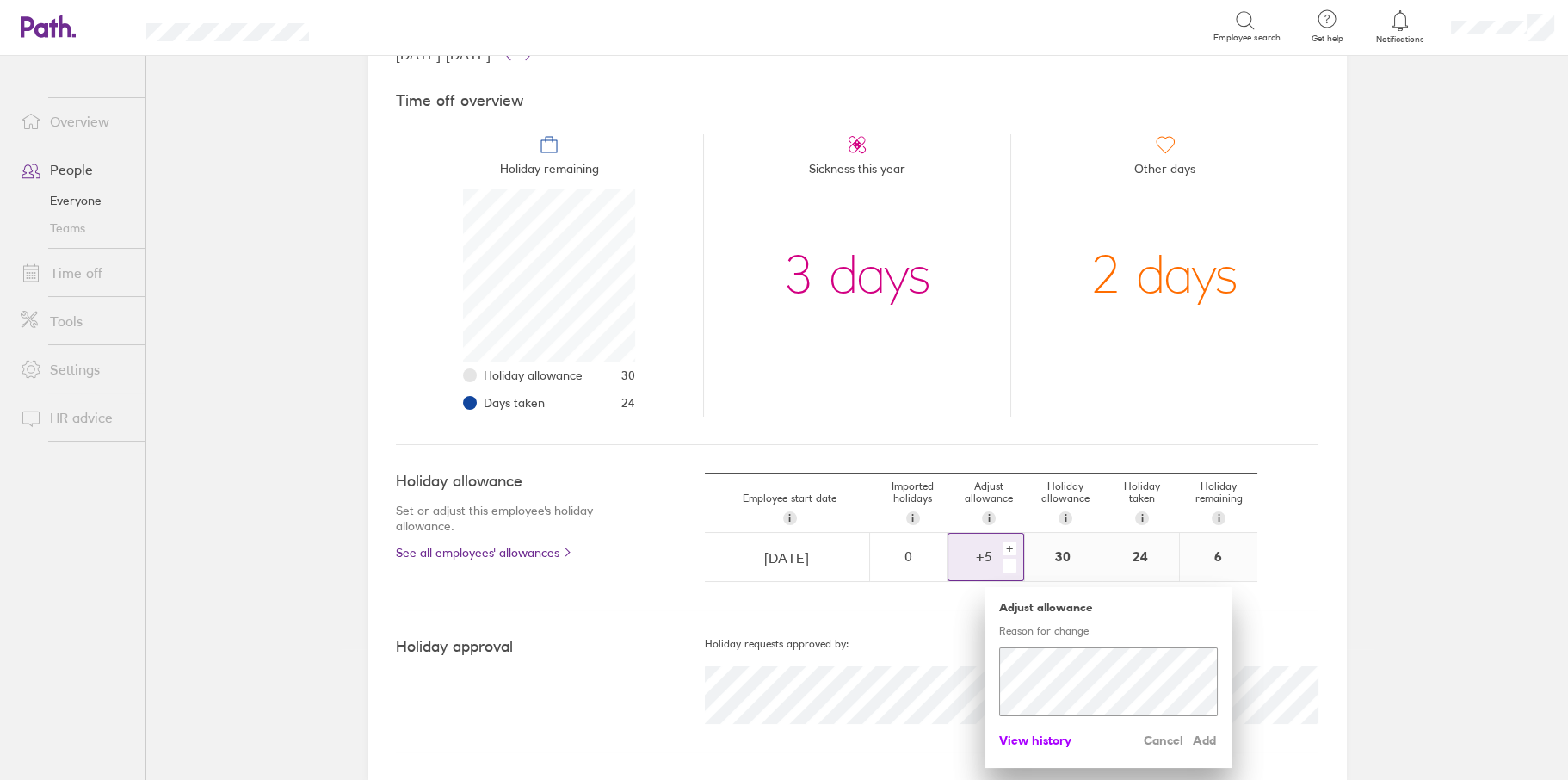
click at [1047, 733] on span "View history" at bounding box center [1035, 741] width 73 height 28
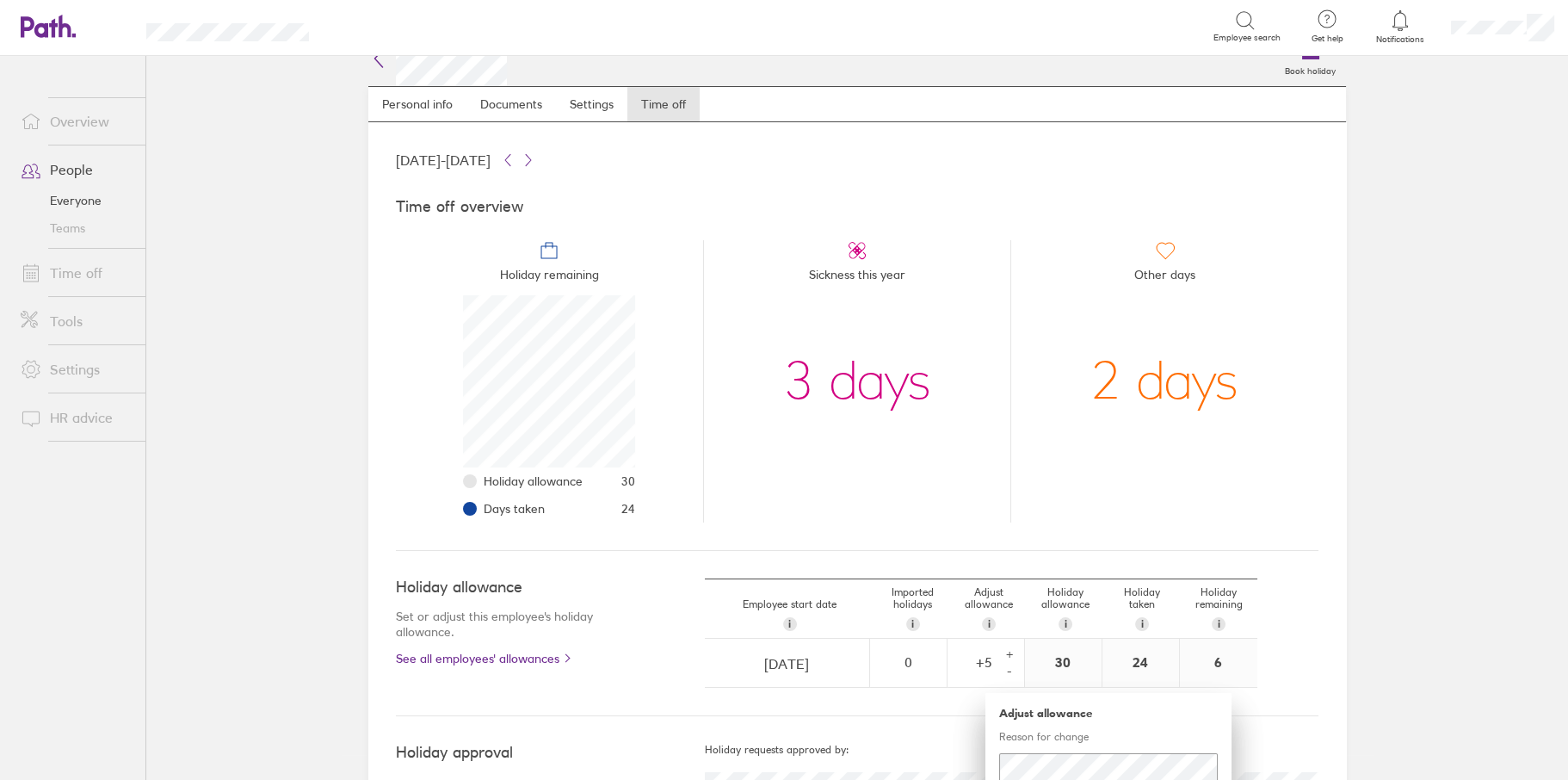
scroll to position [0, 0]
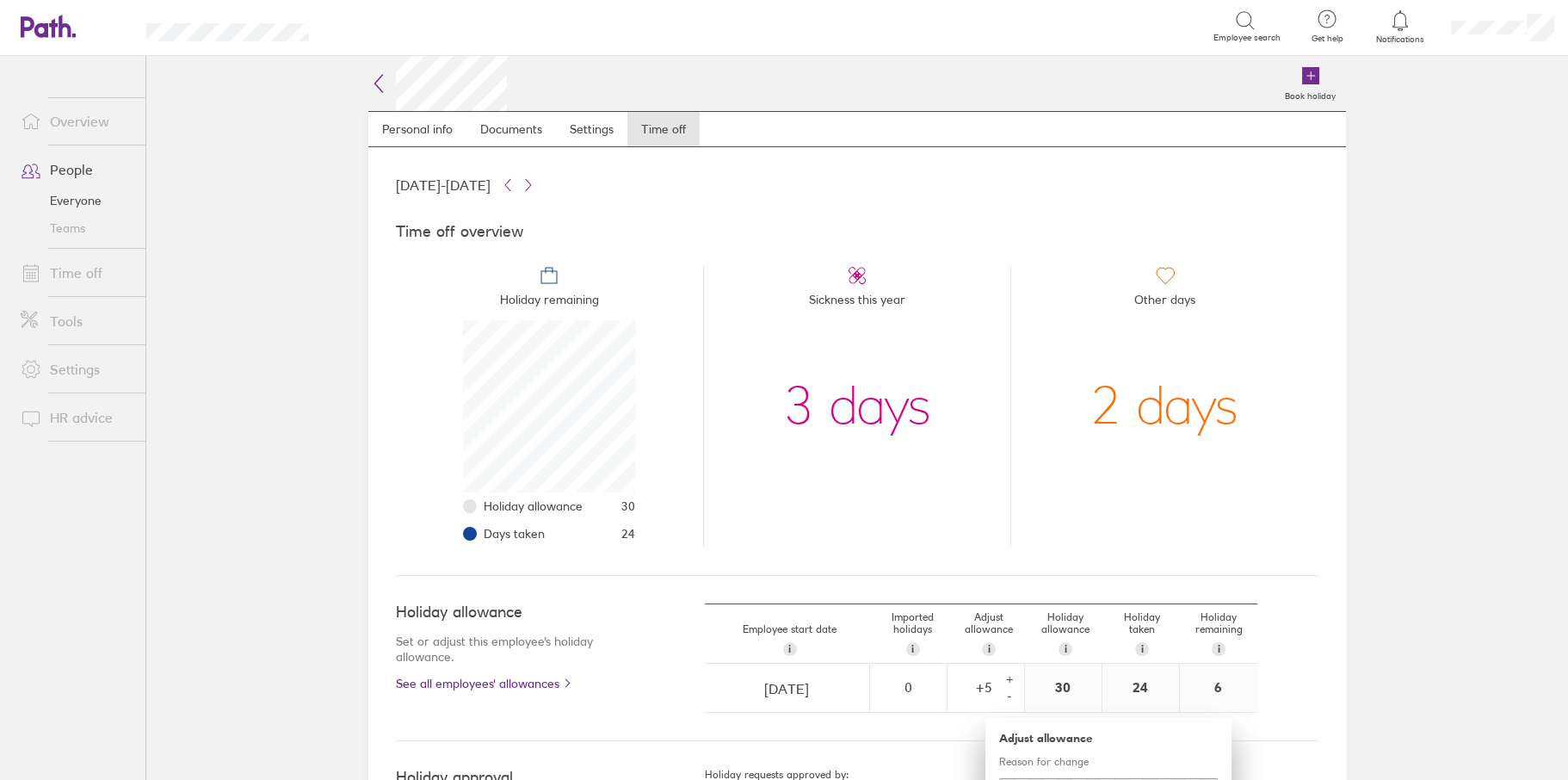
click at [369, 74] on icon at bounding box center [378, 83] width 21 height 21
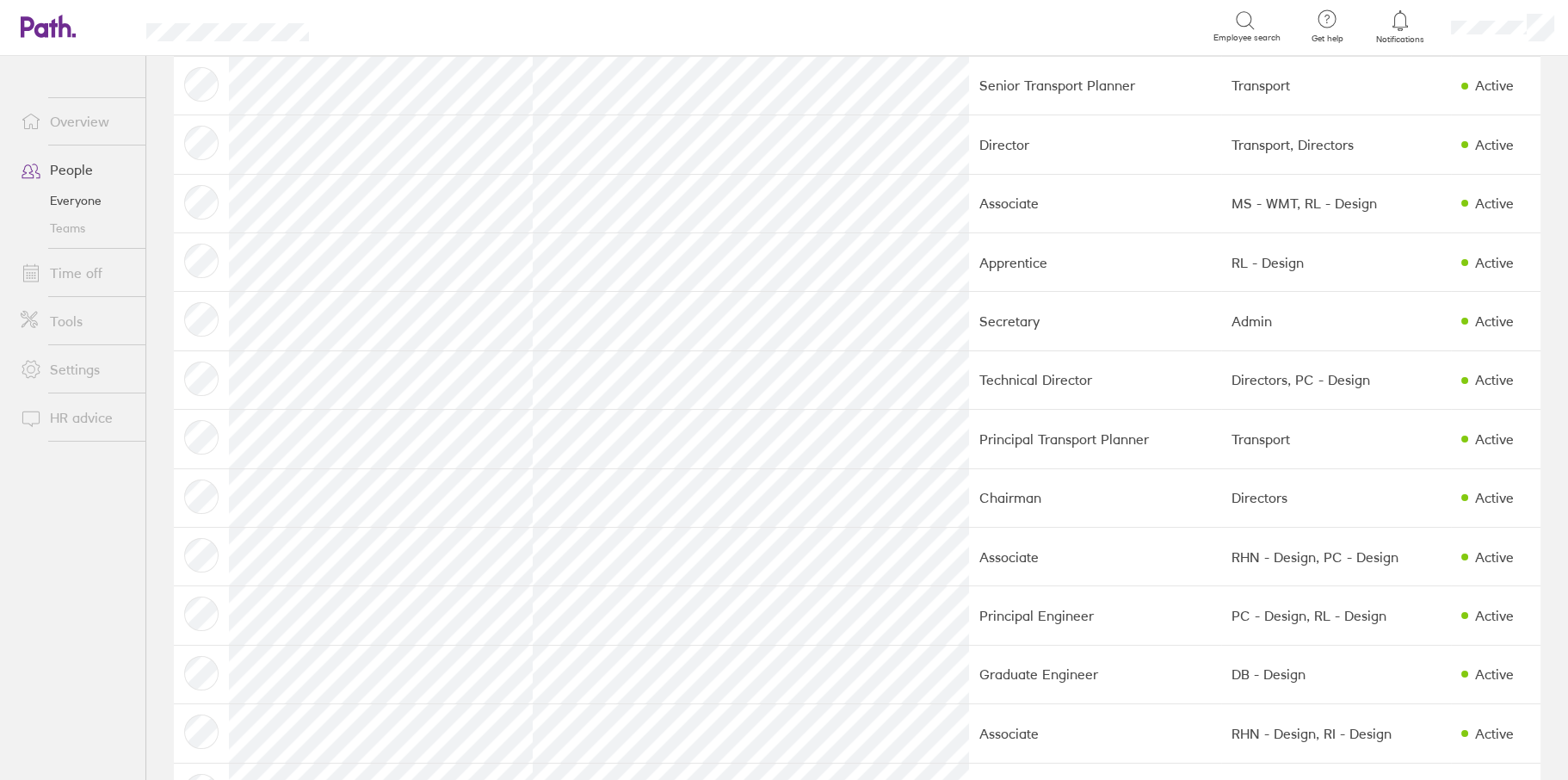
scroll to position [1360, 0]
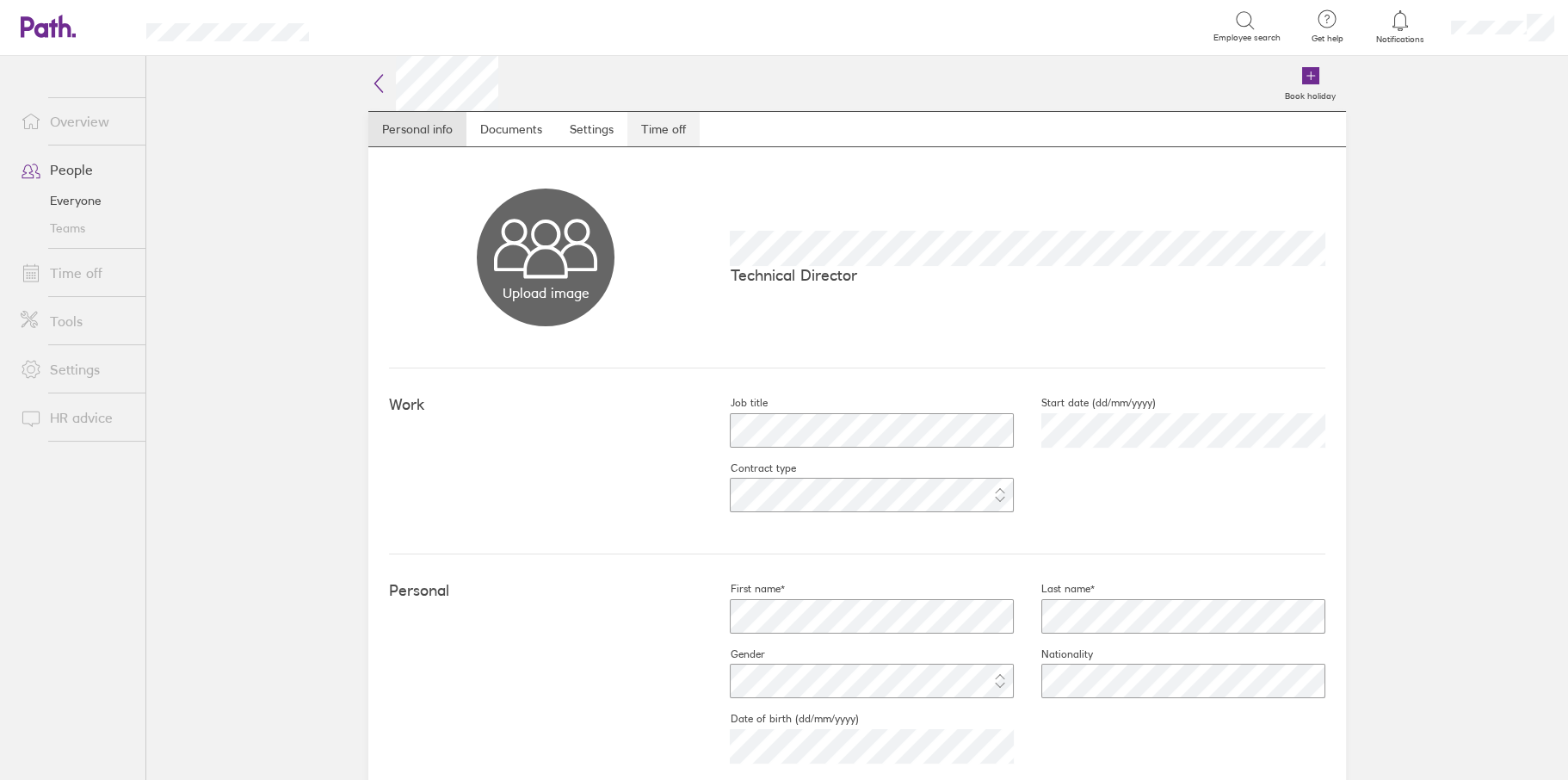
click at [674, 128] on link "Time off" at bounding box center [664, 129] width 73 height 34
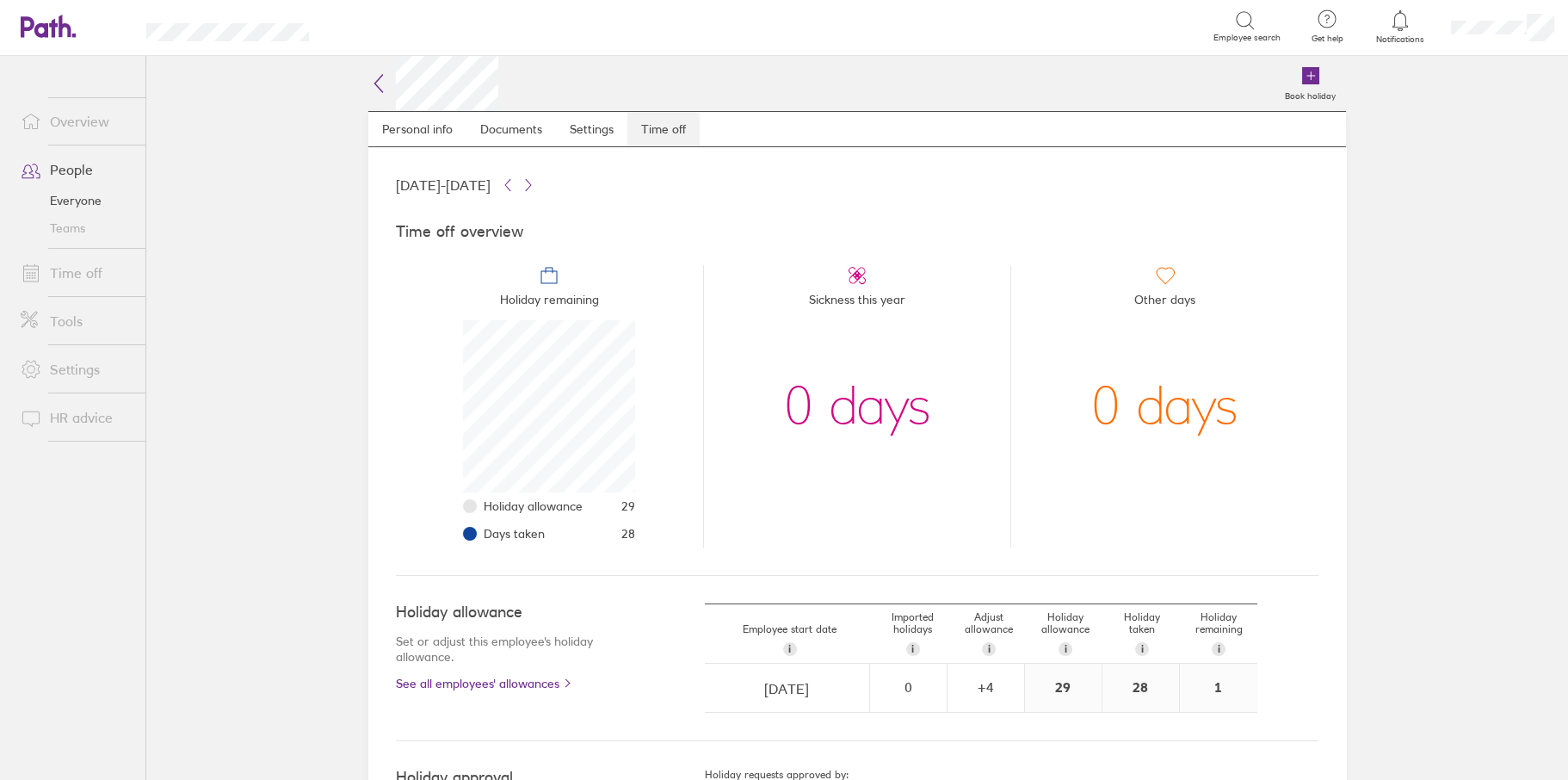
scroll to position [172, 172]
click at [965, 697] on div "+ 4" at bounding box center [986, 688] width 75 height 46
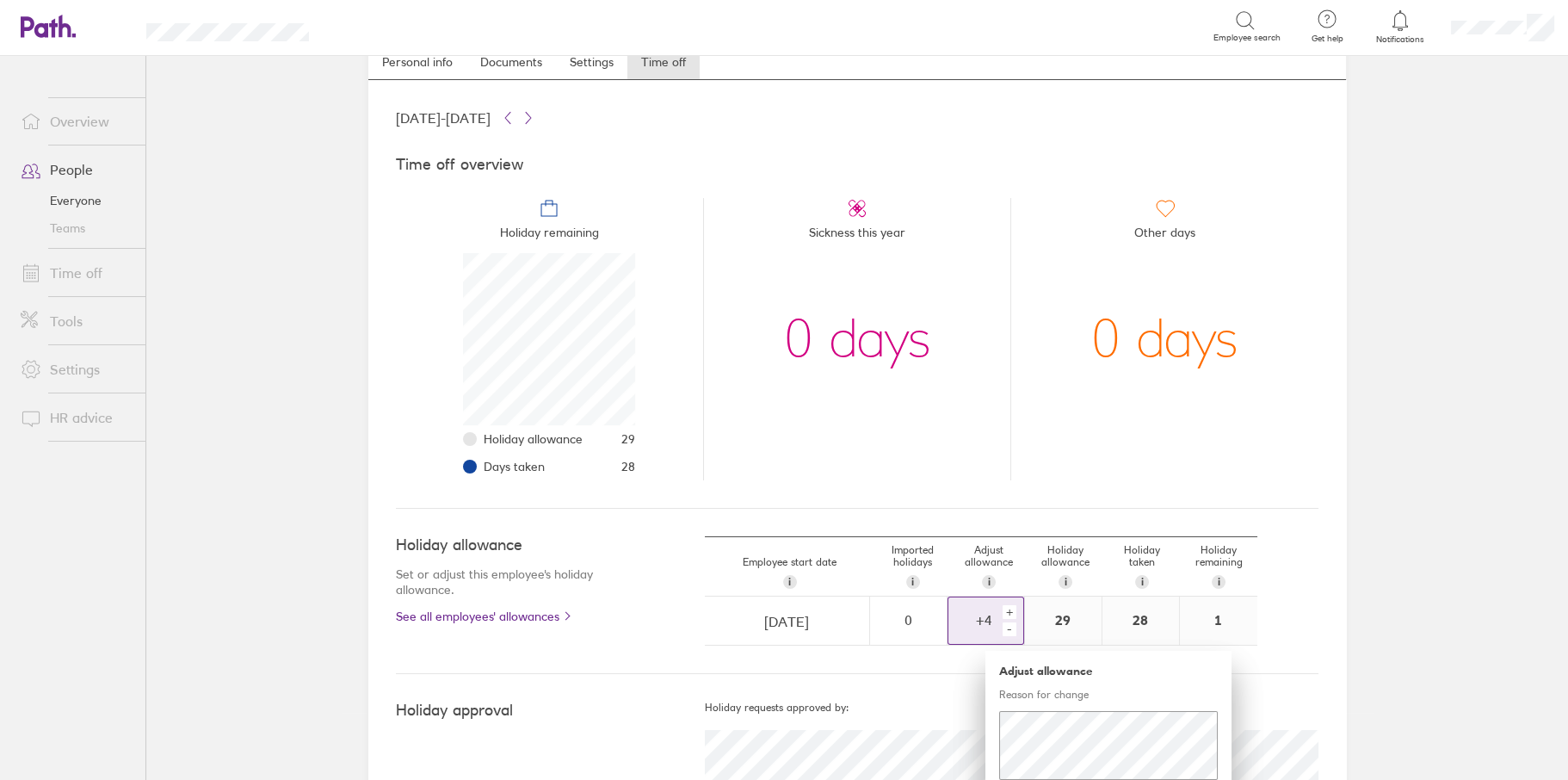
scroll to position [131, 0]
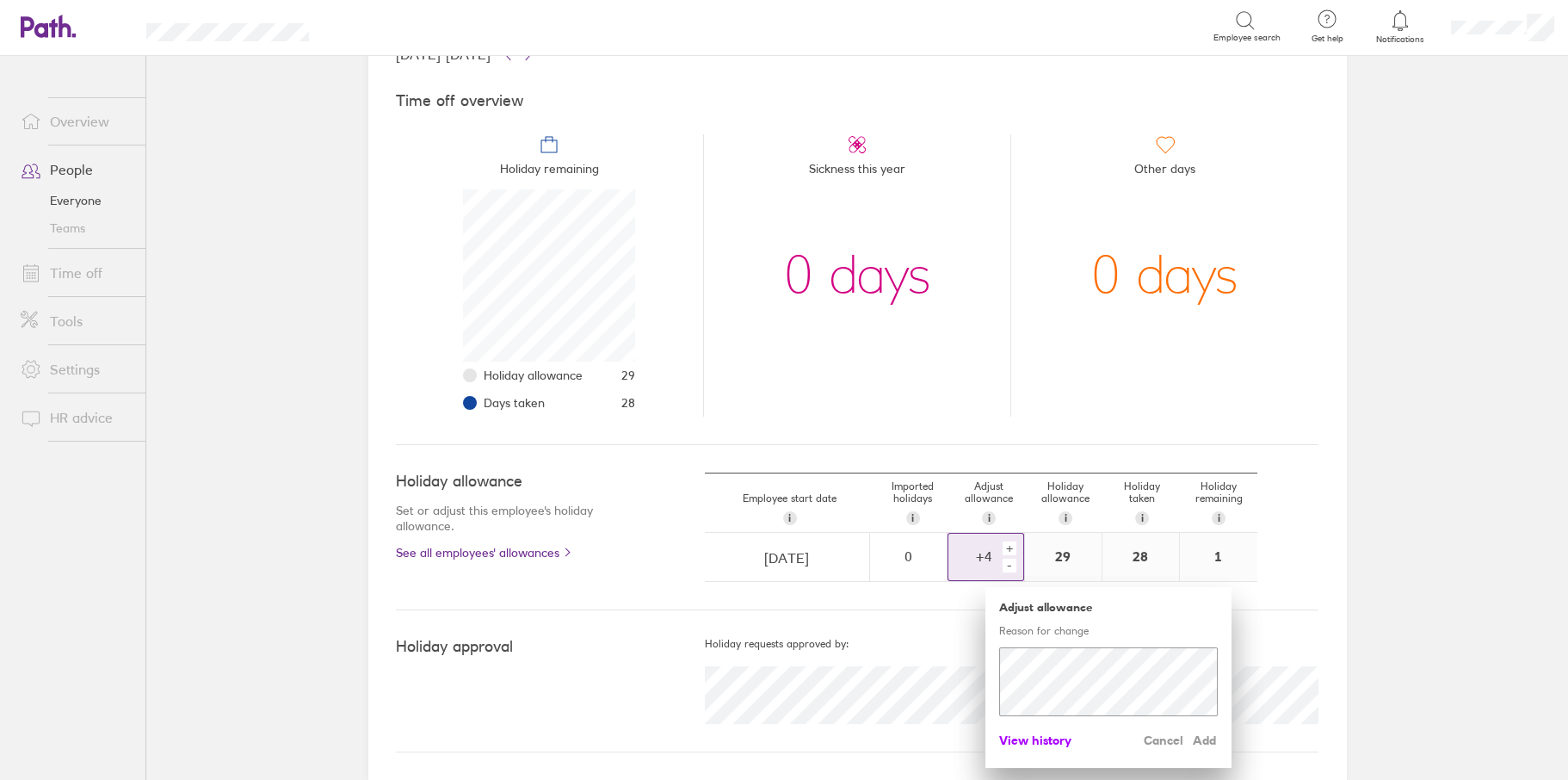
click at [1016, 735] on span "View history" at bounding box center [1035, 741] width 73 height 28
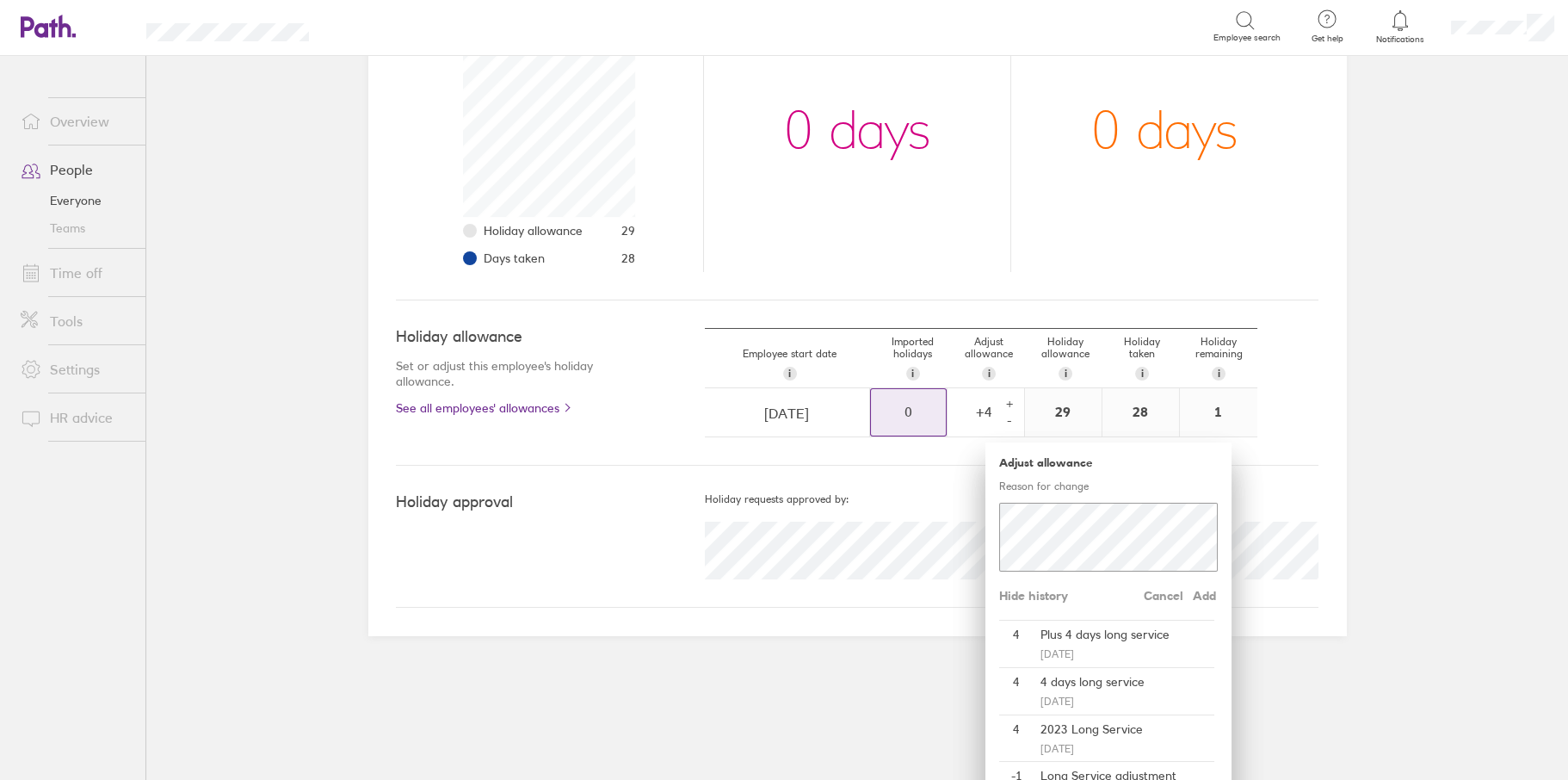
scroll to position [0, 0]
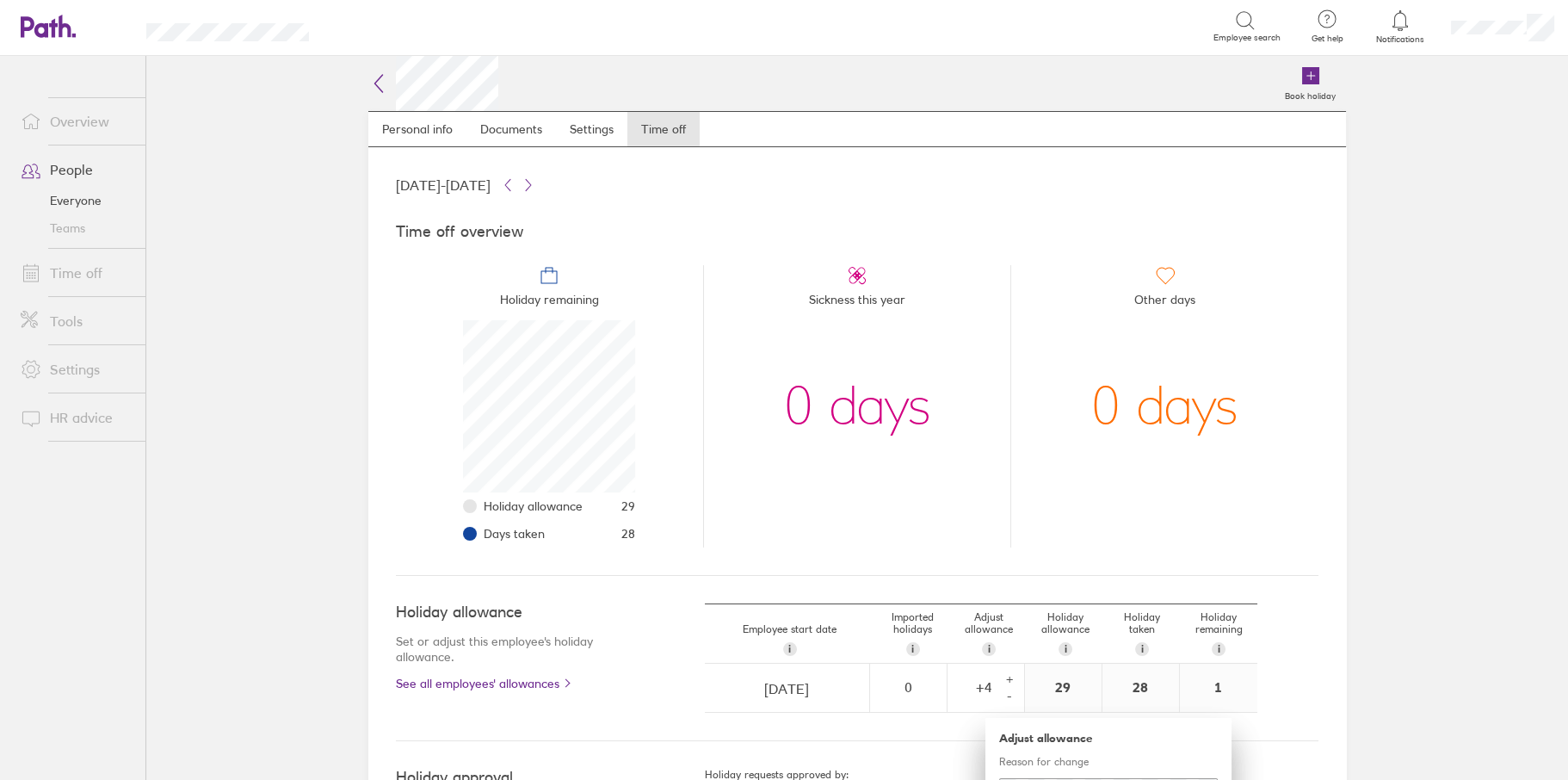
click at [377, 75] on icon at bounding box center [378, 83] width 21 height 21
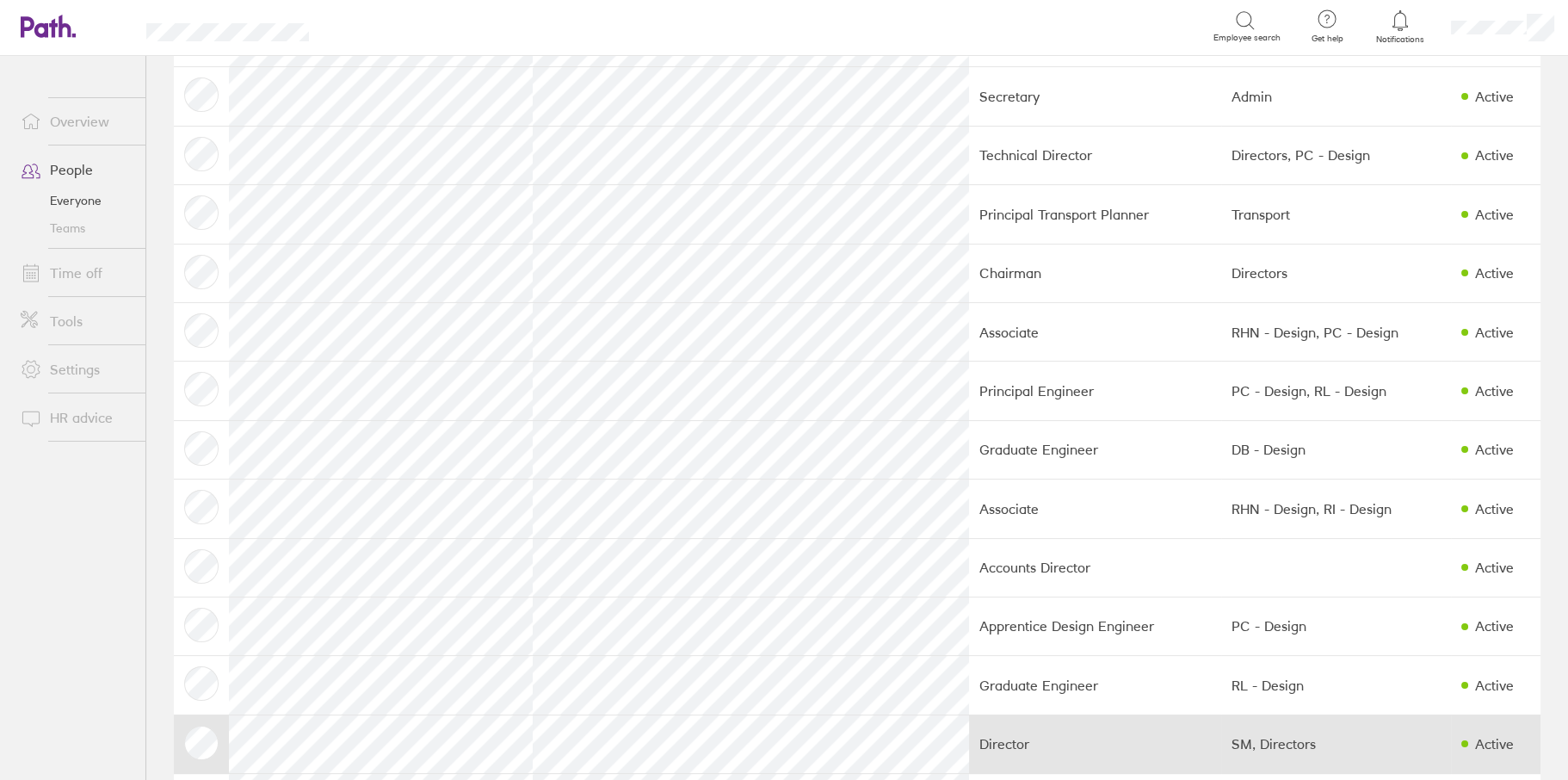
scroll to position [1360, 0]
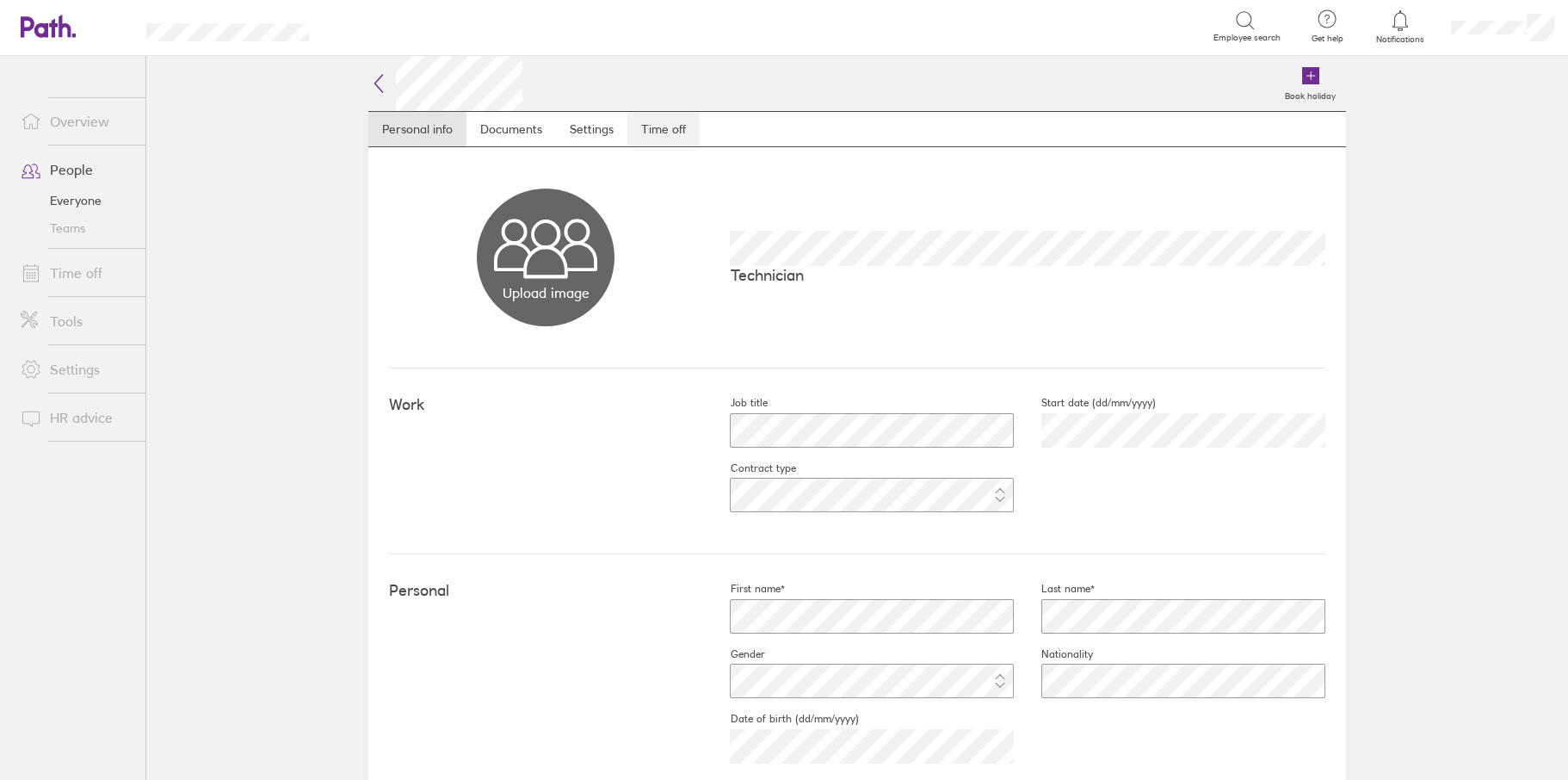
click at [669, 132] on link "Time off" at bounding box center [664, 129] width 73 height 34
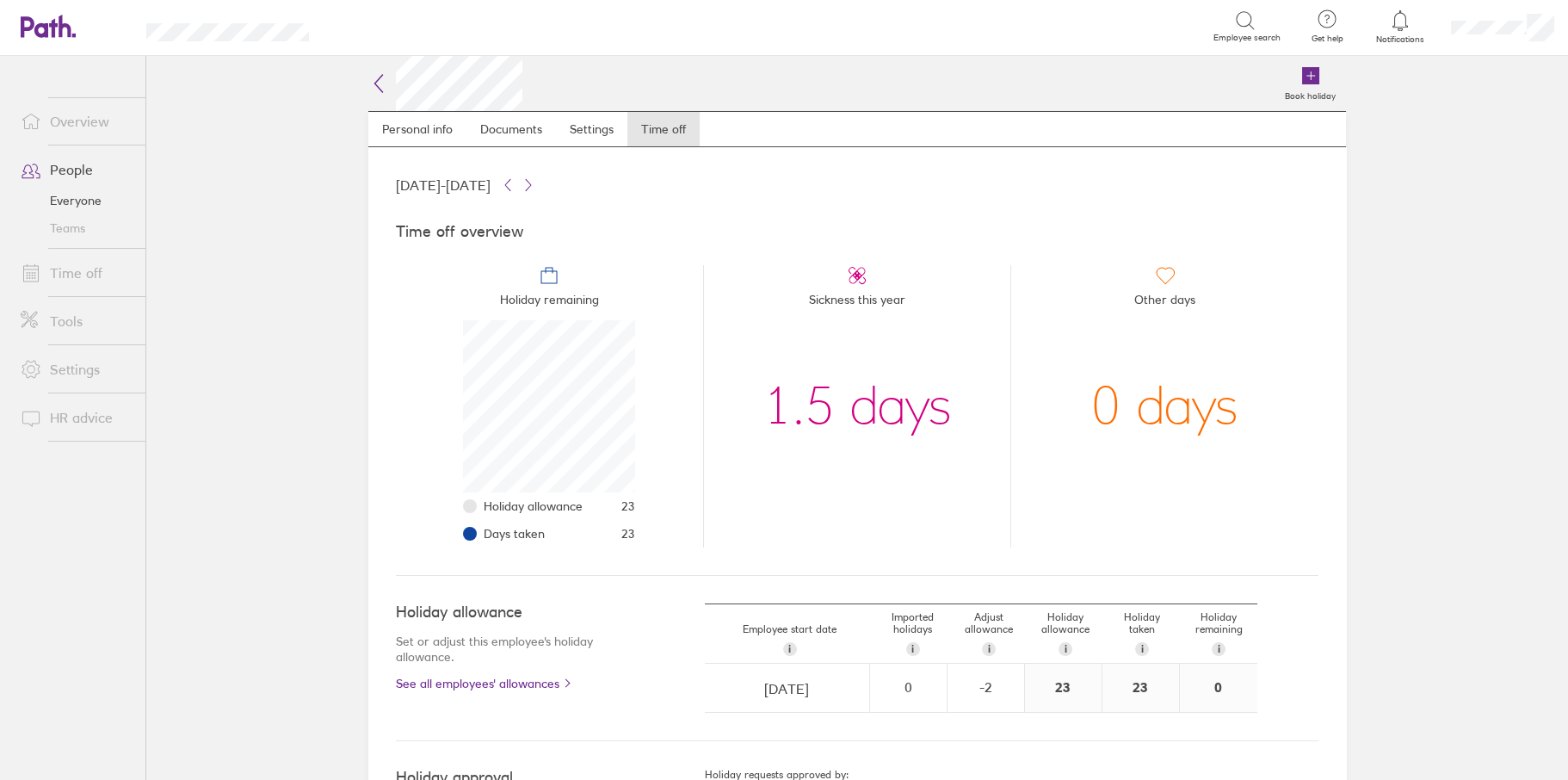
scroll to position [172, 172]
click at [974, 677] on div "-2" at bounding box center [986, 688] width 75 height 46
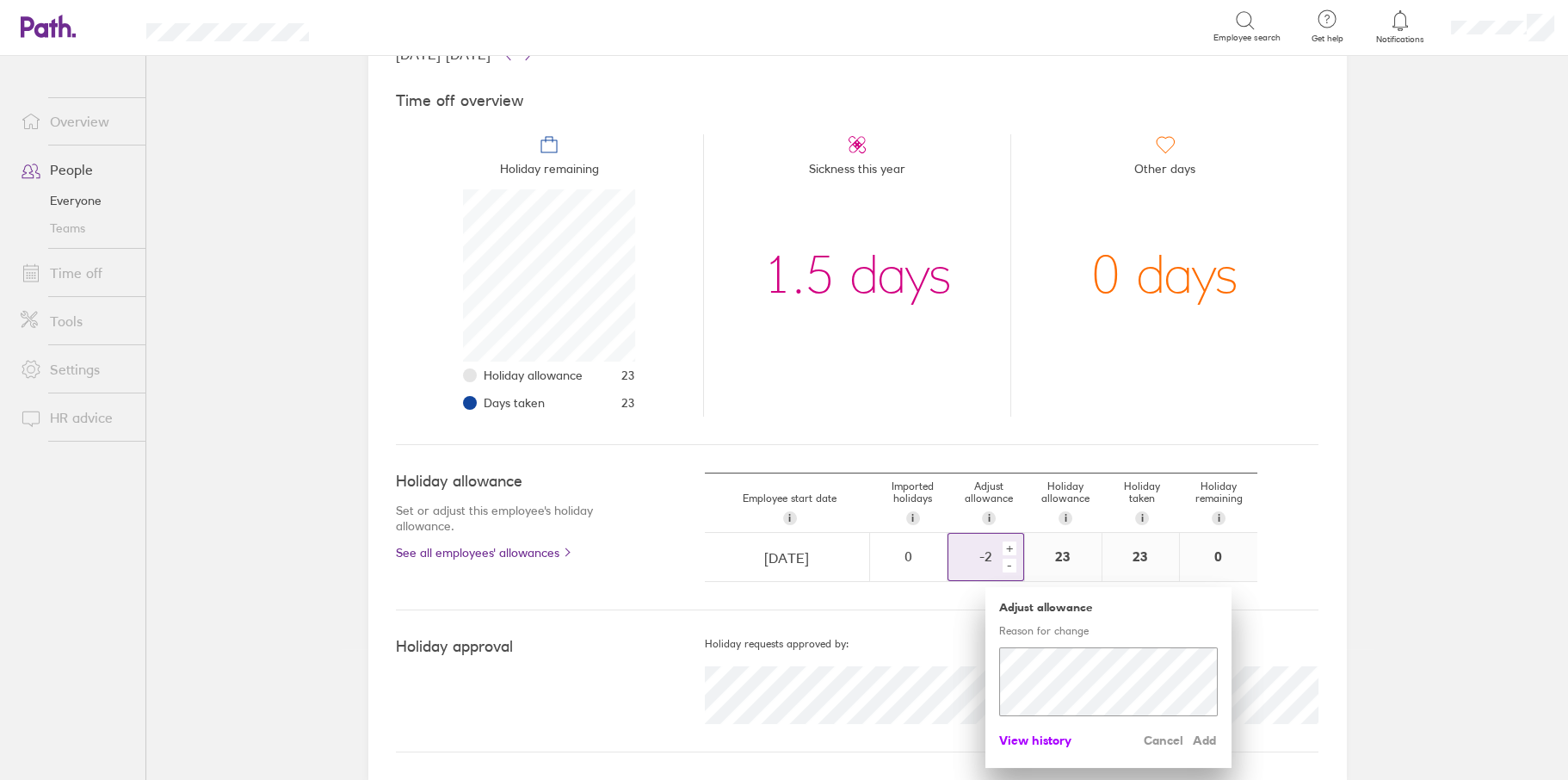
click at [1044, 741] on span "View history" at bounding box center [1035, 741] width 73 height 28
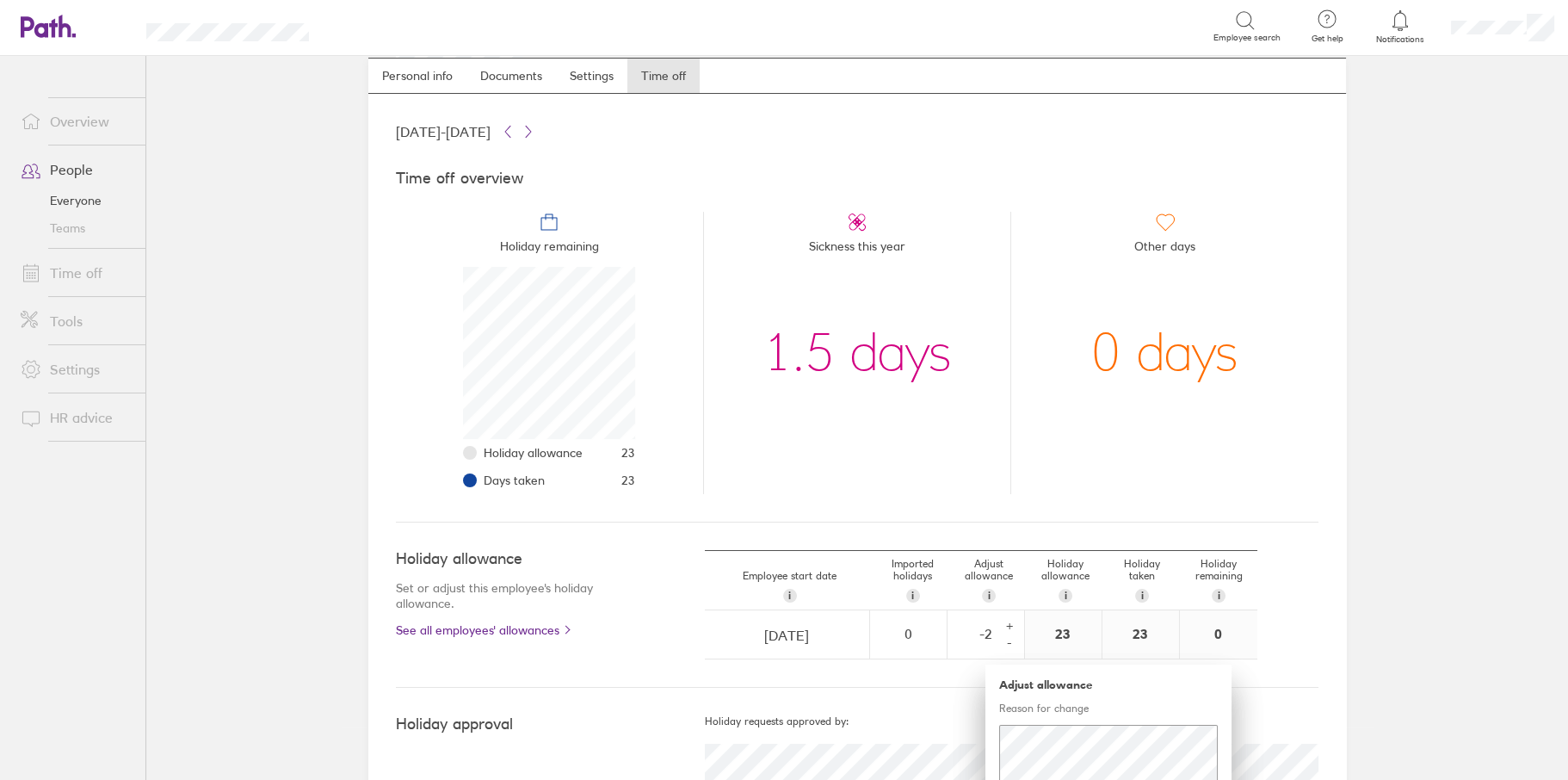
scroll to position [0, 0]
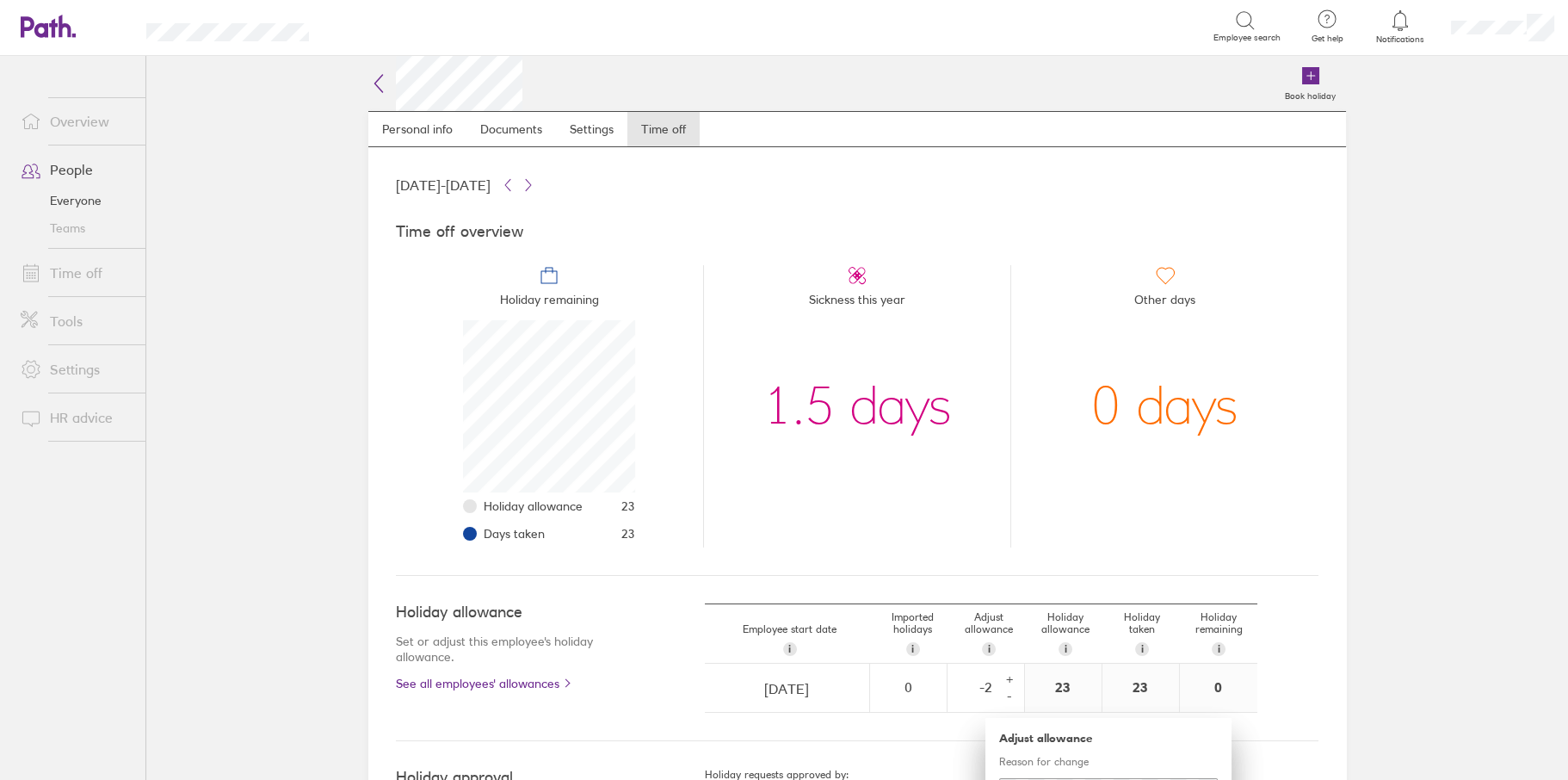
click at [67, 325] on link "Tools" at bounding box center [76, 321] width 139 height 34
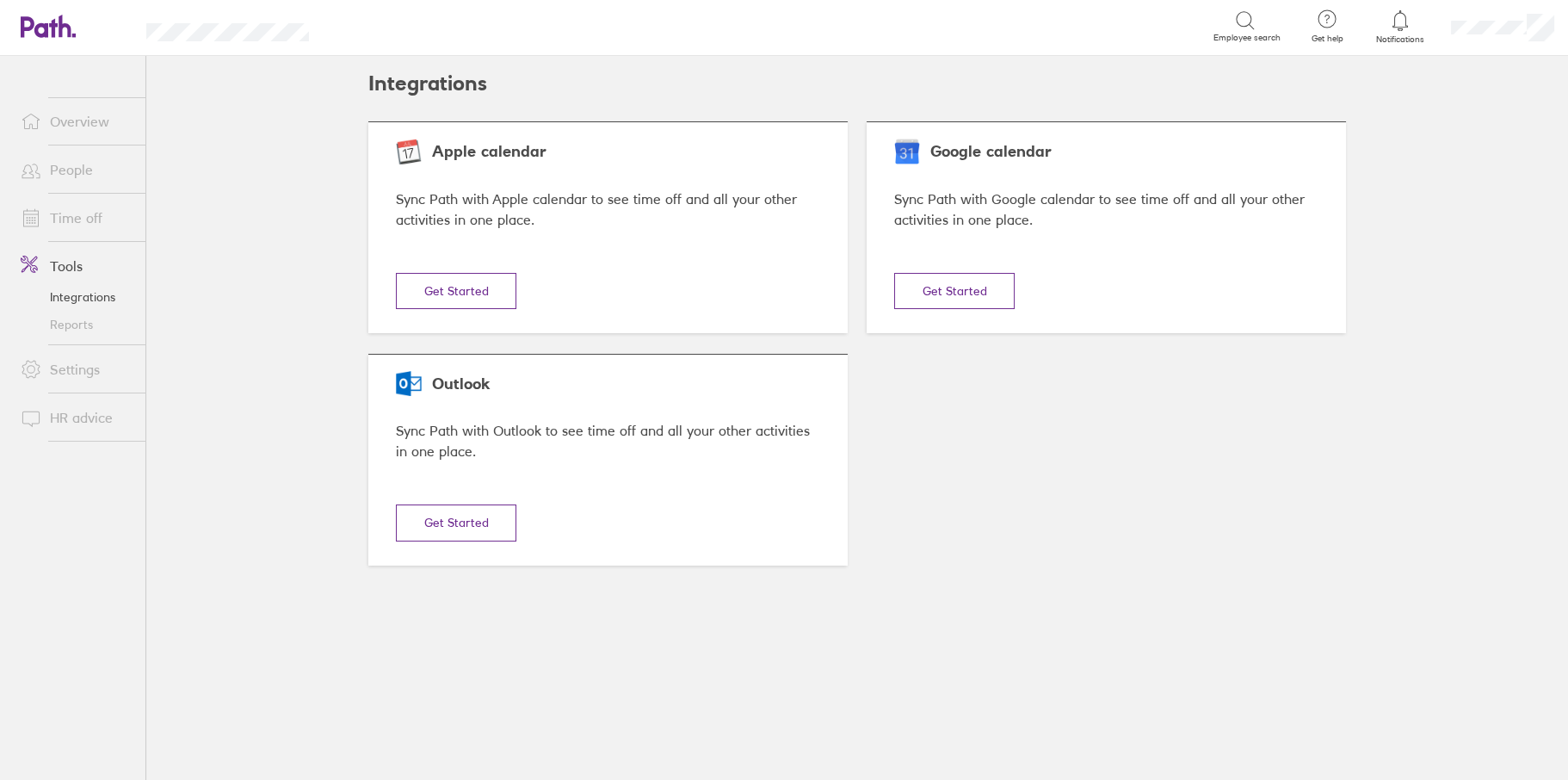
click at [74, 329] on link "Reports" at bounding box center [76, 325] width 139 height 28
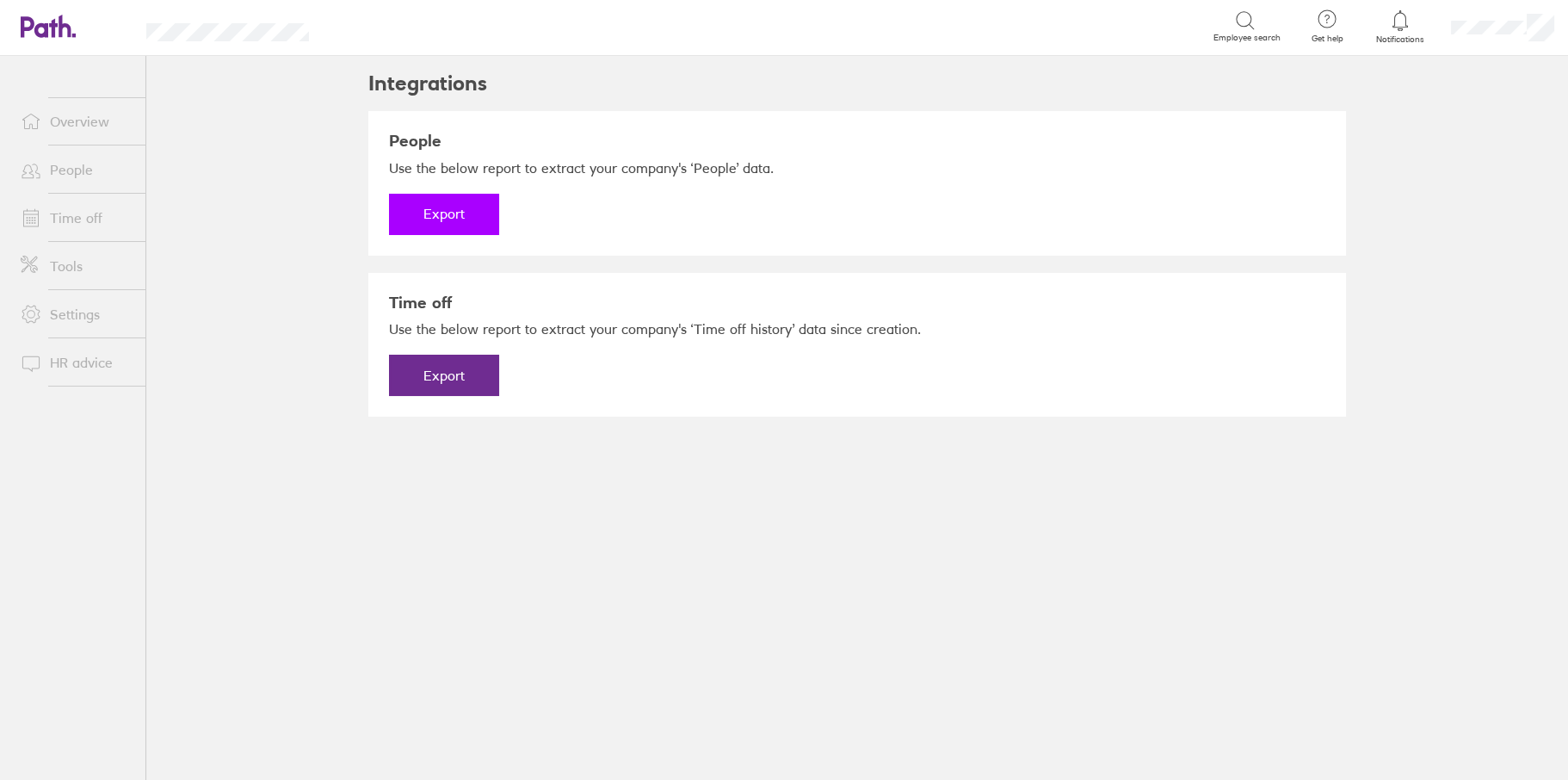
click at [436, 214] on button "Export" at bounding box center [444, 214] width 110 height 41
click at [447, 217] on link "Download" at bounding box center [444, 214] width 110 height 41
click at [453, 218] on link "Download" at bounding box center [444, 214] width 110 height 41
click at [59, 218] on link "Time off" at bounding box center [76, 217] width 139 height 34
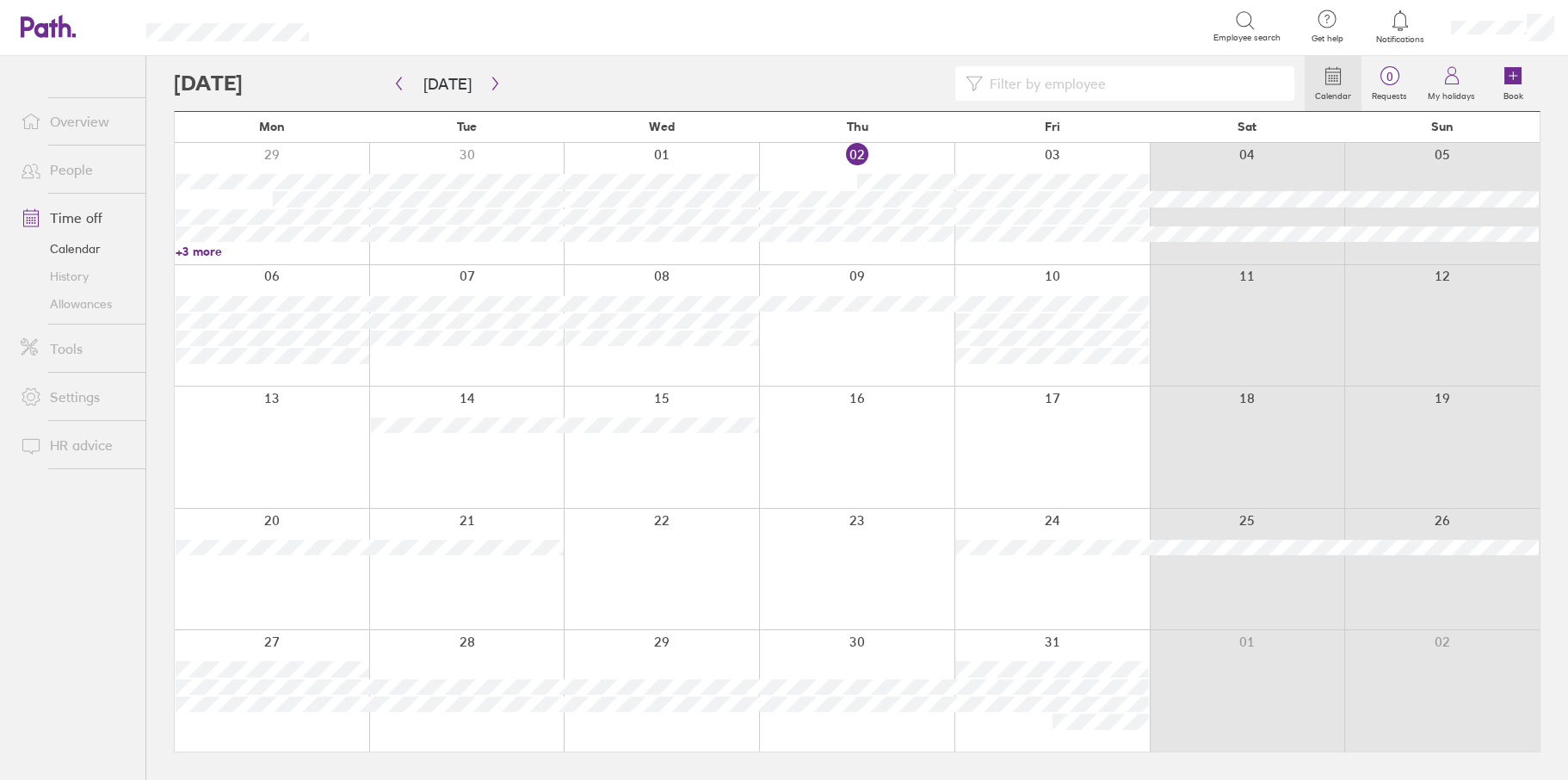
click at [80, 280] on link "History" at bounding box center [76, 276] width 139 height 28
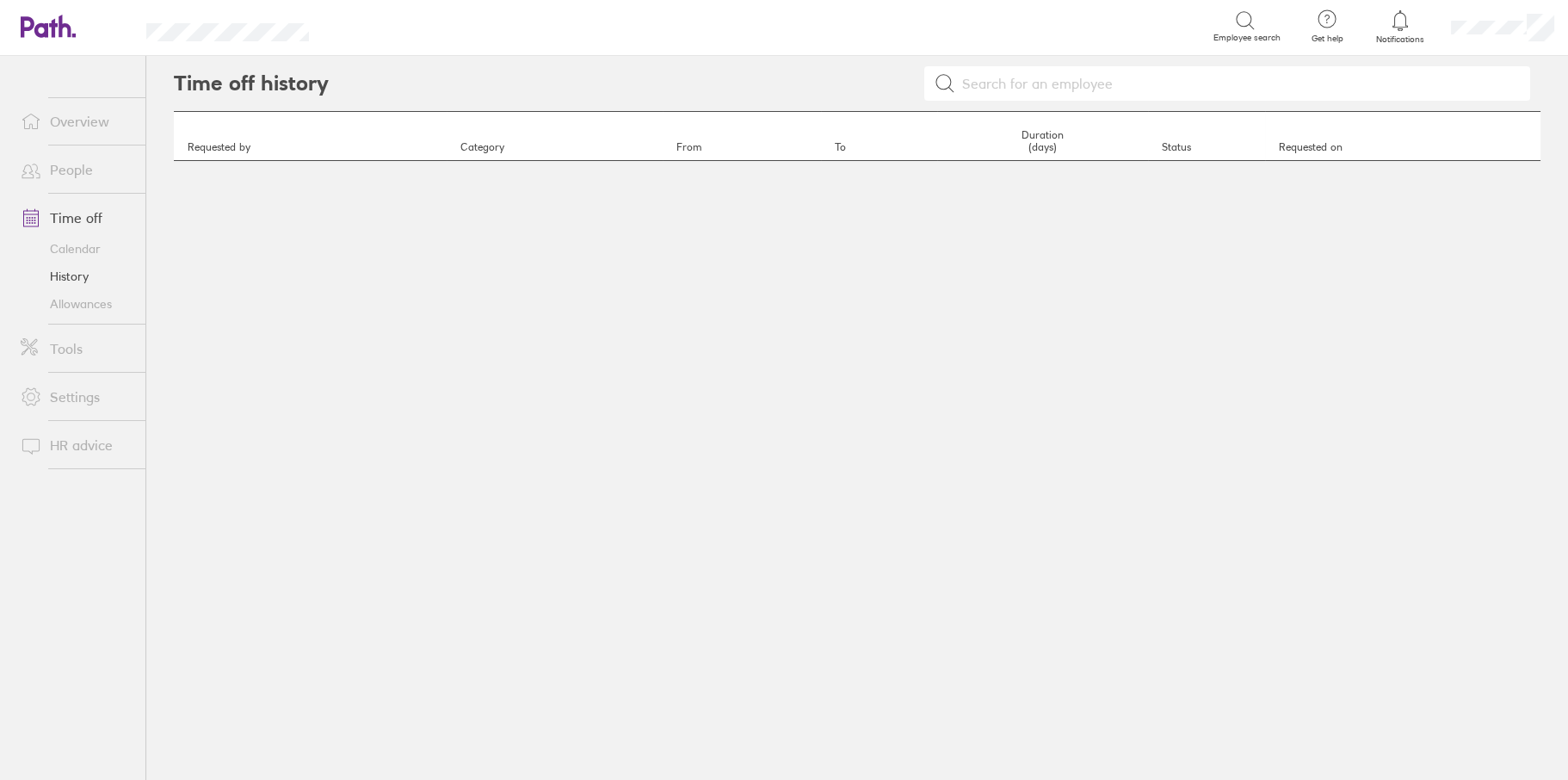
click at [1028, 90] on input at bounding box center [1238, 83] width 564 height 32
type input "pugh"
click at [76, 397] on link "Settings" at bounding box center [76, 396] width 139 height 34
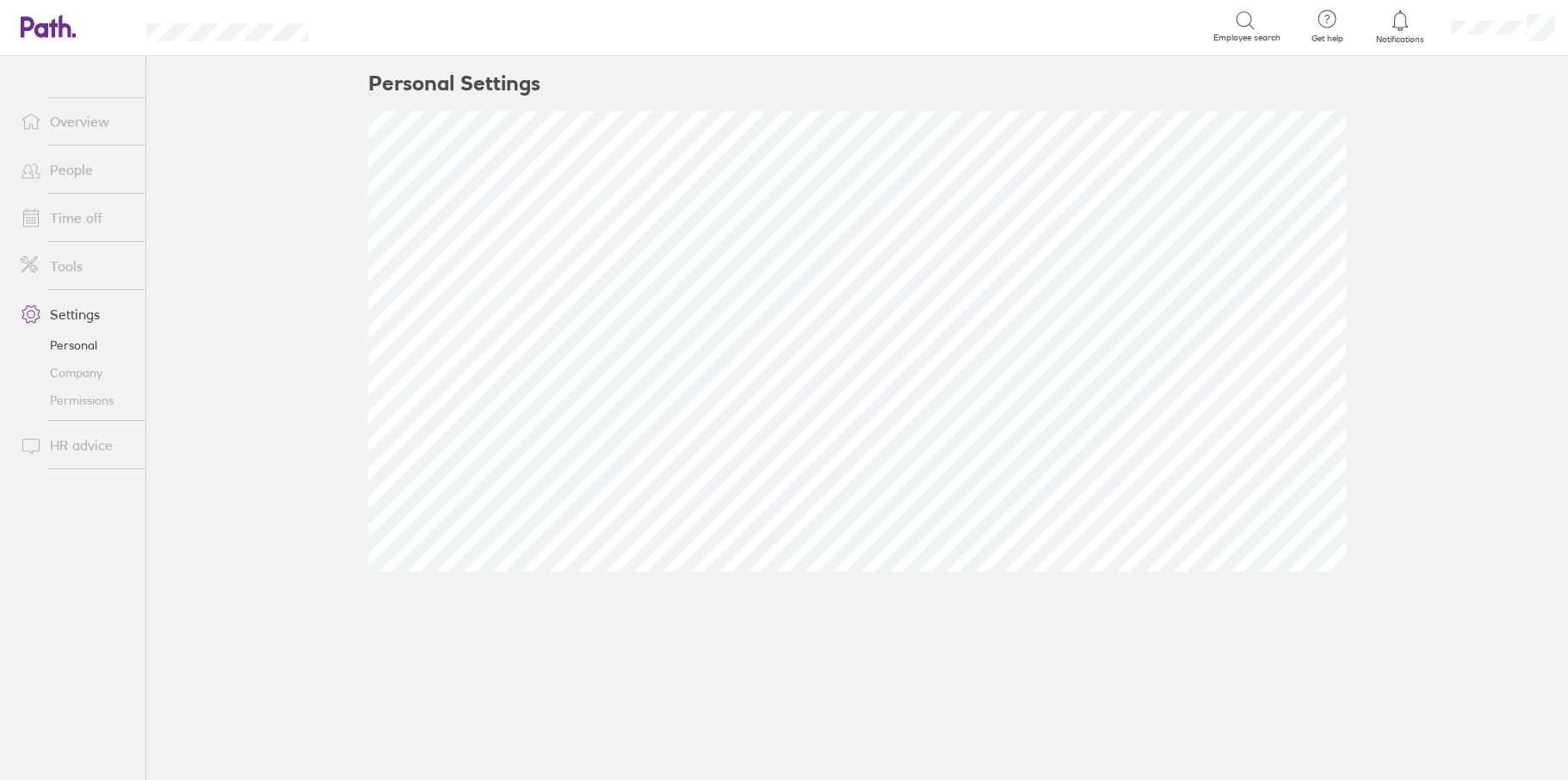
click at [55, 220] on link "Time off" at bounding box center [76, 217] width 139 height 34
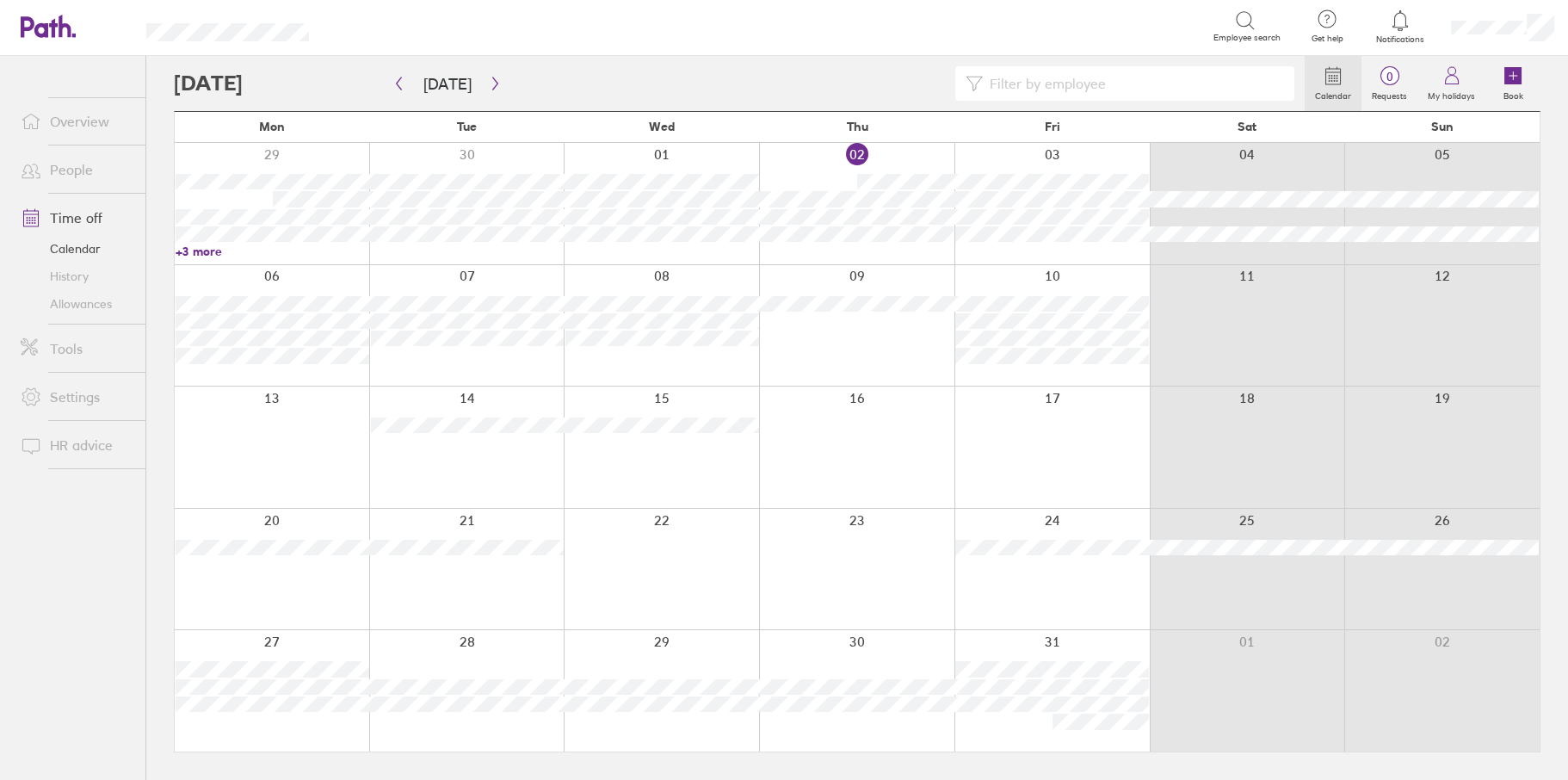
click at [73, 276] on link "History" at bounding box center [76, 276] width 139 height 28
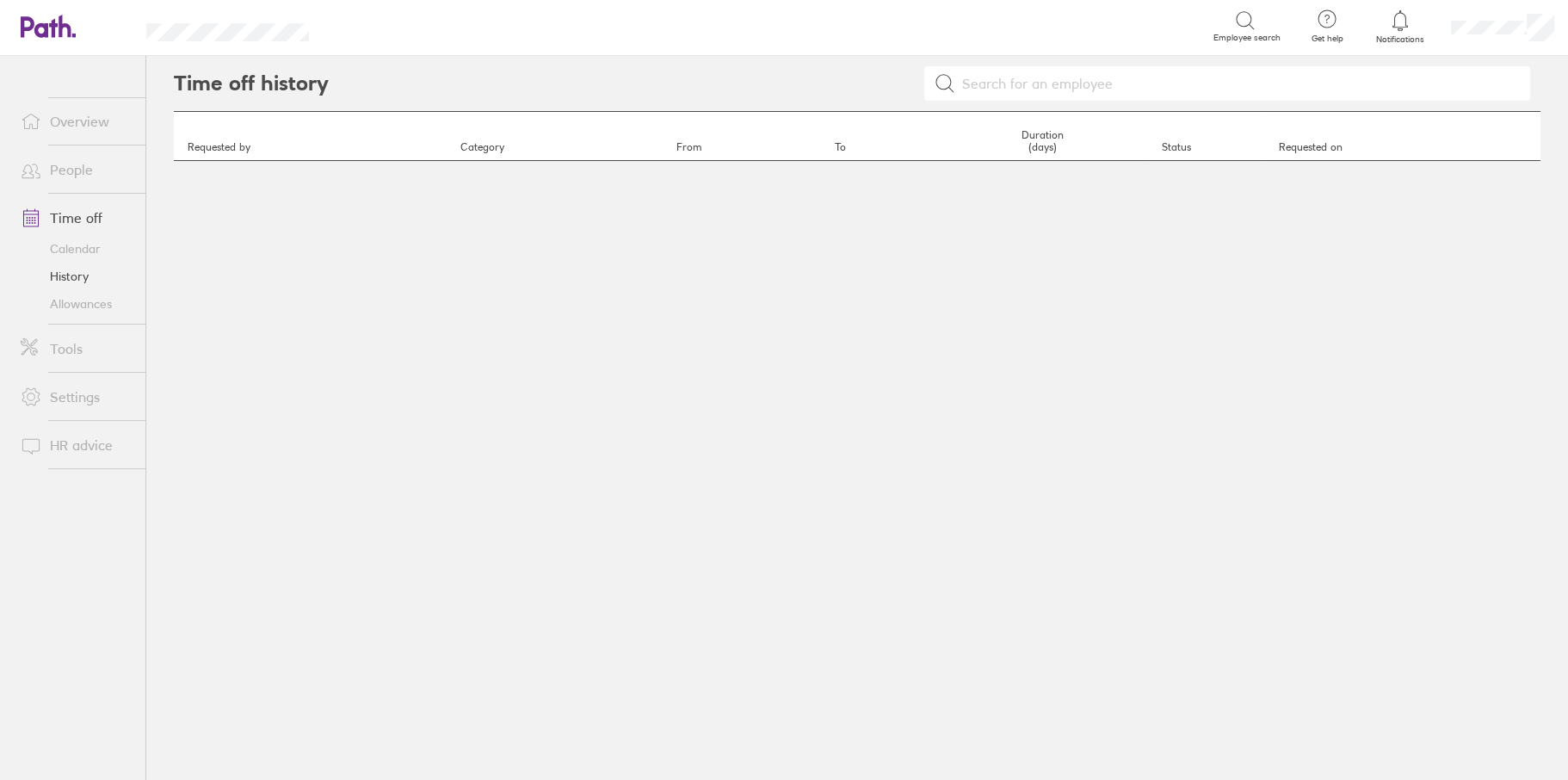
click at [98, 121] on link "Overview" at bounding box center [76, 121] width 139 height 34
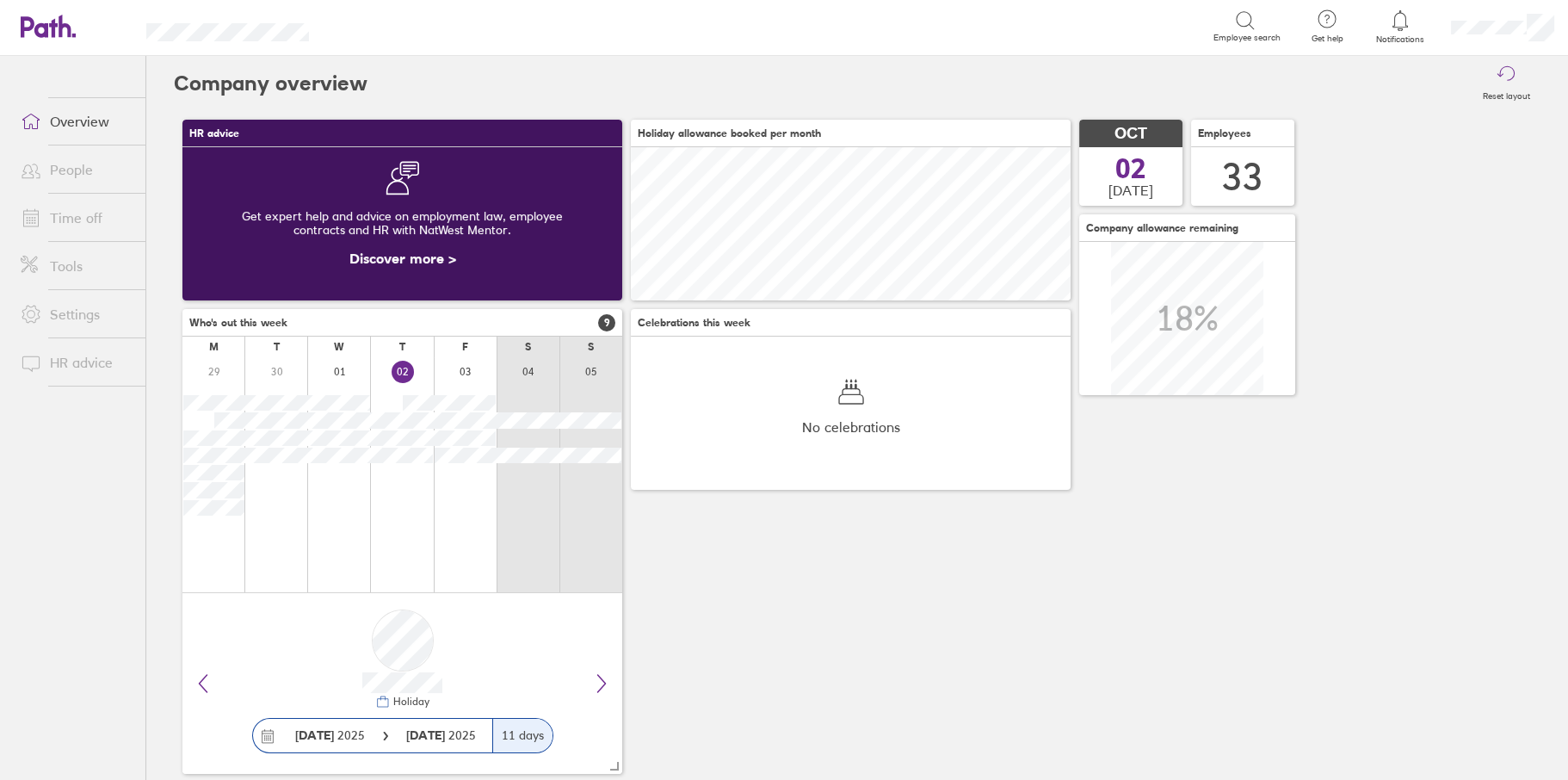
scroll to position [153, 439]
click at [76, 218] on link "Time off" at bounding box center [76, 217] width 139 height 34
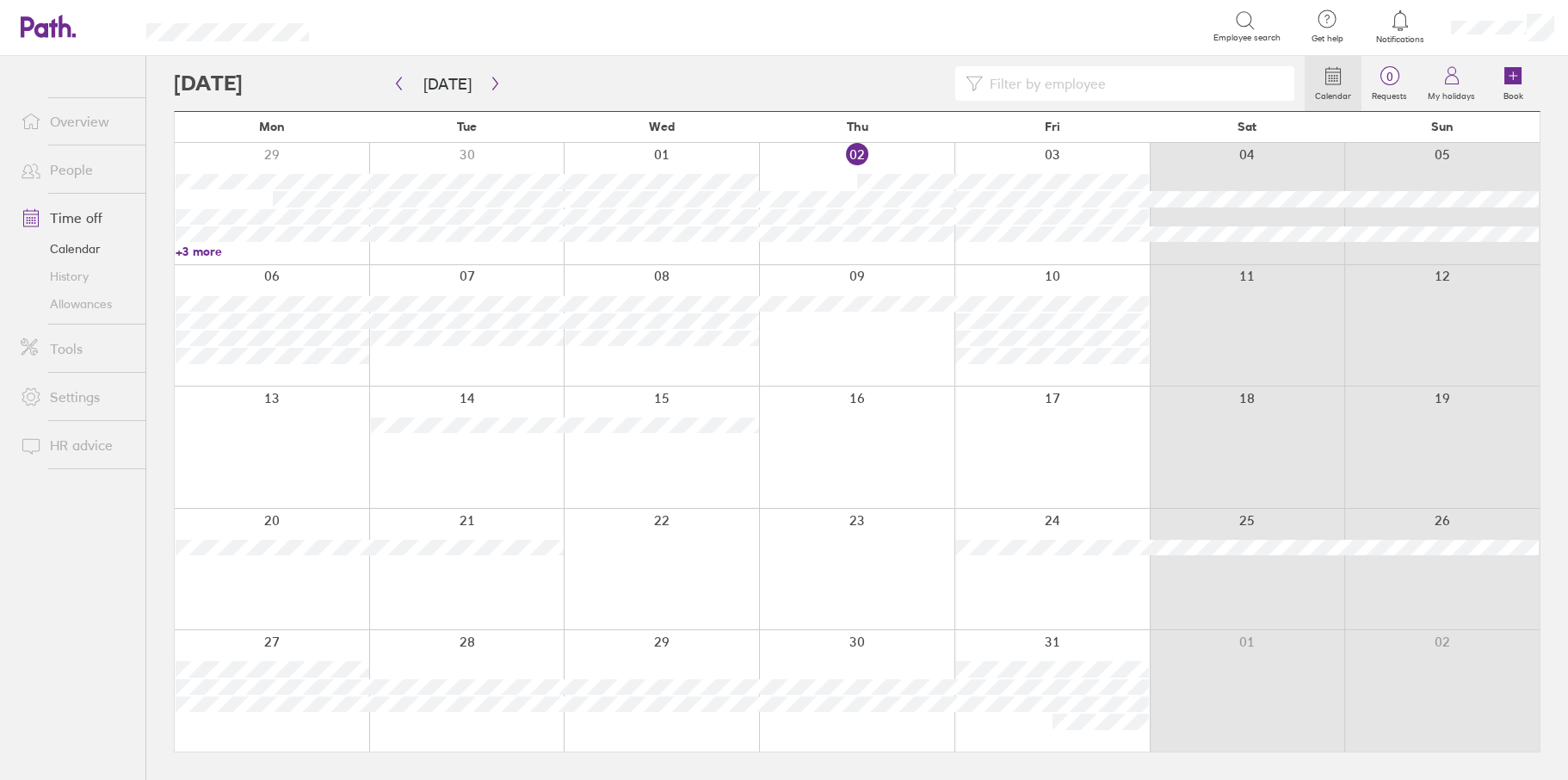
click at [73, 276] on link "History" at bounding box center [76, 276] width 139 height 28
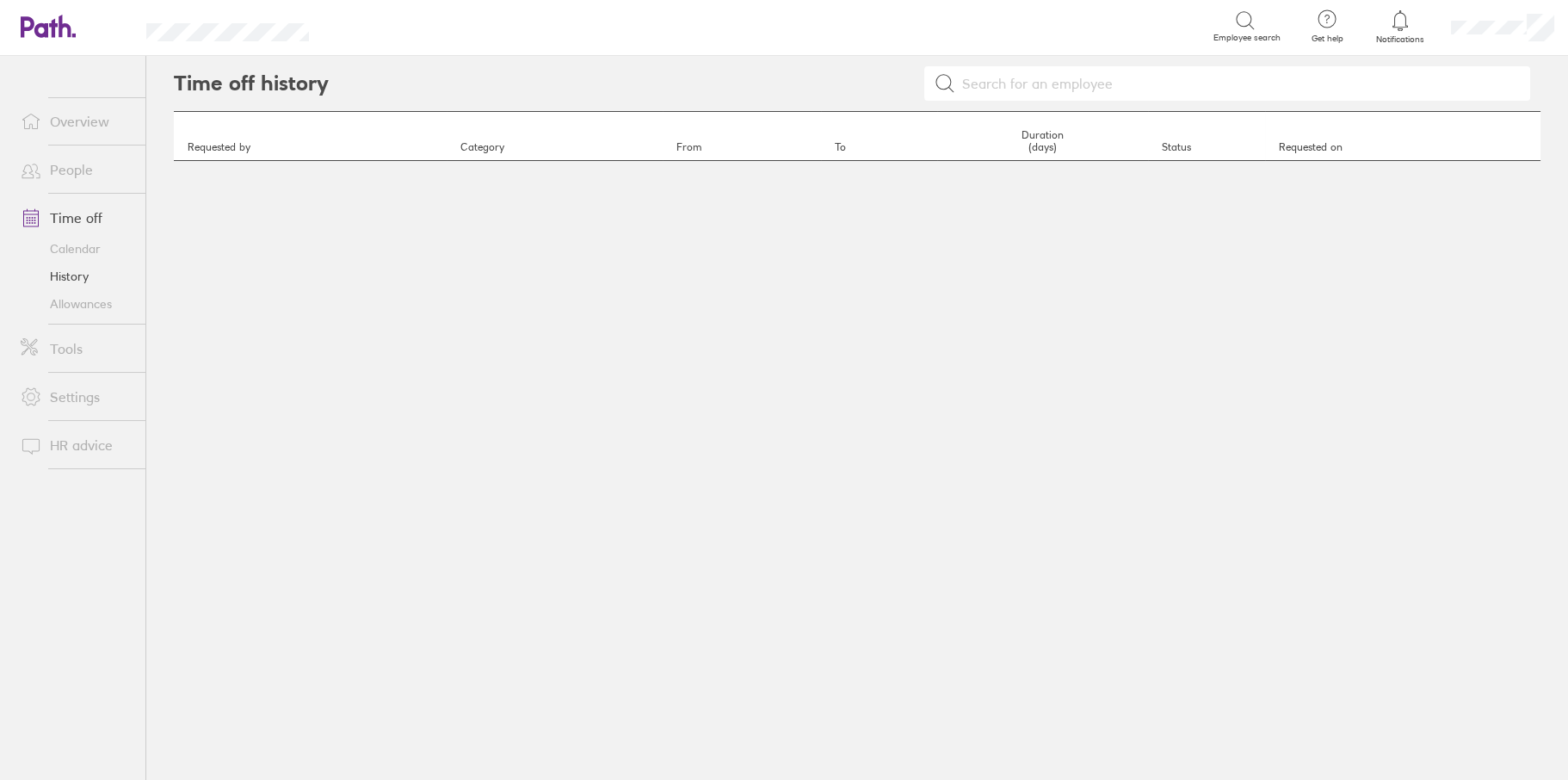
click at [87, 217] on link "Time off" at bounding box center [76, 217] width 139 height 34
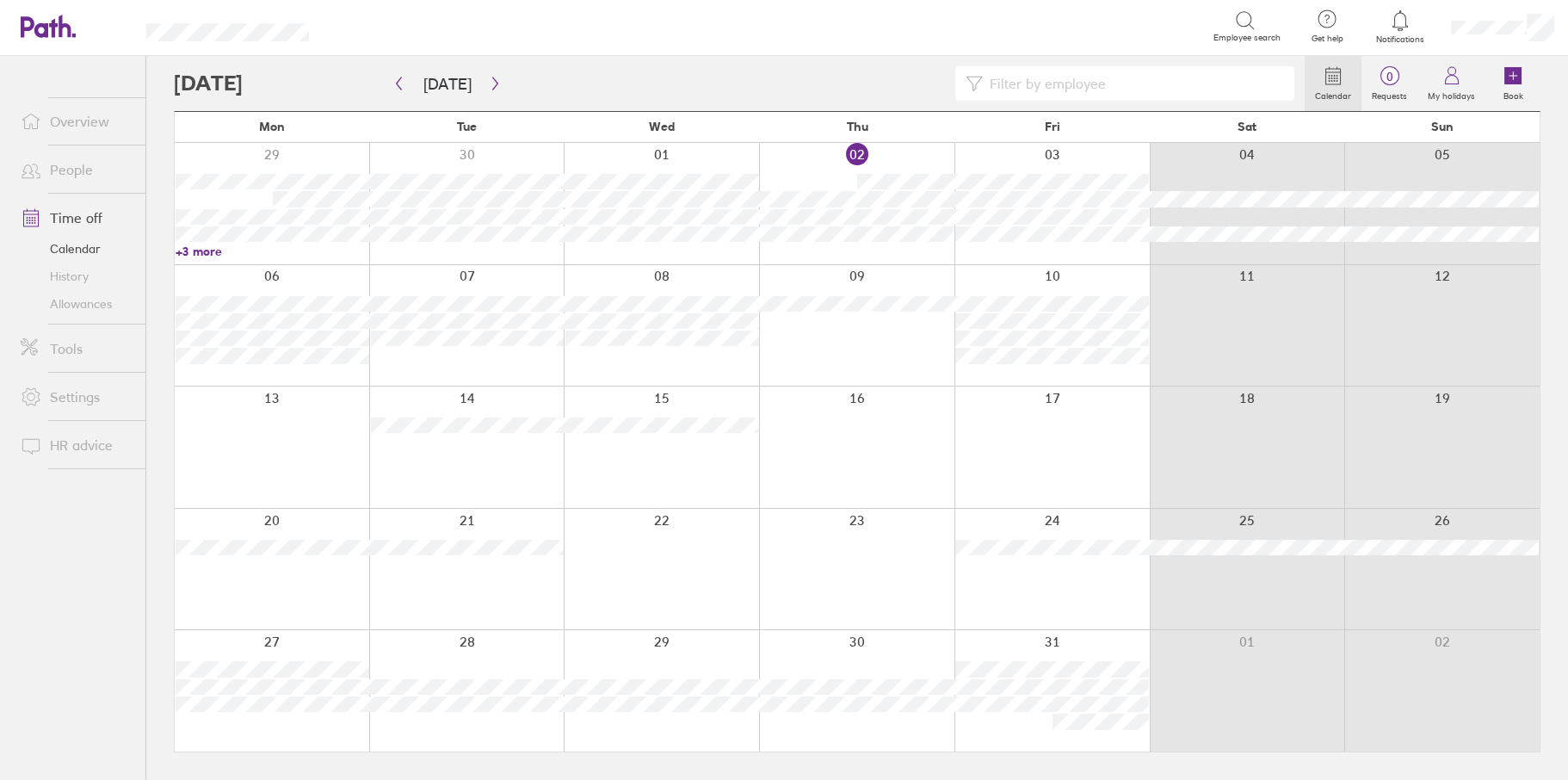
click at [84, 250] on link "Calendar" at bounding box center [76, 249] width 139 height 28
click at [1382, 71] on span "0" at bounding box center [1389, 77] width 56 height 14
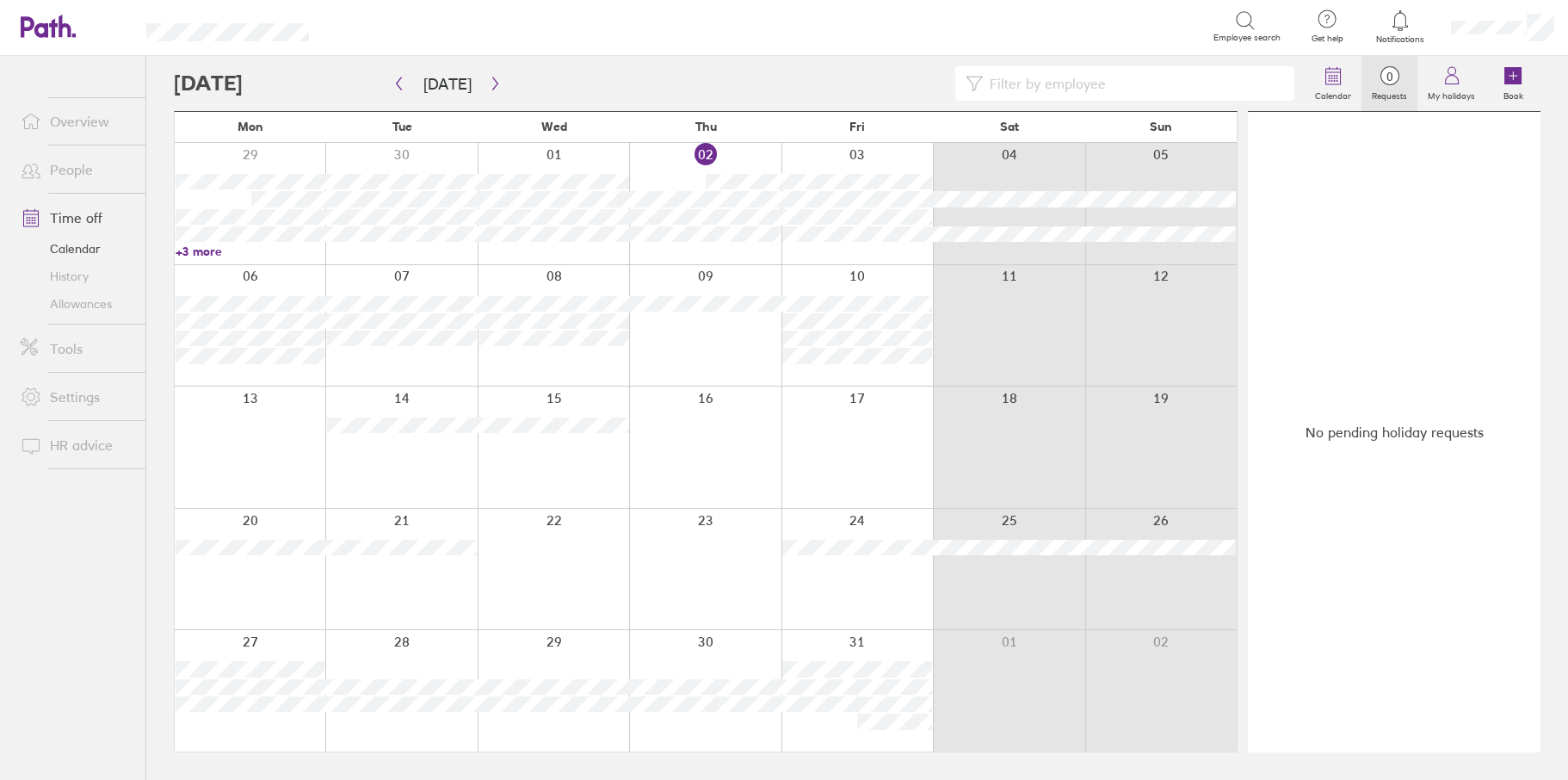
click at [72, 280] on link "History" at bounding box center [76, 276] width 139 height 28
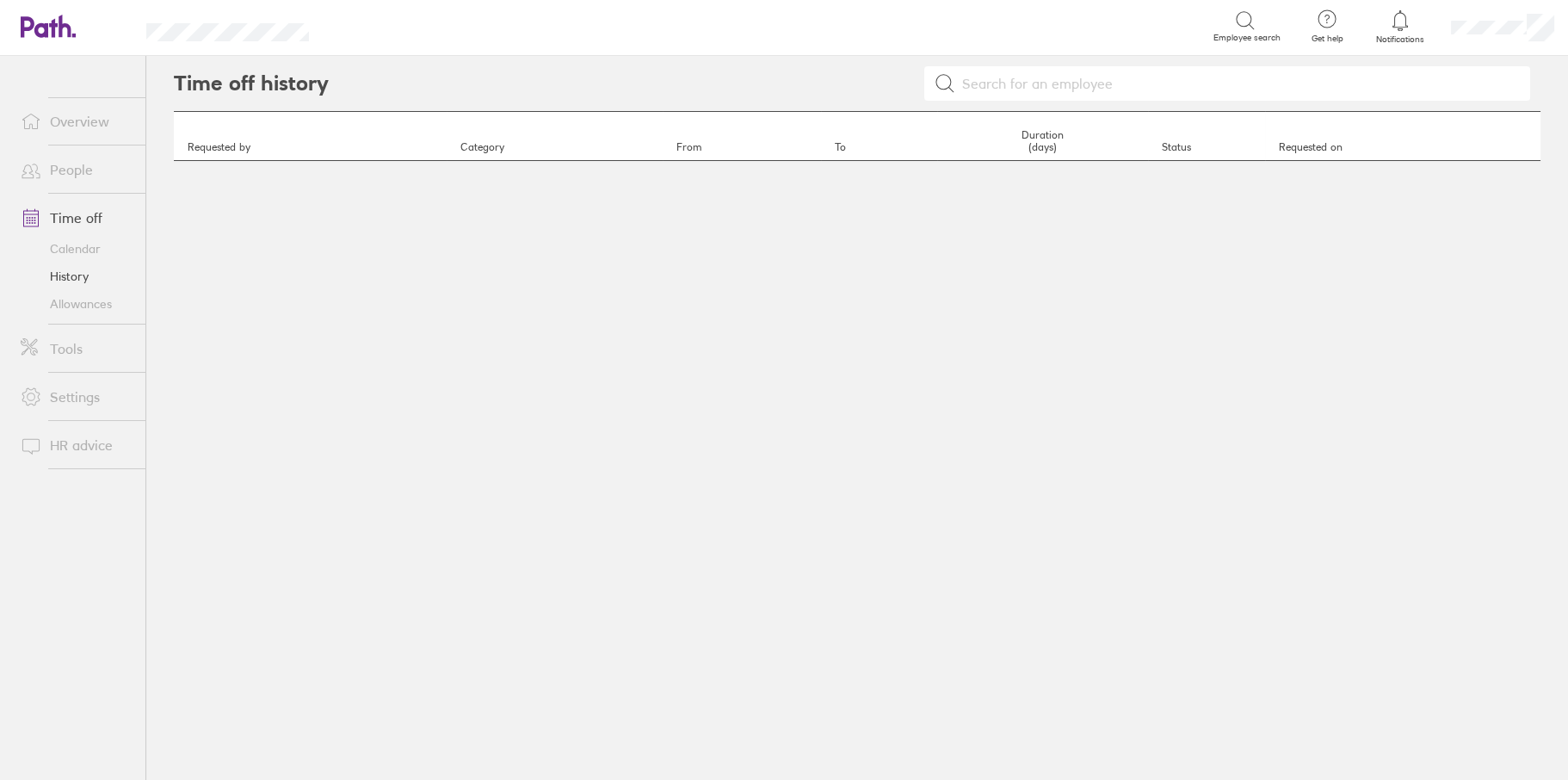
click at [68, 274] on link "History" at bounding box center [76, 276] width 139 height 28
click at [81, 273] on link "History" at bounding box center [76, 276] width 139 height 28
click at [59, 271] on link "History" at bounding box center [76, 276] width 139 height 28
click at [92, 217] on link "Time off" at bounding box center [76, 217] width 139 height 34
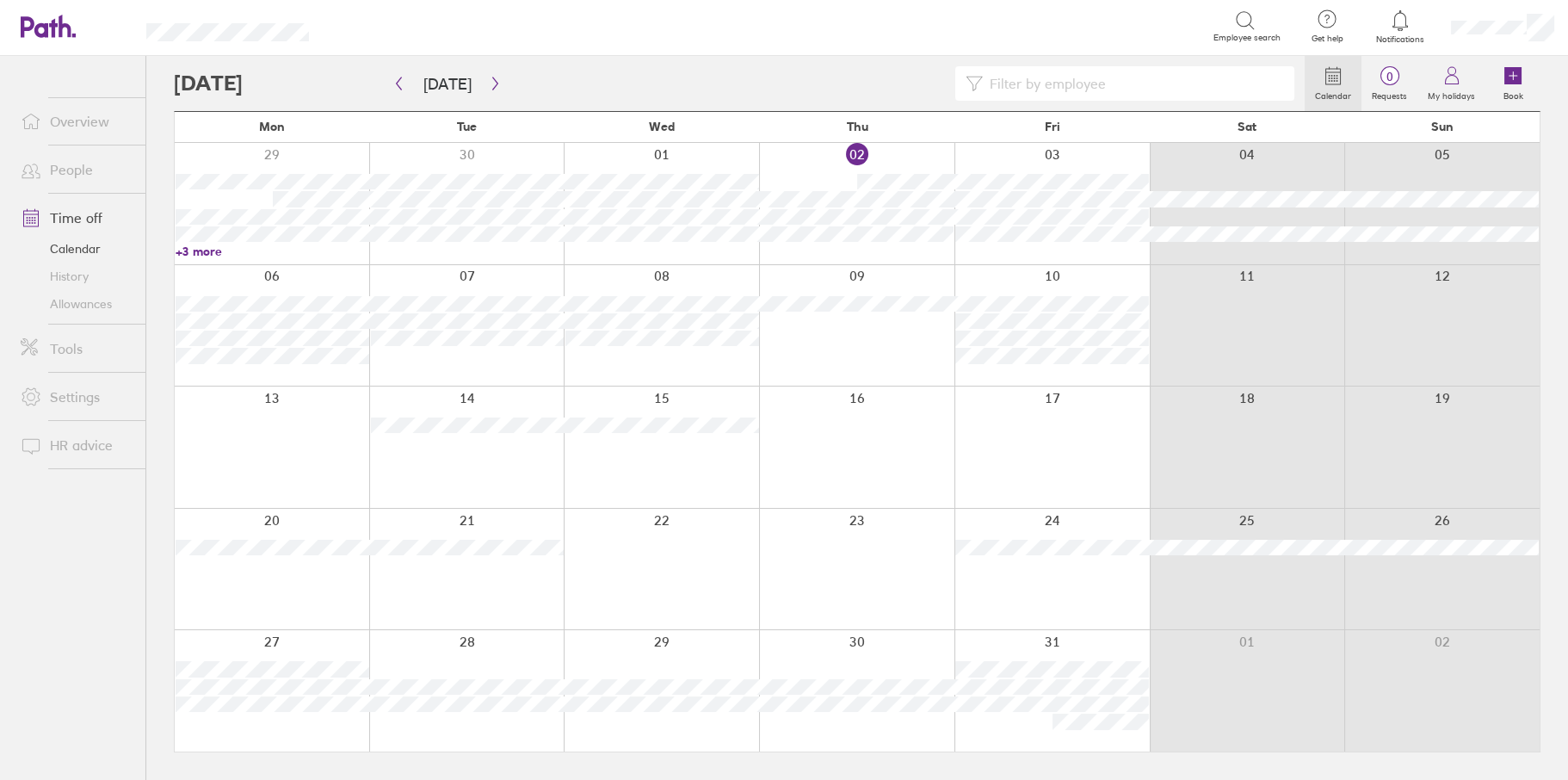
click at [87, 270] on link "History" at bounding box center [76, 276] width 139 height 28
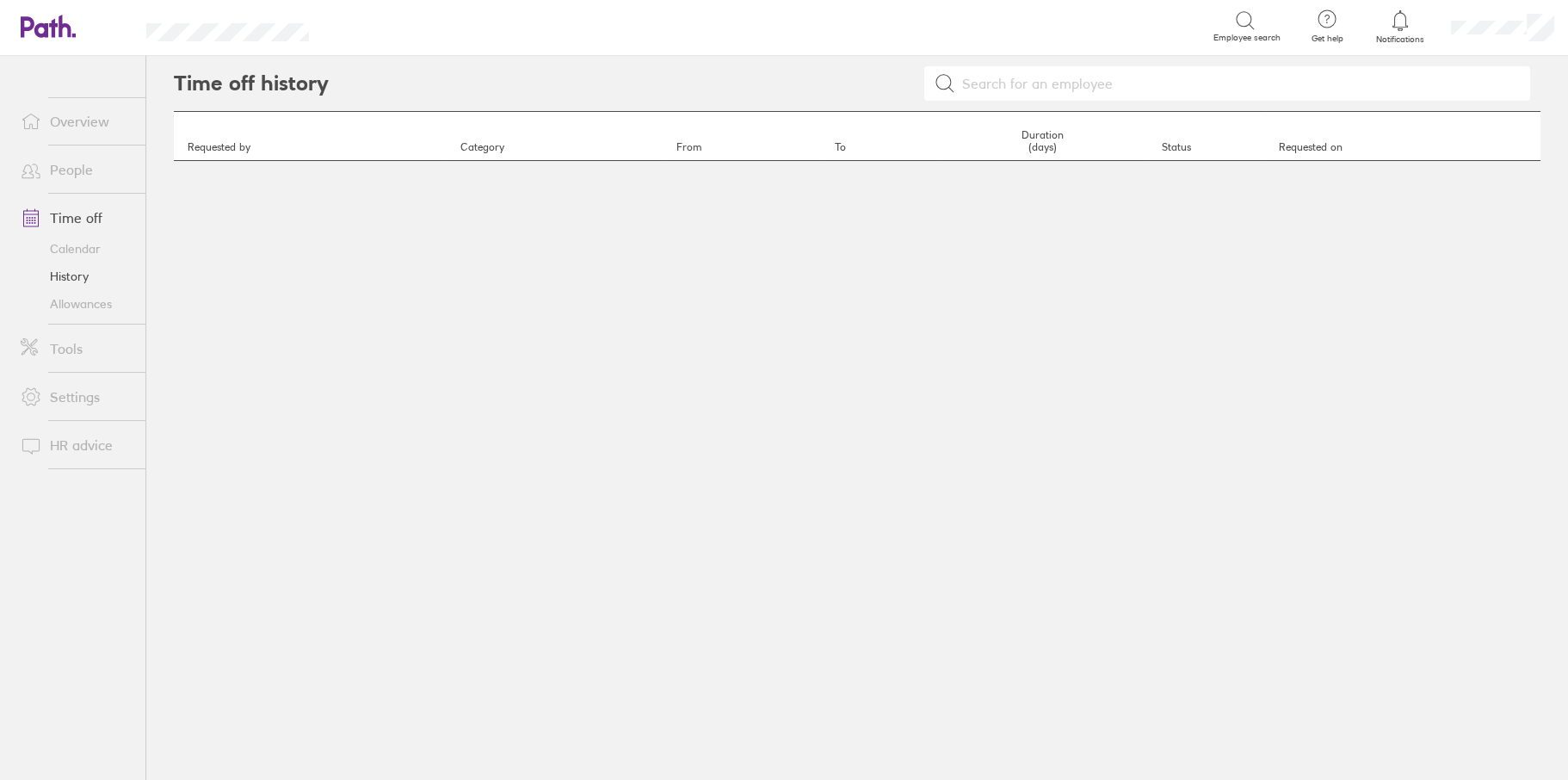
click at [84, 304] on link "Allowances" at bounding box center [76, 304] width 139 height 28
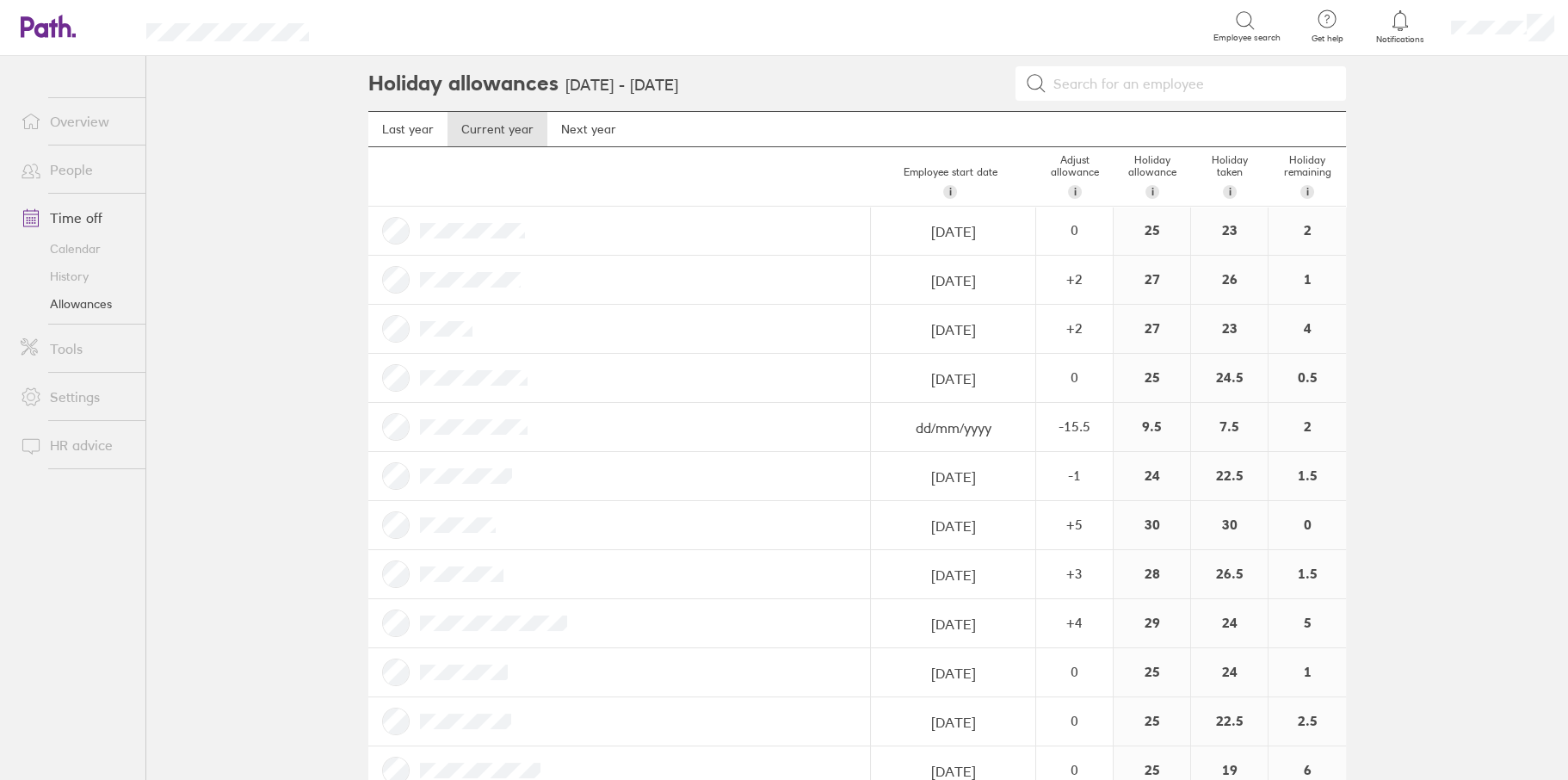
click at [78, 280] on link "History" at bounding box center [76, 276] width 139 height 28
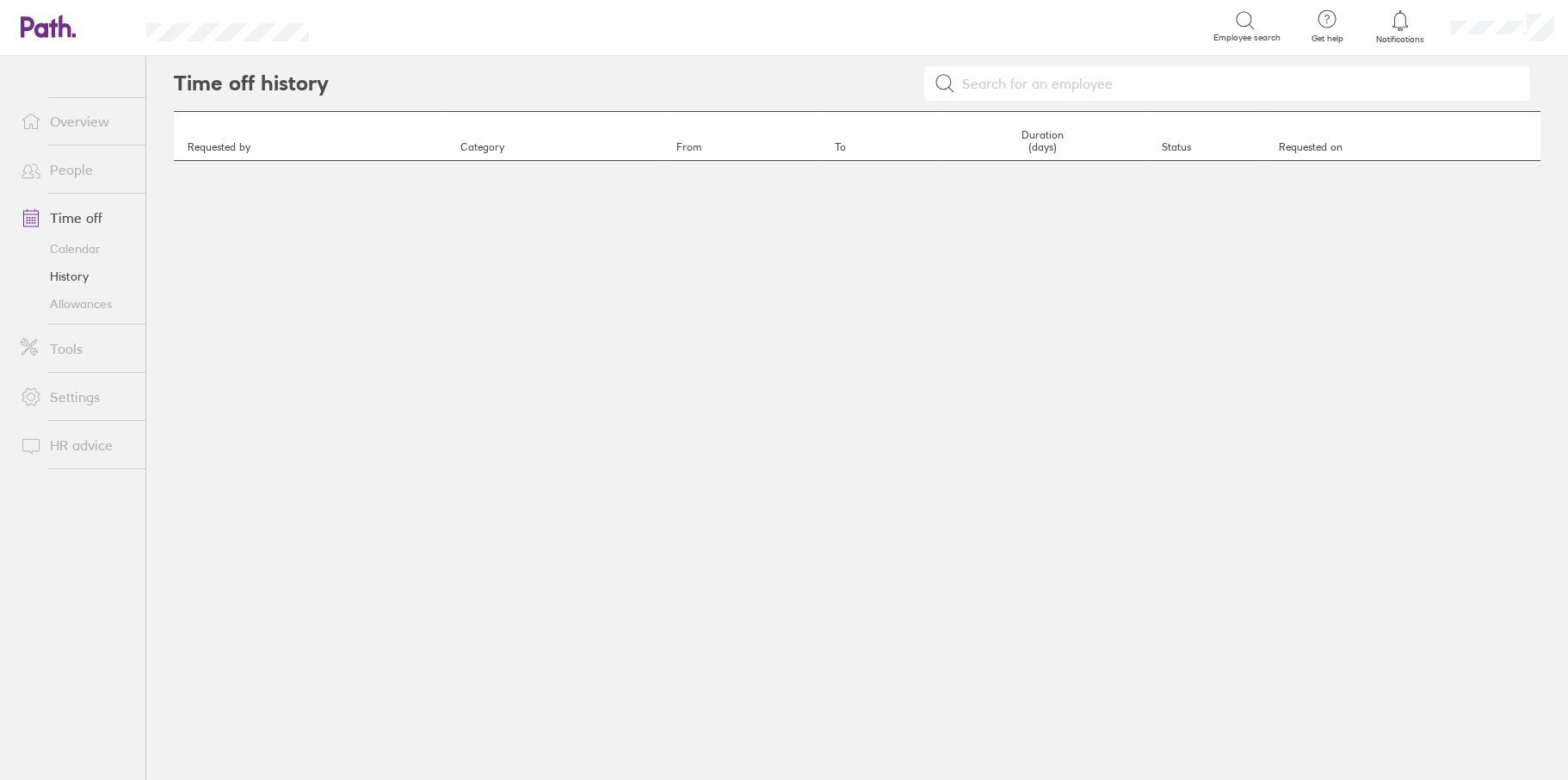
click at [230, 298] on div "Time off history Requested by Category From To Duration (days) Status Requested…" at bounding box center [857, 418] width 1422 height 724
click at [75, 276] on link "History" at bounding box center [76, 276] width 139 height 28
click at [60, 345] on link "Tools" at bounding box center [76, 348] width 139 height 34
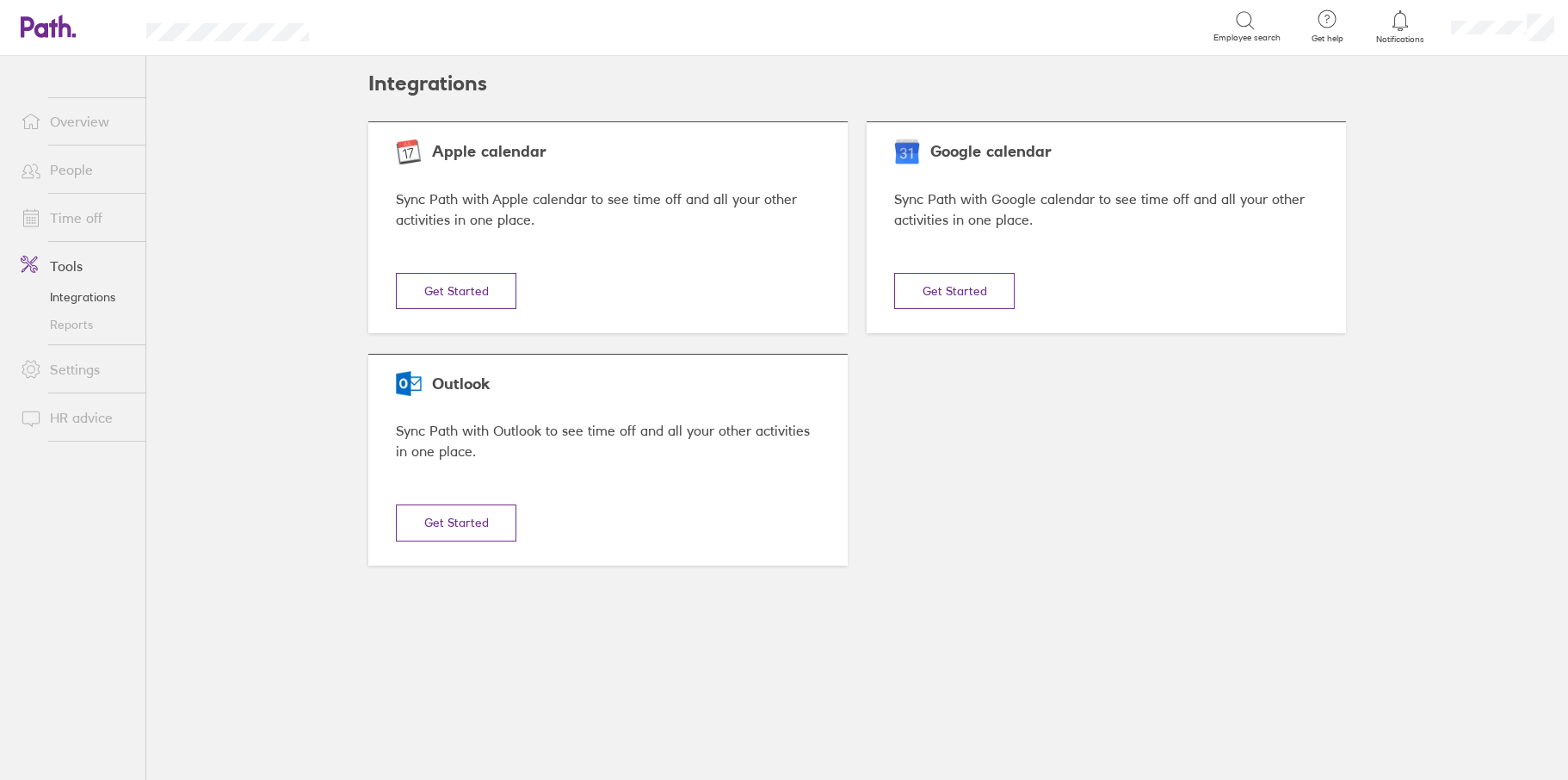
click at [65, 329] on link "Reports" at bounding box center [76, 325] width 139 height 28
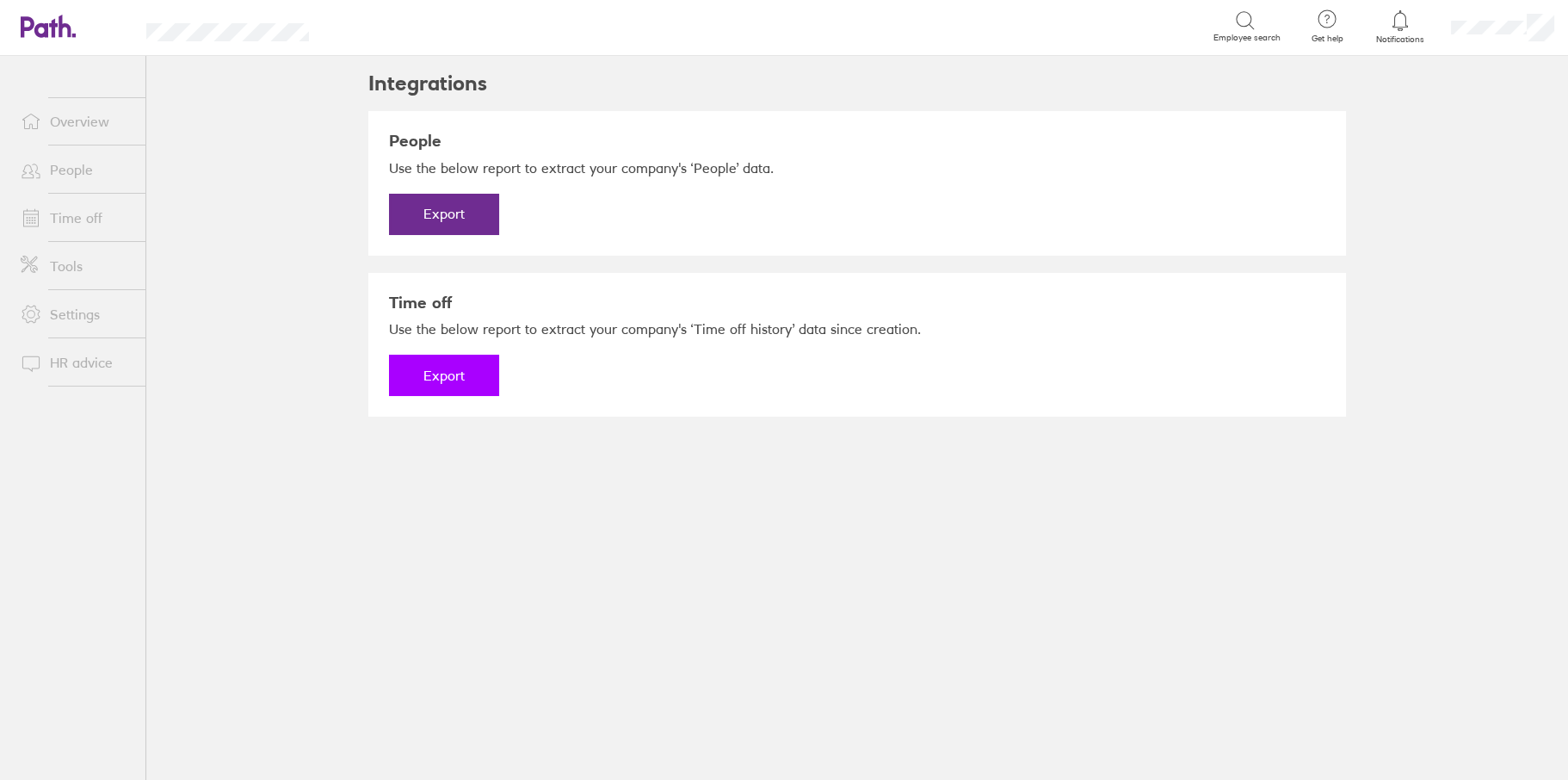
click at [453, 370] on button "Export" at bounding box center [444, 376] width 110 height 41
click at [410, 369] on link "Download" at bounding box center [444, 376] width 110 height 41
click at [199, 269] on main "Integrations People Use the below report to extract your company's ‘People’ dat…" at bounding box center [857, 418] width 1422 height 724
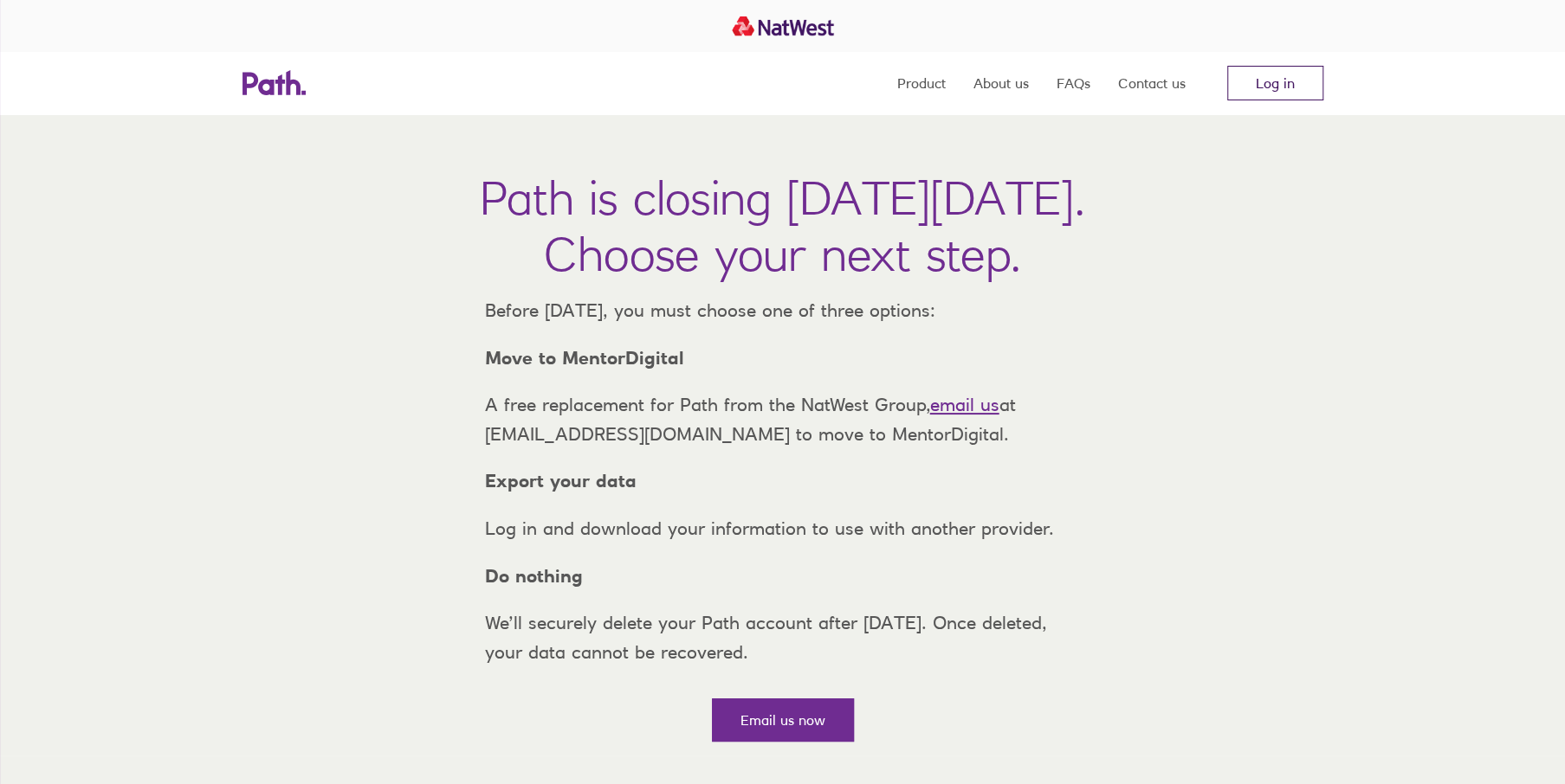
click at [1267, 88] on link "Log in" at bounding box center [1275, 83] width 96 height 35
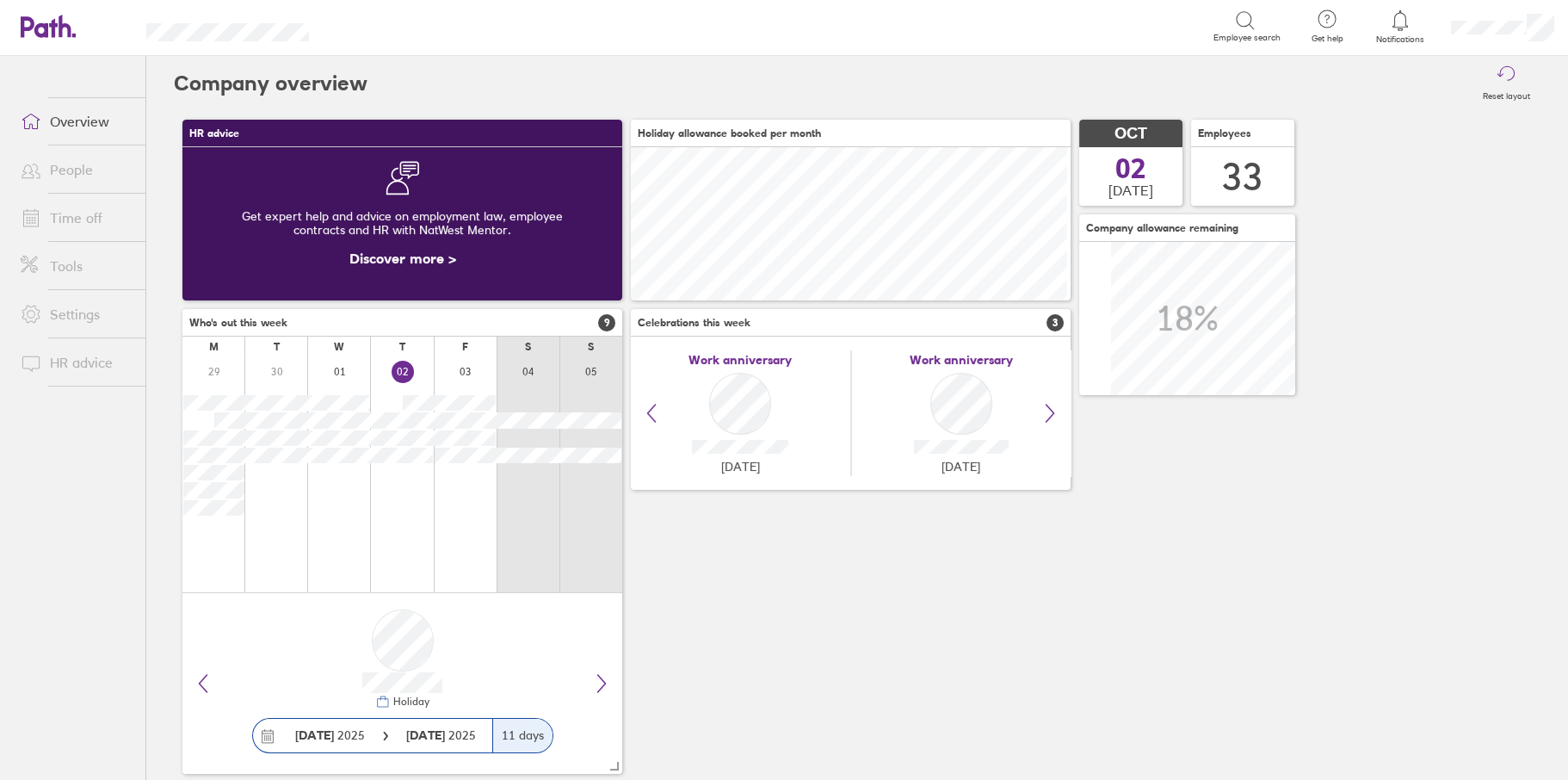
scroll to position [153, 439]
click at [77, 167] on link "People" at bounding box center [76, 169] width 139 height 34
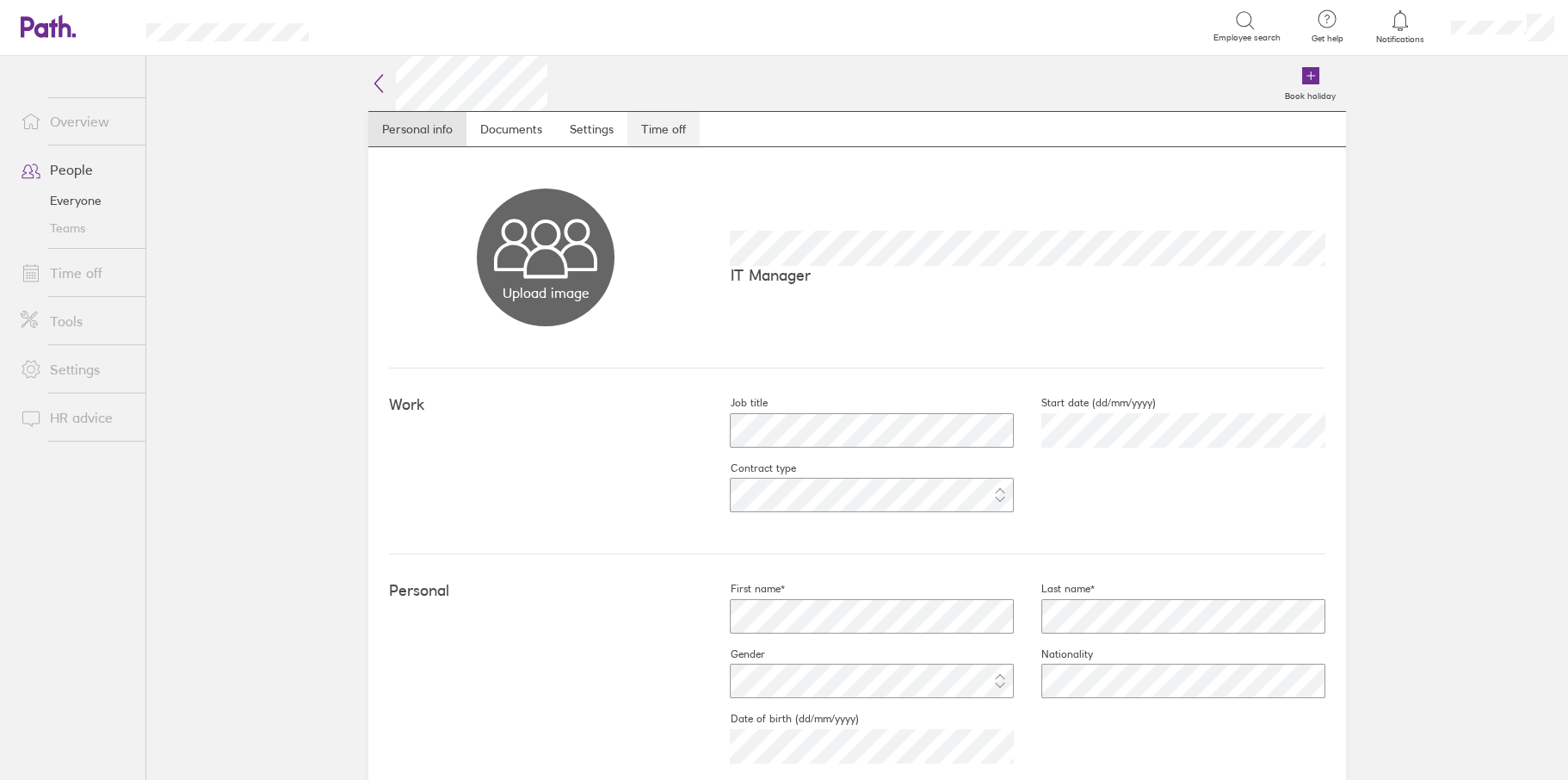
click at [657, 121] on link "Time off" at bounding box center [664, 129] width 73 height 34
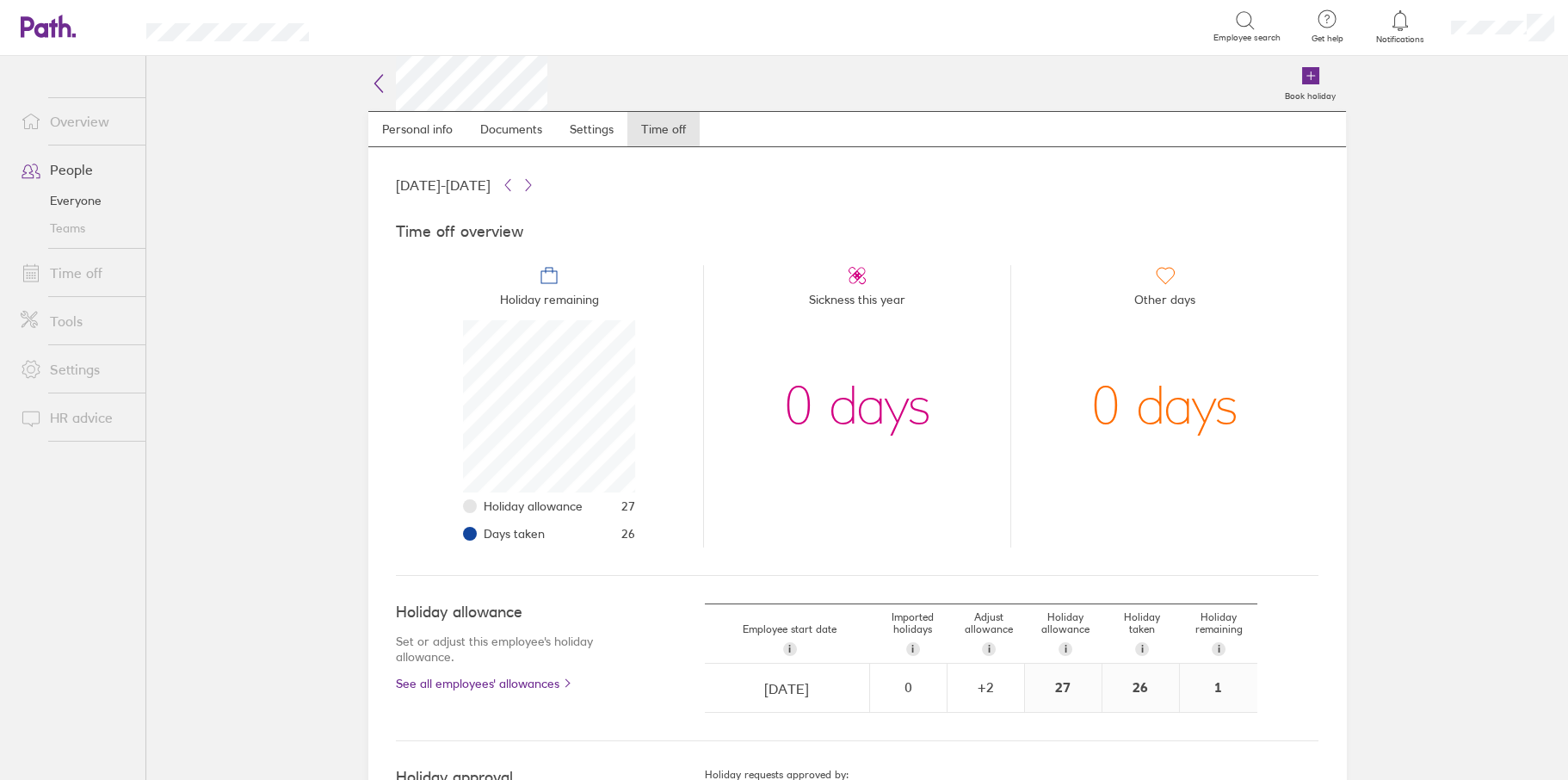
scroll to position [172, 172]
